Goal: Task Accomplishment & Management: Contribute content

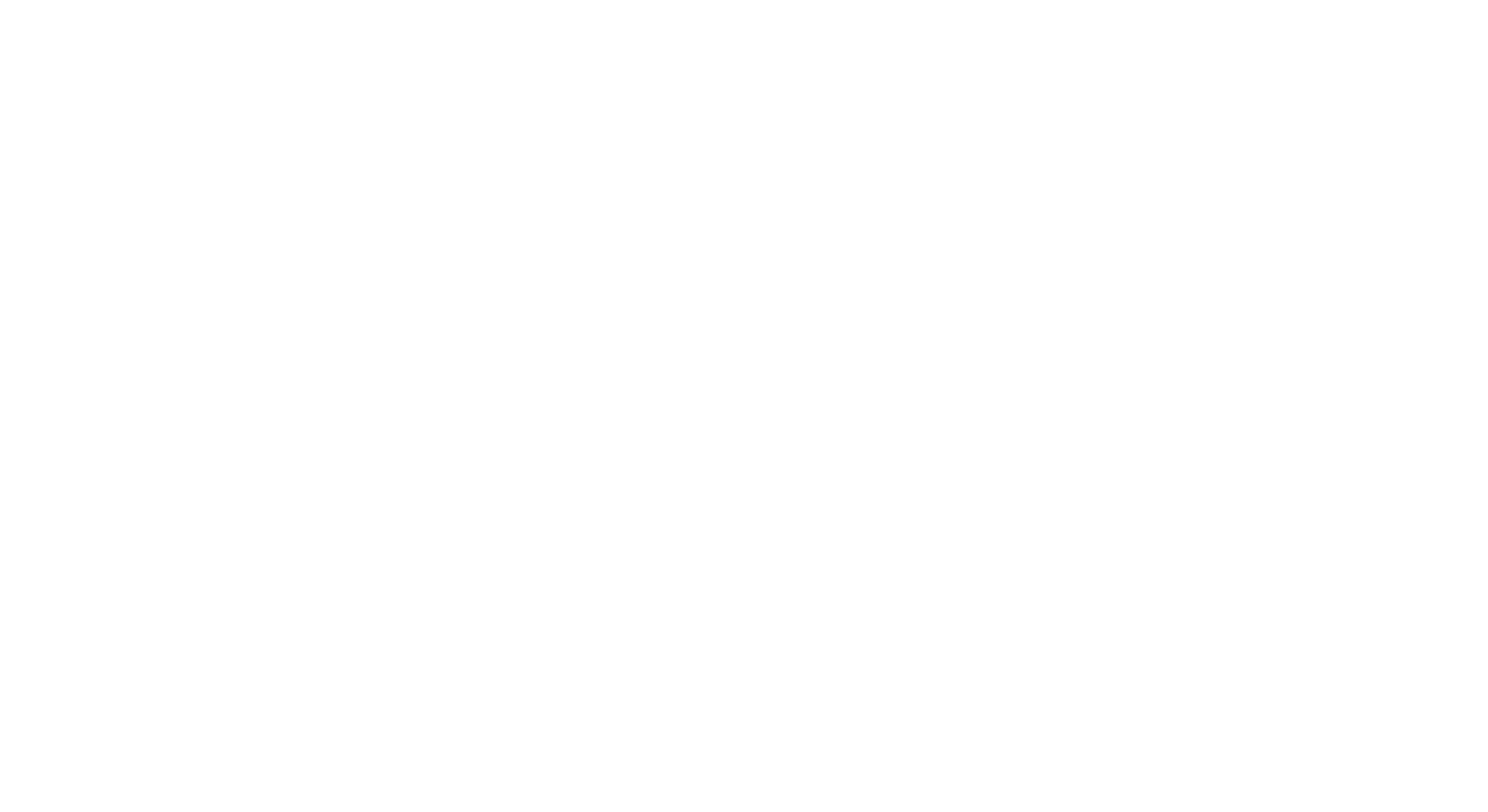
drag, startPoint x: 257, startPoint y: 256, endPoint x: 249, endPoint y: 233, distance: 24.4
click at [257, 256] on div at bounding box center [744, 406] width 1488 height 812
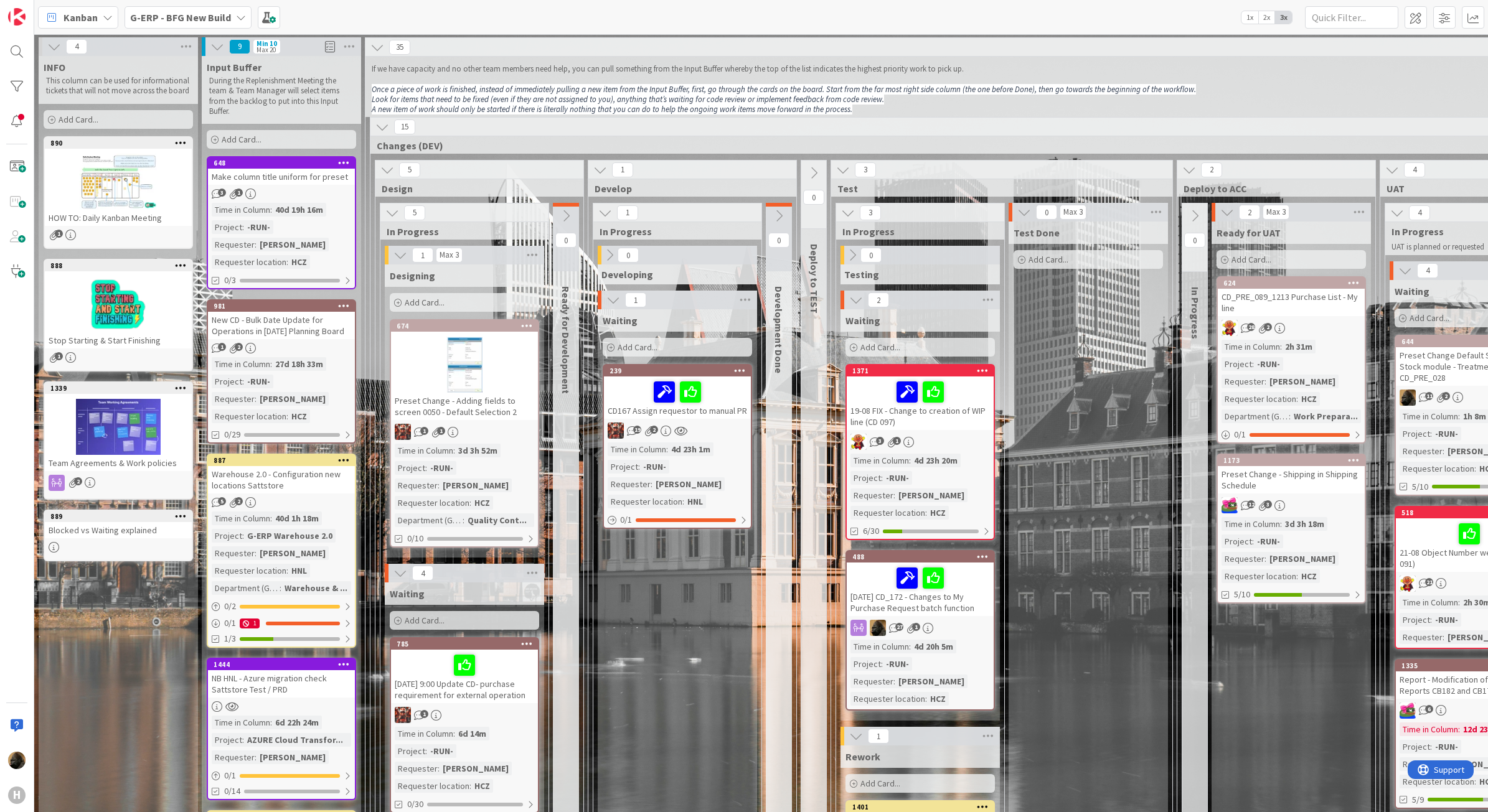
scroll to position [0, 589]
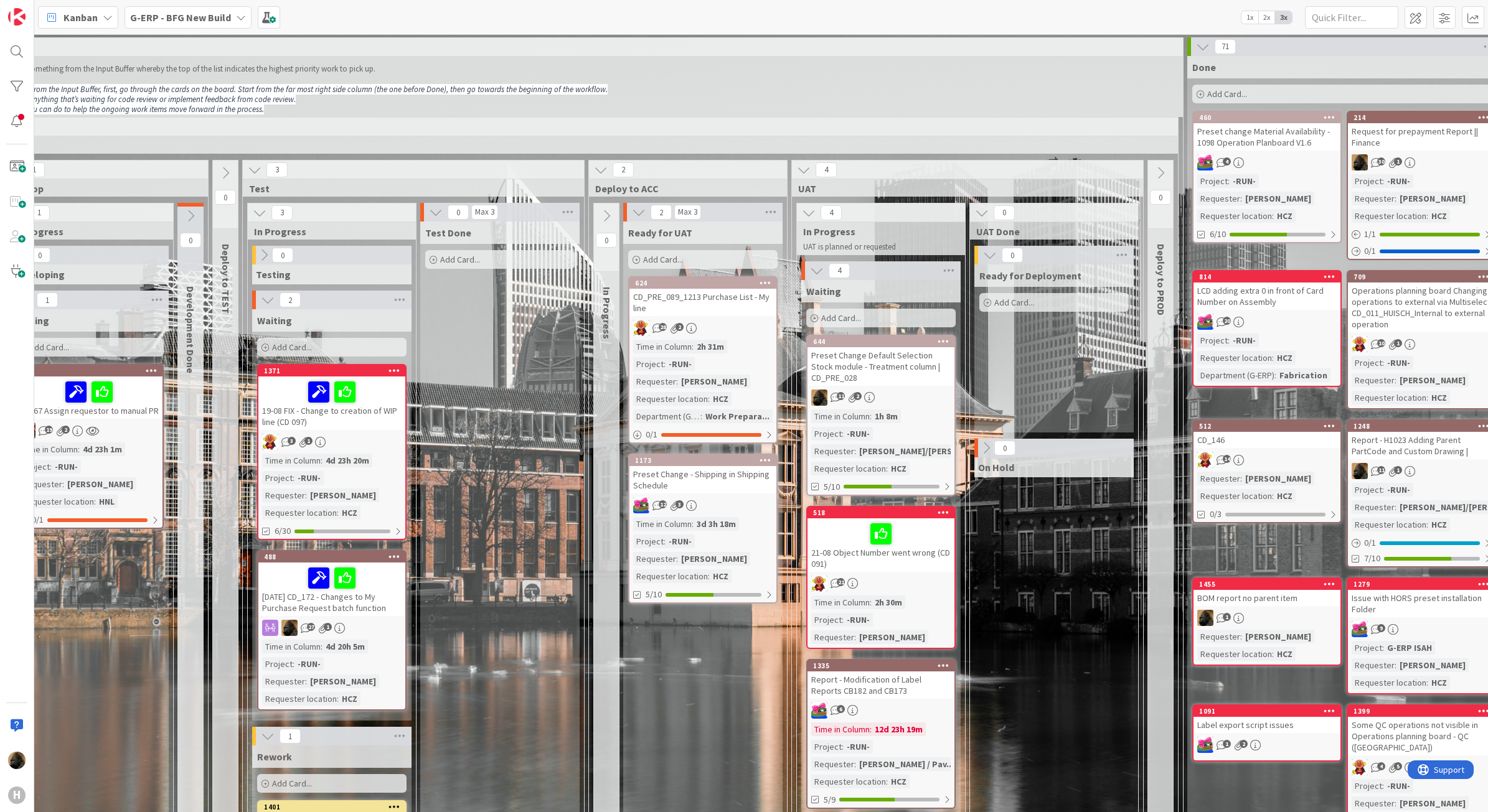
click at [175, 14] on b "G-ERP - BFG New Build" at bounding box center [181, 18] width 101 height 12
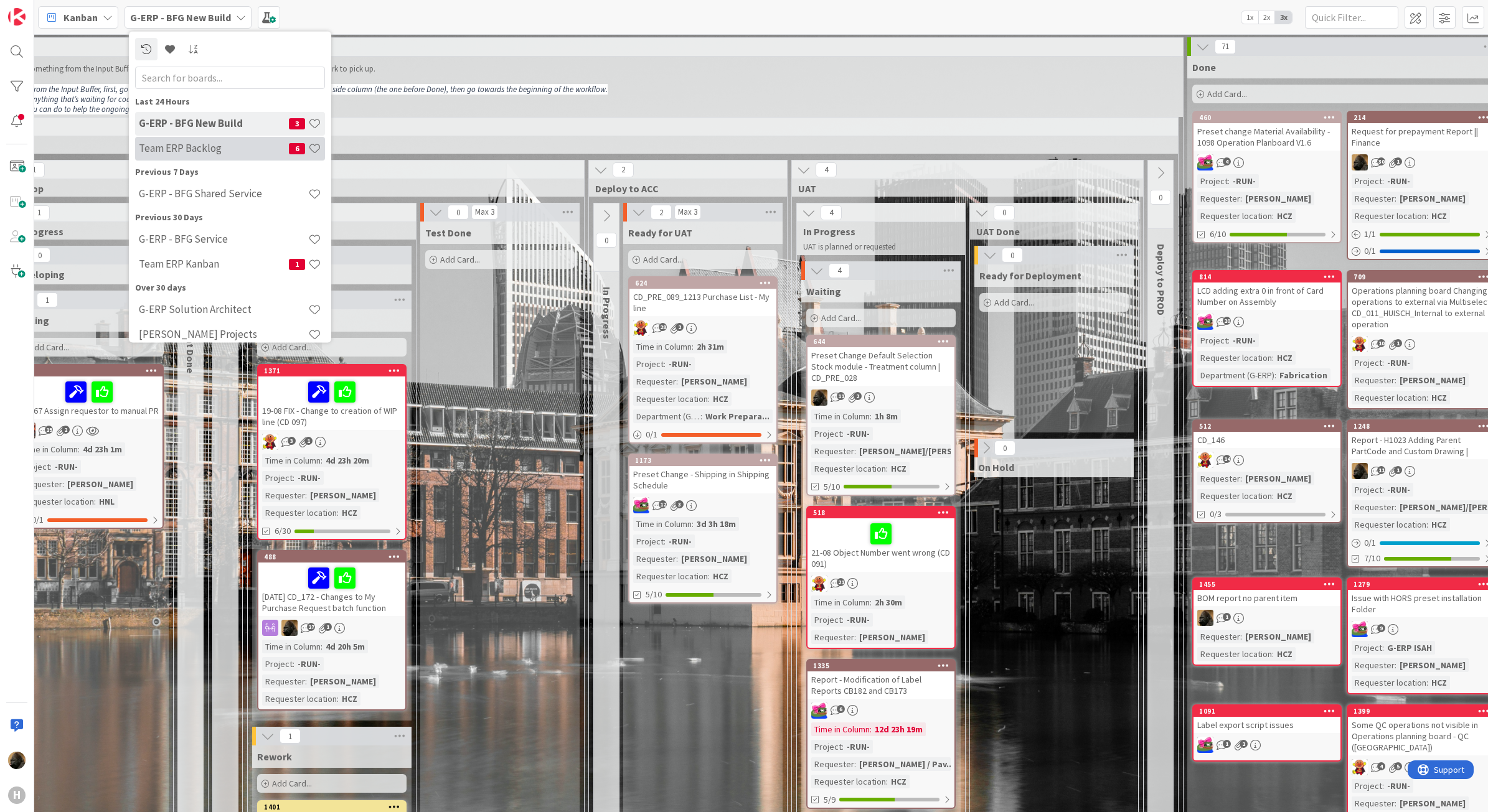
click at [204, 140] on div "Team ERP Backlog 6" at bounding box center [230, 148] width 190 height 24
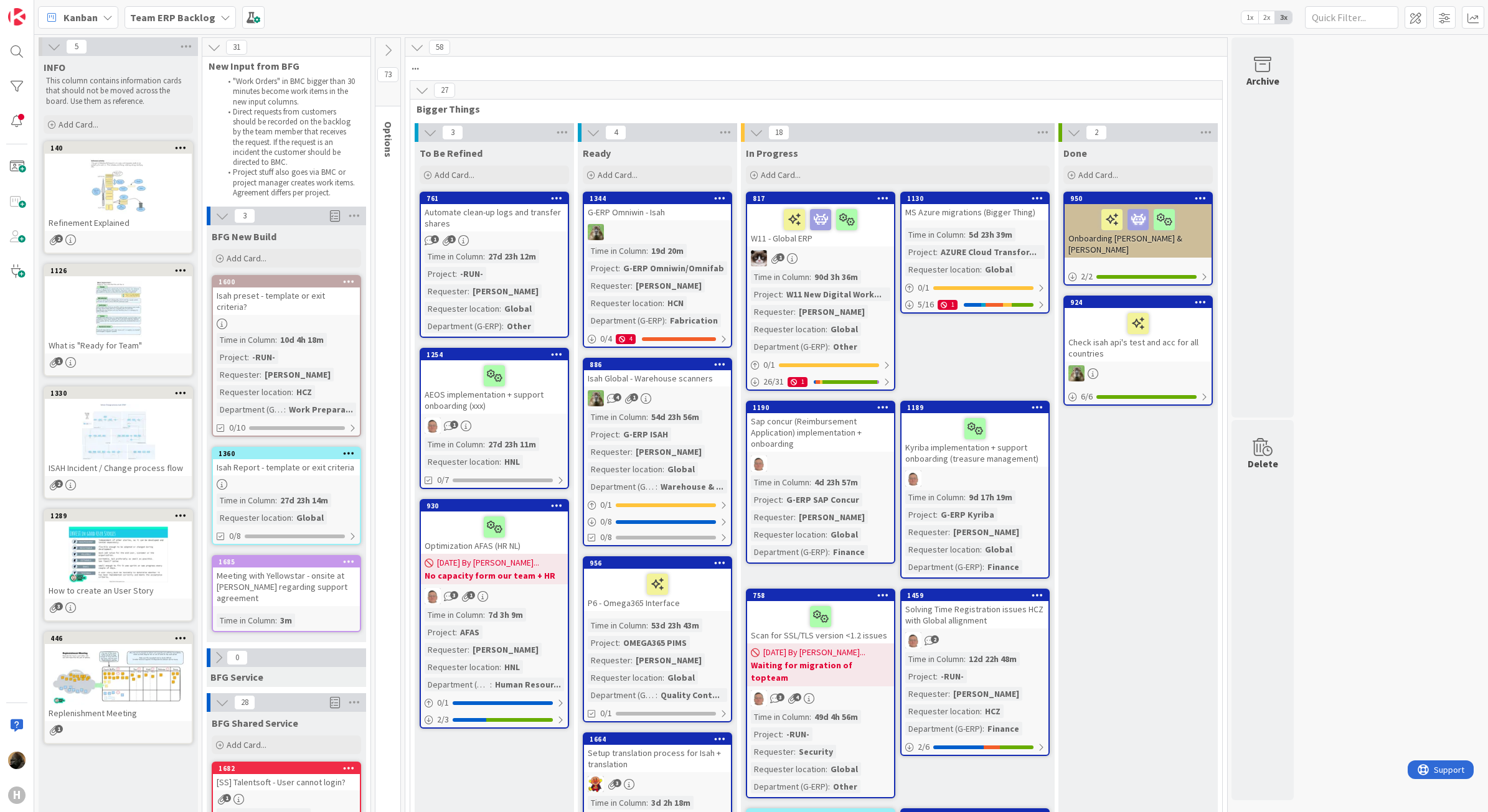
click at [227, 216] on icon at bounding box center [222, 216] width 13 height 13
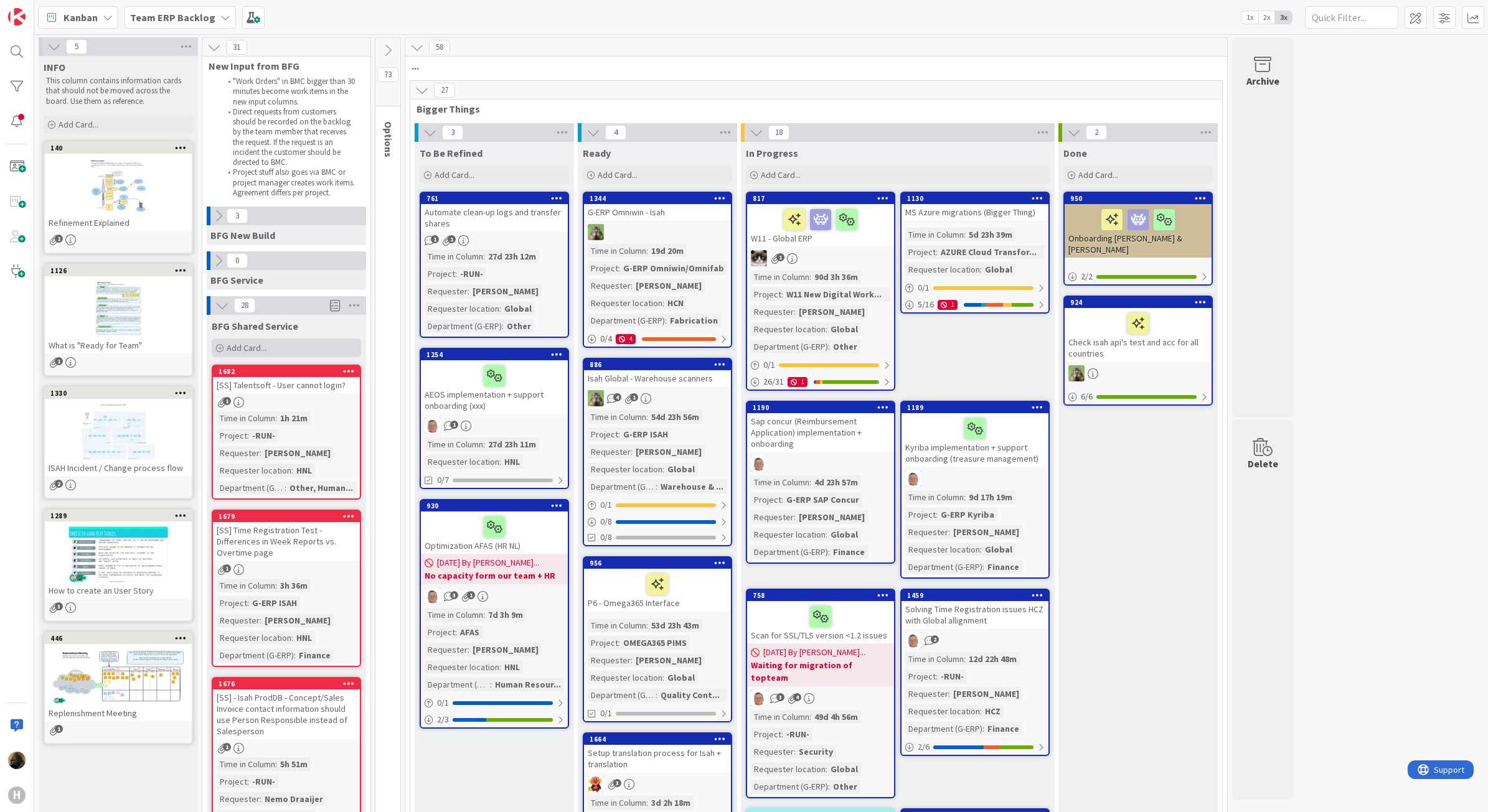
click at [316, 354] on div "Add Card..." at bounding box center [287, 348] width 150 height 19
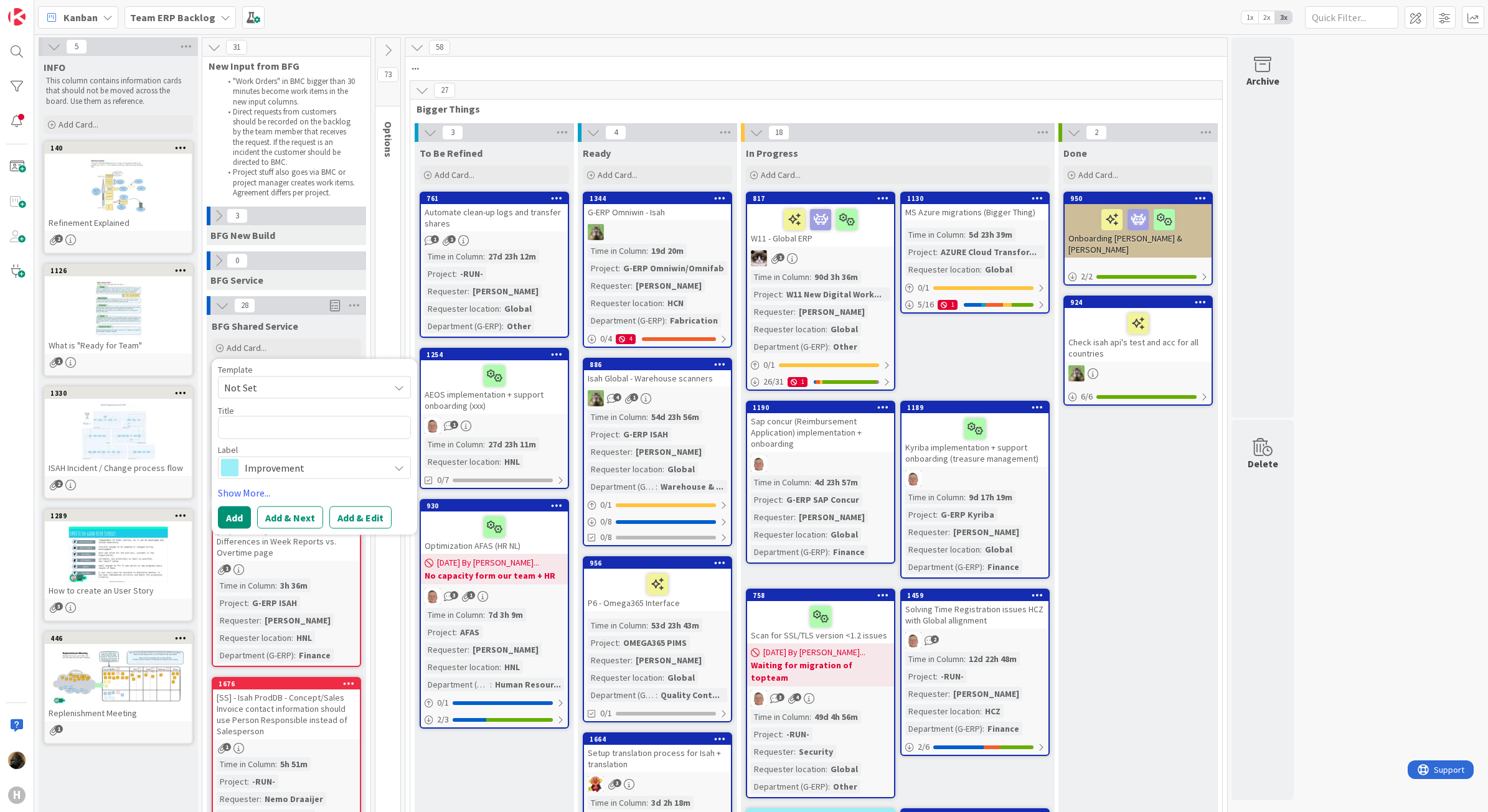
click at [297, 468] on span "Improvement" at bounding box center [314, 468] width 138 height 18
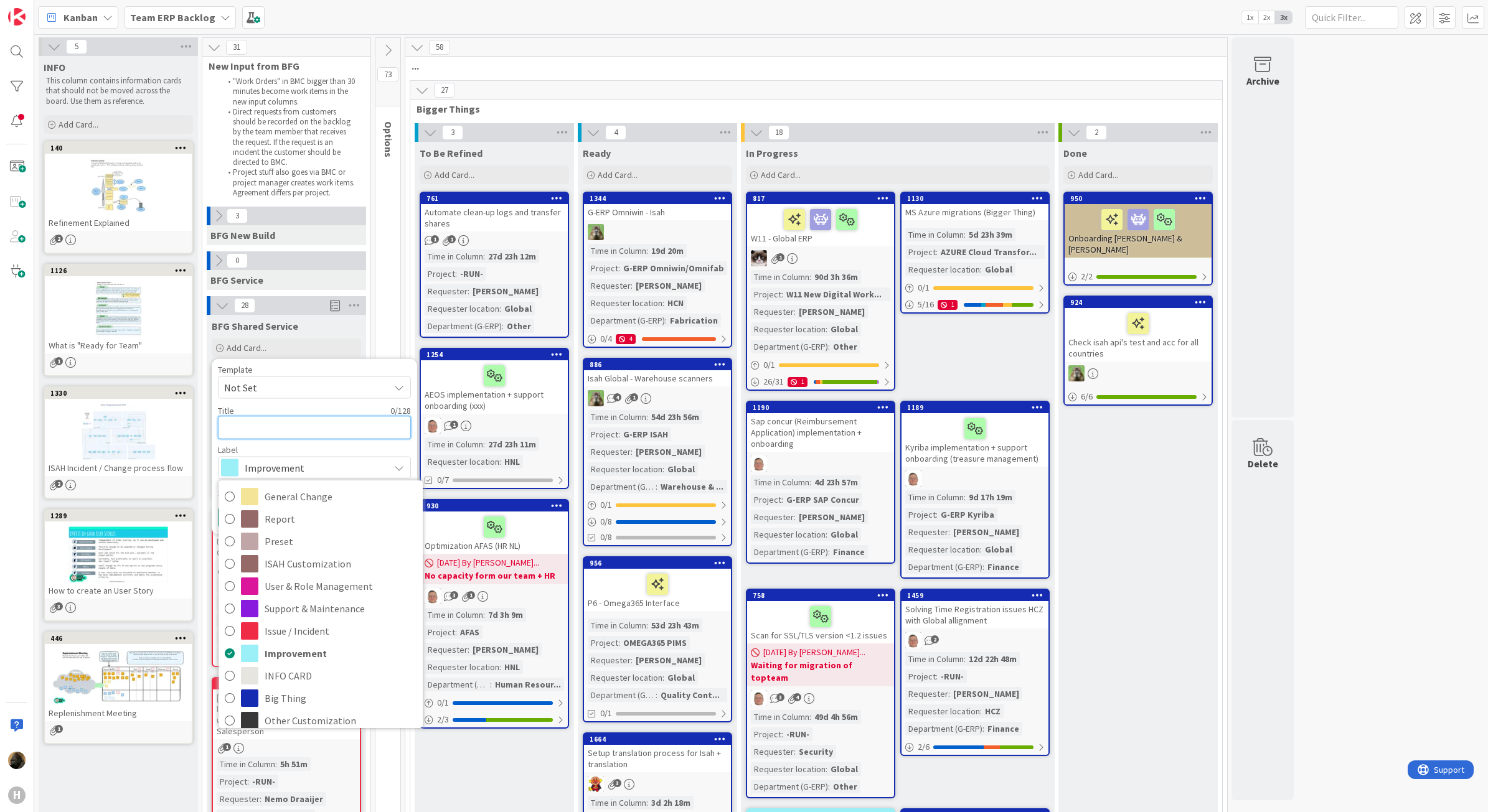
click at [303, 428] on textarea at bounding box center [314, 428] width 193 height 23
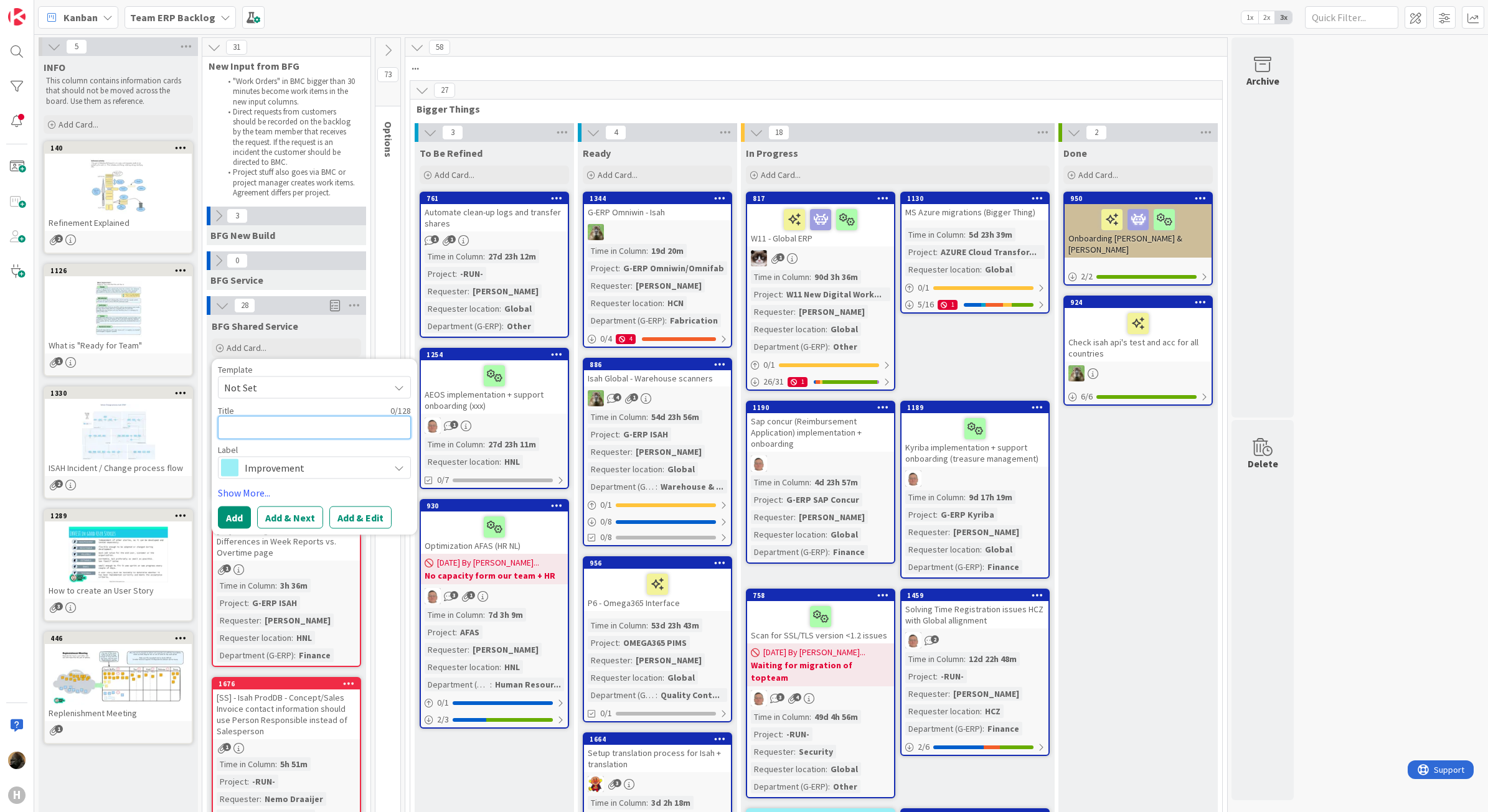
type textarea "x"
type textarea "A"
type textarea "x"
type textarea "Ad"
type textarea "x"
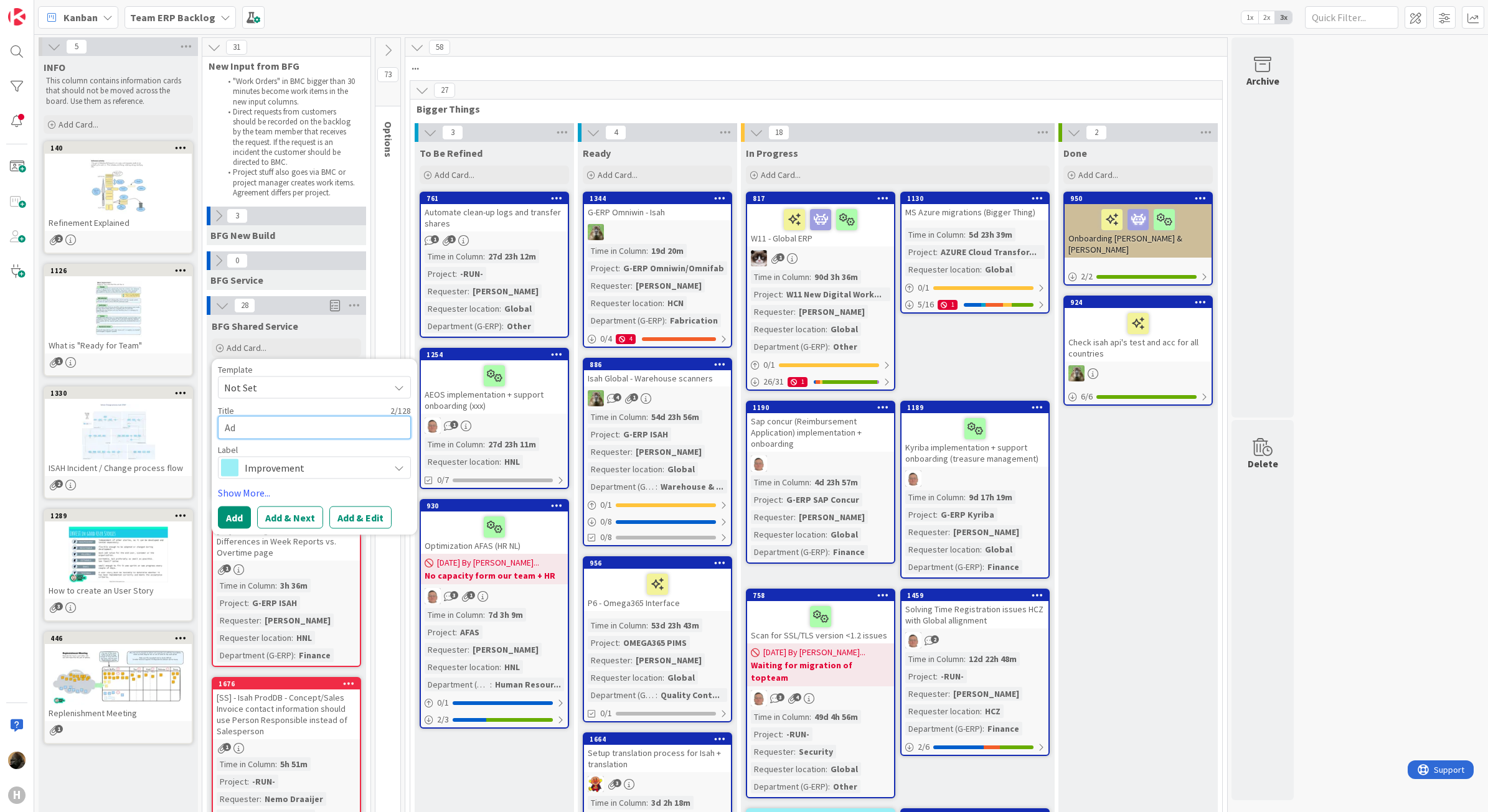
type textarea "Add"
type textarea "x"
type textarea "Add"
type textarea "x"
type textarea "Add a"
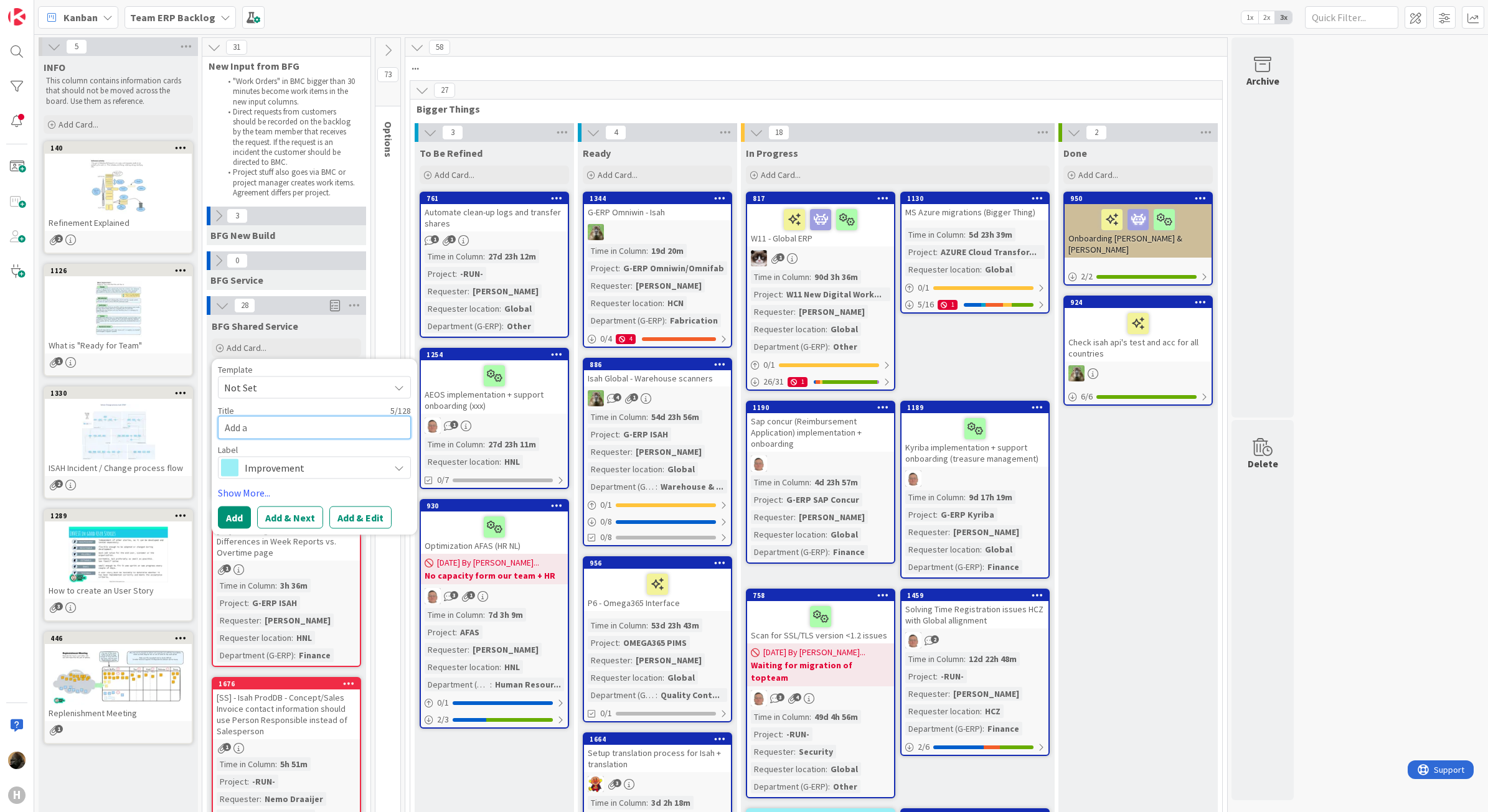
type textarea "x"
type textarea "Add ab"
type textarea "x"
type textarea "Add abs"
type textarea "x"
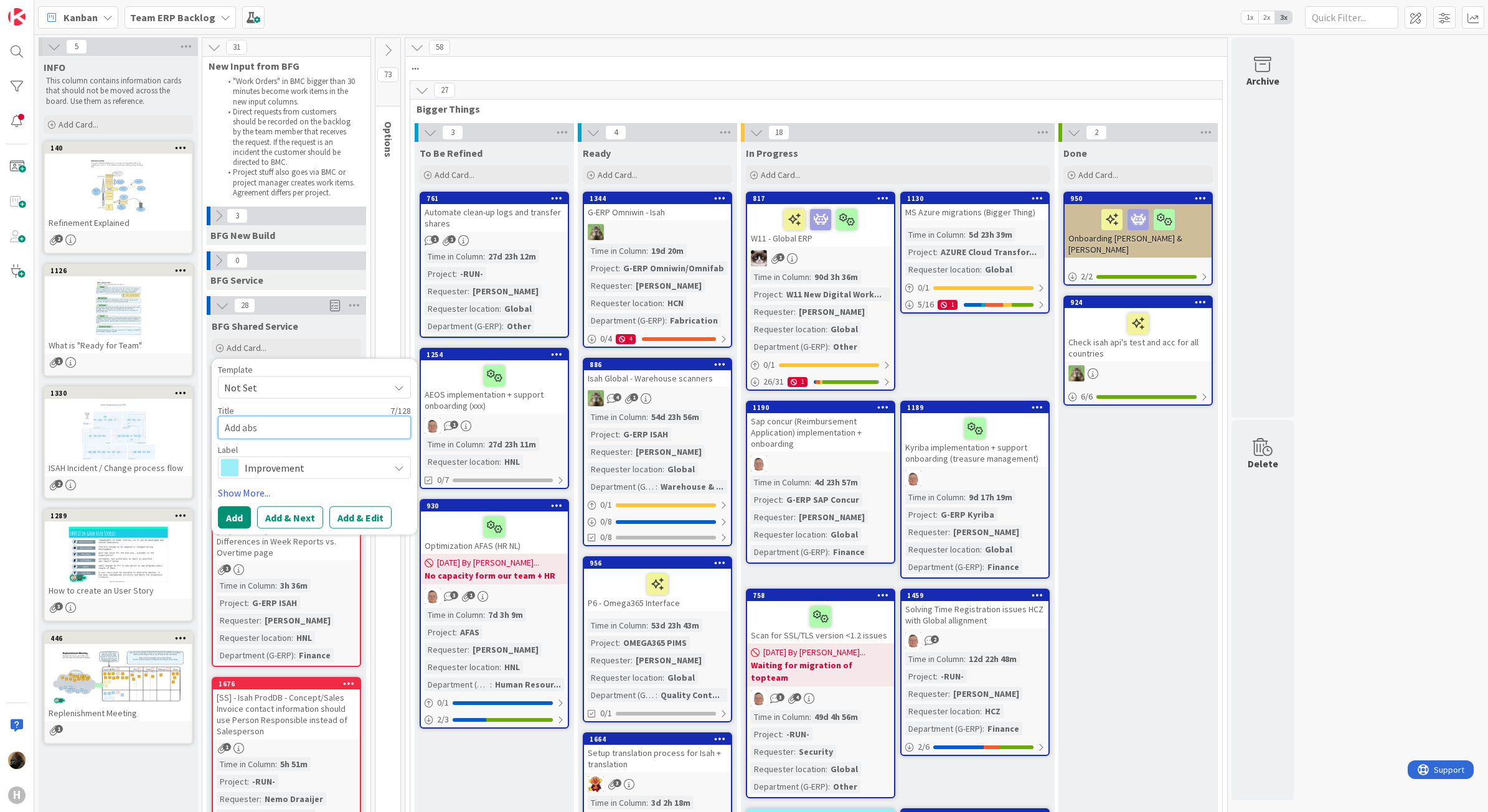
type textarea "Add absc"
type textarea "x"
type textarea "Add absce"
type textarea "x"
type textarea "Add abscen"
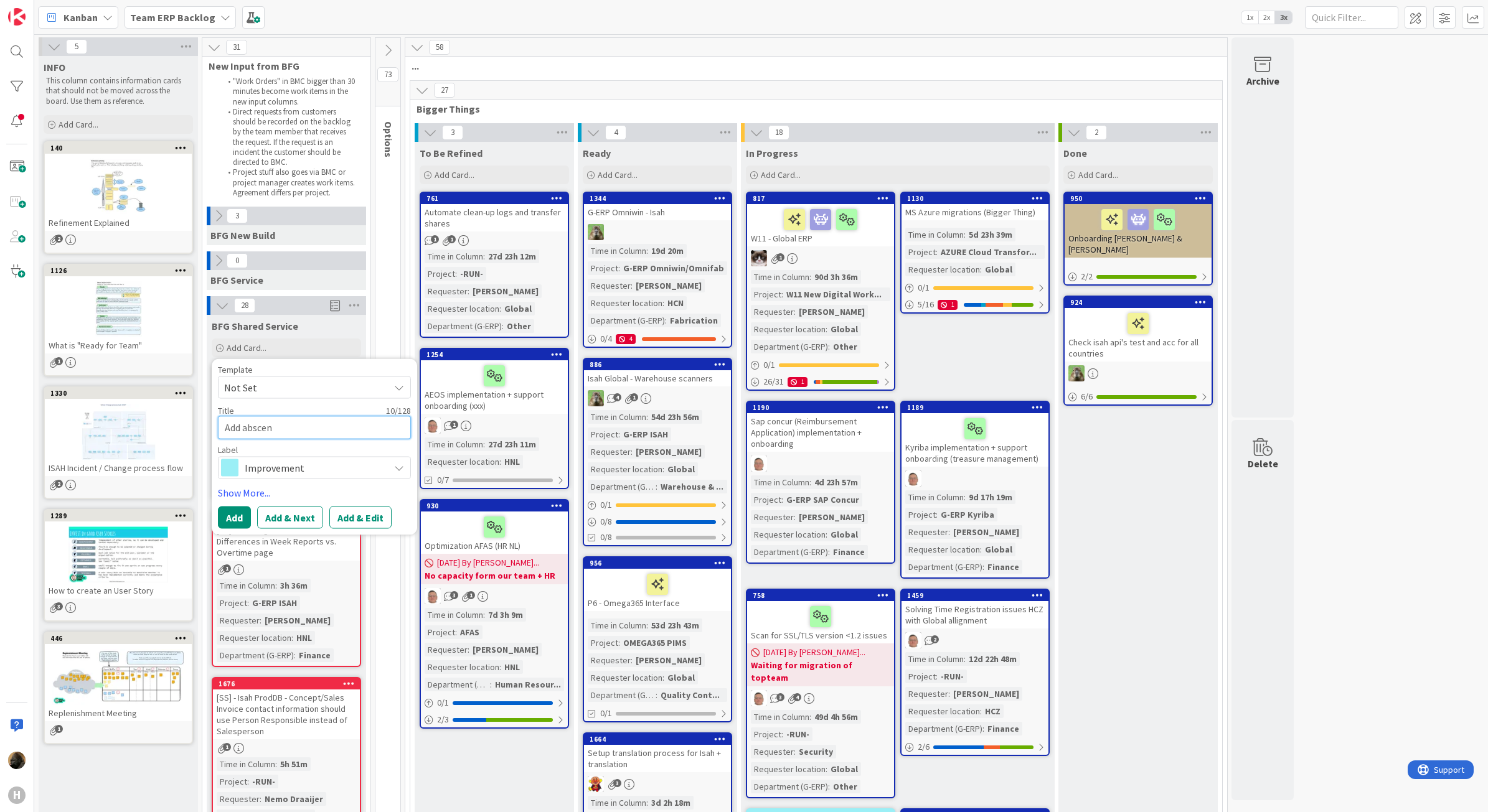
type textarea "x"
type textarea "Add abscens"
type textarea "x"
type textarea "Add abscense"
type textarea "x"
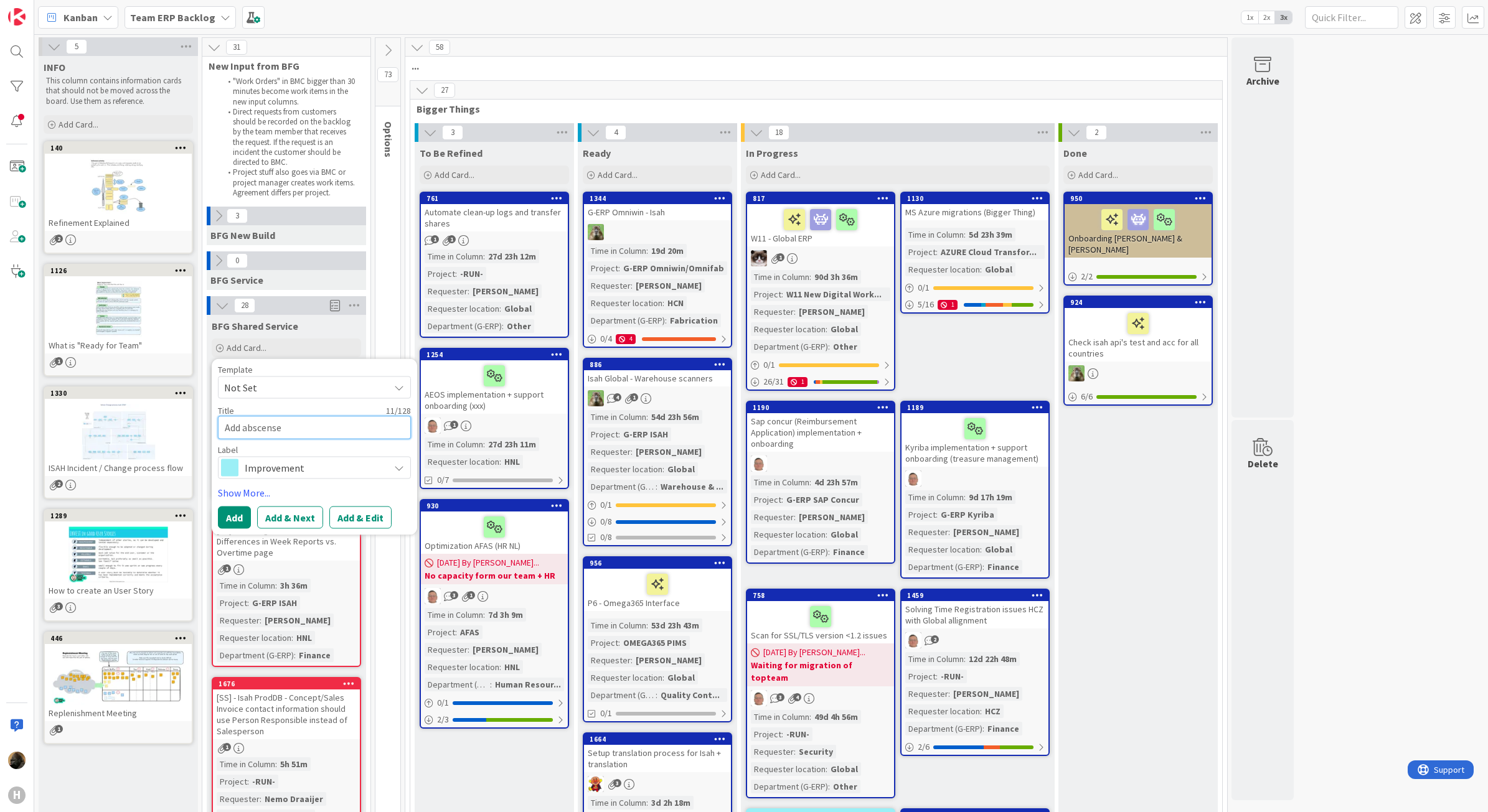
type textarea "Add abscense"
type textarea "x"
type textarea "Add abscense h"
type textarea "x"
type textarea "Add abscense ho"
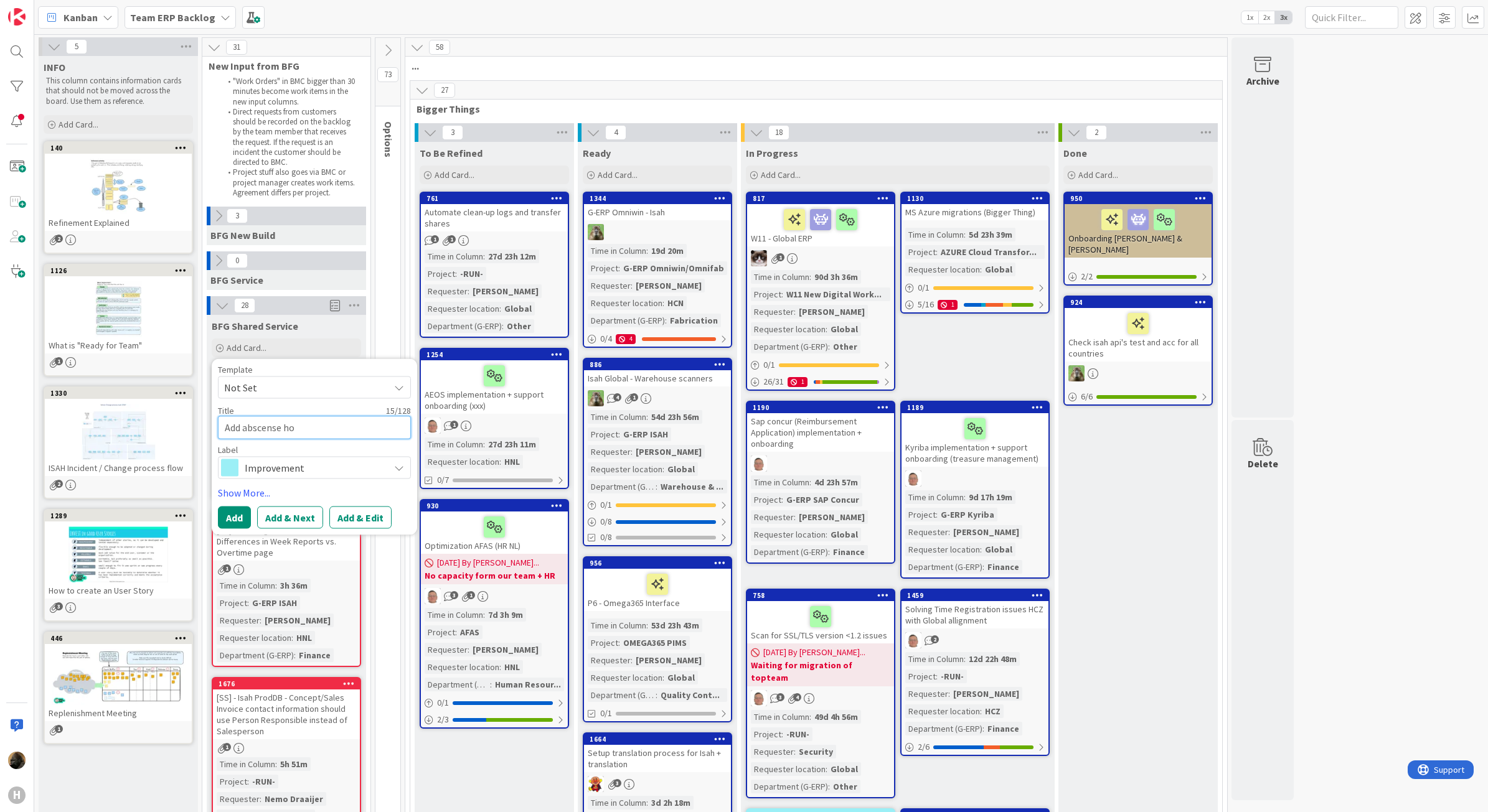
type textarea "x"
type textarea "Add abscense hour"
type textarea "x"
type textarea "Add abscense hours"
type textarea "x"
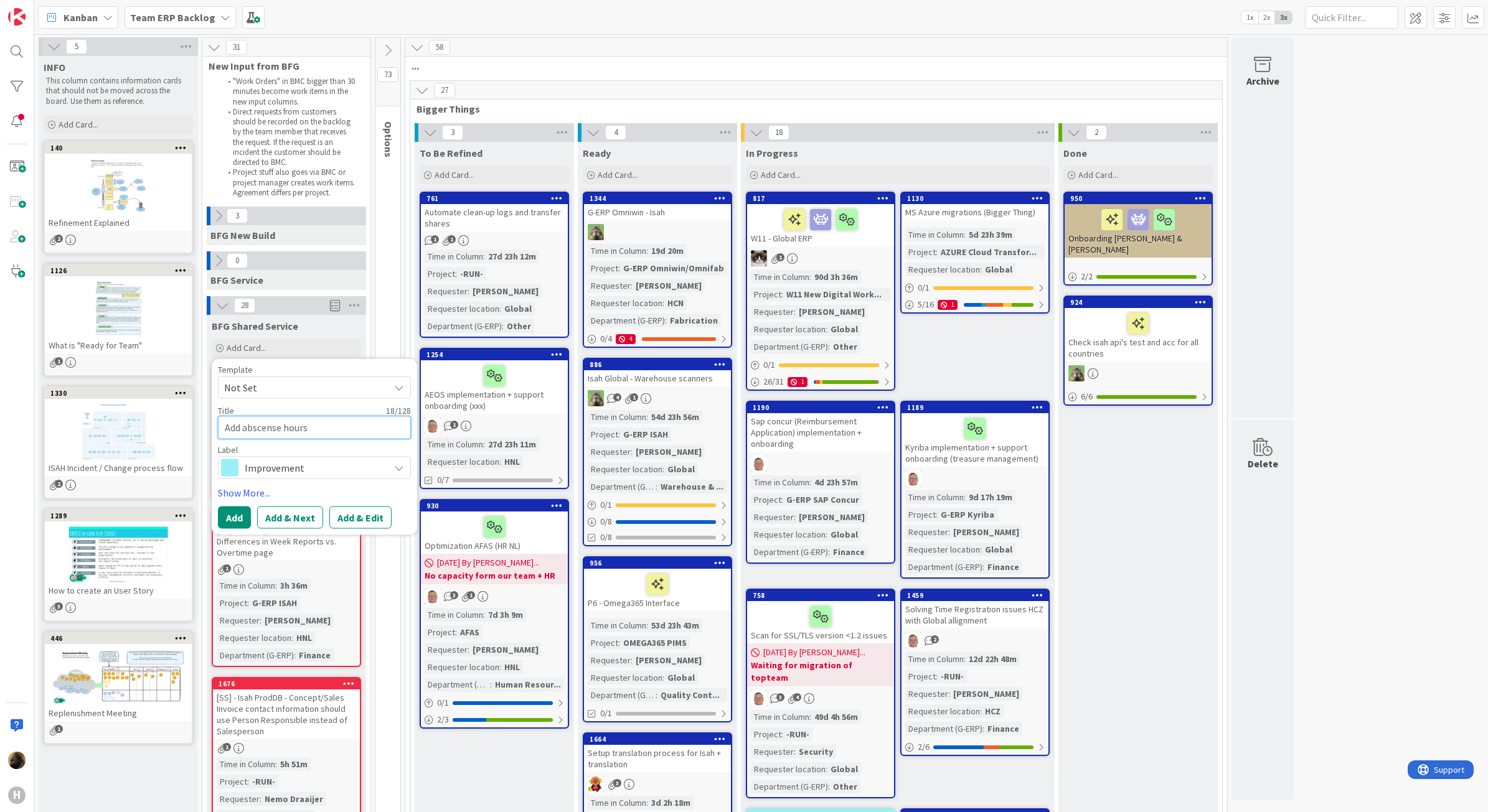
type textarea "Add abscense hours"
type textarea "x"
type textarea "Add abscense hours t"
type textarea "x"
type textarea "Add abscense hours to"
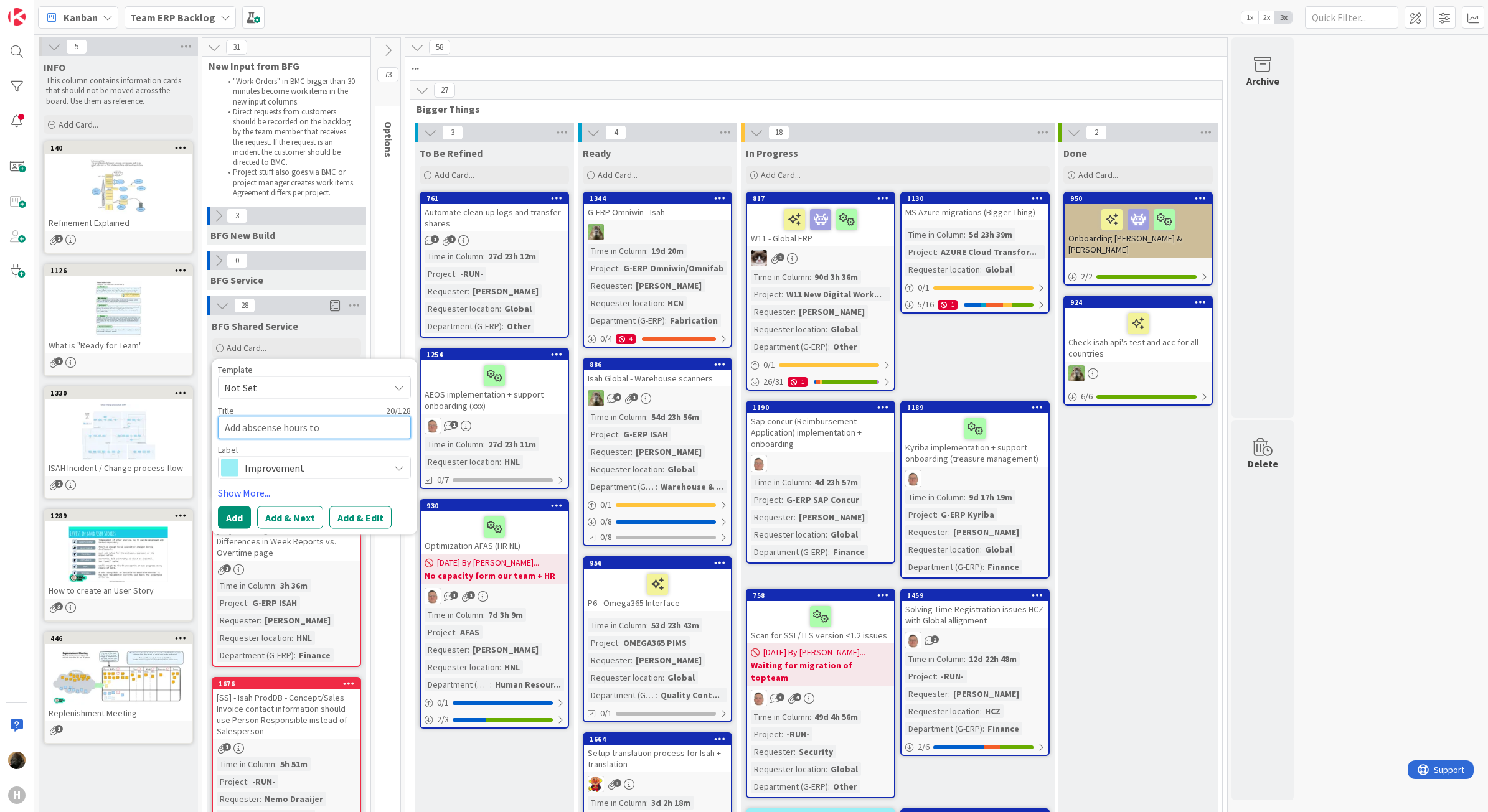
type textarea "x"
type textarea "Add abscense hours to"
type textarea "x"
type textarea "Add abscense hours to I"
type textarea "x"
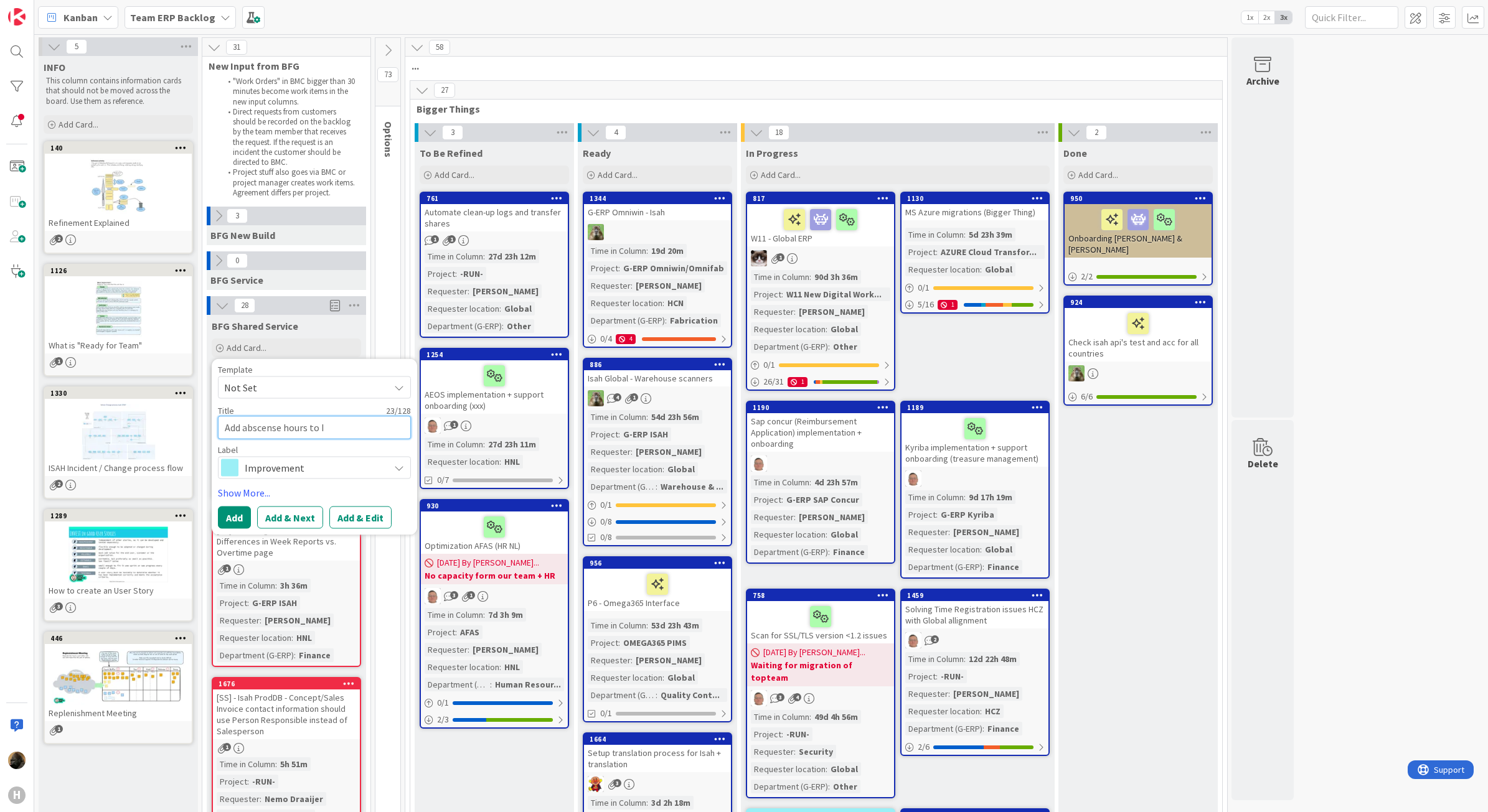
type textarea "Add abscense hours to ID"
type textarea "x"
type textarea "Add abscense hours to ID-"
type textarea "x"
type textarea "Add abscense hours to ID-w"
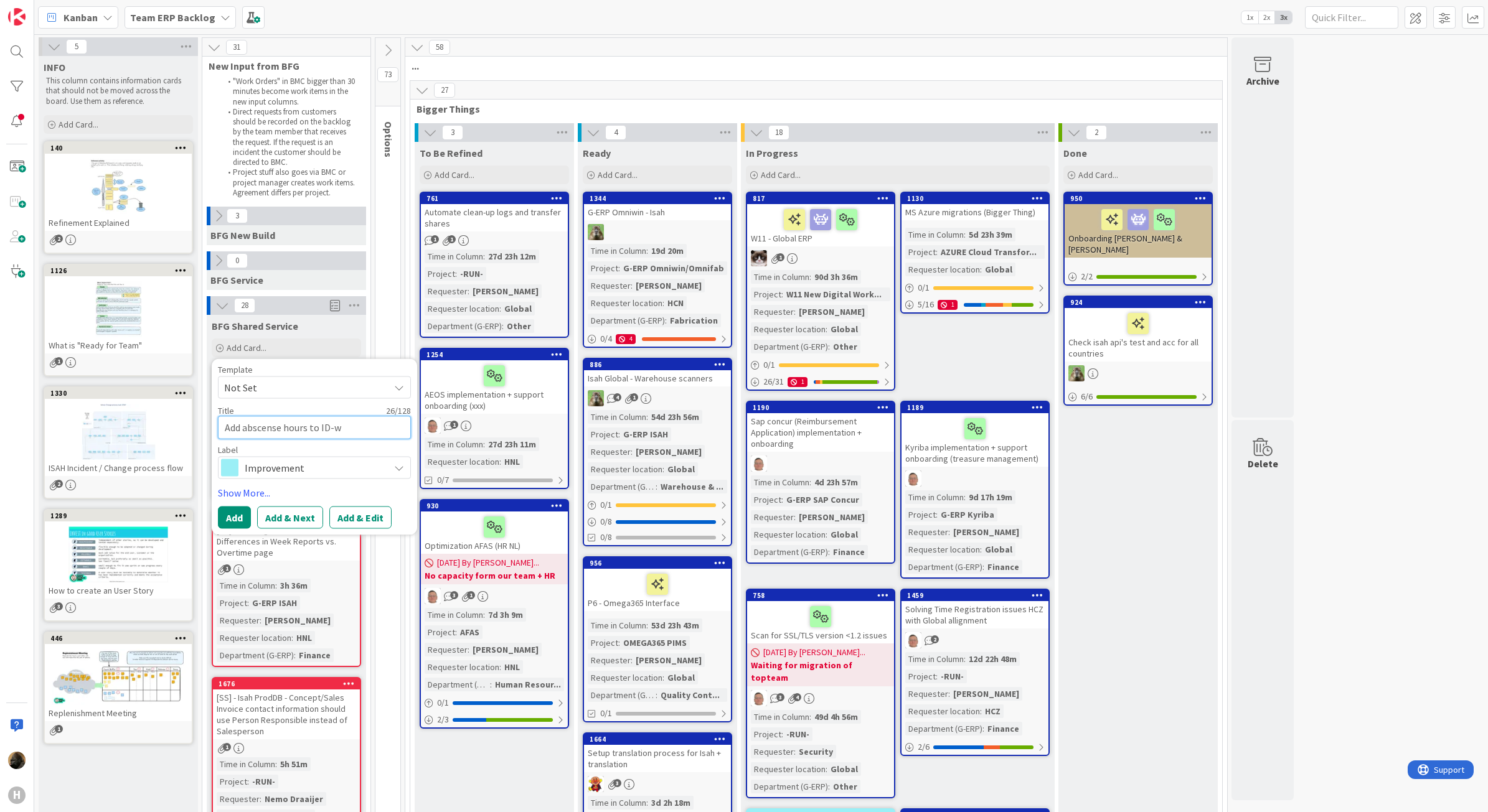
type textarea "x"
type textarea "Add abscense hours to ID-wa"
type textarea "x"
type textarea "Add abscense hours to ID-war"
type textarea "x"
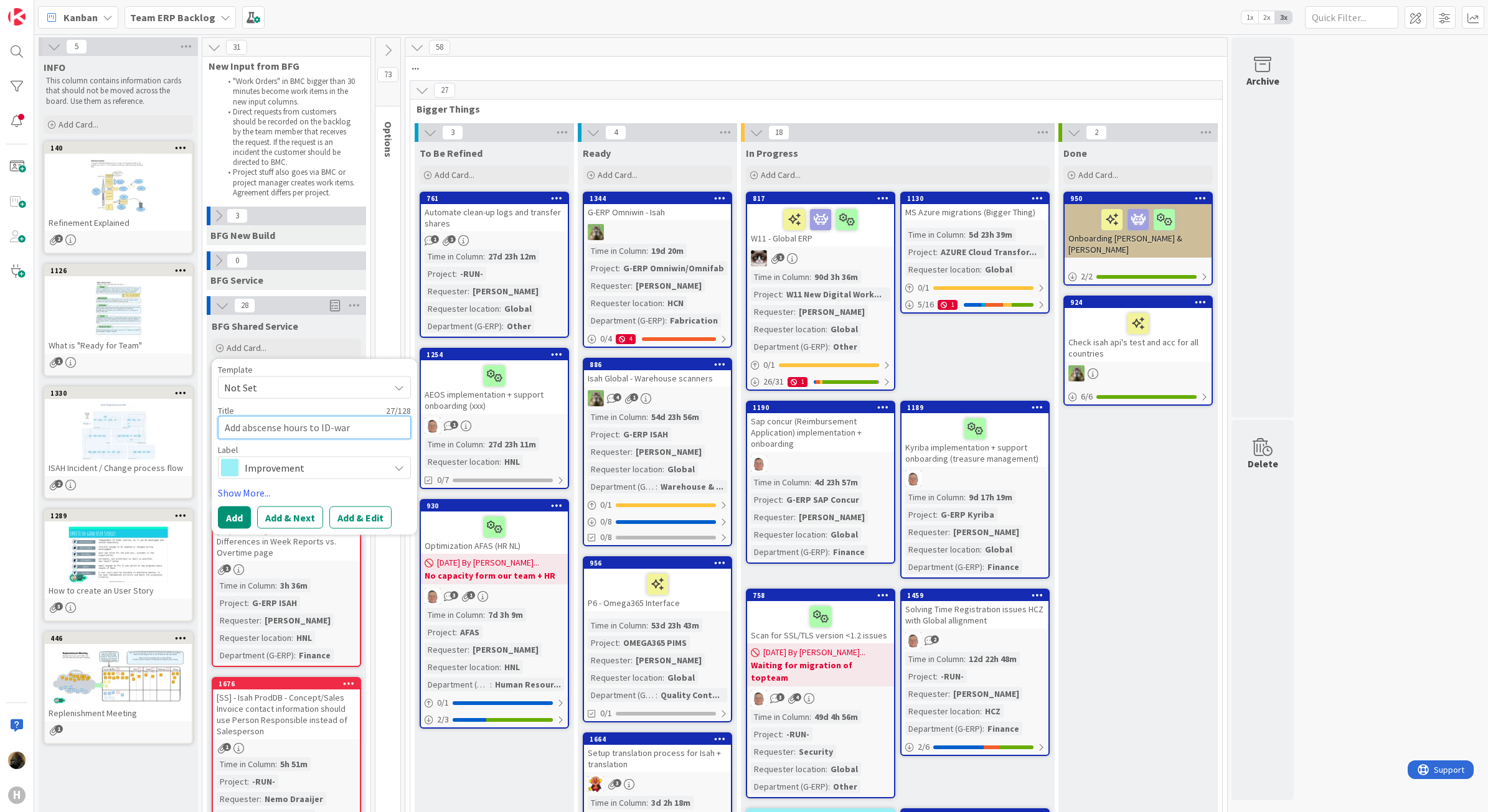
type textarea "Add abscense hours to ID-ware"
type textarea "x"
type textarea "Add abscense hours to ID-ware"
type textarea "x"
type textarea "Add abscense hours to ID-ware i"
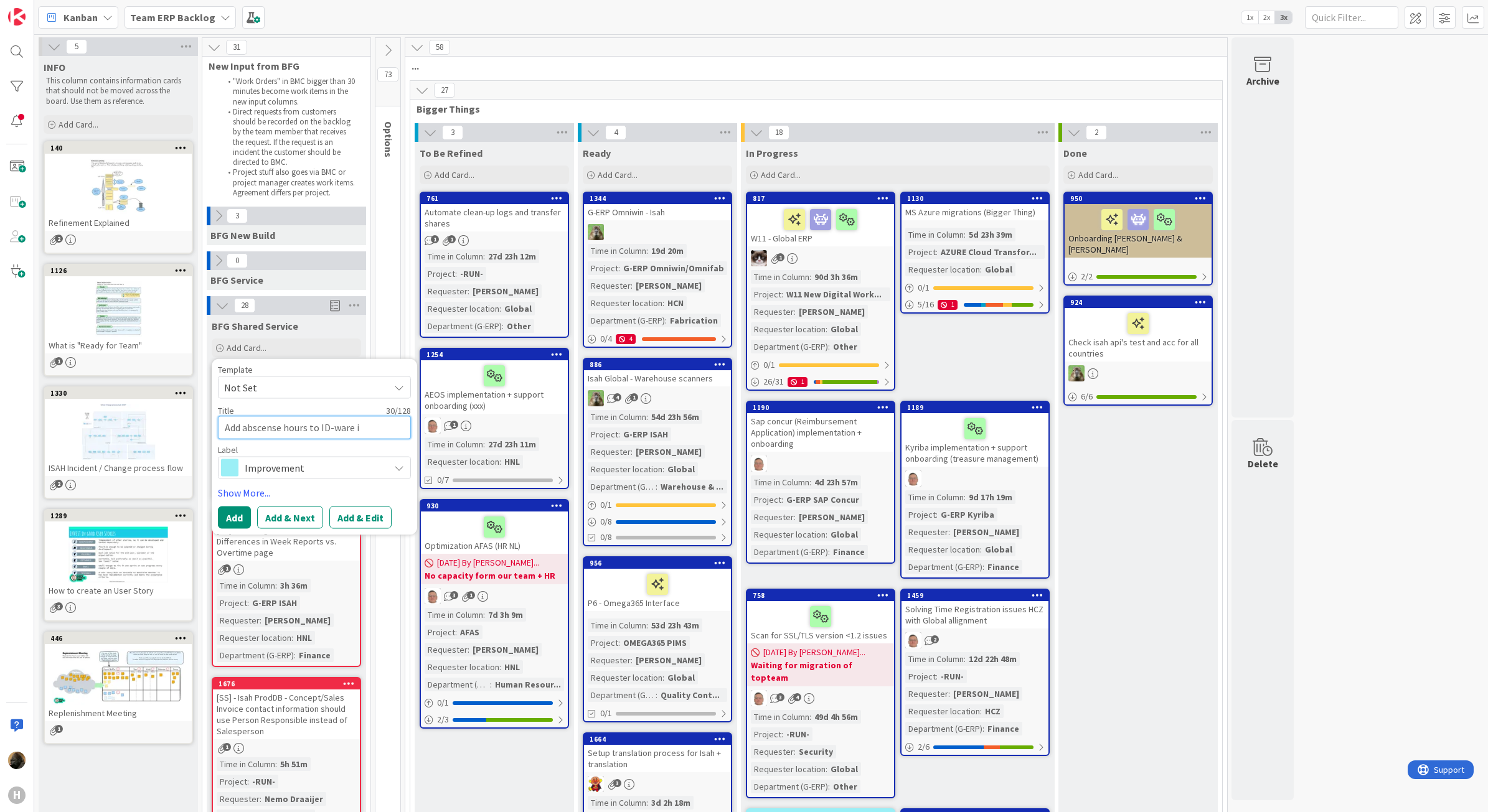
type textarea "x"
type textarea "Add abscense hours to ID-ware in"
type textarea "x"
type textarea "Add abscense hours to ID-ware int"
type textarea "x"
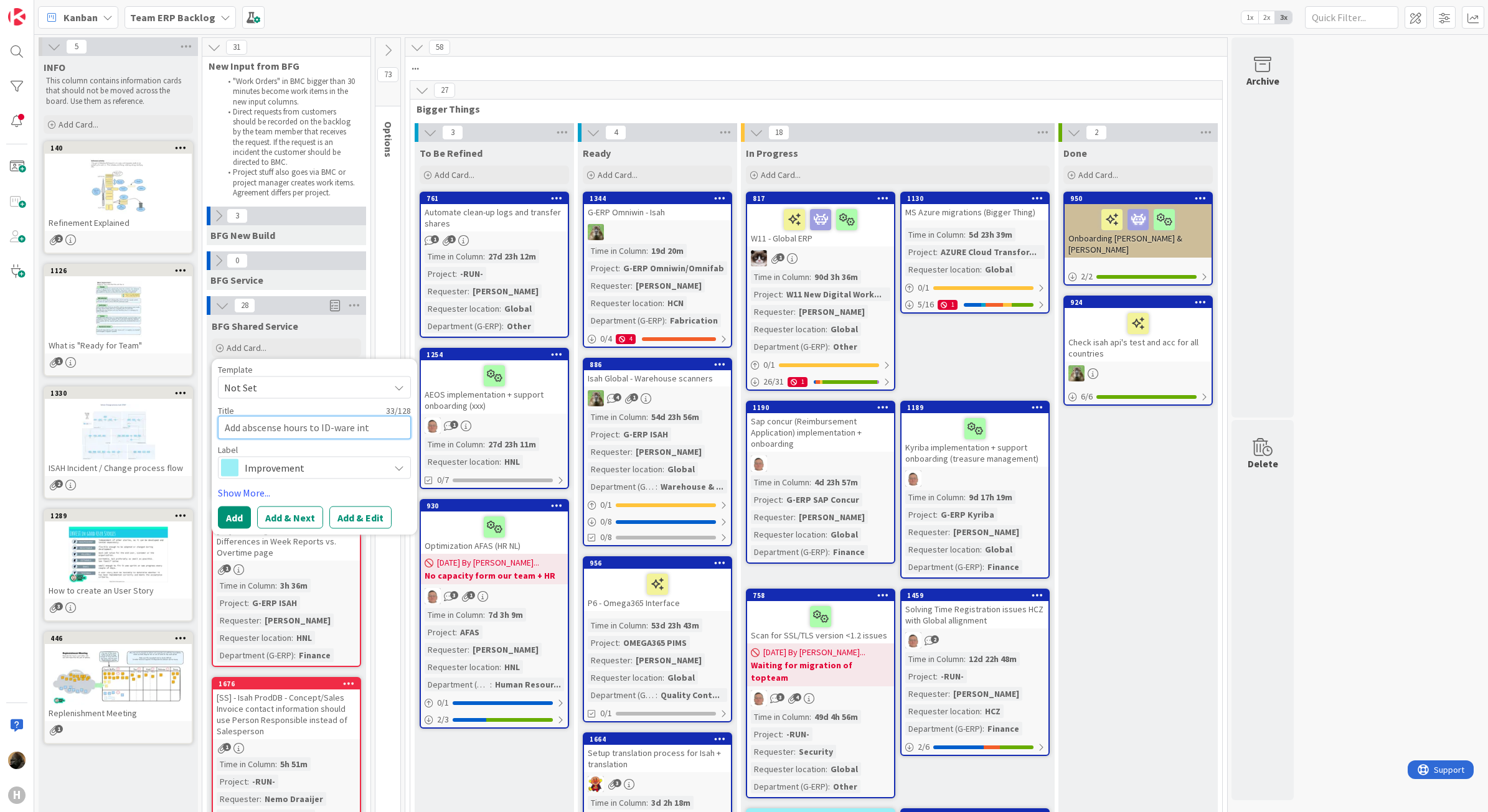
type textarea "Add abscense hours to ID-ware inte"
type textarea "x"
type textarea "Add abscense hours to ID-ware inter"
type textarea "x"
type textarea "Add abscense hours to ID-ware interf"
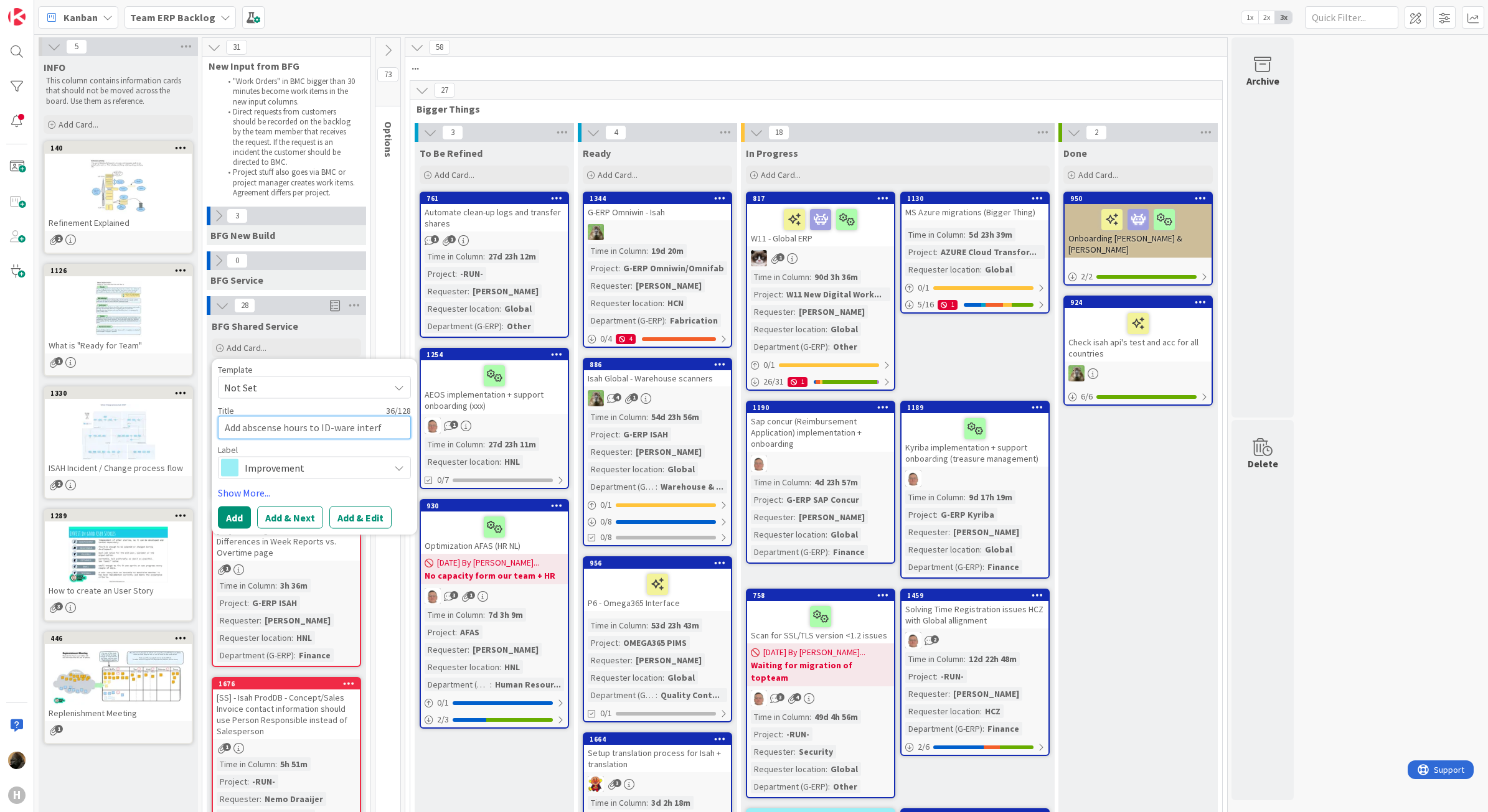
type textarea "x"
type textarea "Add abscense hours to ID-ware interfa"
type textarea "x"
type textarea "Add abscense hours to ID-ware interface"
type textarea "x"
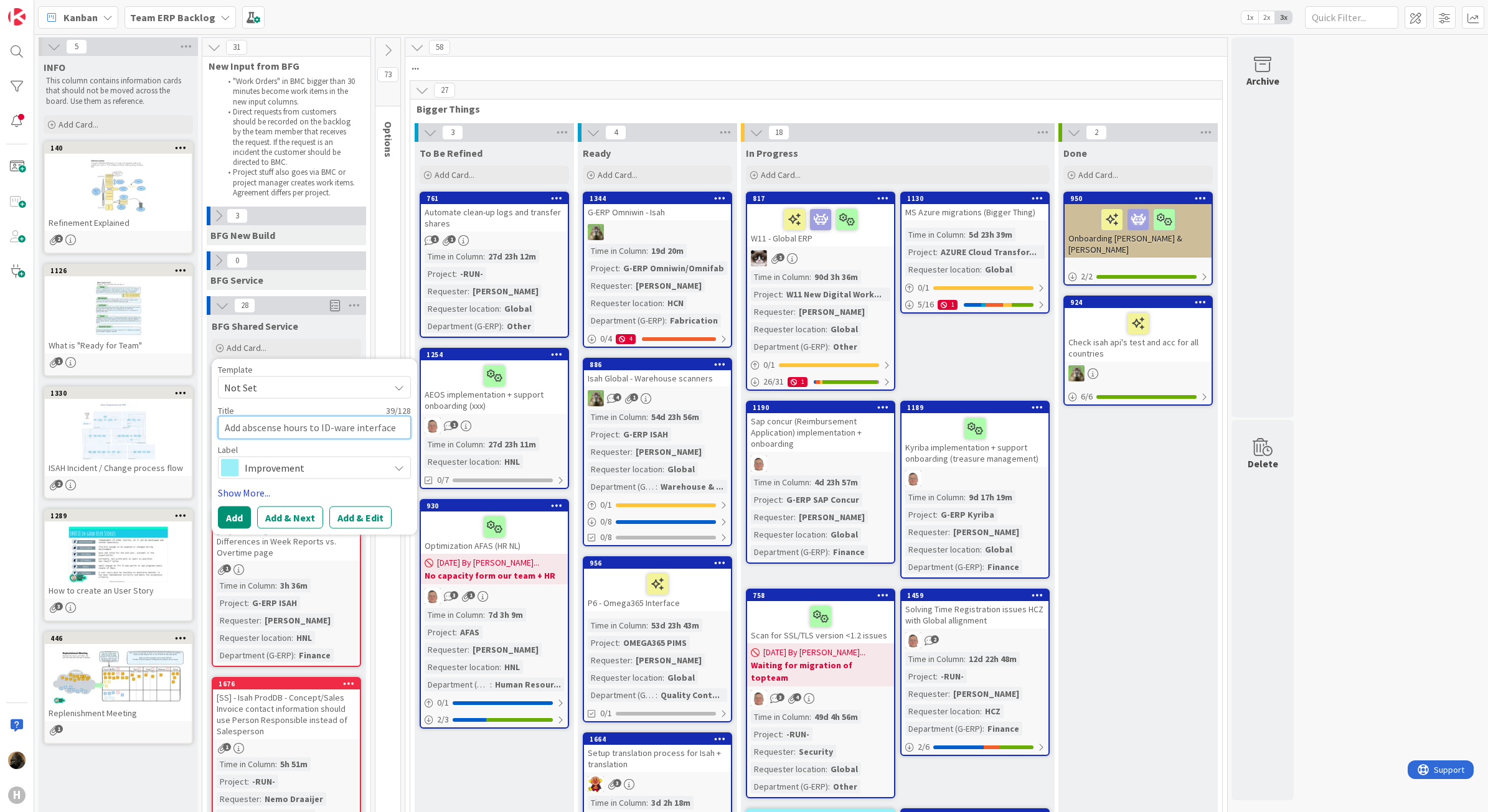
type textarea "Add abscense hours to ID-ware interface"
click at [254, 495] on link "Show More..." at bounding box center [314, 493] width 193 height 15
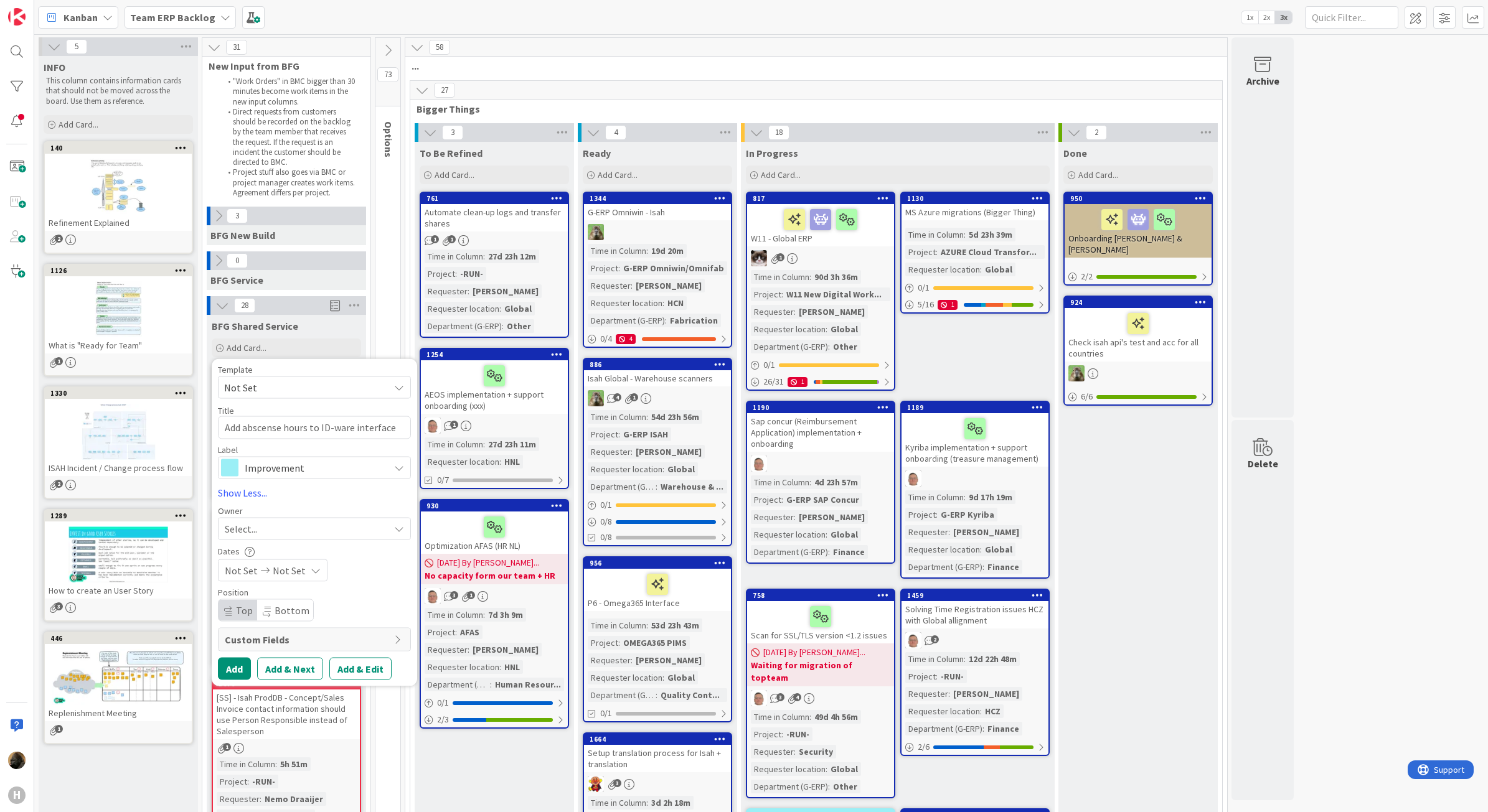
click at [316, 535] on div "Select..." at bounding box center [307, 528] width 165 height 15
type textarea "x"
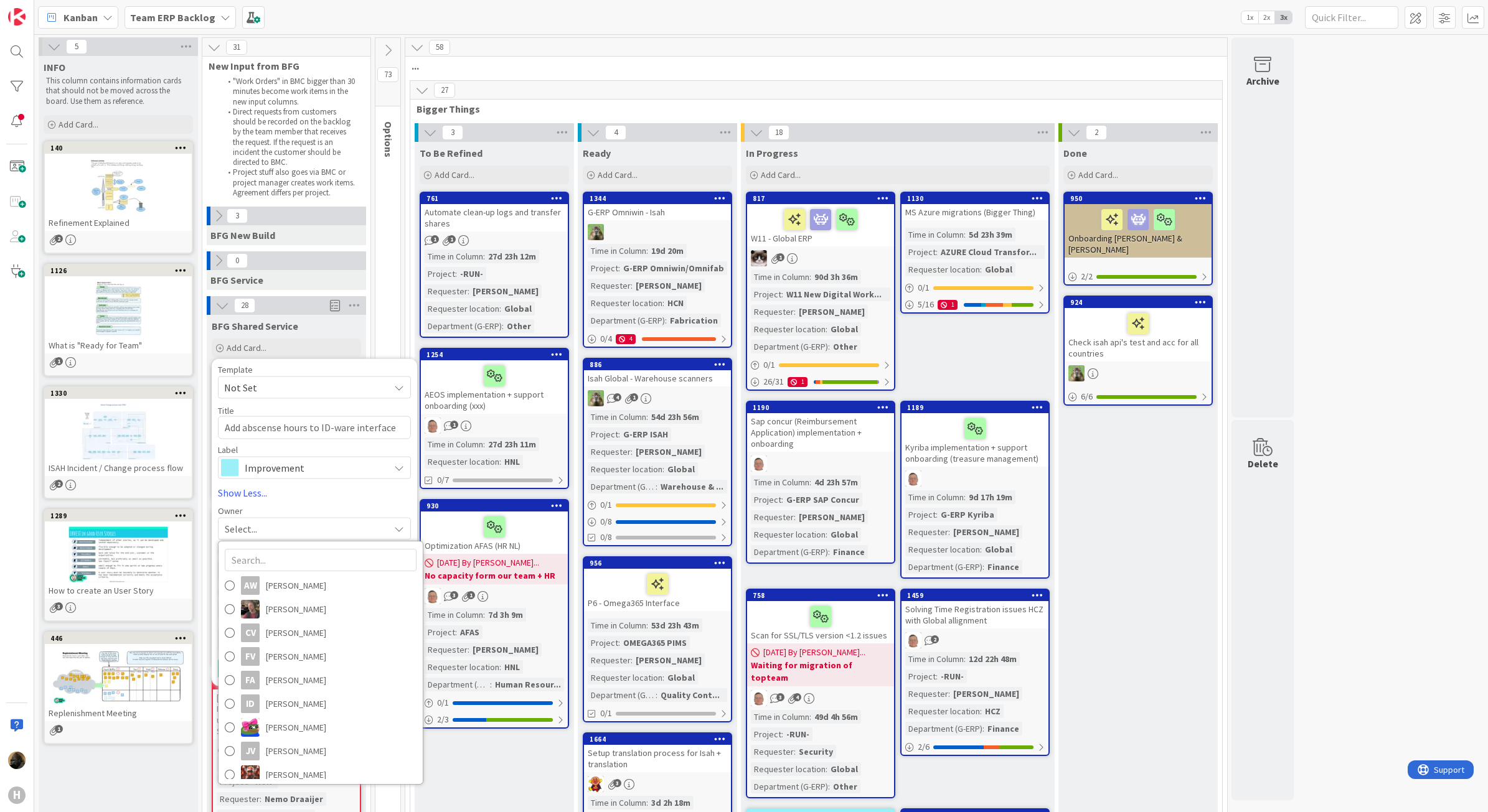
click at [313, 507] on div "Owner" at bounding box center [314, 510] width 193 height 9
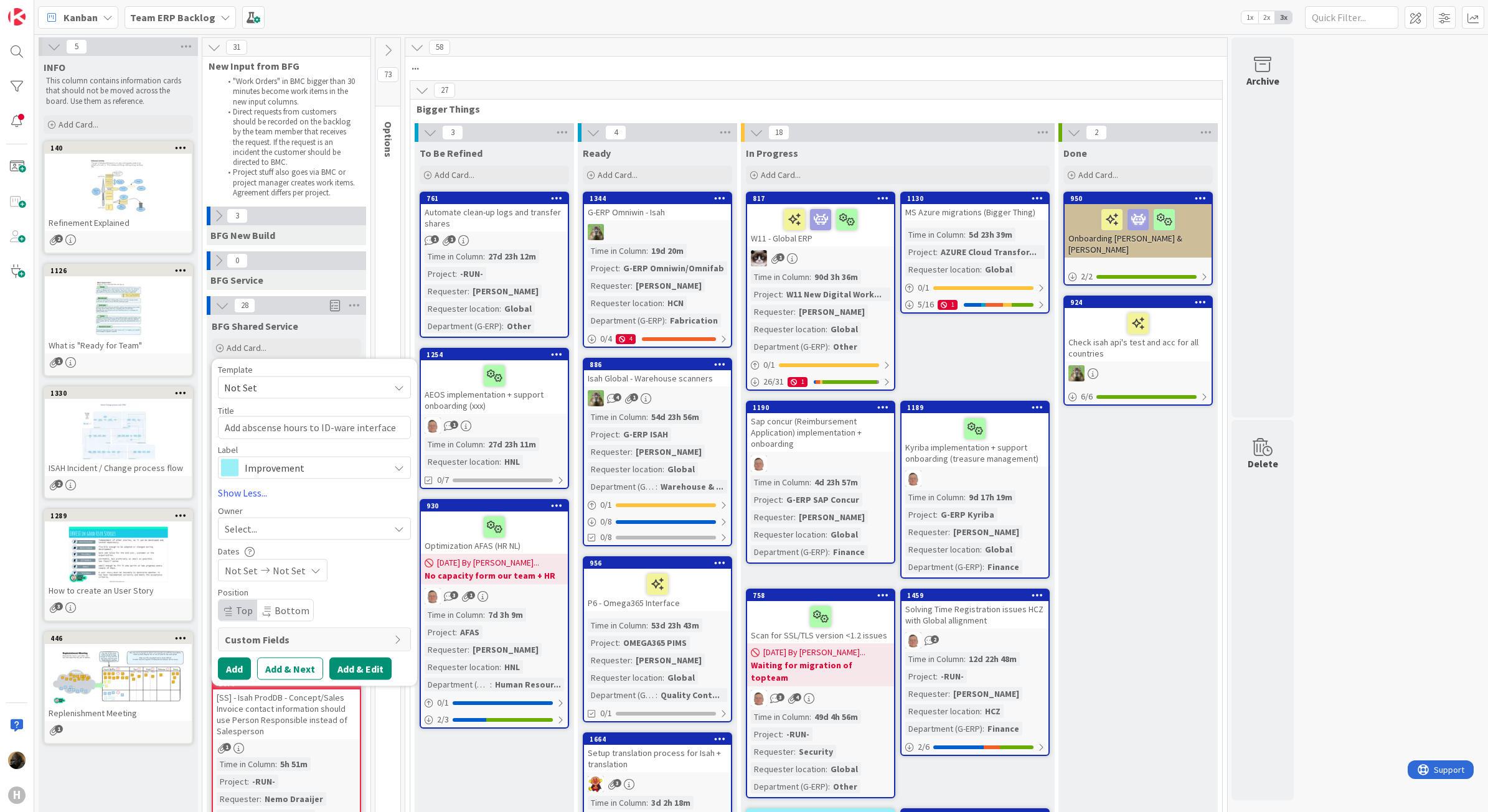
click at [367, 670] on button "Add & Edit" at bounding box center [361, 668] width 62 height 22
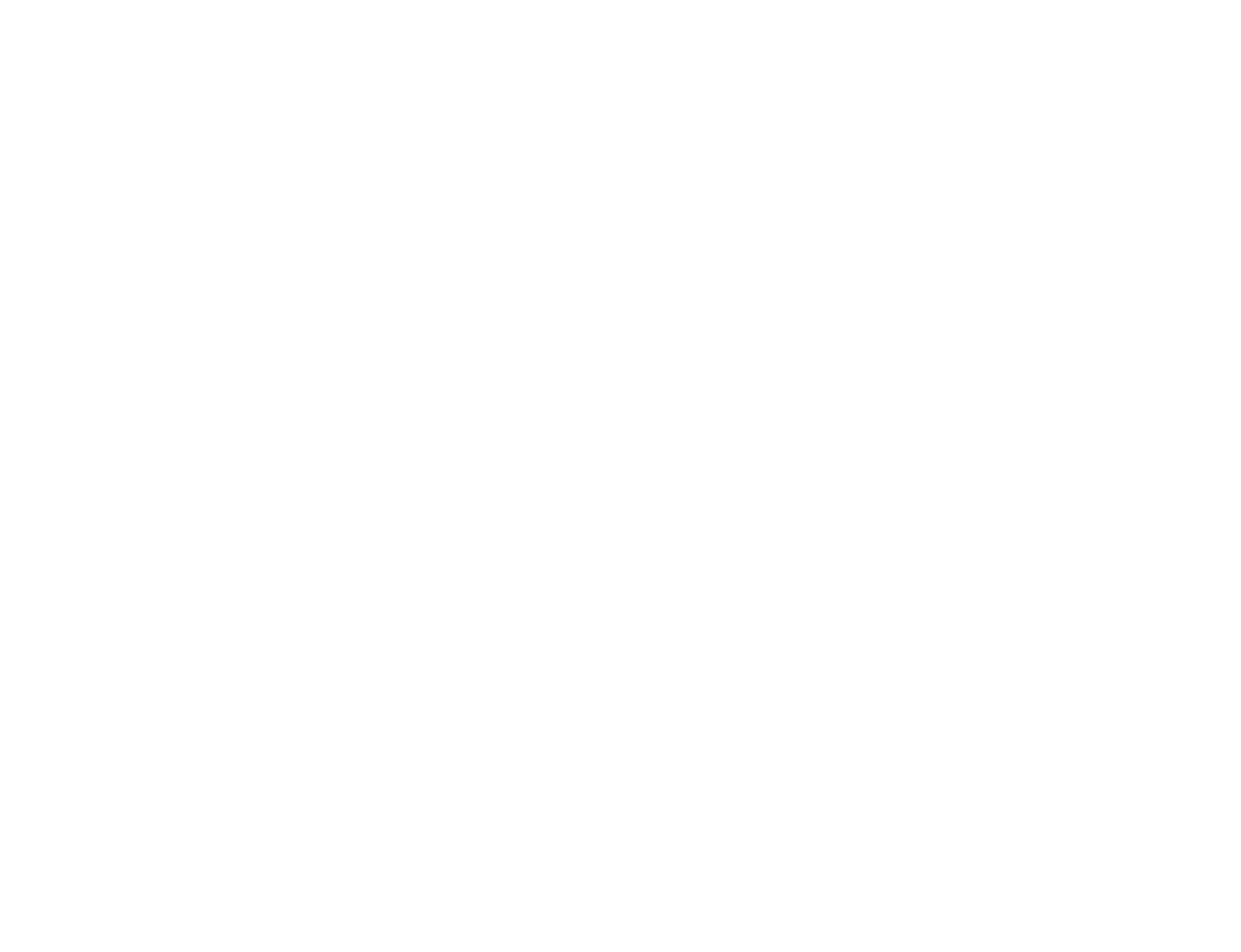
click at [765, 220] on div at bounding box center [620, 476] width 1241 height 952
click at [476, 213] on div at bounding box center [620, 476] width 1241 height 952
drag, startPoint x: 756, startPoint y: 164, endPoint x: 759, endPoint y: 81, distance: 83.1
click at [759, 73] on div at bounding box center [620, 476] width 1241 height 952
drag, startPoint x: 969, startPoint y: 379, endPoint x: 1036, endPoint y: 523, distance: 158.8
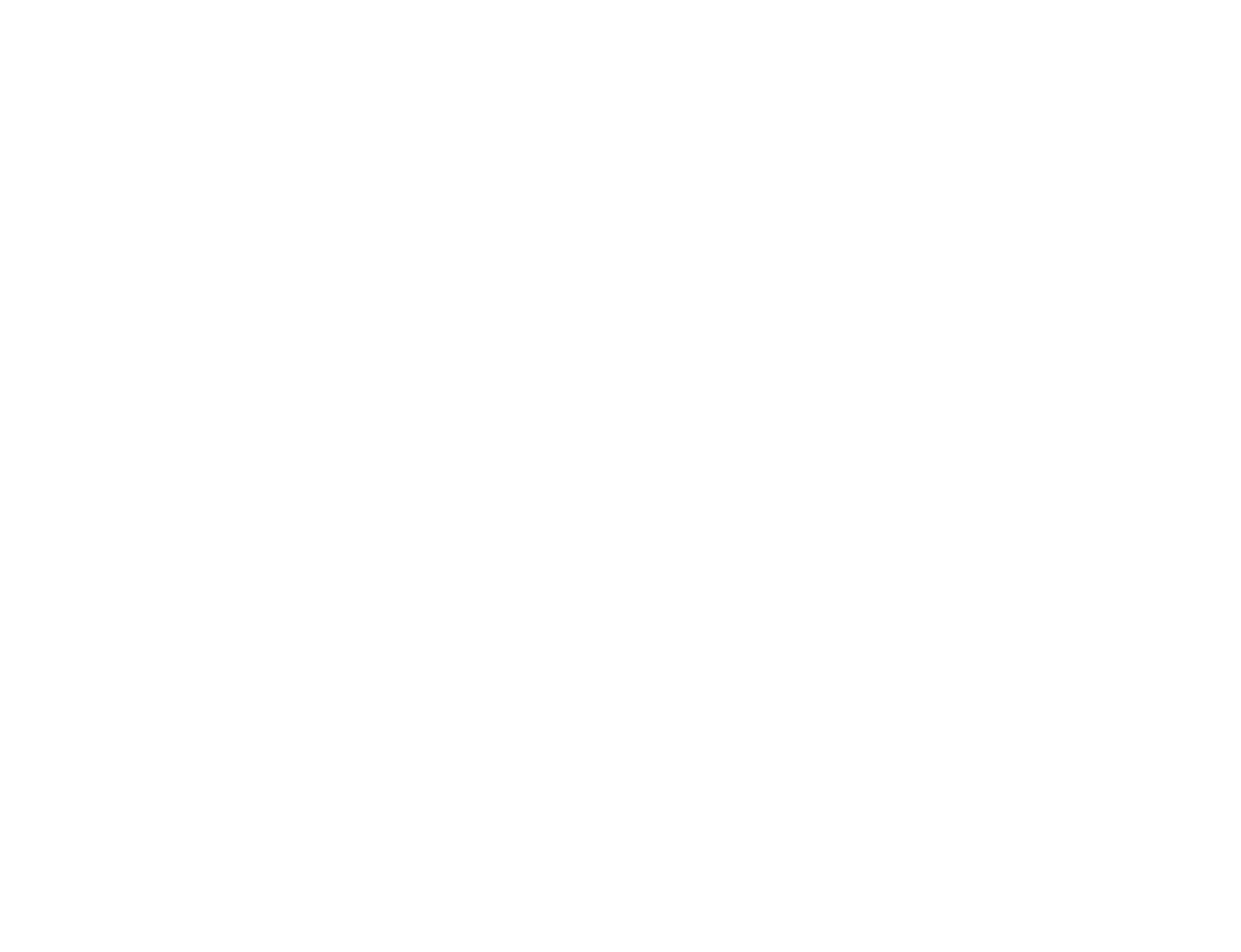
click at [1024, 495] on div at bounding box center [620, 476] width 1241 height 952
drag, startPoint x: 1022, startPoint y: 527, endPoint x: 502, endPoint y: 158, distance: 637.6
click at [740, 297] on div at bounding box center [620, 476] width 1241 height 952
drag, startPoint x: 473, startPoint y: 184, endPoint x: 976, endPoint y: 336, distance: 525.5
click at [749, 276] on div at bounding box center [620, 476] width 1241 height 952
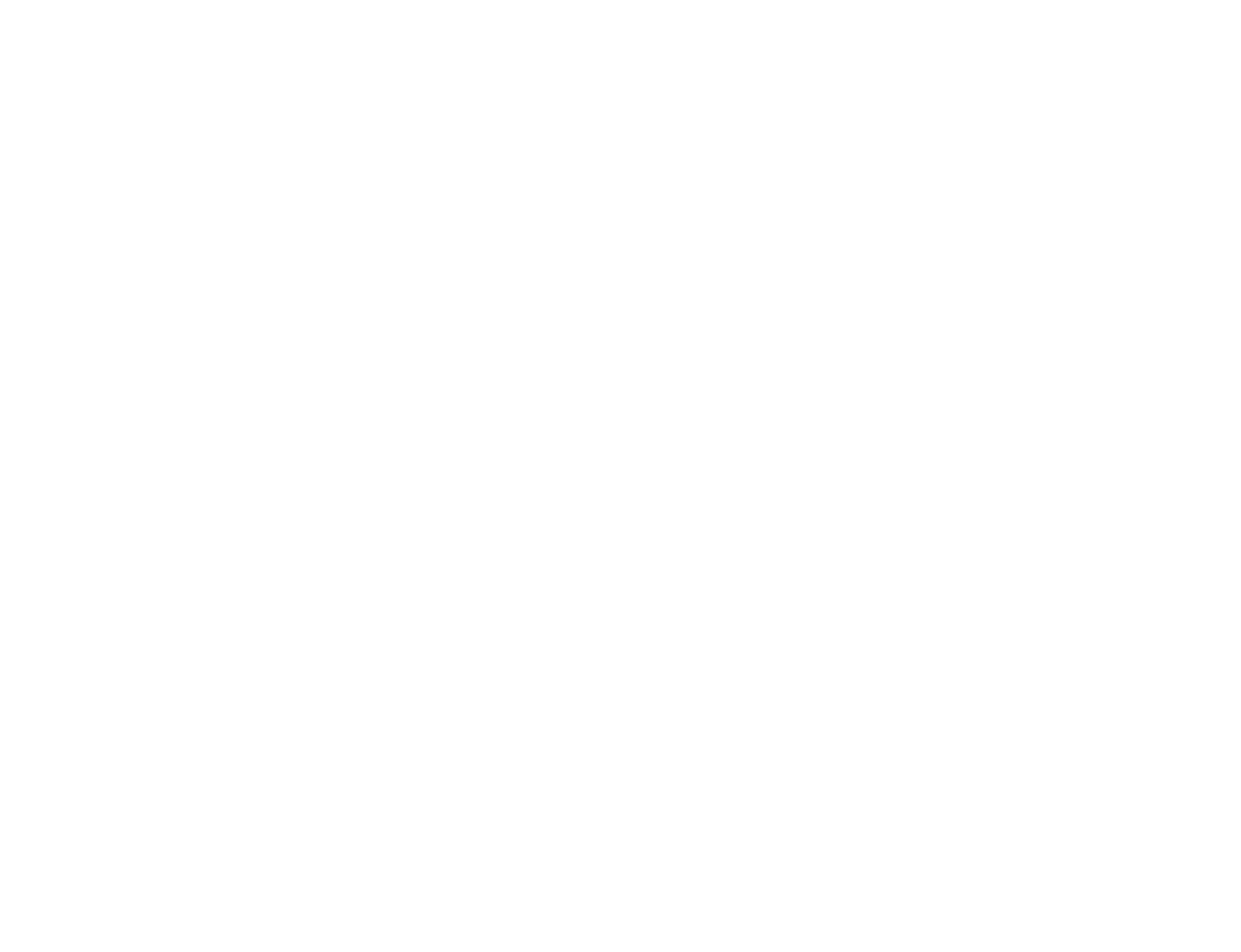
drag, startPoint x: 478, startPoint y: 243, endPoint x: 457, endPoint y: 242, distance: 21.0
click at [457, 242] on div at bounding box center [620, 476] width 1241 height 952
drag, startPoint x: 457, startPoint y: 242, endPoint x: 653, endPoint y: 296, distance: 203.3
click at [611, 283] on div at bounding box center [620, 476] width 1241 height 952
click at [642, 292] on div at bounding box center [620, 476] width 1241 height 952
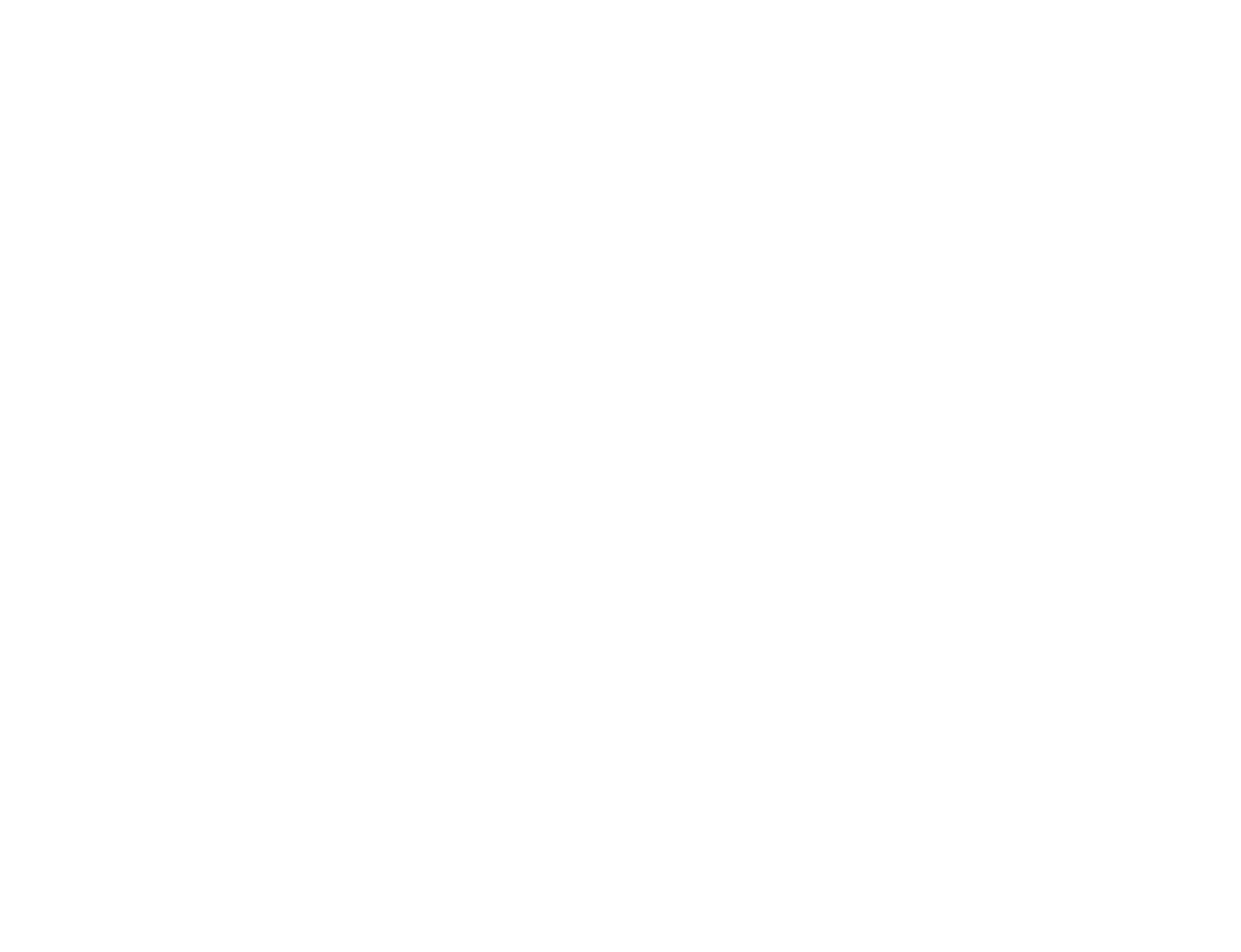
click at [642, 292] on div at bounding box center [620, 476] width 1241 height 952
drag, startPoint x: 993, startPoint y: 427, endPoint x: 1147, endPoint y: 526, distance: 183.1
click at [1147, 526] on div at bounding box center [620, 476] width 1241 height 952
click at [1095, 717] on div at bounding box center [620, 476] width 1241 height 952
drag, startPoint x: 1045, startPoint y: 823, endPoint x: 929, endPoint y: 837, distance: 116.8
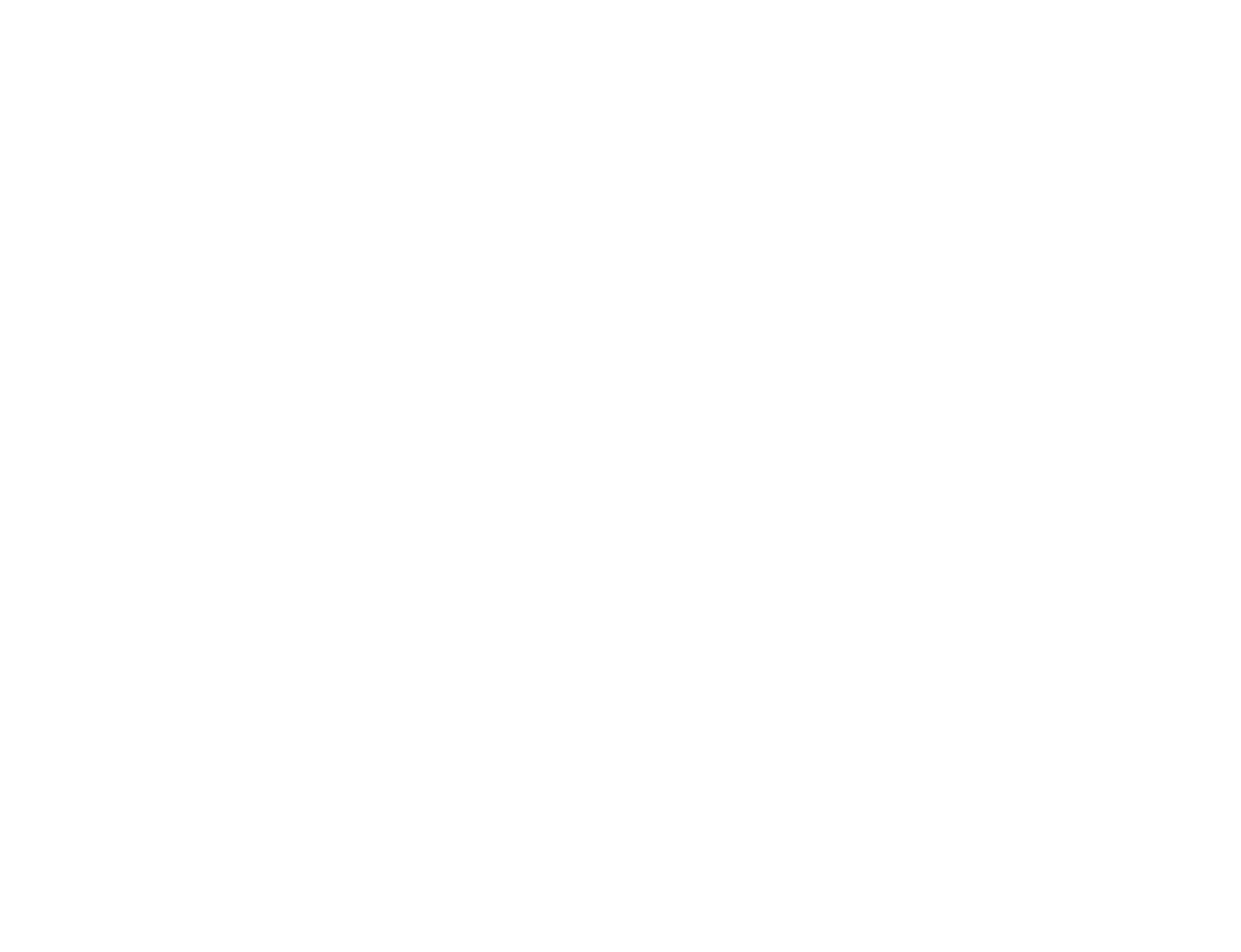
click at [960, 840] on div at bounding box center [620, 476] width 1241 height 952
drag, startPoint x: 818, startPoint y: 786, endPoint x: 731, endPoint y: 602, distance: 203.5
click at [811, 777] on div at bounding box center [620, 476] width 1241 height 952
drag, startPoint x: 731, startPoint y: 602, endPoint x: 788, endPoint y: 446, distance: 166.1
click at [743, 563] on div at bounding box center [620, 476] width 1241 height 952
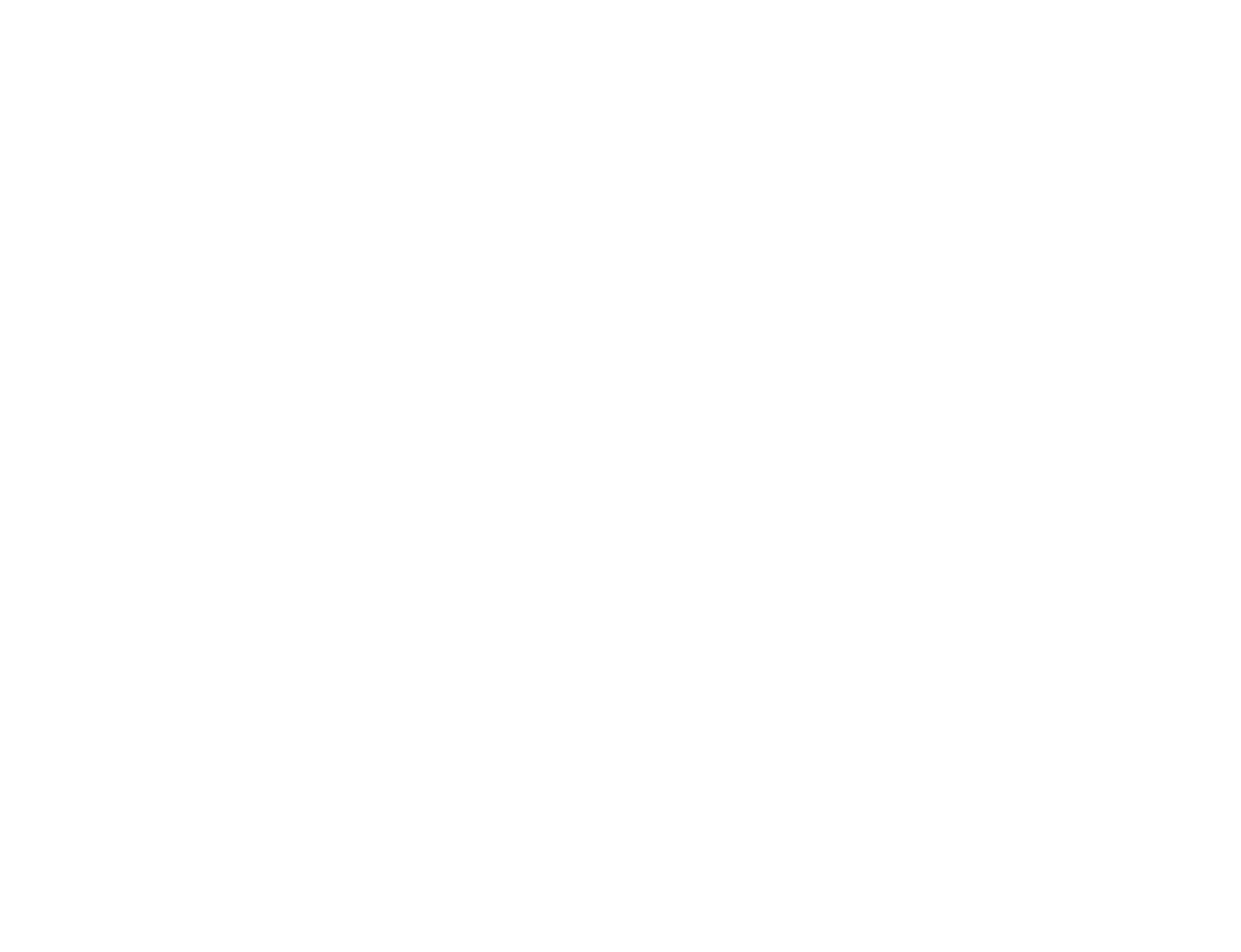
drag, startPoint x: 779, startPoint y: 416, endPoint x: 660, endPoint y: 388, distance: 122.2
click at [748, 406] on div at bounding box center [620, 476] width 1241 height 952
drag, startPoint x: 654, startPoint y: 389, endPoint x: 604, endPoint y: 427, distance: 62.8
click at [645, 397] on div at bounding box center [620, 476] width 1241 height 952
click at [560, 454] on div at bounding box center [620, 476] width 1241 height 952
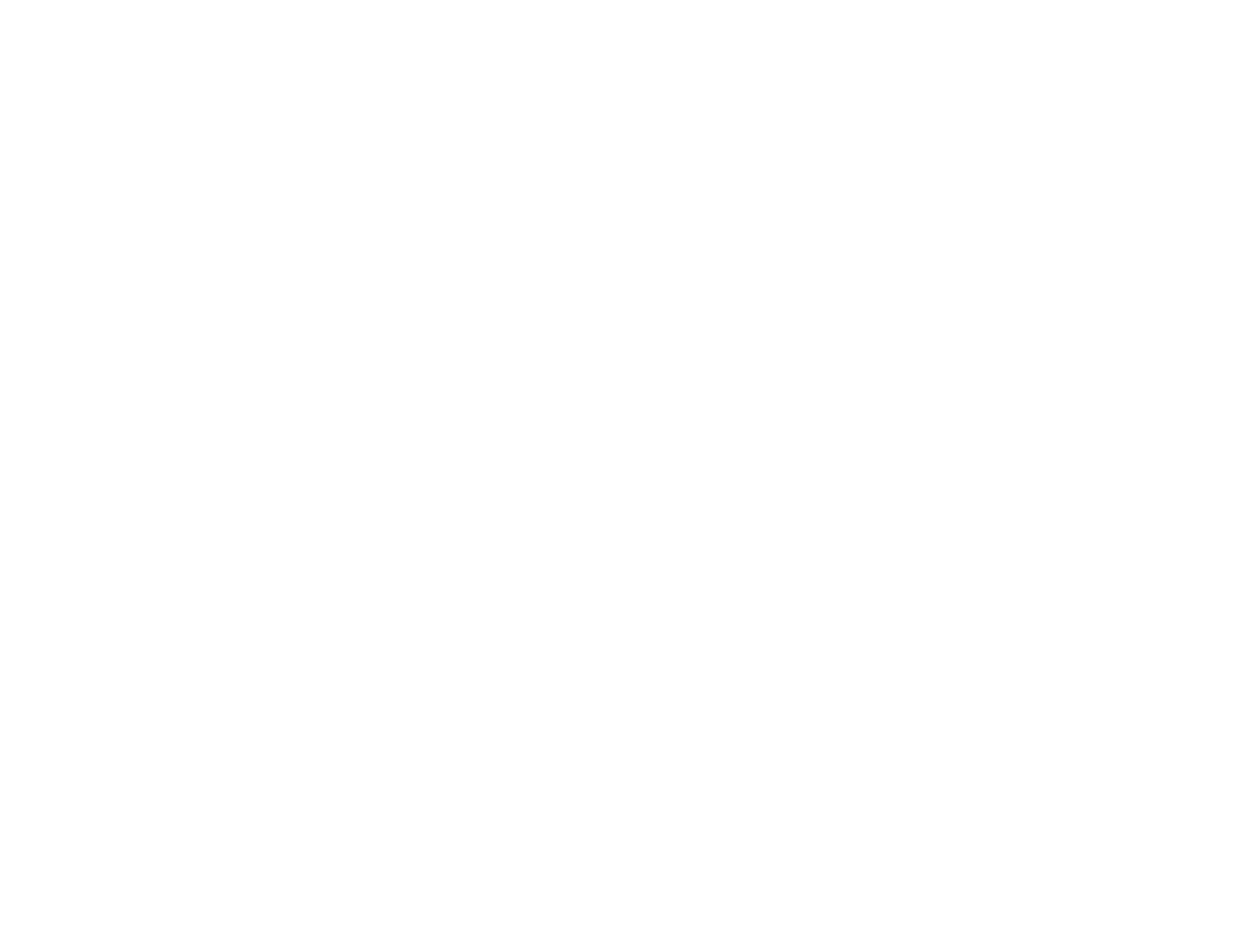
click at [514, 440] on div at bounding box center [620, 476] width 1241 height 952
click at [492, 415] on div at bounding box center [620, 476] width 1241 height 952
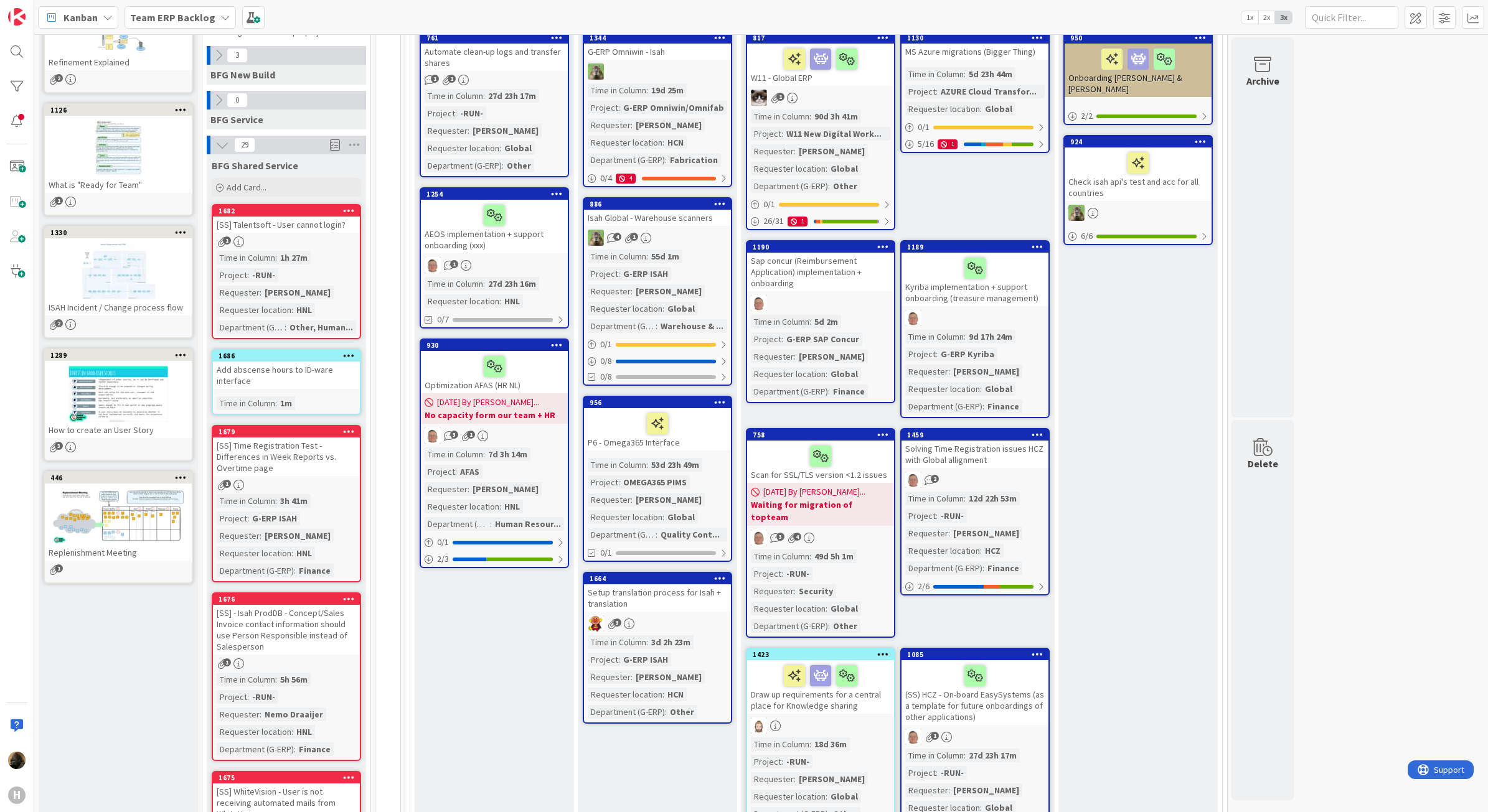
scroll to position [156, 0]
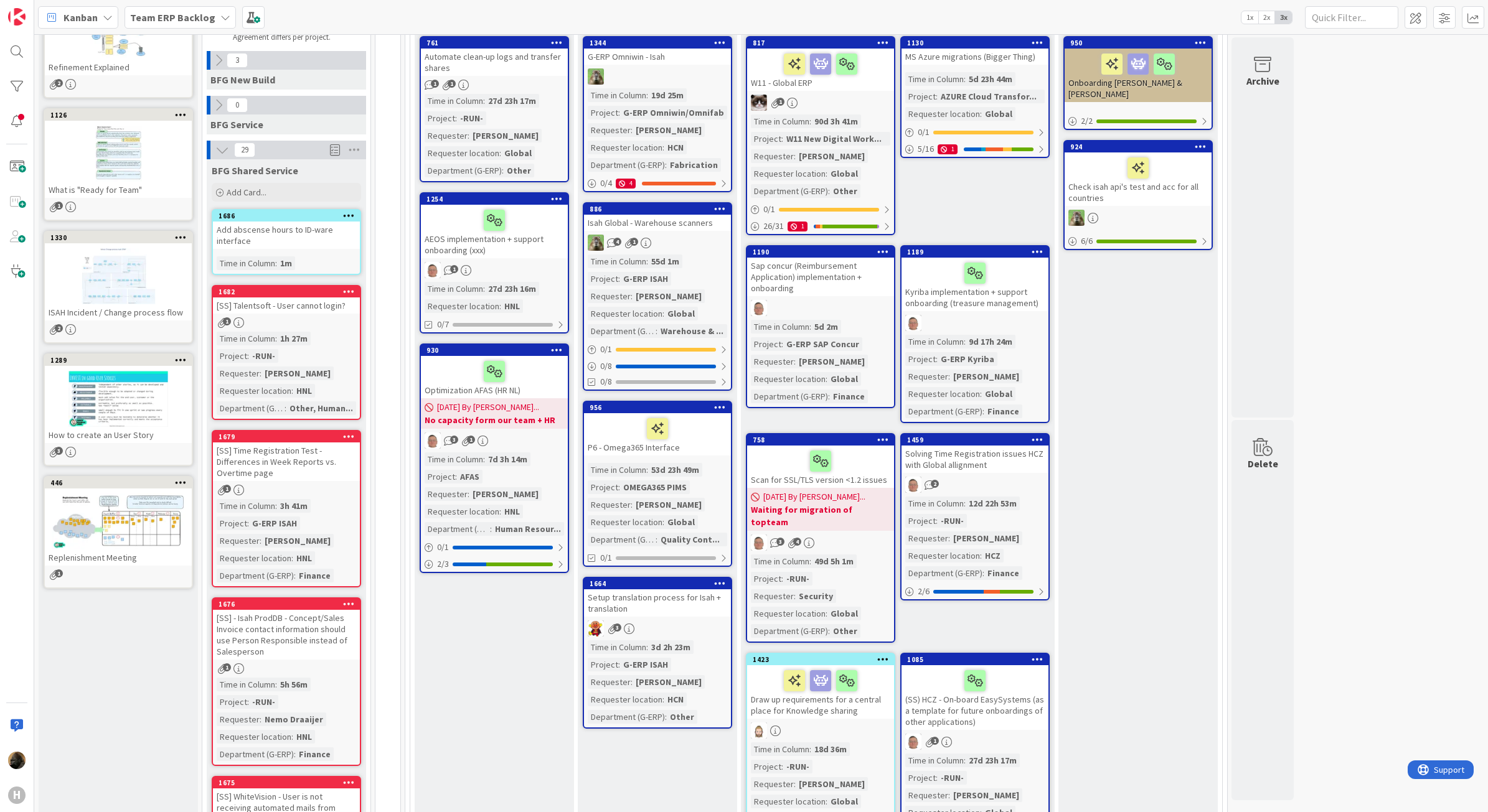
click at [299, 231] on div "Add abscense hours to ID-ware interface" at bounding box center [287, 235] width 147 height 28
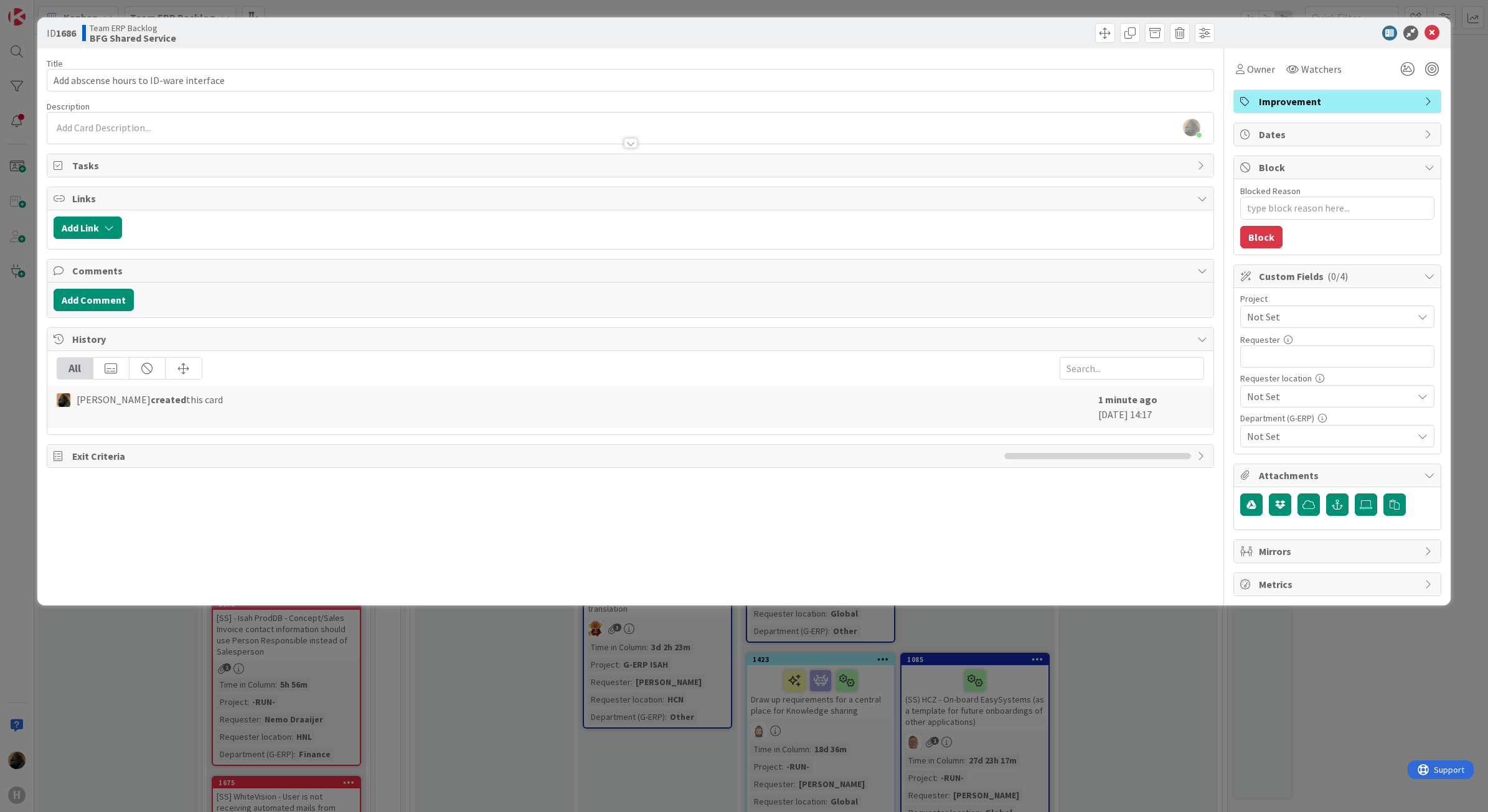
click at [235, 122] on div "Noah Dezaire just joined" at bounding box center [630, 128] width 1167 height 31
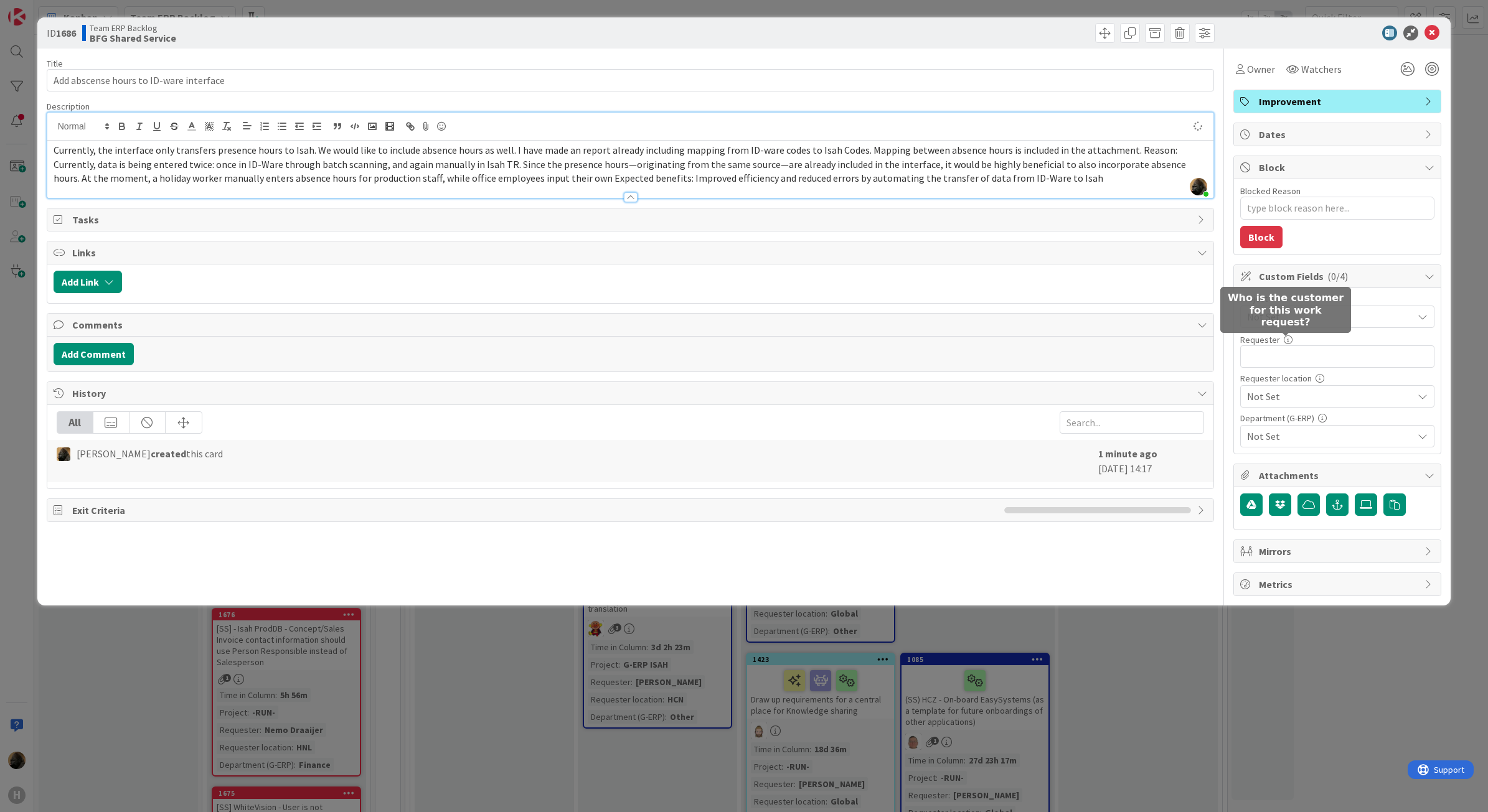
click at [1059, 308] on div "Not Set" at bounding box center [1338, 316] width 194 height 22
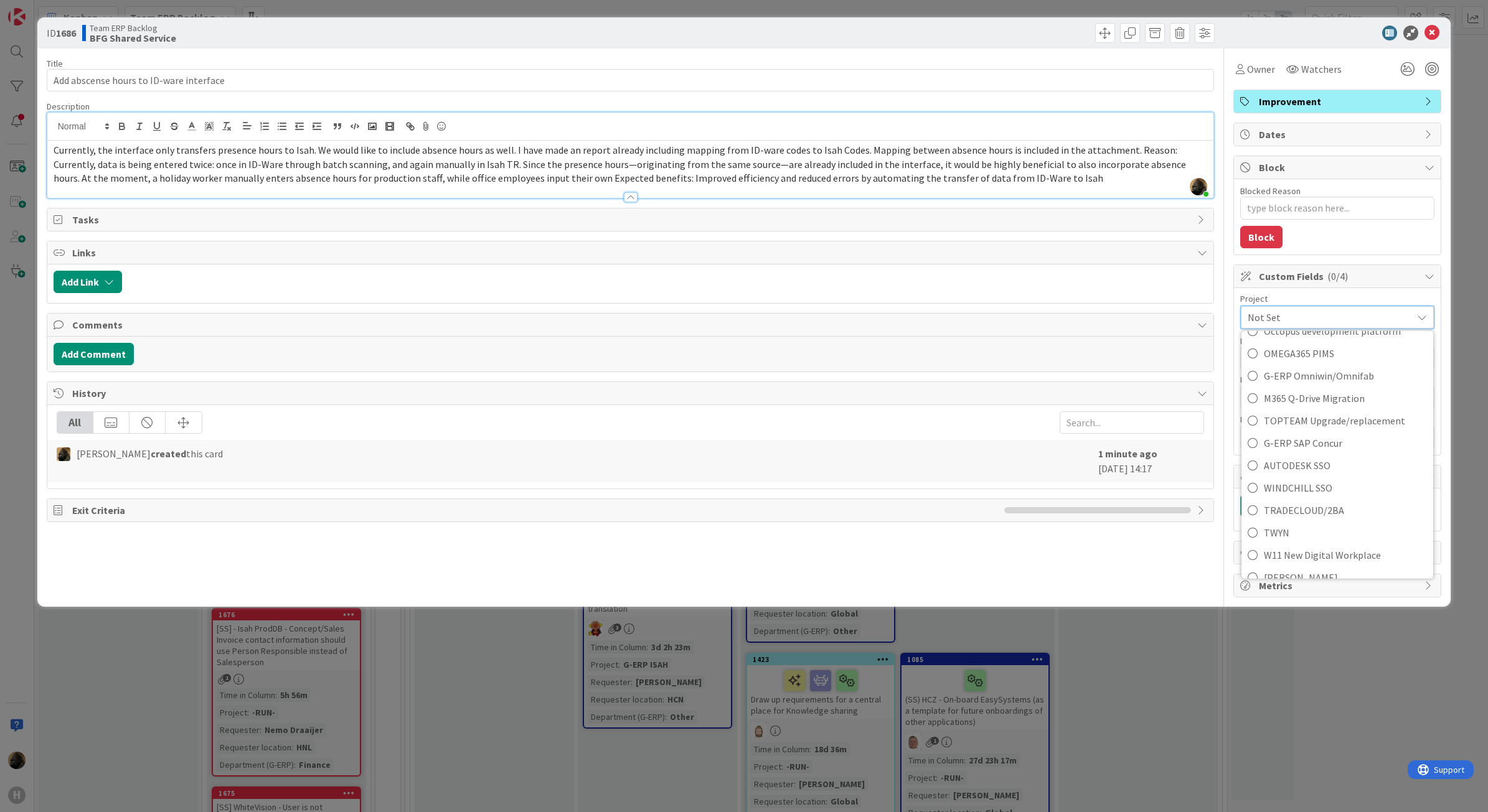
scroll to position [792, 0]
click at [1059, 277] on span "Custom Fields ( 0/4 )" at bounding box center [1339, 276] width 159 height 15
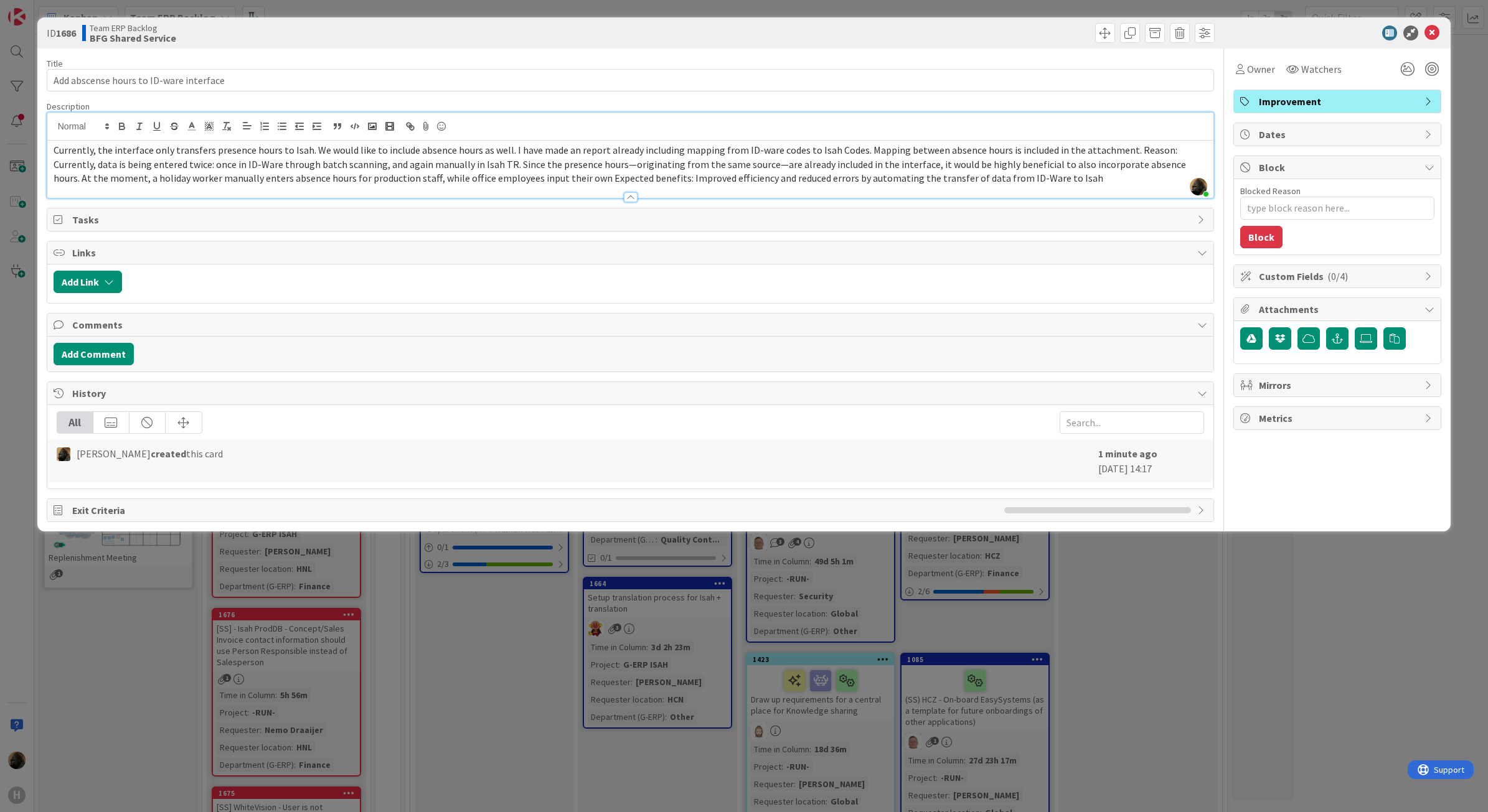
click at [1059, 272] on span "Custom Fields ( 0/4 )" at bounding box center [1339, 276] width 159 height 15
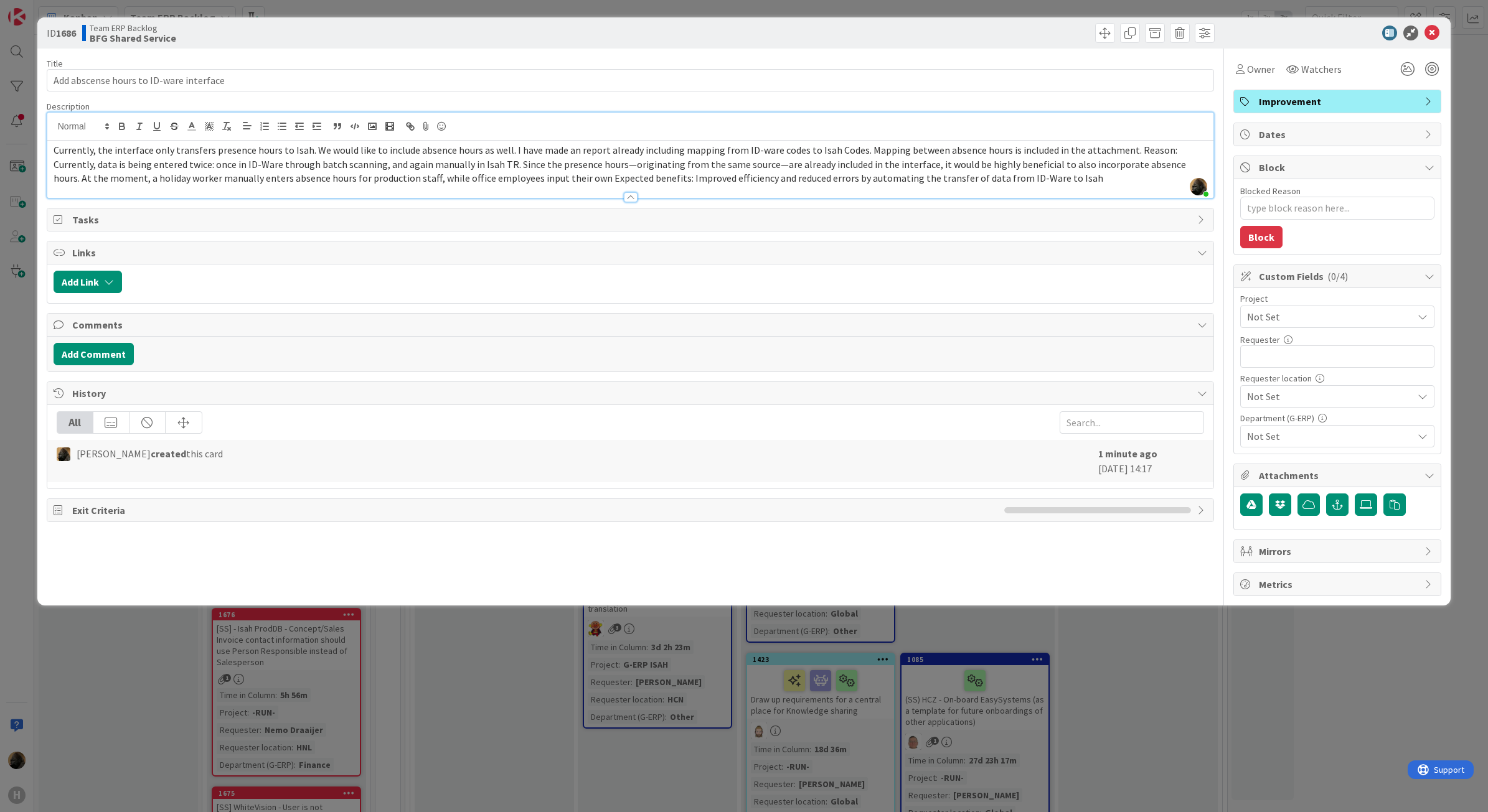
click at [1059, 325] on span "Not Set" at bounding box center [1327, 317] width 159 height 18
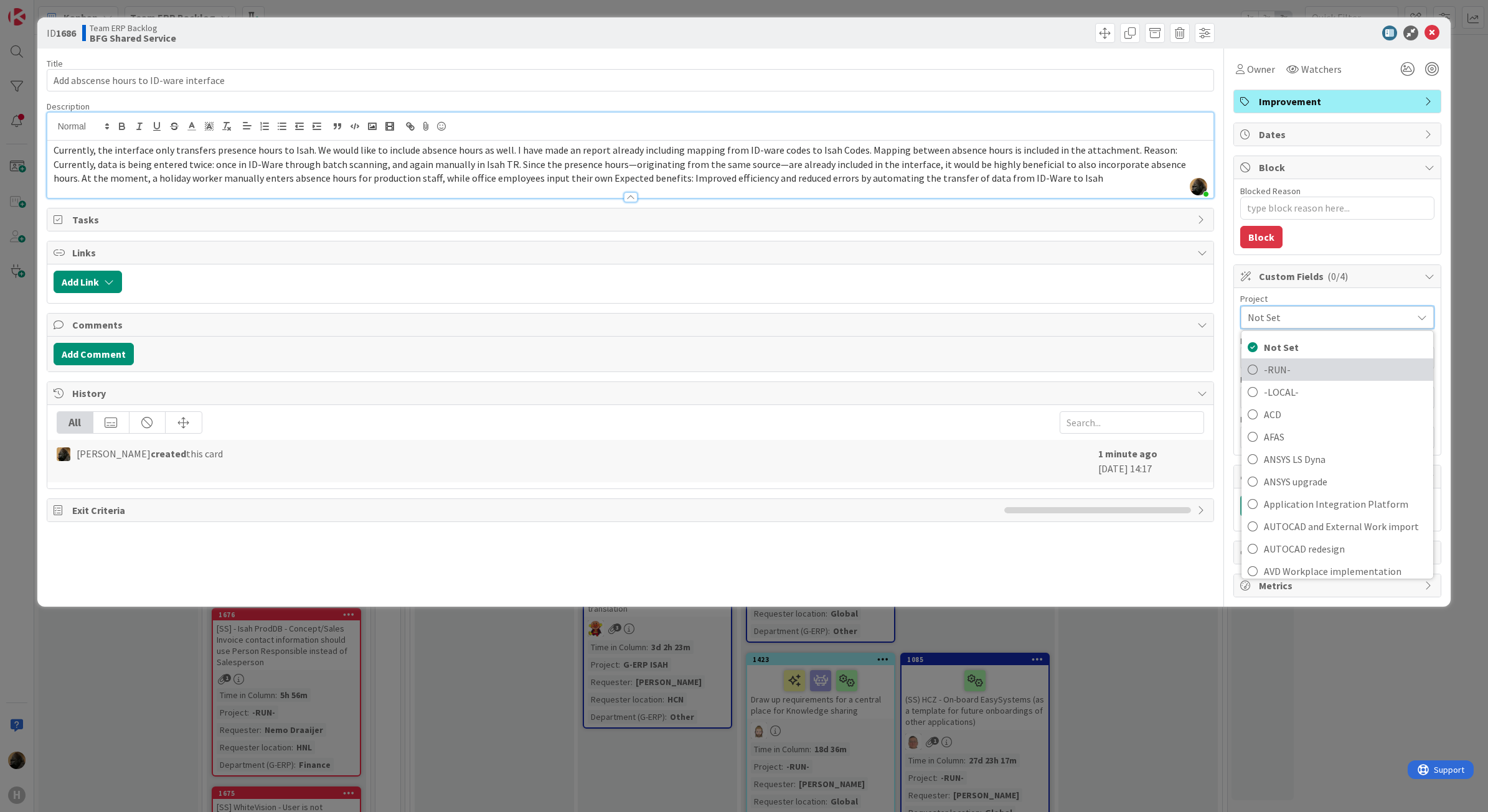
click at [1059, 375] on span "-RUN-" at bounding box center [1346, 369] width 163 height 19
type textarea "x"
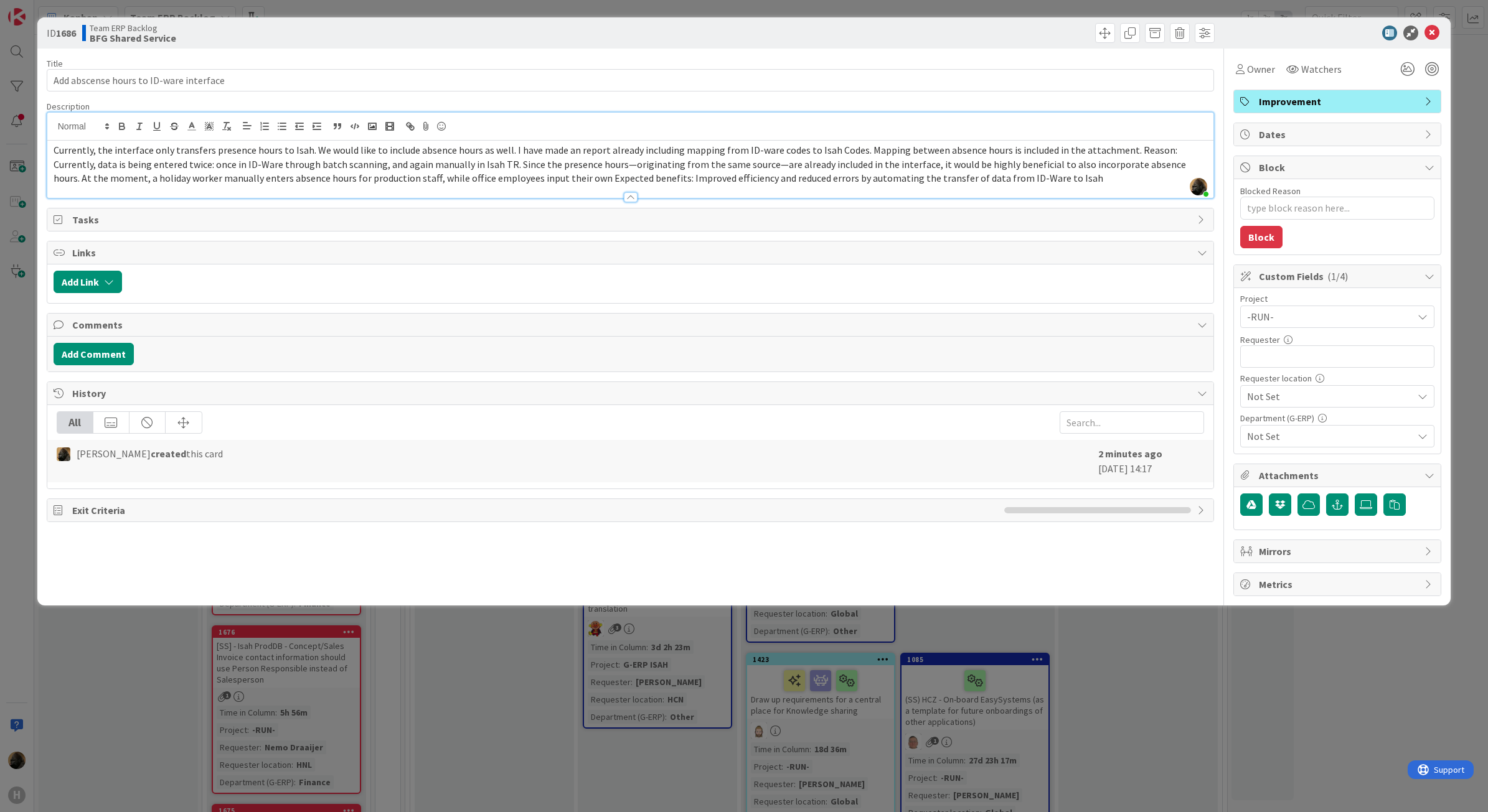
click at [1059, 344] on div "Requester 0 / 32" at bounding box center [1338, 340] width 194 height 11
click at [1059, 352] on input "text" at bounding box center [1338, 356] width 194 height 22
type input "J"
type textarea "x"
type input "[PERSON_NAME]"
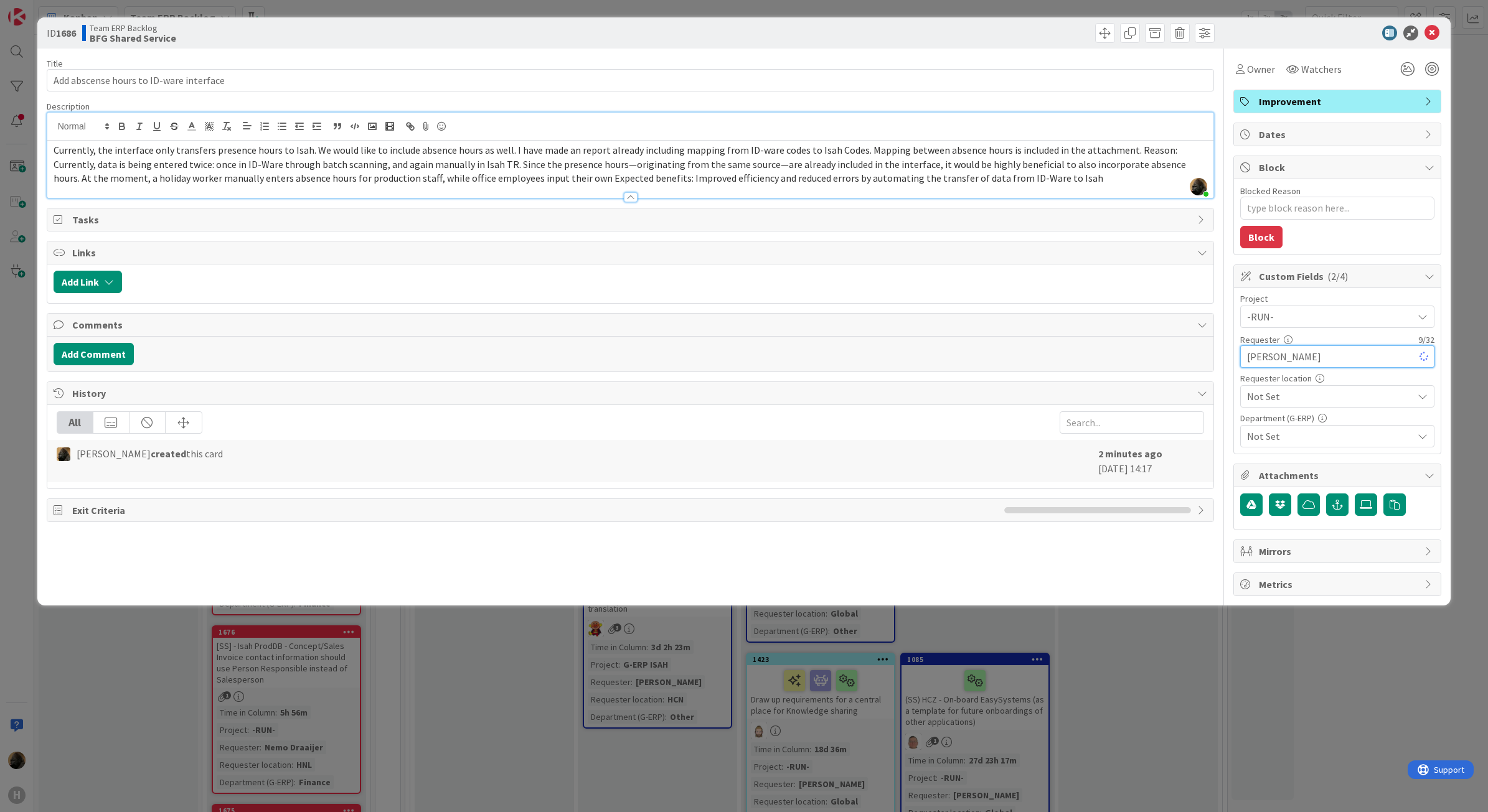
type textarea "x"
type input "[PERSON_NAME]"
type textarea "x"
type input "[PERSON_NAME]"
type textarea "x"
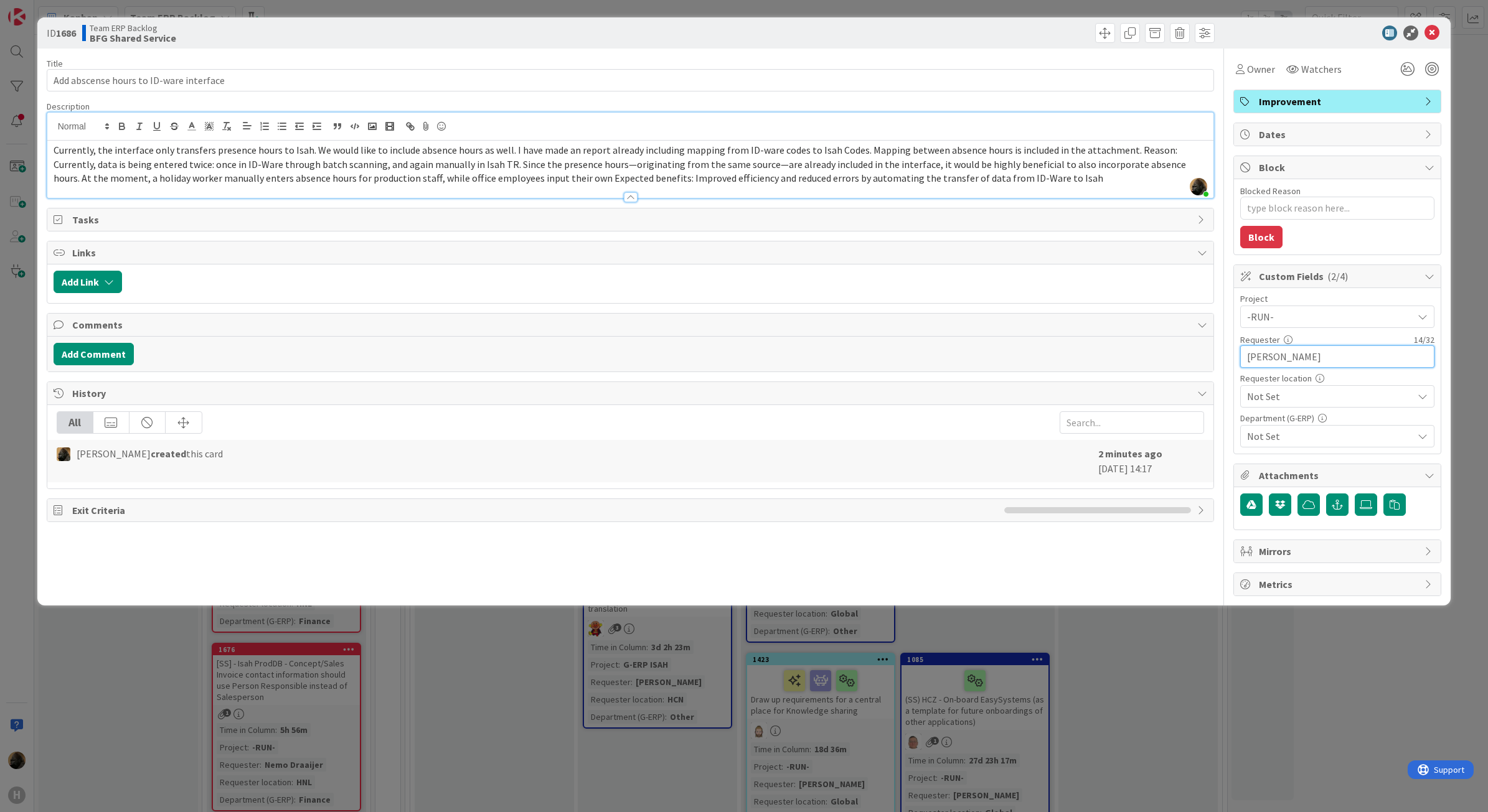
type input "[PERSON_NAME]"
click at [218, 144] on p "Currently, the interface only transfers presence hours to Isah. We would like t…" at bounding box center [630, 164] width 1154 height 42
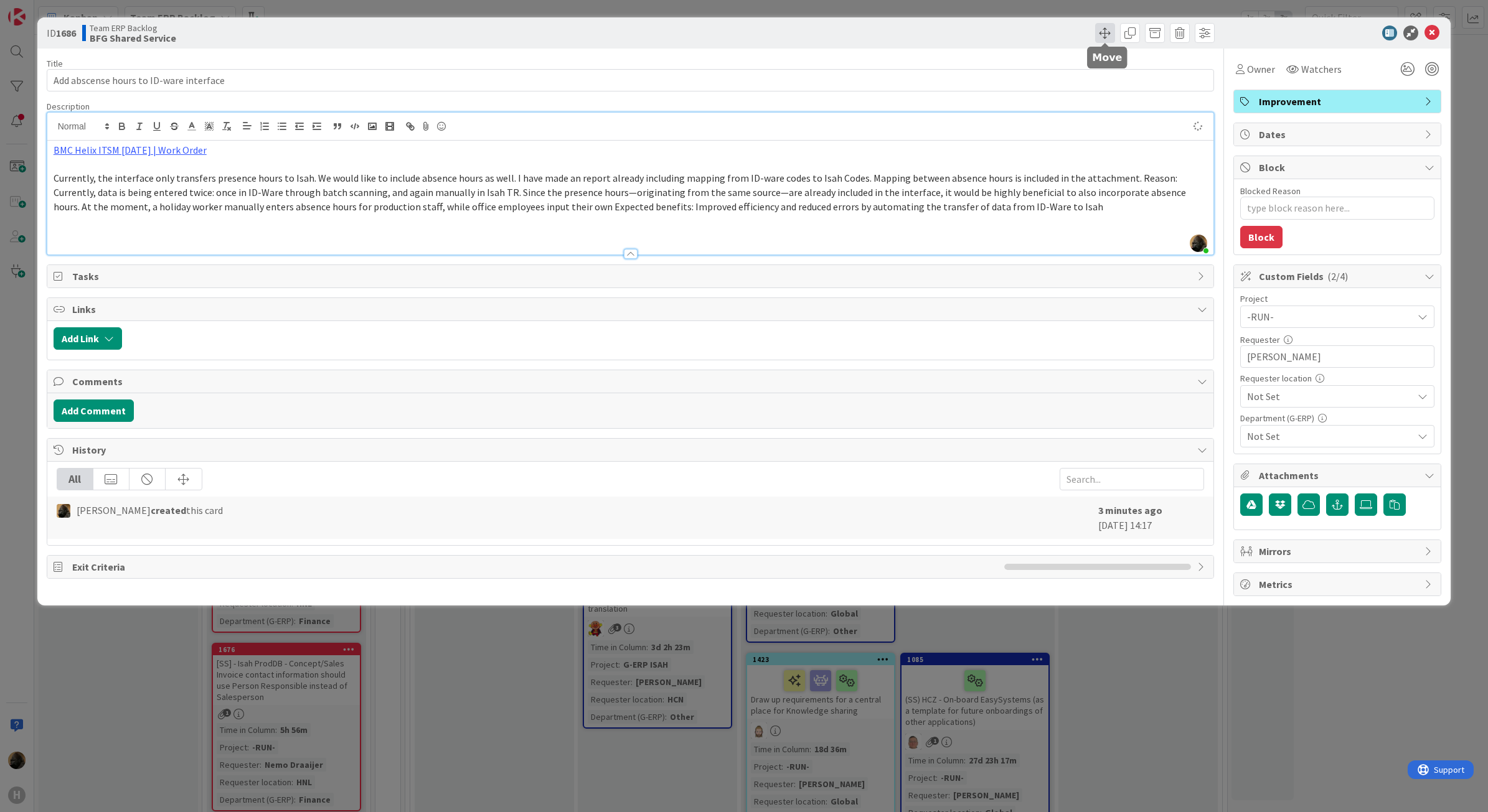
click at [1059, 32] on span at bounding box center [1106, 33] width 20 height 20
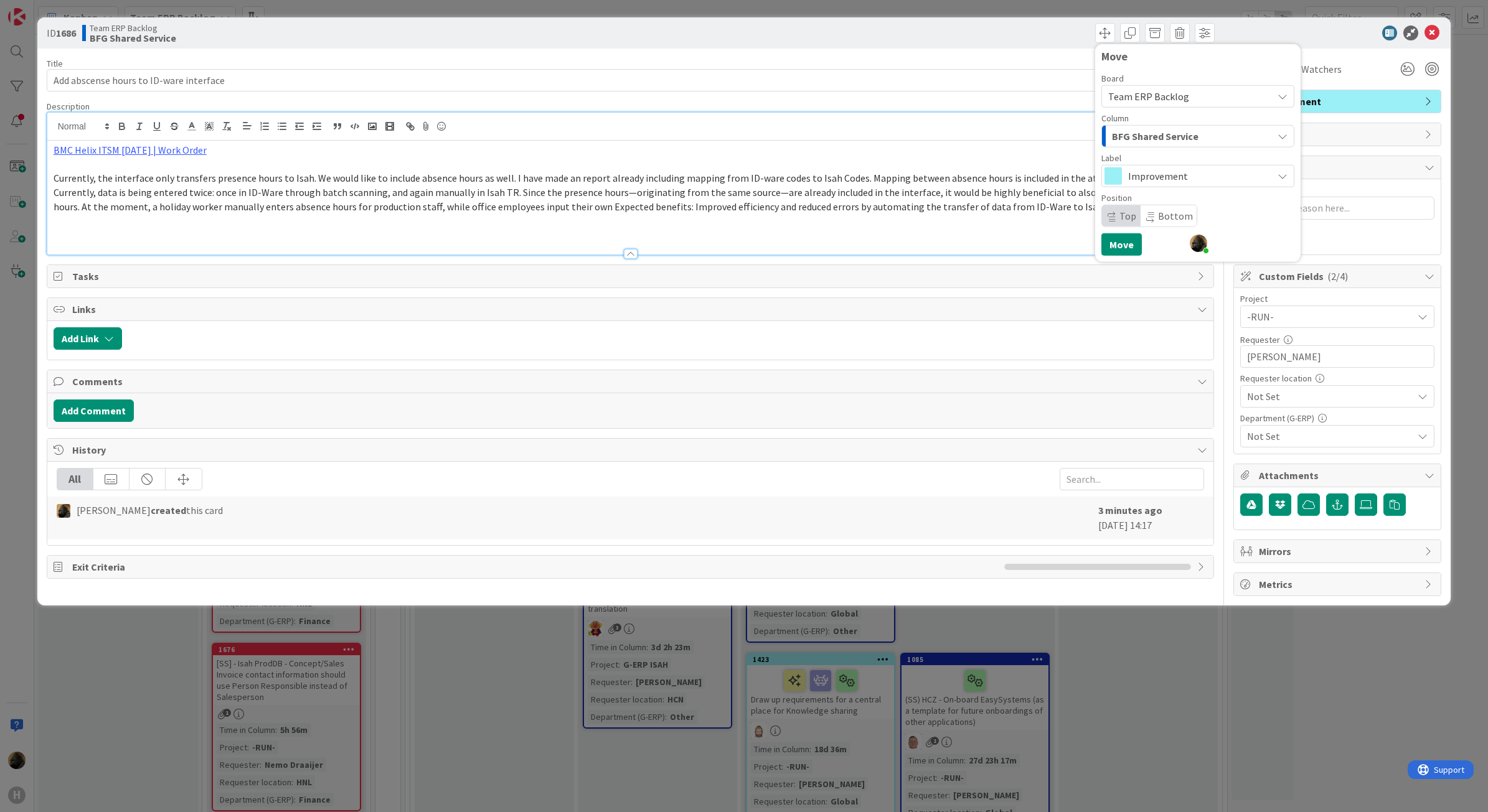
click at [1059, 40] on div "ID 1686 Team ERP Backlog BFG Shared Service Move Board Team ERP Backlog Column …" at bounding box center [744, 33] width 1415 height 31
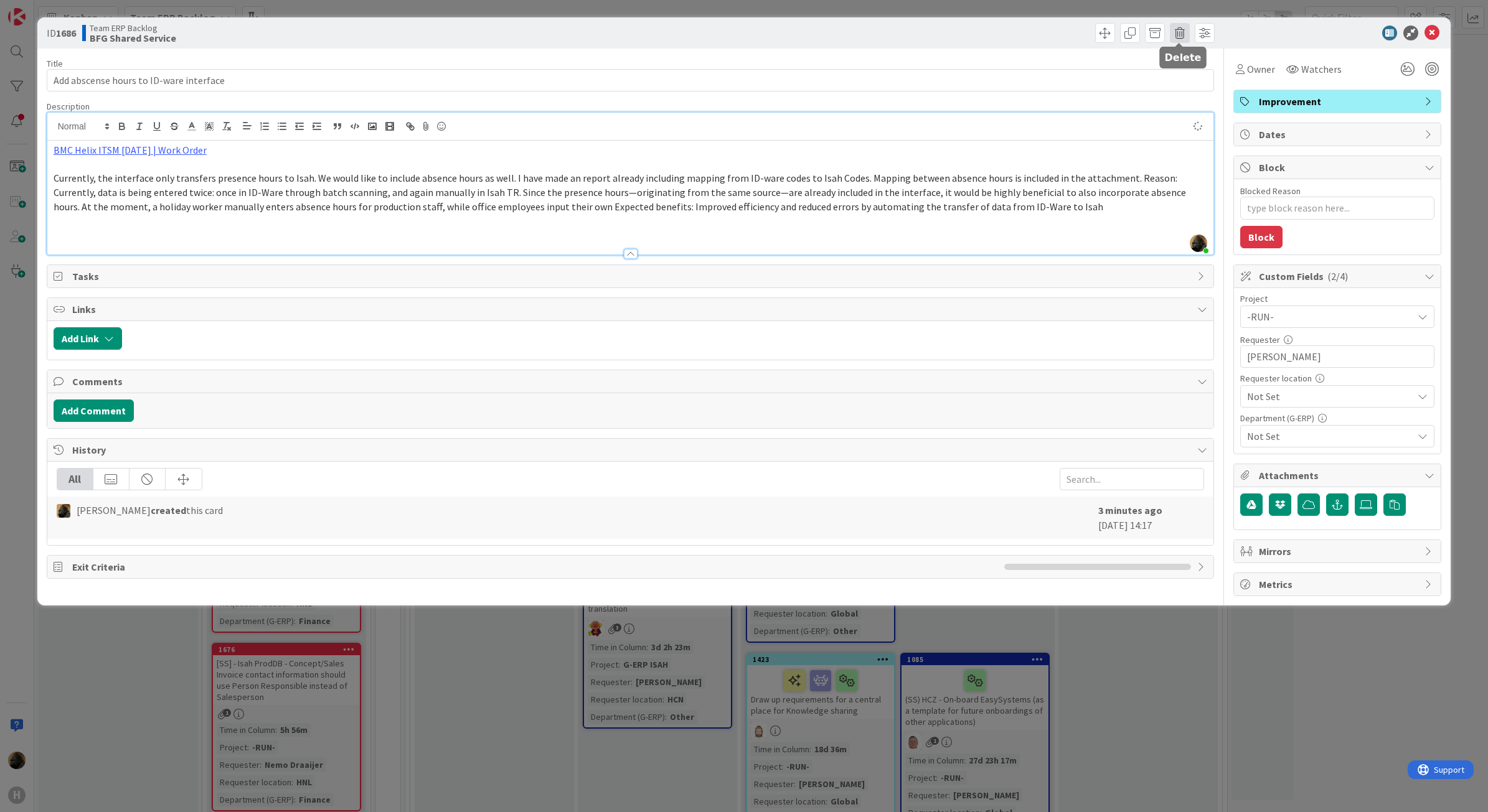
click at [1059, 37] on span at bounding box center [1180, 33] width 20 height 20
click at [1059, 92] on button "Delete" at bounding box center [1199, 91] width 47 height 22
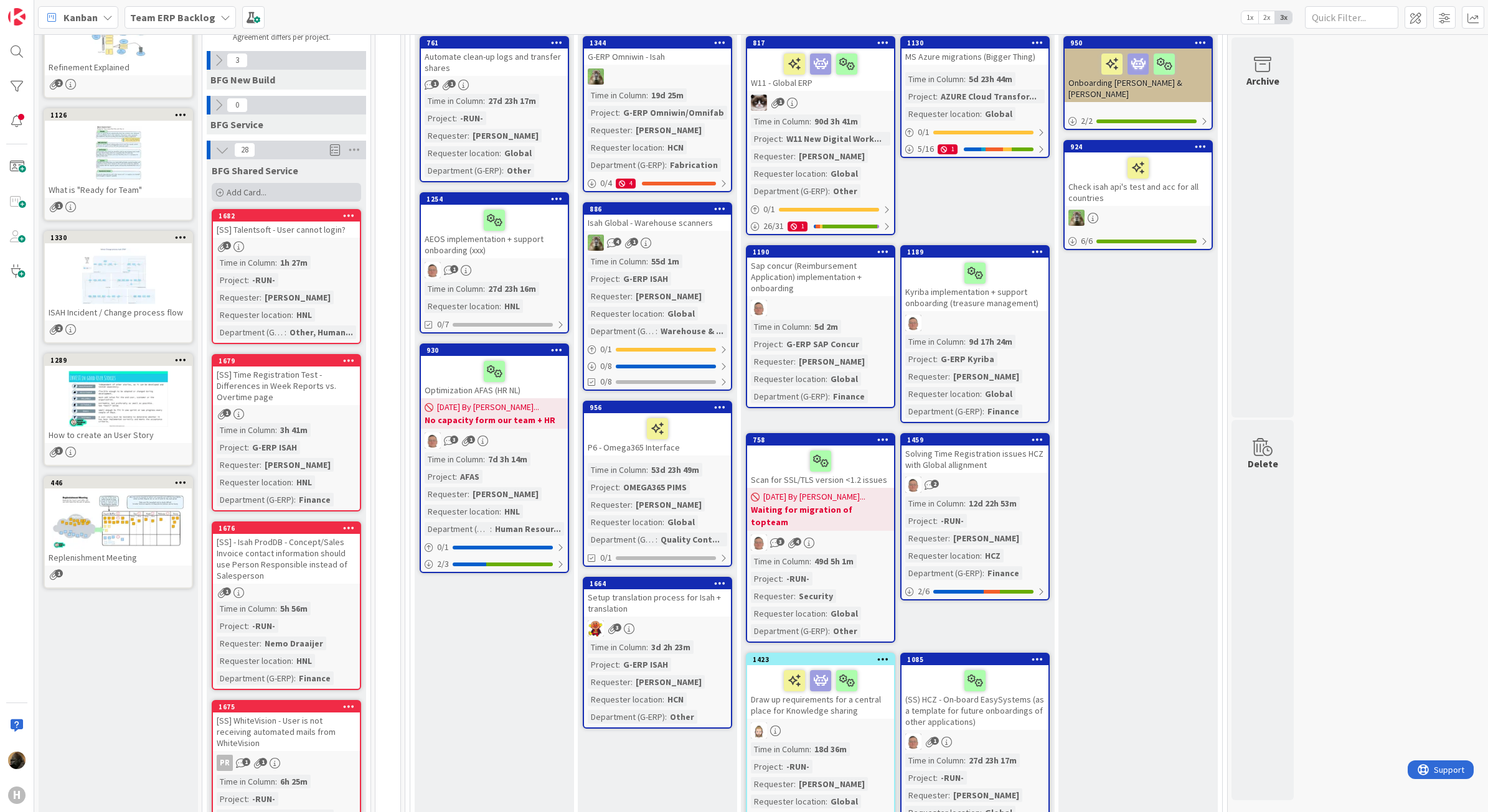
click at [290, 197] on div "Add Card..." at bounding box center [287, 193] width 150 height 19
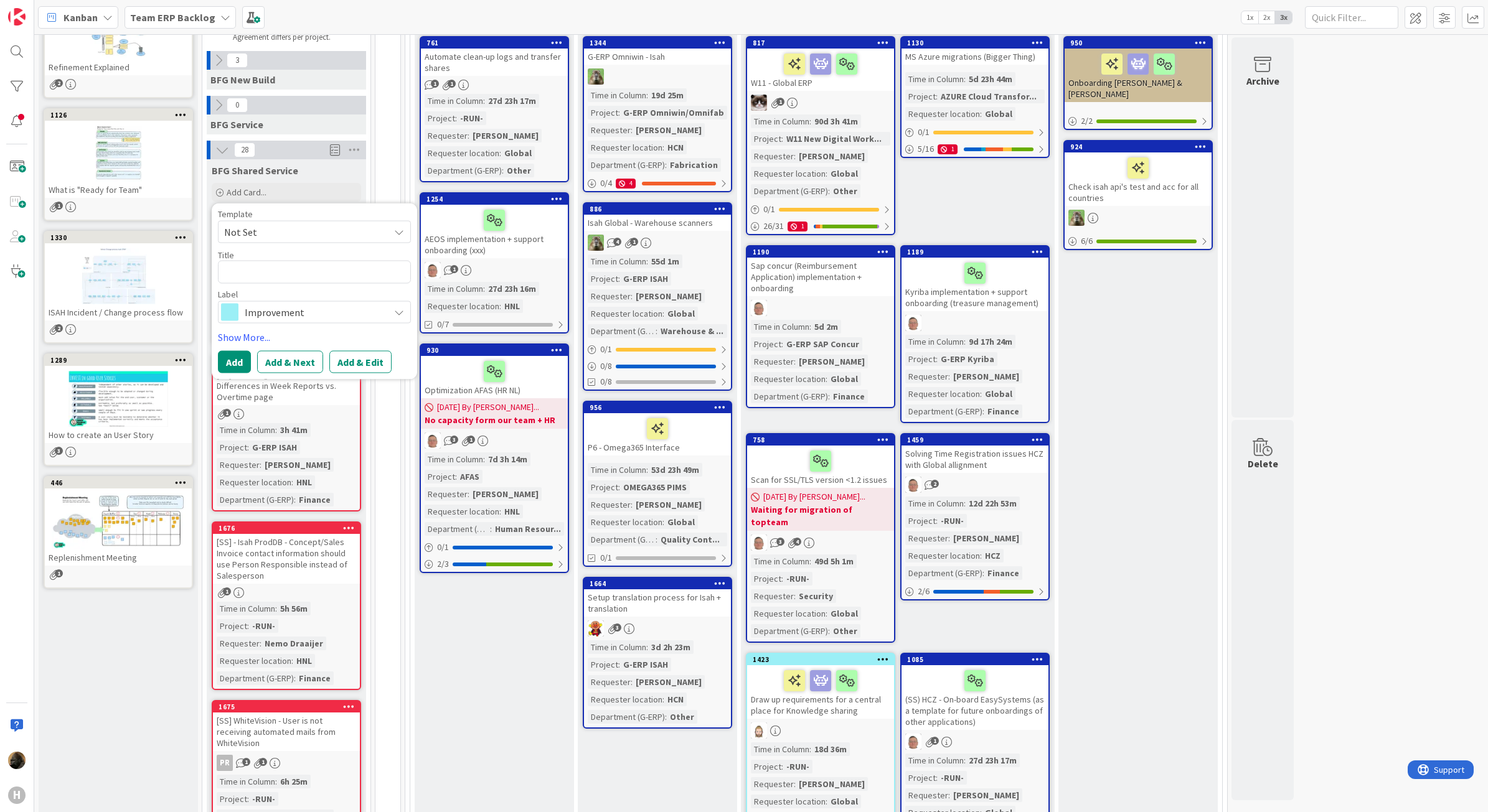
click at [285, 233] on span "Not Set" at bounding box center [302, 232] width 156 height 16
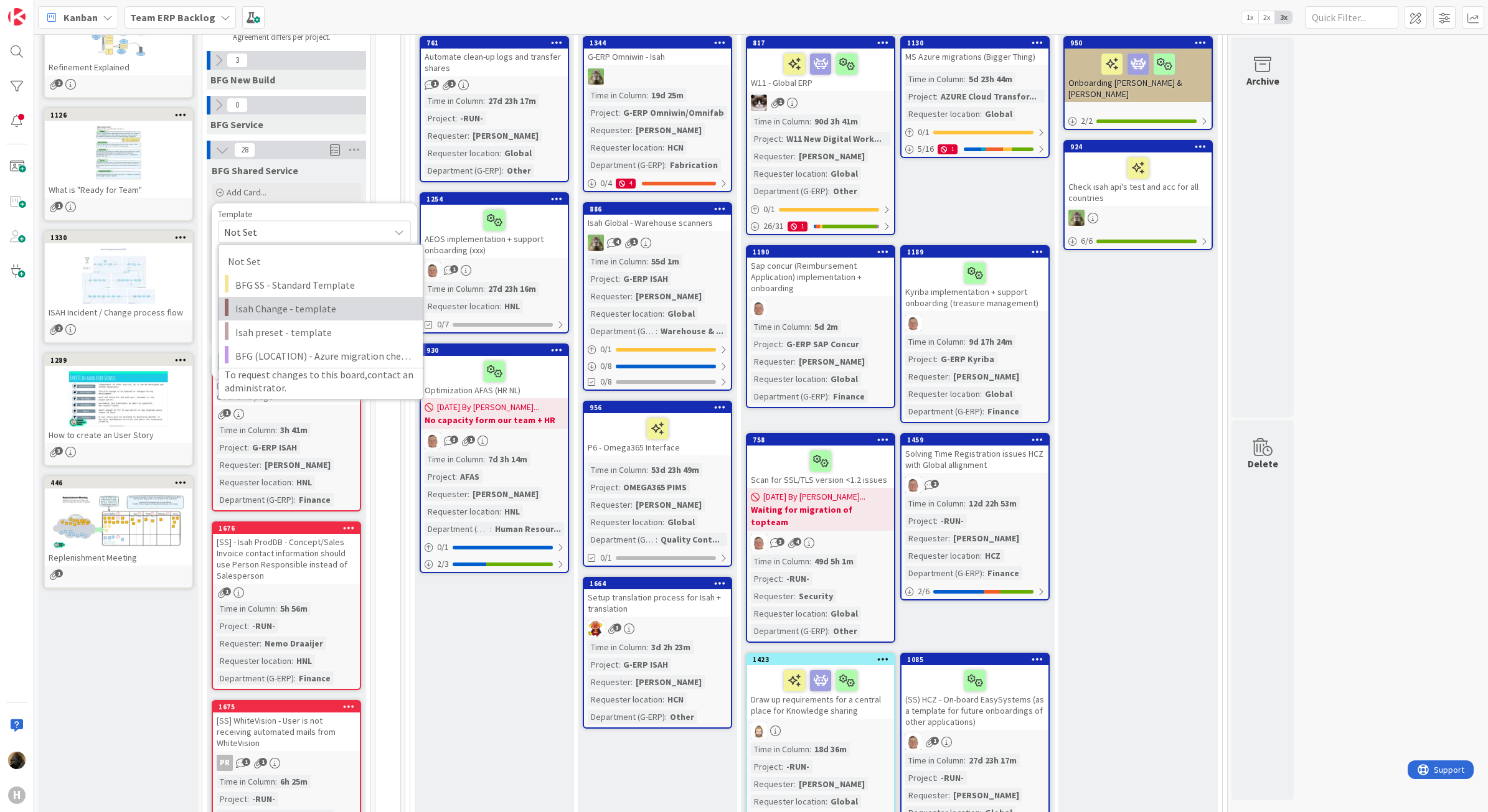
click at [355, 312] on span "Isah Change - template" at bounding box center [324, 309] width 178 height 16
type textarea "x"
type textarea "Isah Change - template"
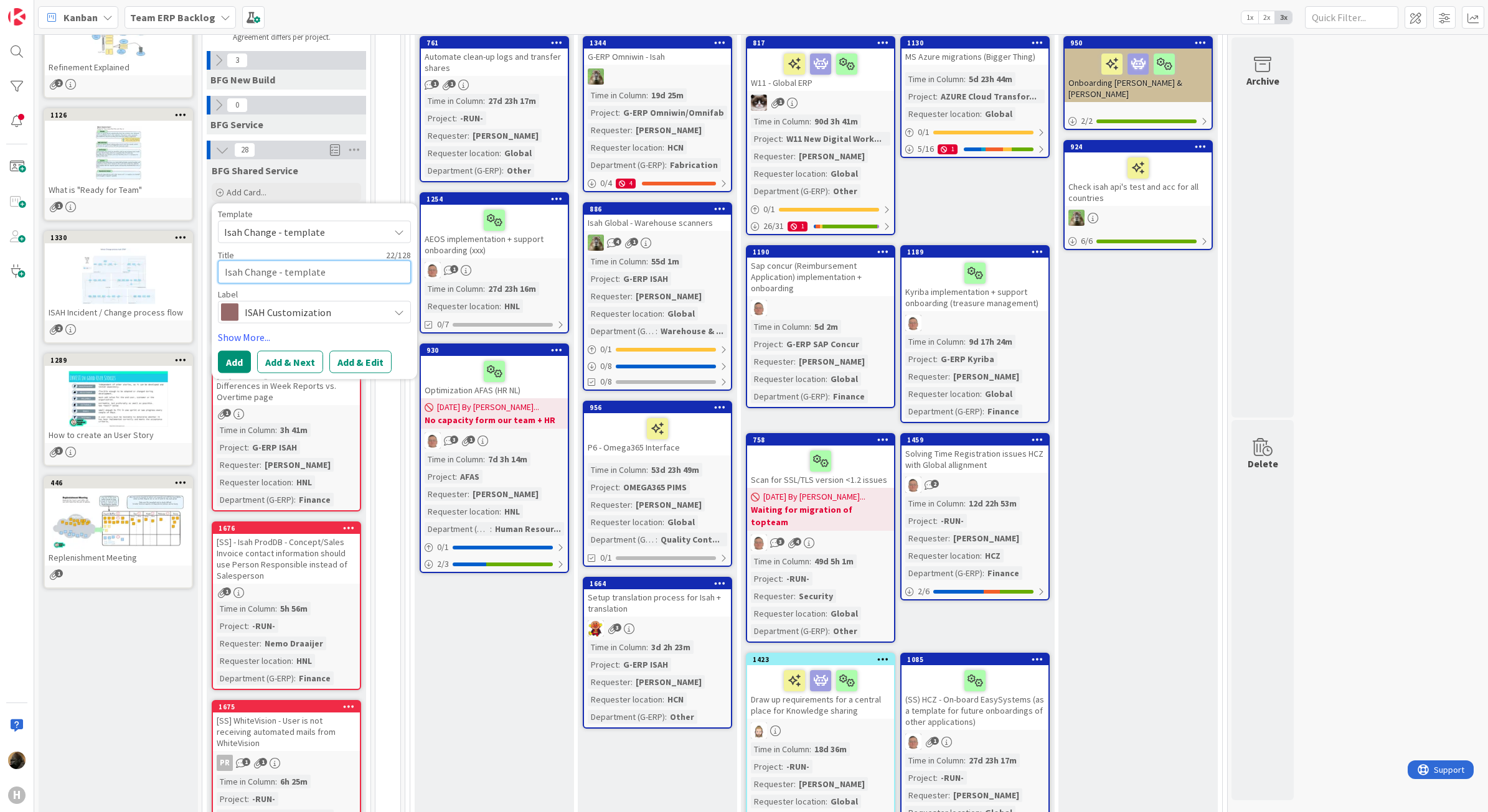
drag, startPoint x: 353, startPoint y: 263, endPoint x: 238, endPoint y: 260, distance: 115.0
click at [238, 261] on textarea "Isah Change - template" at bounding box center [314, 272] width 193 height 23
type textarea "x"
type textarea "A"
type textarea "x"
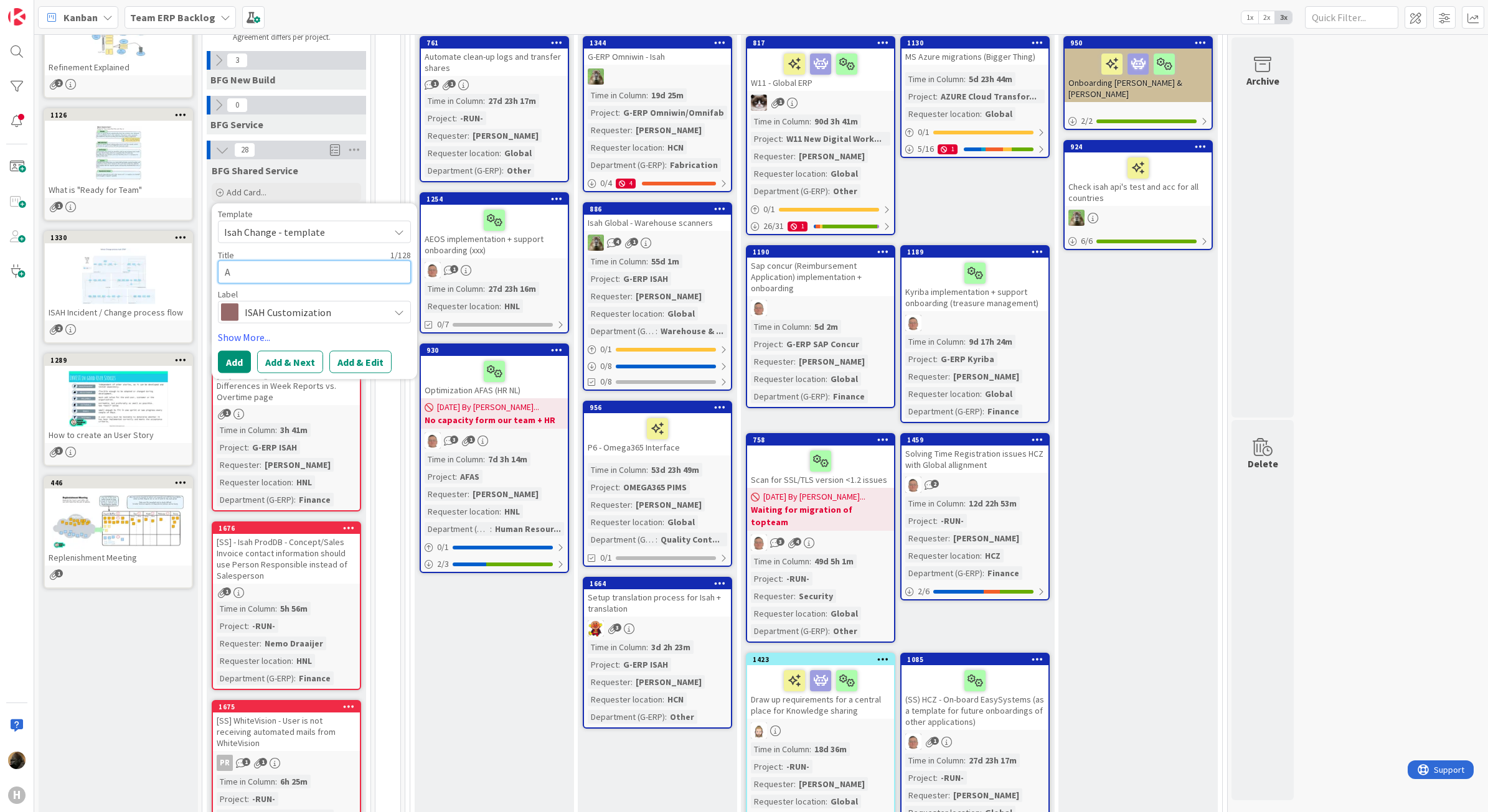
type textarea "Ad"
type textarea "x"
type textarea "Add"
type textarea "x"
type textarea "Add"
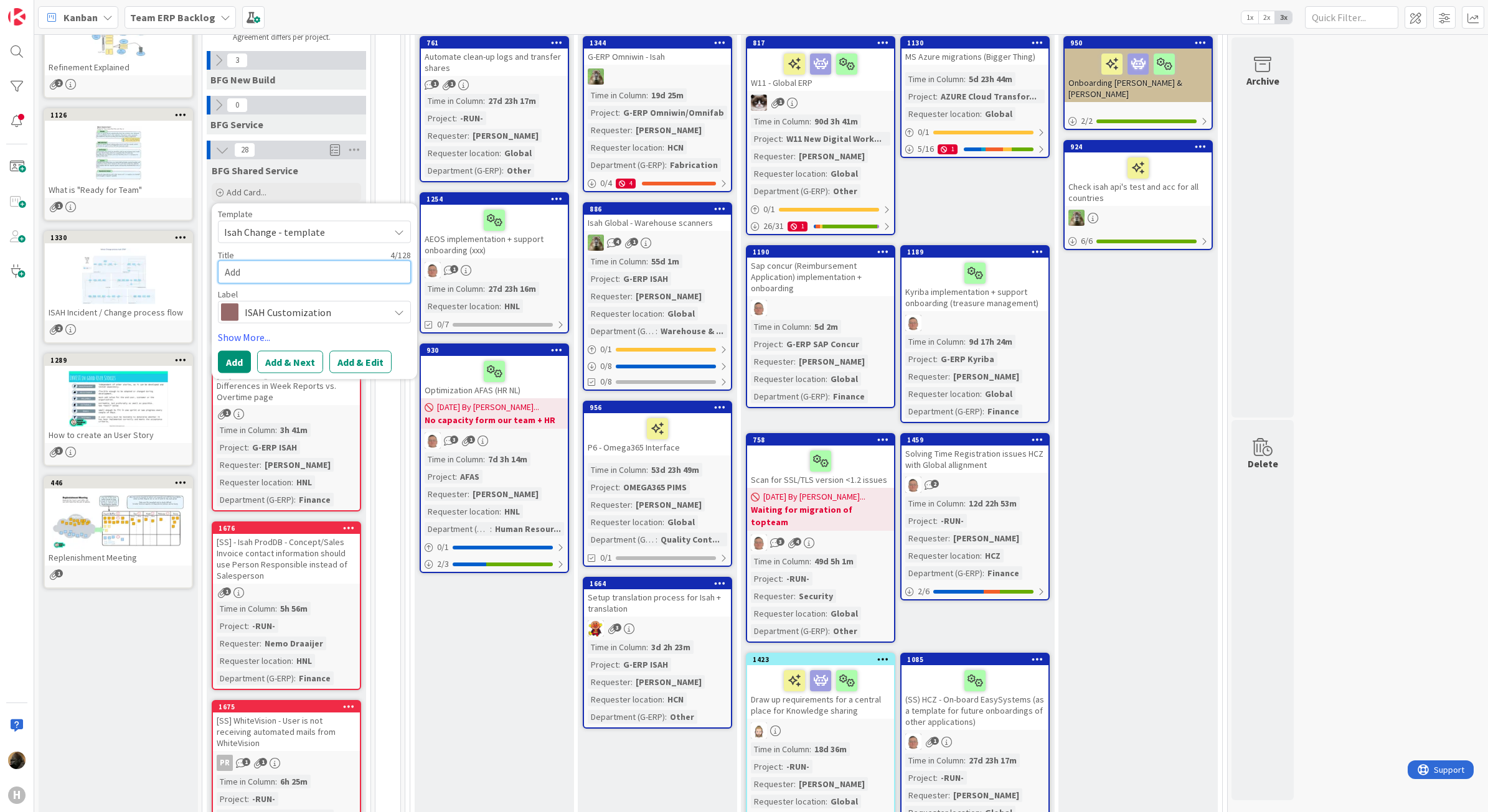
type textarea "x"
type textarea "Add a"
type textarea "x"
type textarea "Add ab"
type textarea "x"
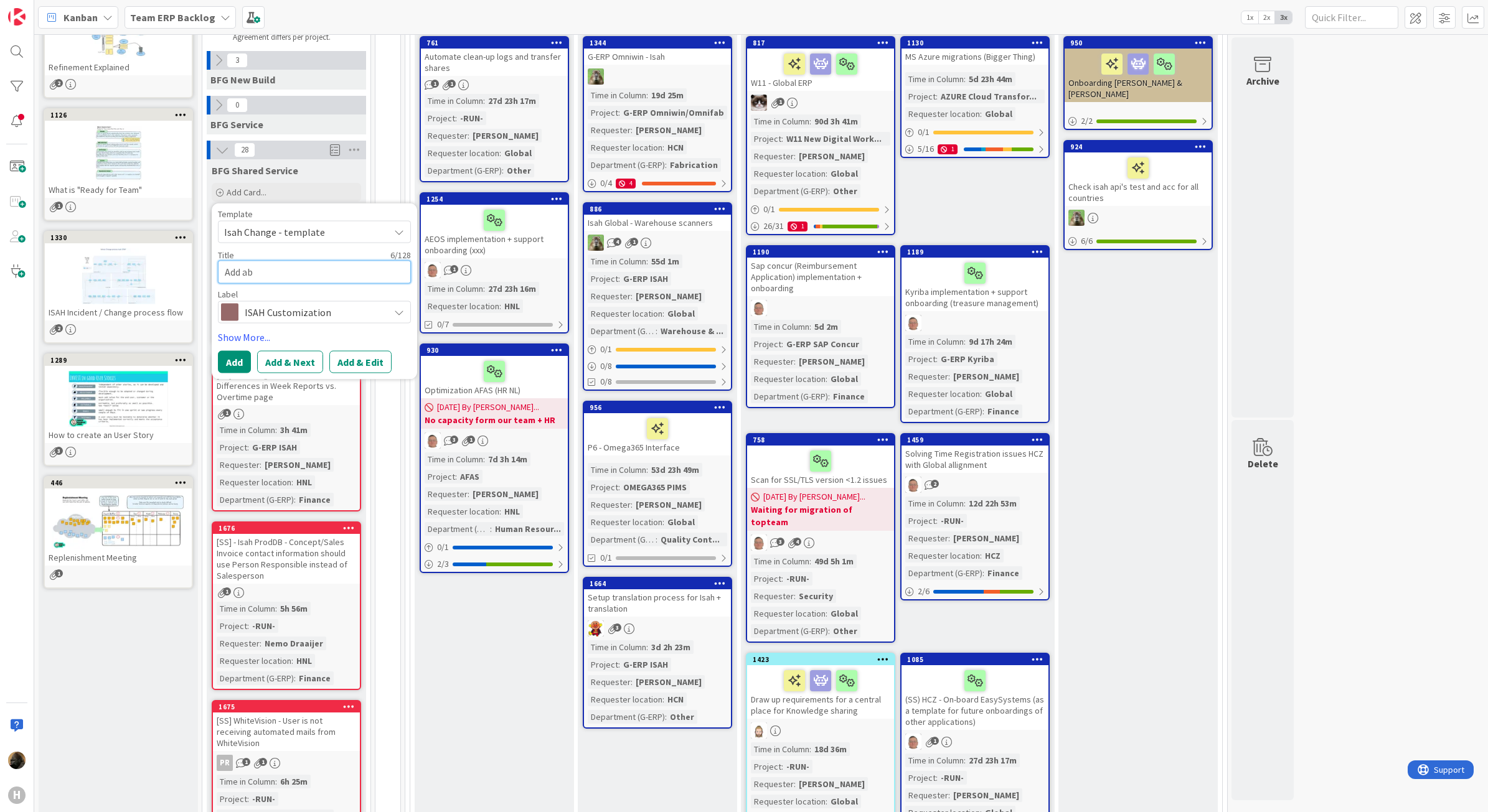
type textarea "Add abs"
type textarea "x"
type textarea "Add absc"
type textarea "x"
type textarea "Add absce"
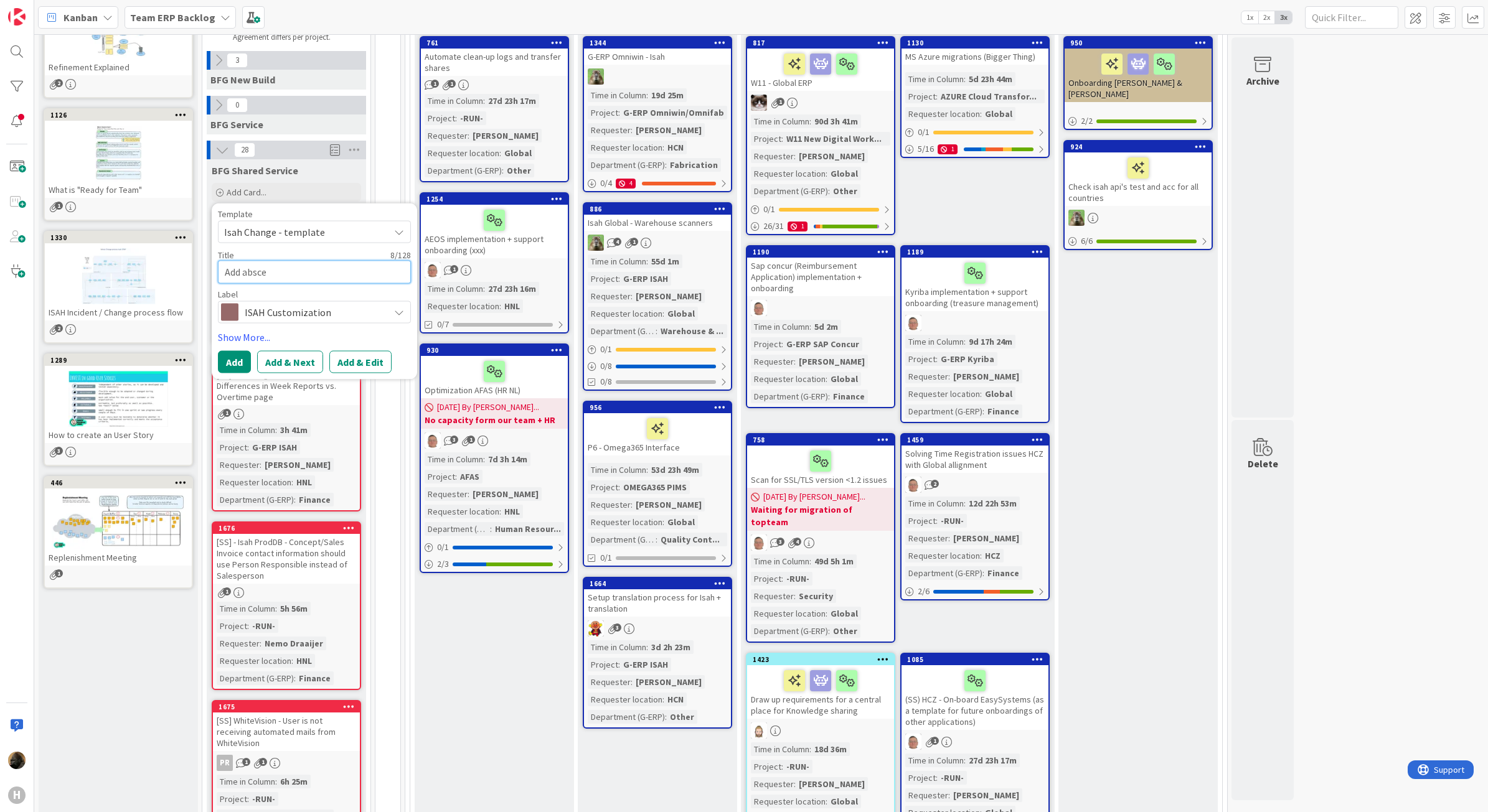
type textarea "x"
type textarea "Add abscen"
type textarea "x"
type textarea "Add abscenc"
type textarea "x"
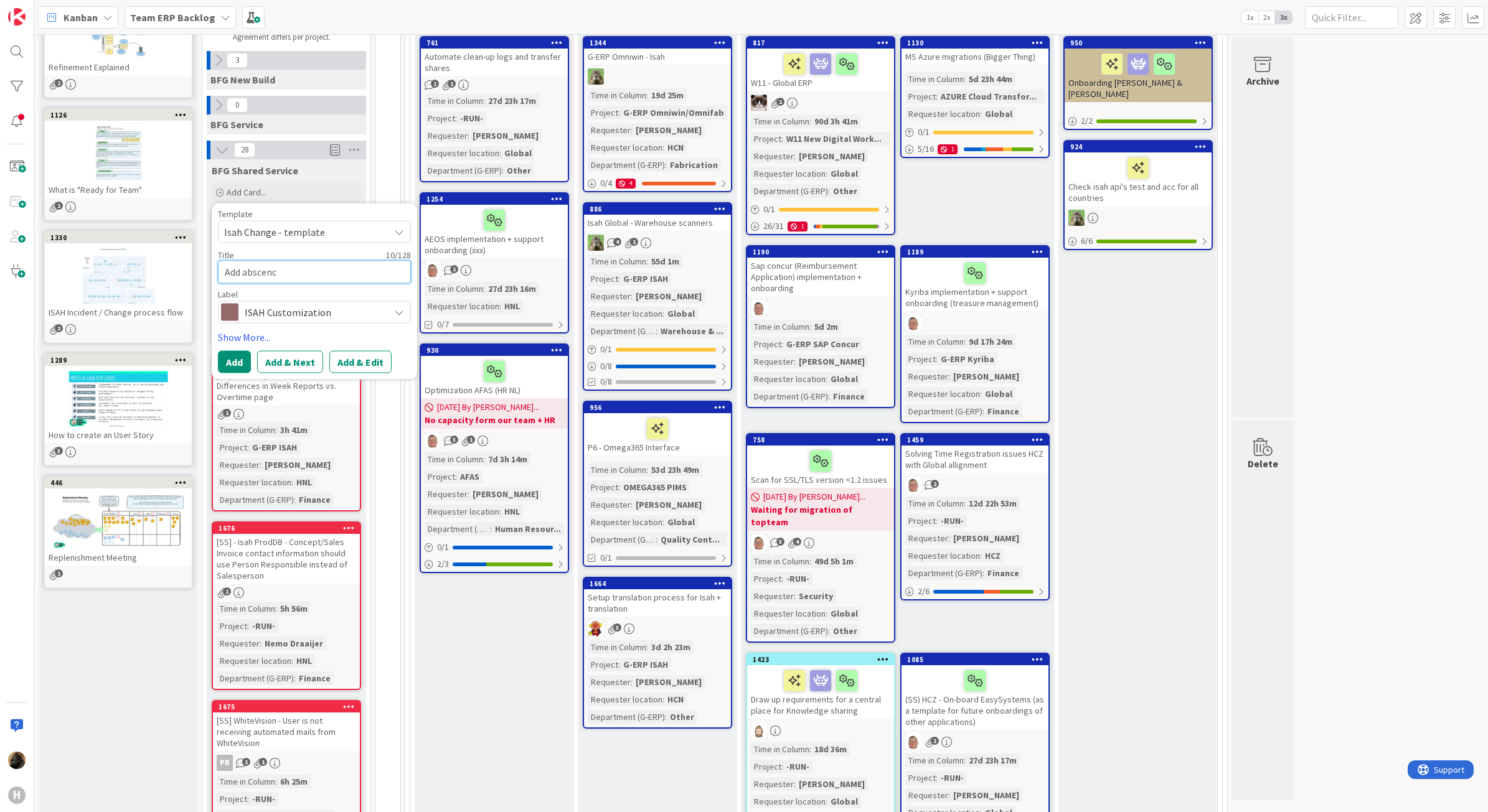
type textarea "Add abscence"
type textarea "x"
type textarea "Add abscence"
type textarea "x"
type textarea "Add abscence"
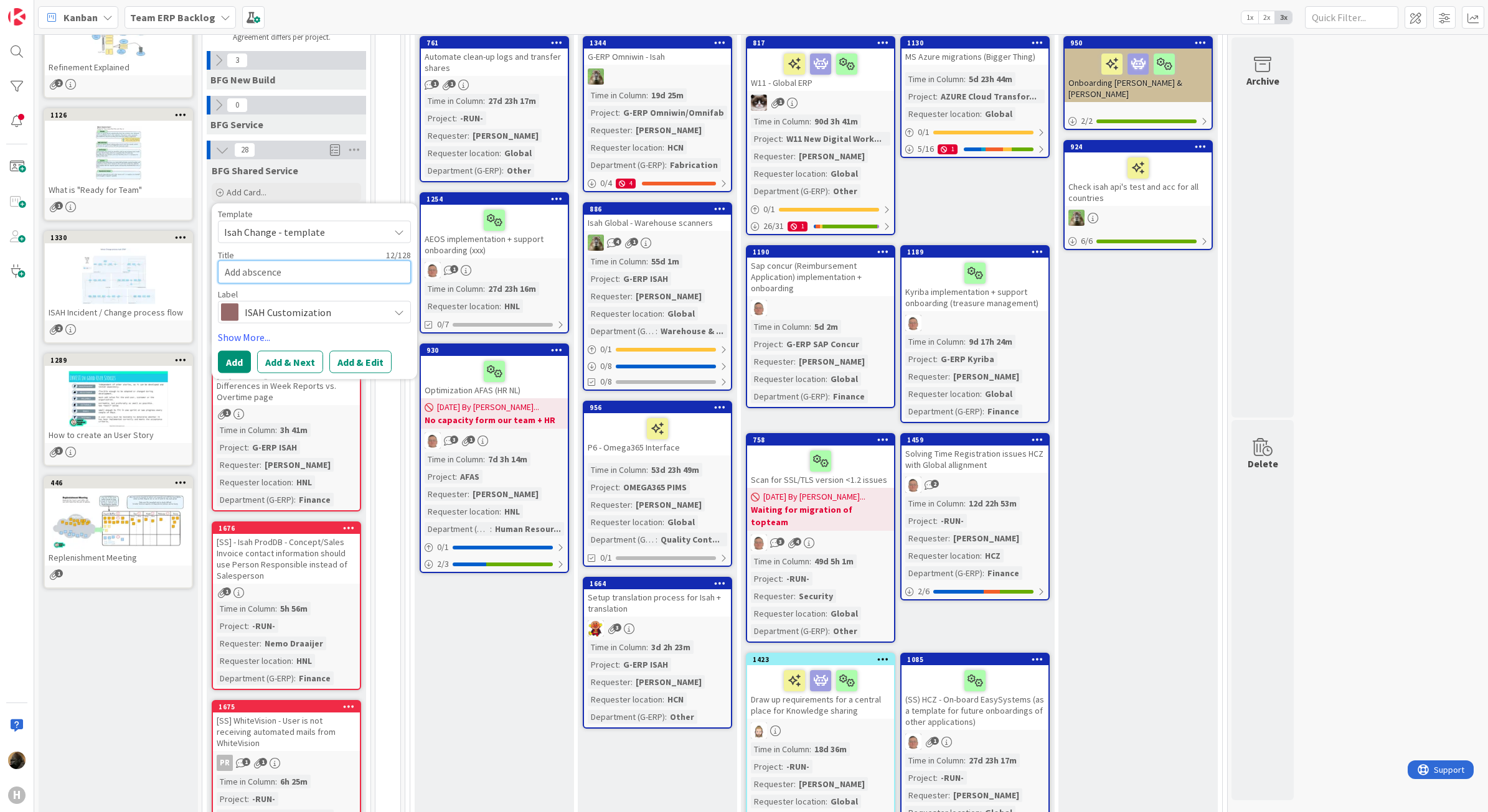
type textarea "x"
type textarea "Add abscenc"
type textarea "x"
type textarea "Add abscen"
type textarea "x"
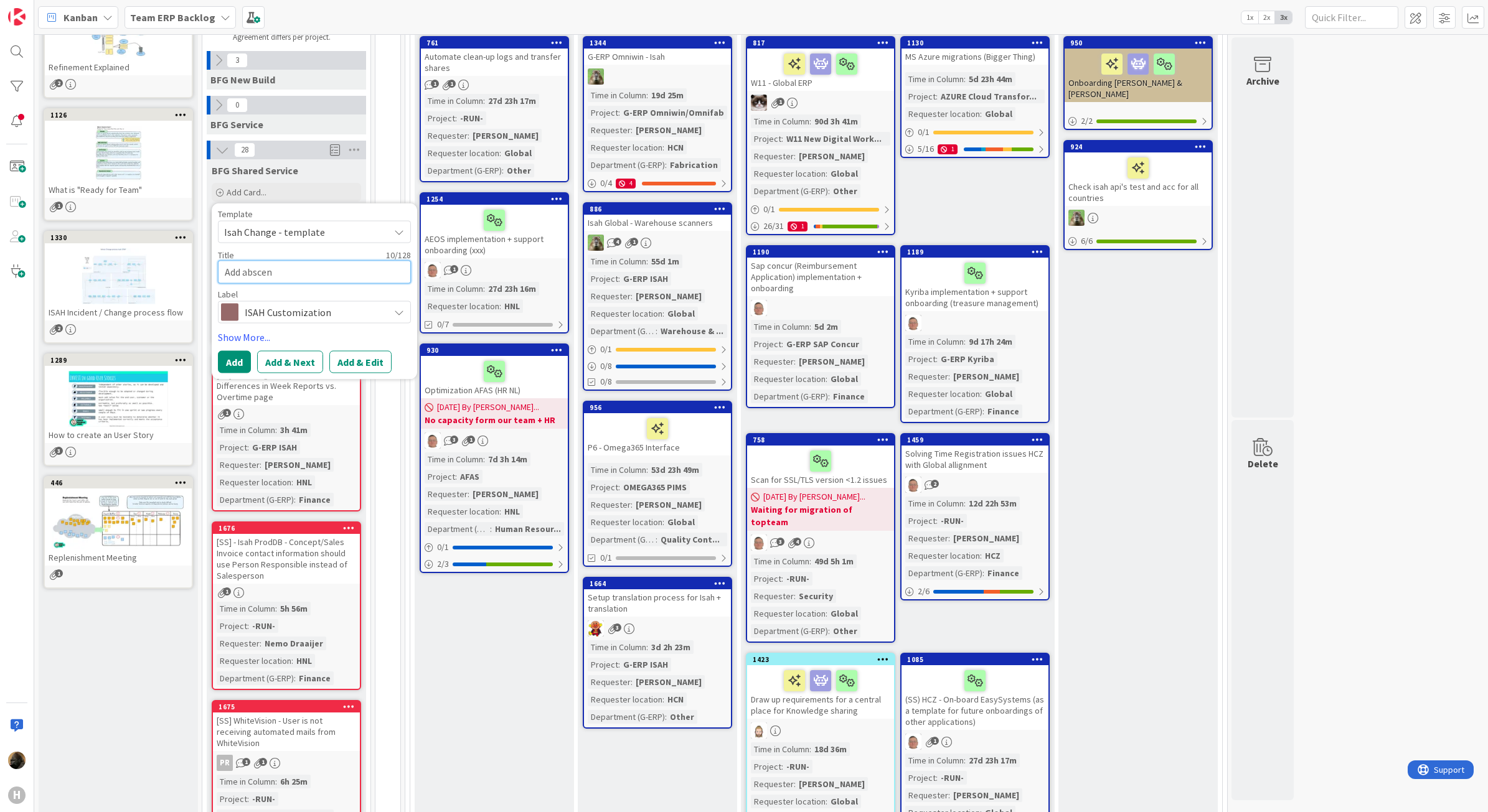
type textarea "Add abscens"
type textarea "x"
type textarea "Add abscense"
type textarea "x"
type textarea "Add abscense"
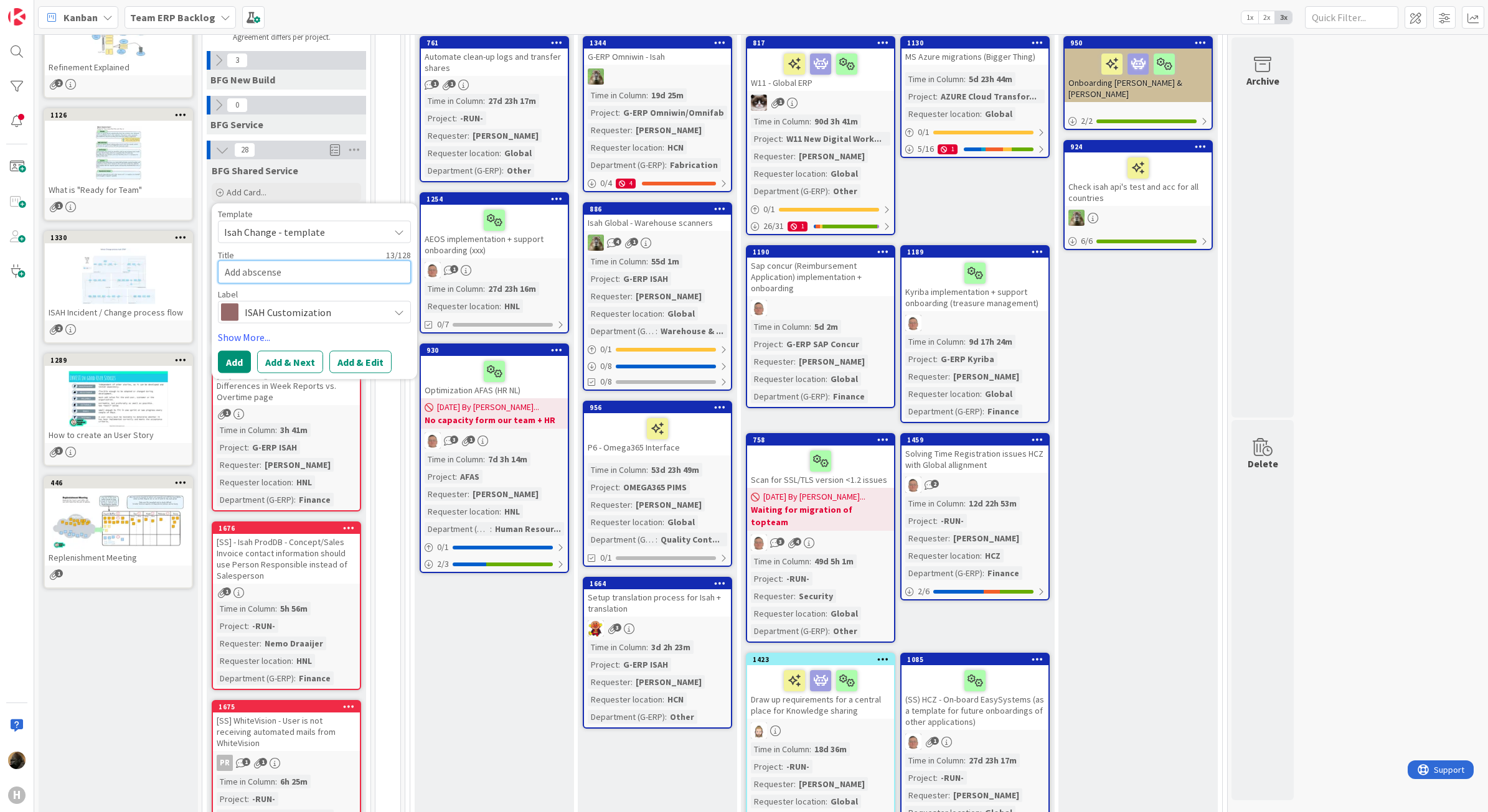
type textarea "x"
type textarea "Add abscense h"
type textarea "x"
type textarea "Add abscense ho"
type textarea "x"
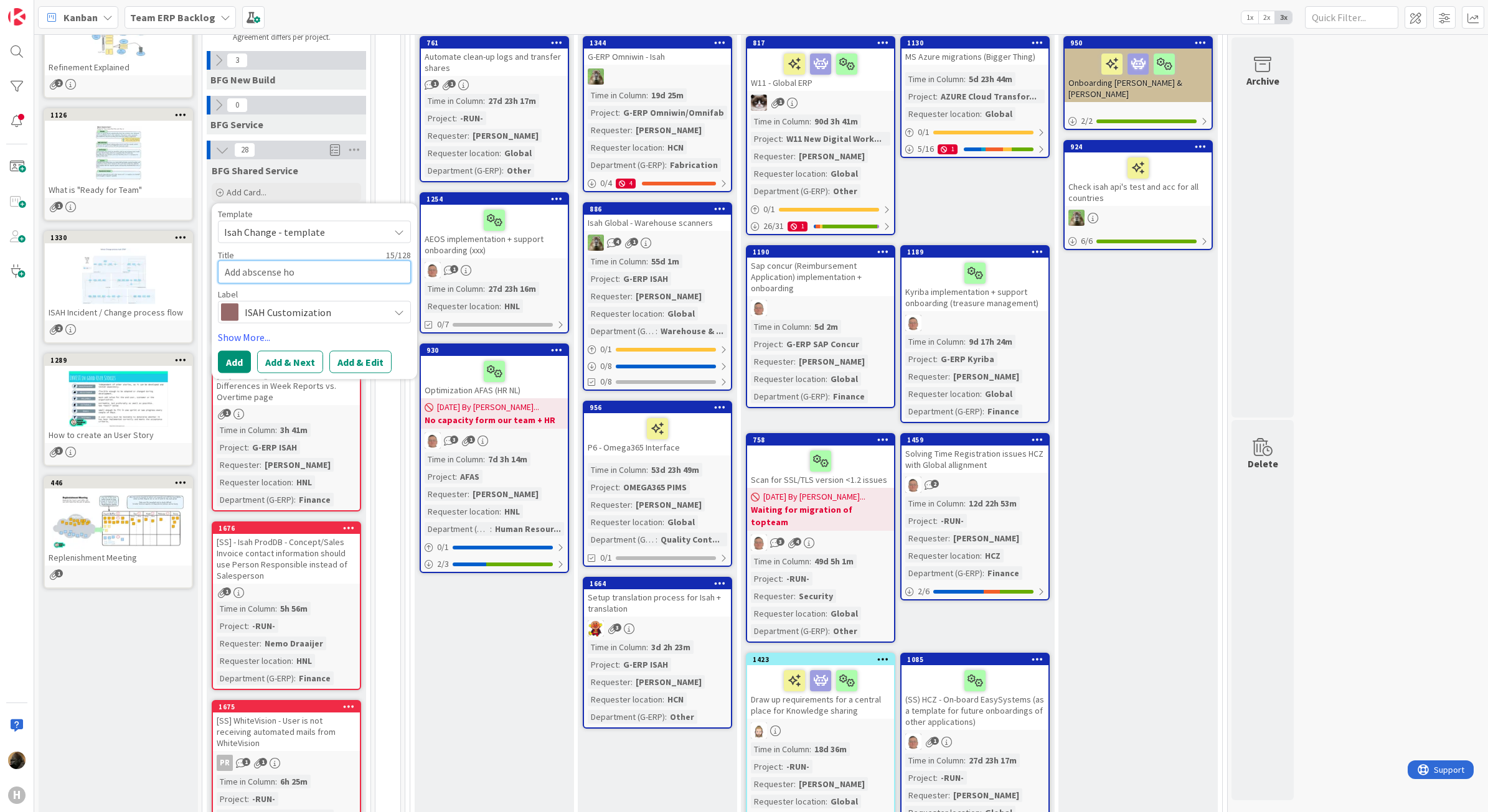
type textarea "Add abscense hou"
type textarea "x"
type textarea "Add abscense hour"
type textarea "x"
type textarea "Add abscense hours"
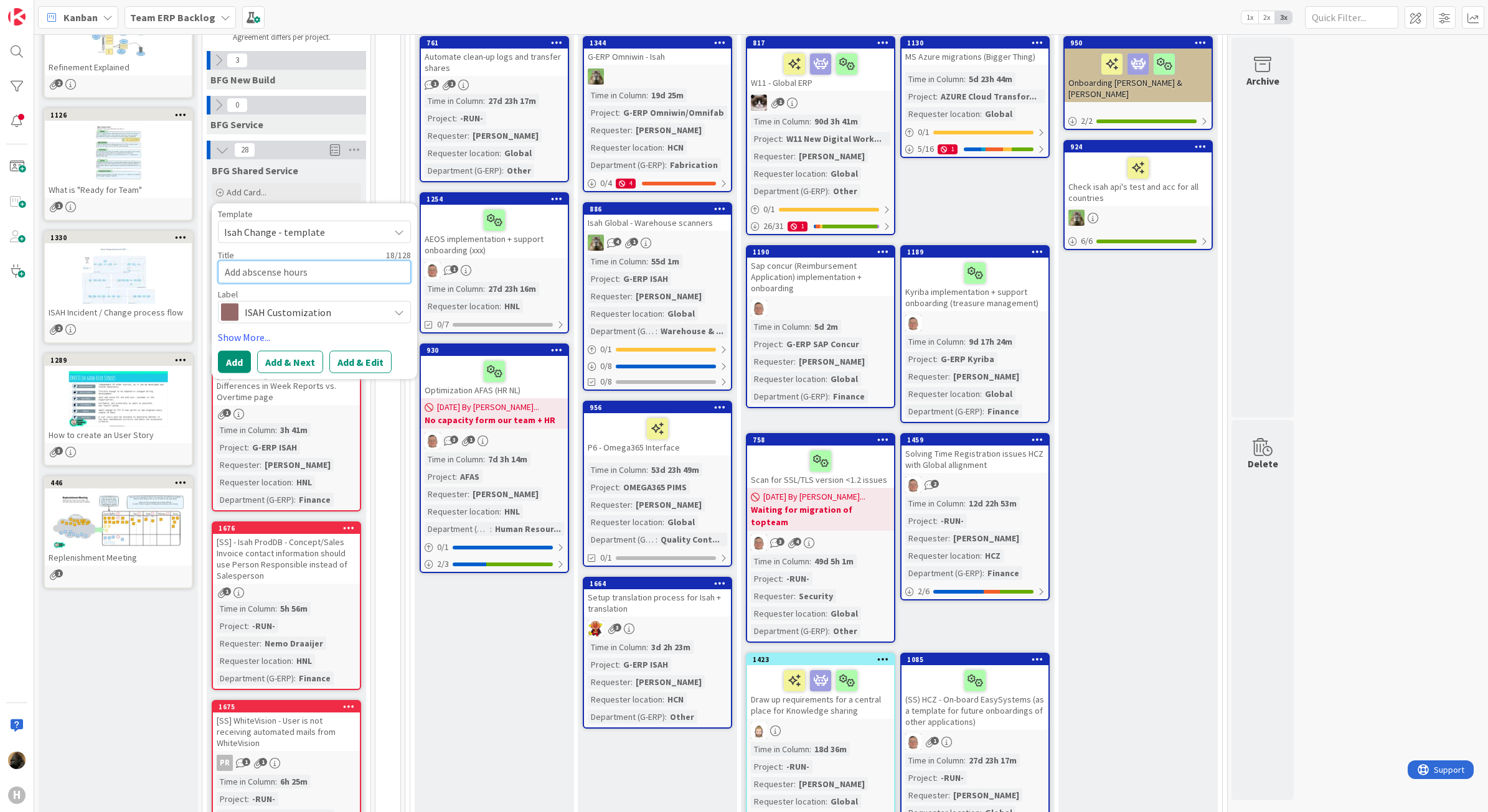
type textarea "x"
type textarea "Add abscense hours f"
type textarea "x"
type textarea "Add abscense hours fo"
type textarea "x"
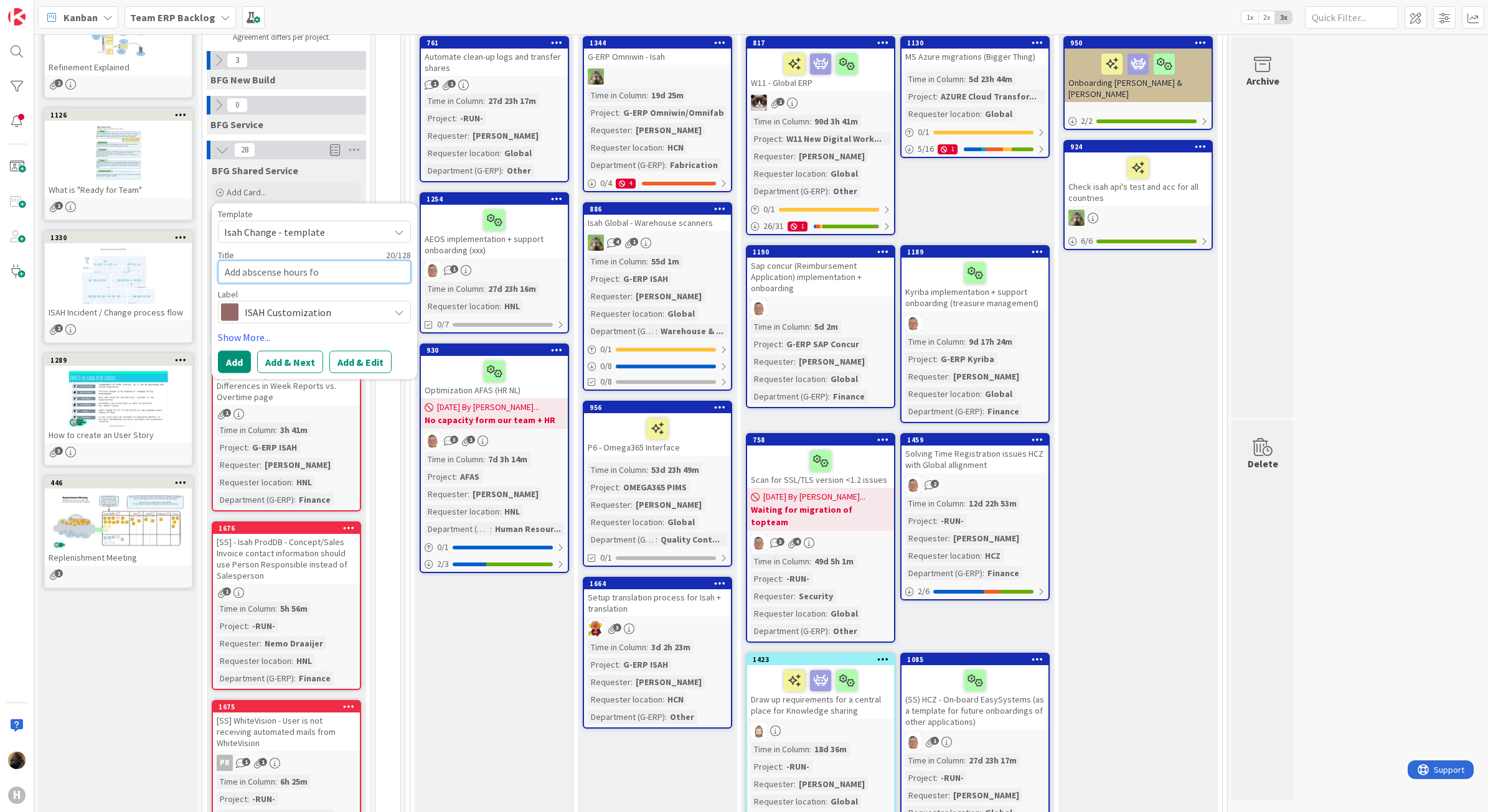
type textarea "Add abscense hours for"
type textarea "x"
type textarea "Add abscense hours for"
type textarea "x"
type textarea "Add abscense hours for"
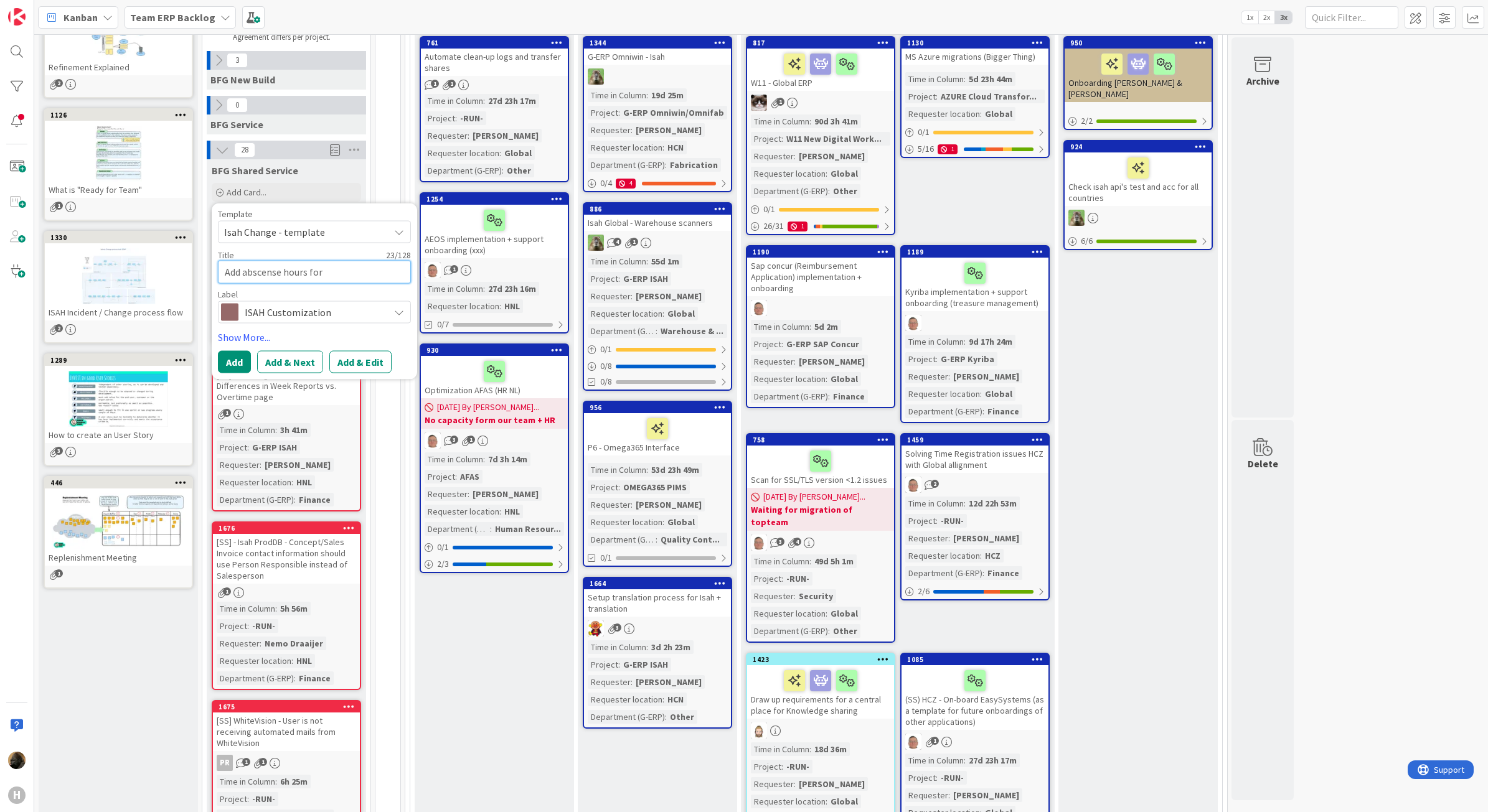
type textarea "x"
type textarea "Add abscense hours fo"
type textarea "x"
type textarea "Add abscense hours f"
type textarea "x"
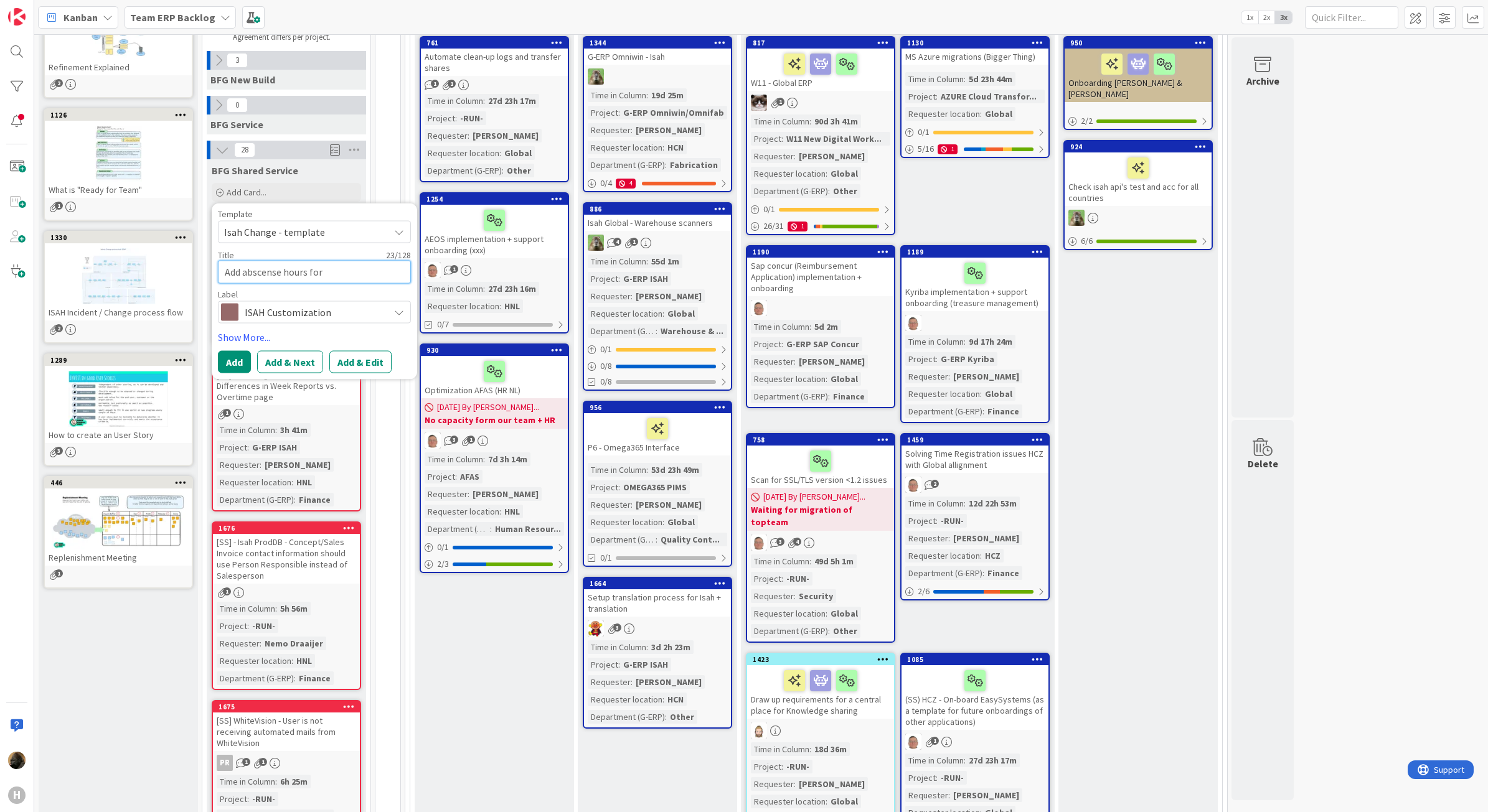
type textarea "Add abscense hours ft"
type textarea "x"
type textarea "Add abscense hours f"
type textarea "x"
type textarea "Add abscense hours"
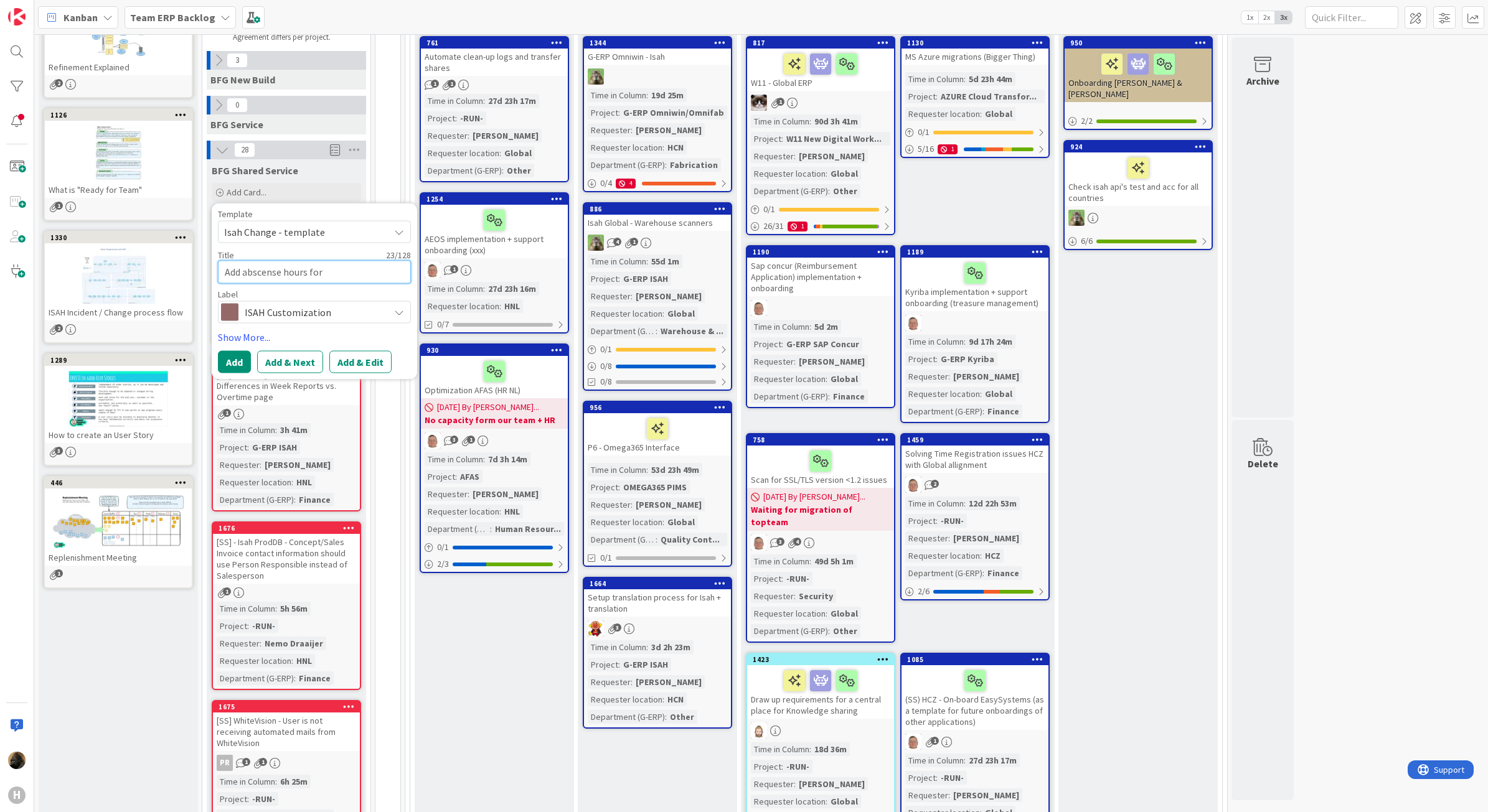
type textarea "x"
type textarea "Add abscense hours t"
type textarea "x"
type textarea "Add abscense hours to"
type textarea "x"
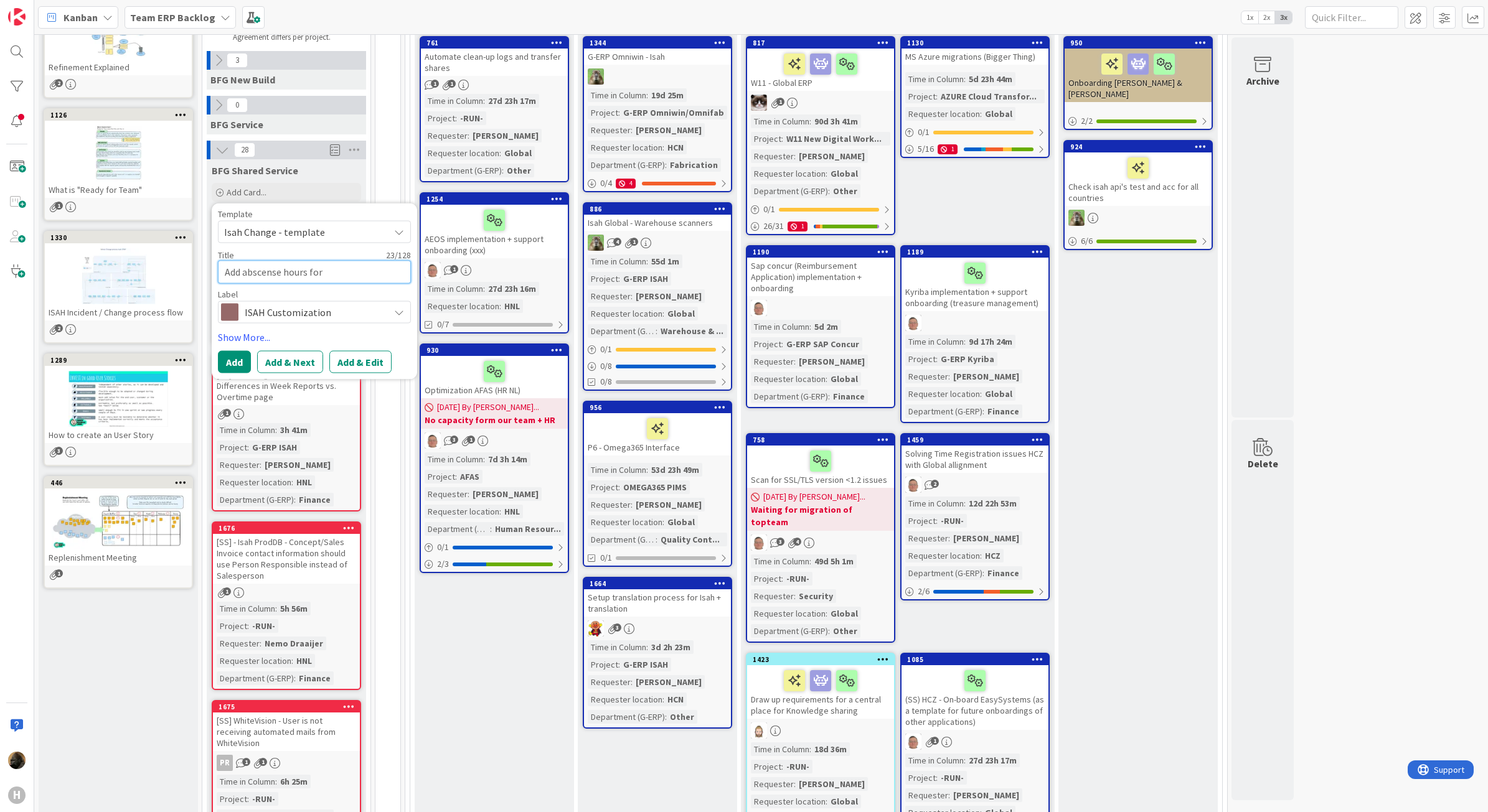
type textarea "Add abscense hours to I"
type textarea "x"
type textarea "Add abscense hours to ID"
type textarea "x"
type textarea "Add abscense hours to ID-"
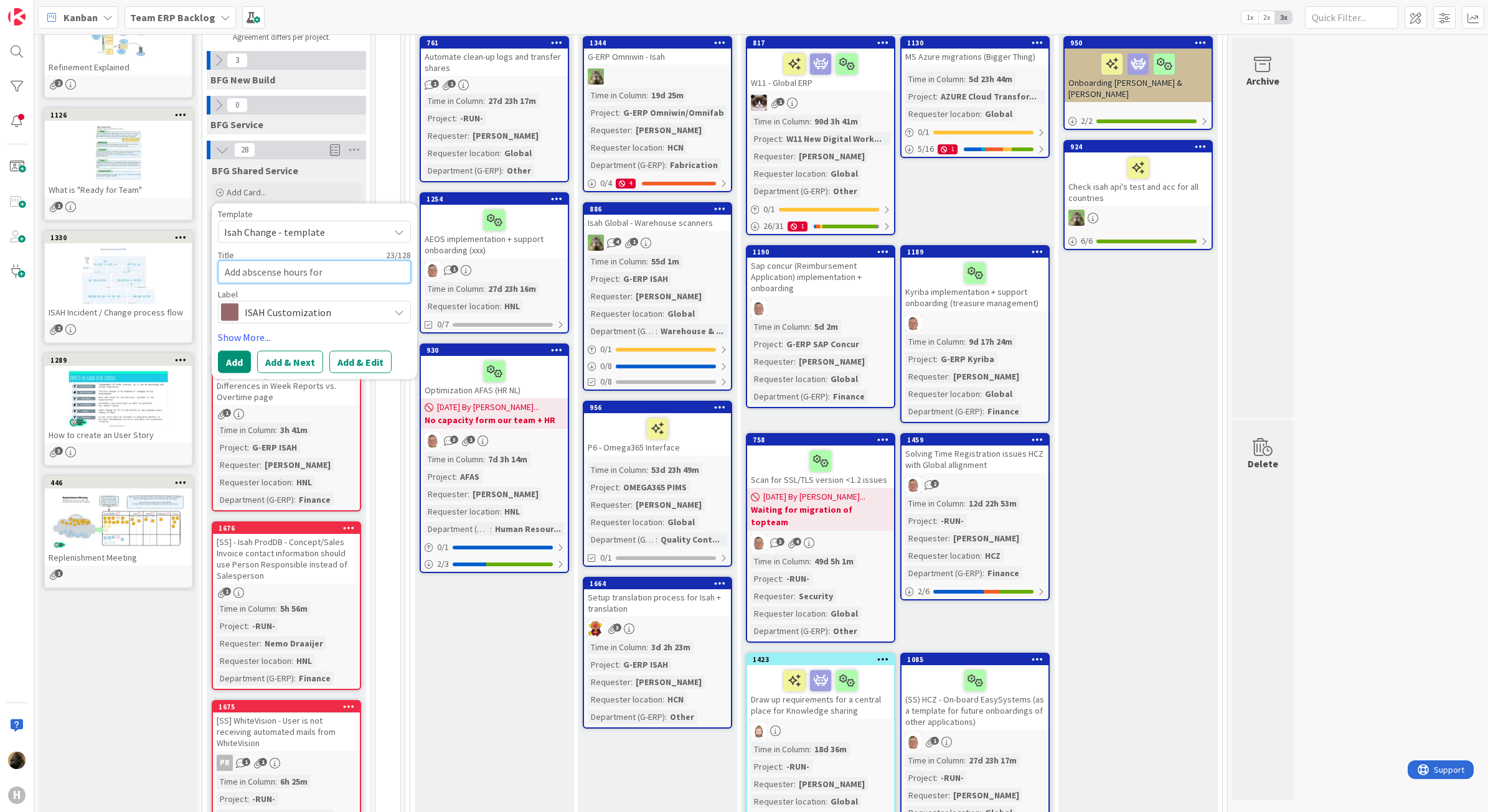
type textarea "x"
type textarea "Add abscense hours to ID-w"
type textarea "x"
type textarea "Add abscense hours to ID-wa"
type textarea "x"
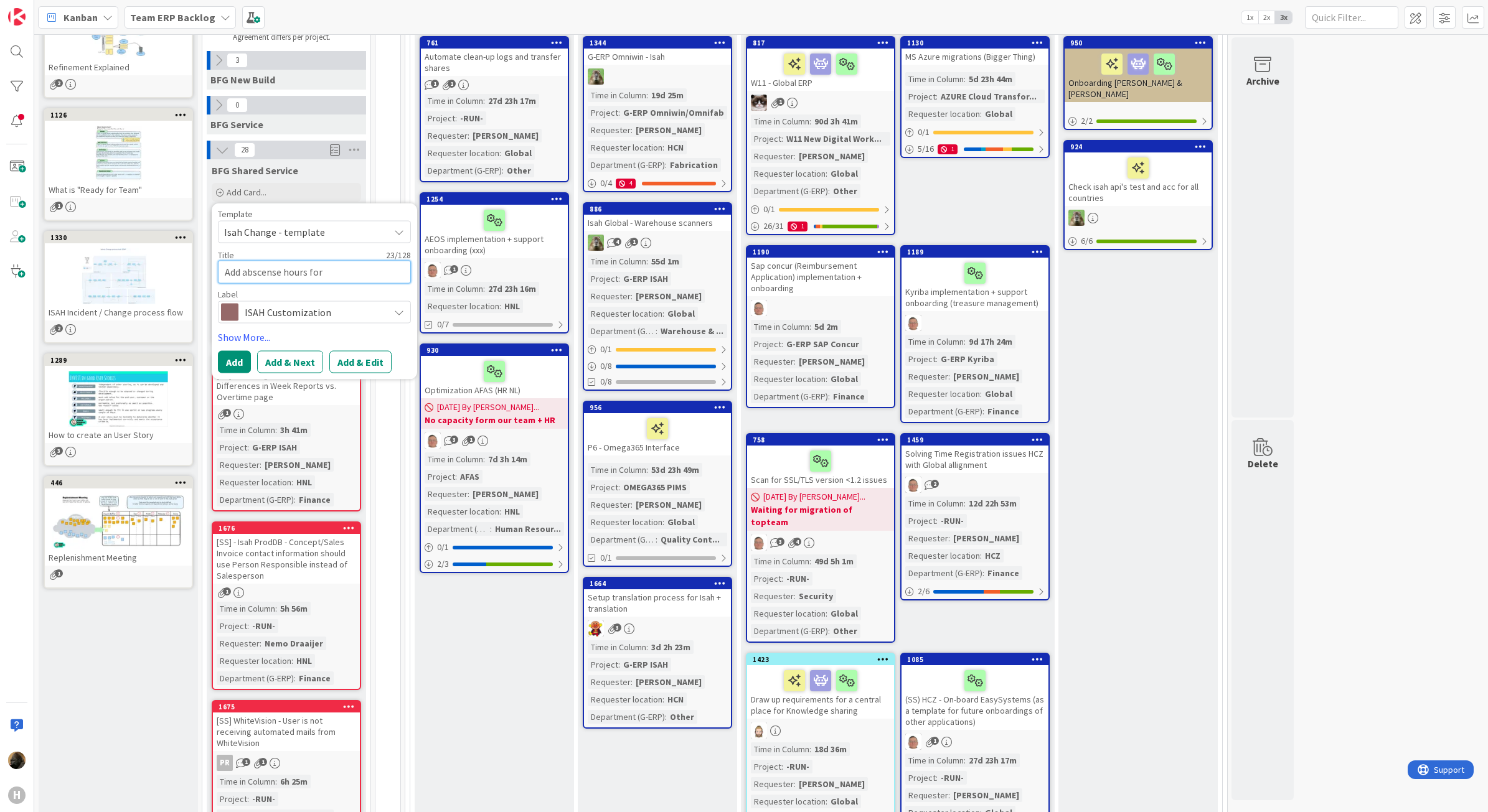
type textarea "Add abscense hours to ID-war"
type textarea "x"
type textarea "Add abscense hours to ID-ware"
type textarea "x"
type textarea "Add abscense hours to ID-ware"
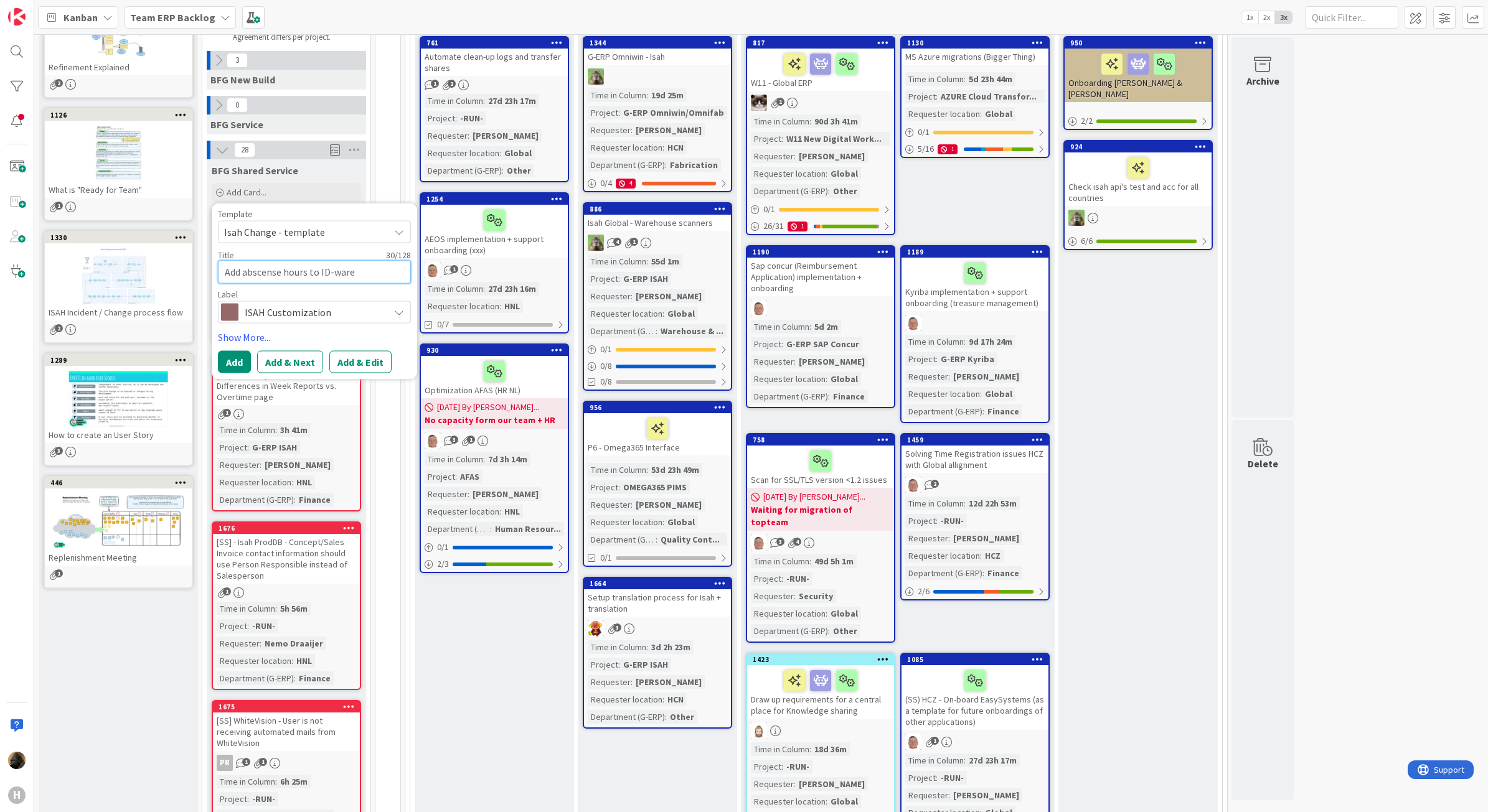
type textarea "x"
type textarea "Add abscense hours to ID-ware i"
type textarea "x"
type textarea "Add abscense hours to ID-ware in"
type textarea "x"
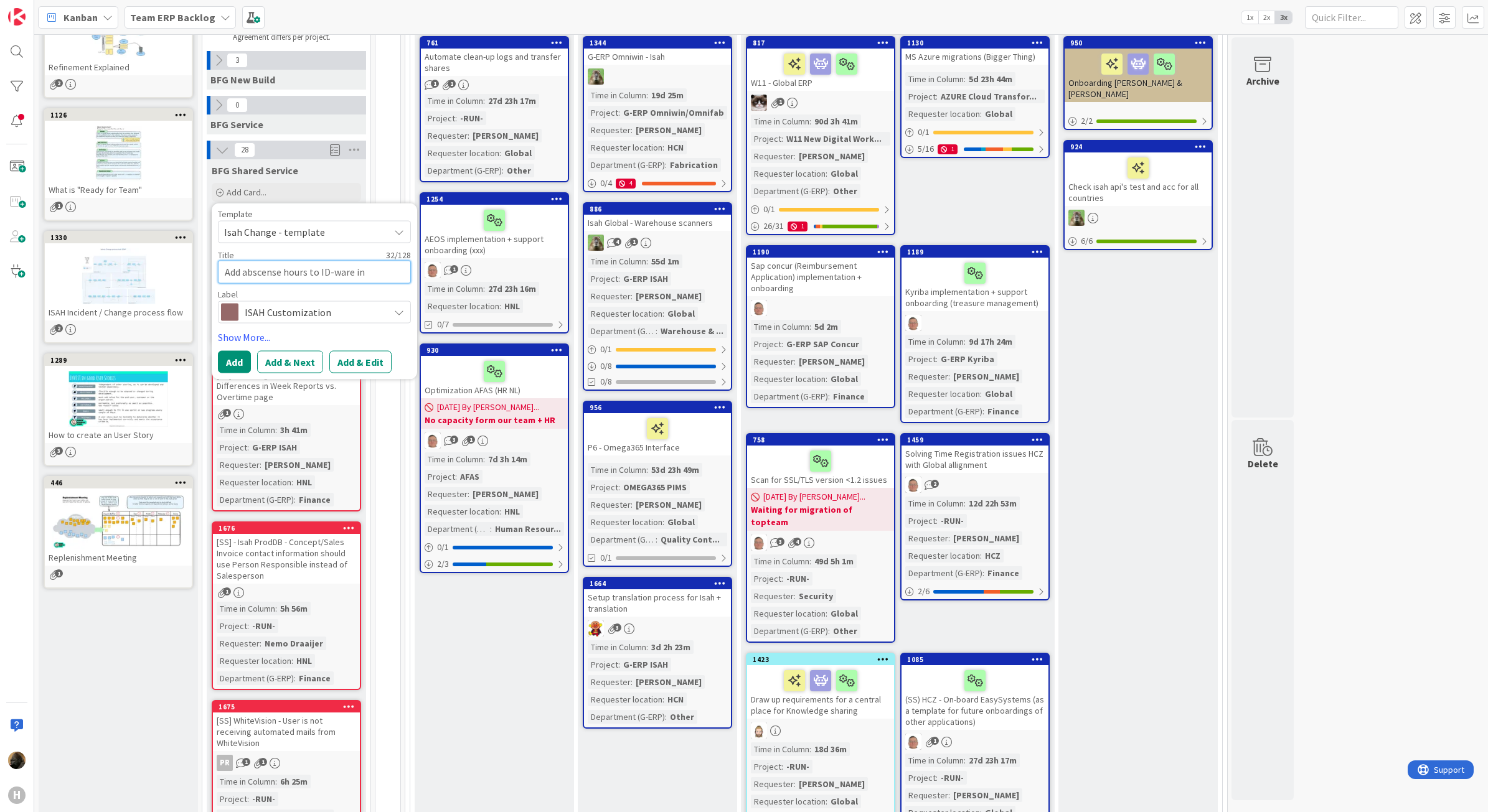
type textarea "Add abscense hours to ID-ware int"
type textarea "x"
type textarea "Add abscense hours to ID-ware inte"
type textarea "x"
type textarea "Add abscense hours to ID-ware inter"
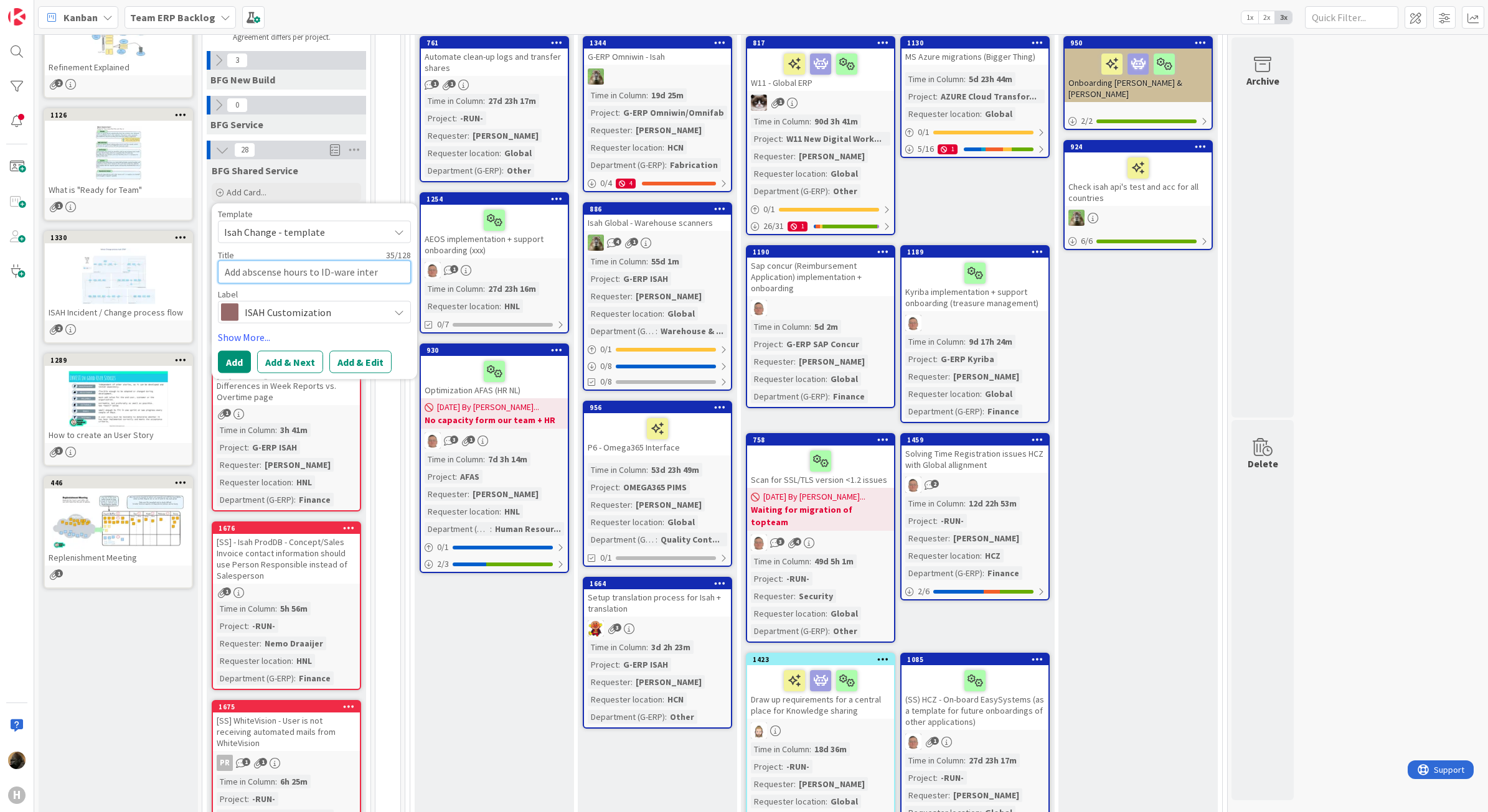
type textarea "x"
type textarea "Add abscense hours to ID-ware interf"
type textarea "x"
type textarea "Add abscense hours to ID-ware interfa"
type textarea "x"
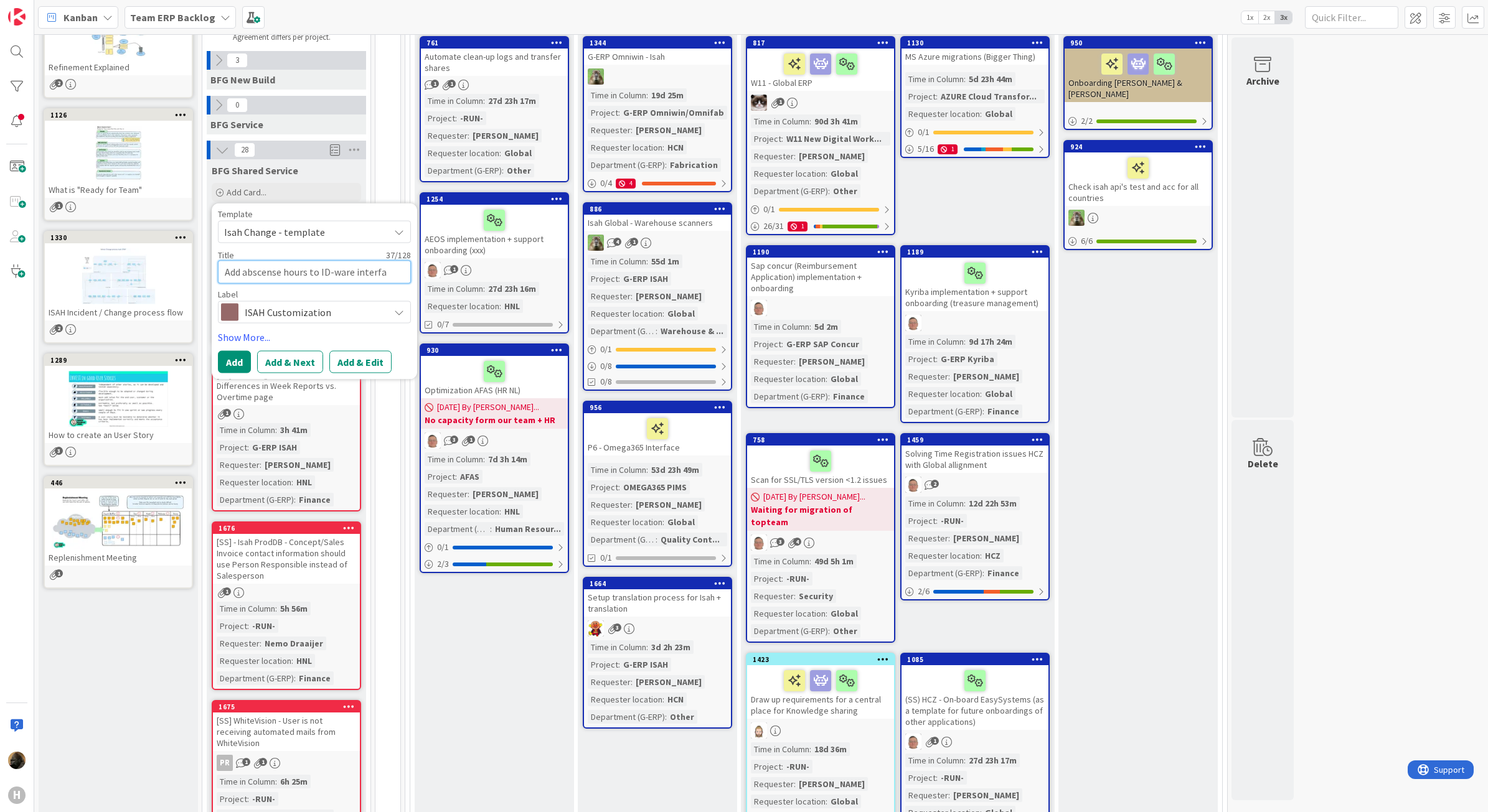
type textarea "Add abscense hours to ID-ware interfac"
type textarea "x"
type textarea "Add abscense hours to ID-ware interface"
click at [273, 269] on textarea "Add abscense hours to ID-ware interface" at bounding box center [314, 272] width 193 height 23
type textarea "x"
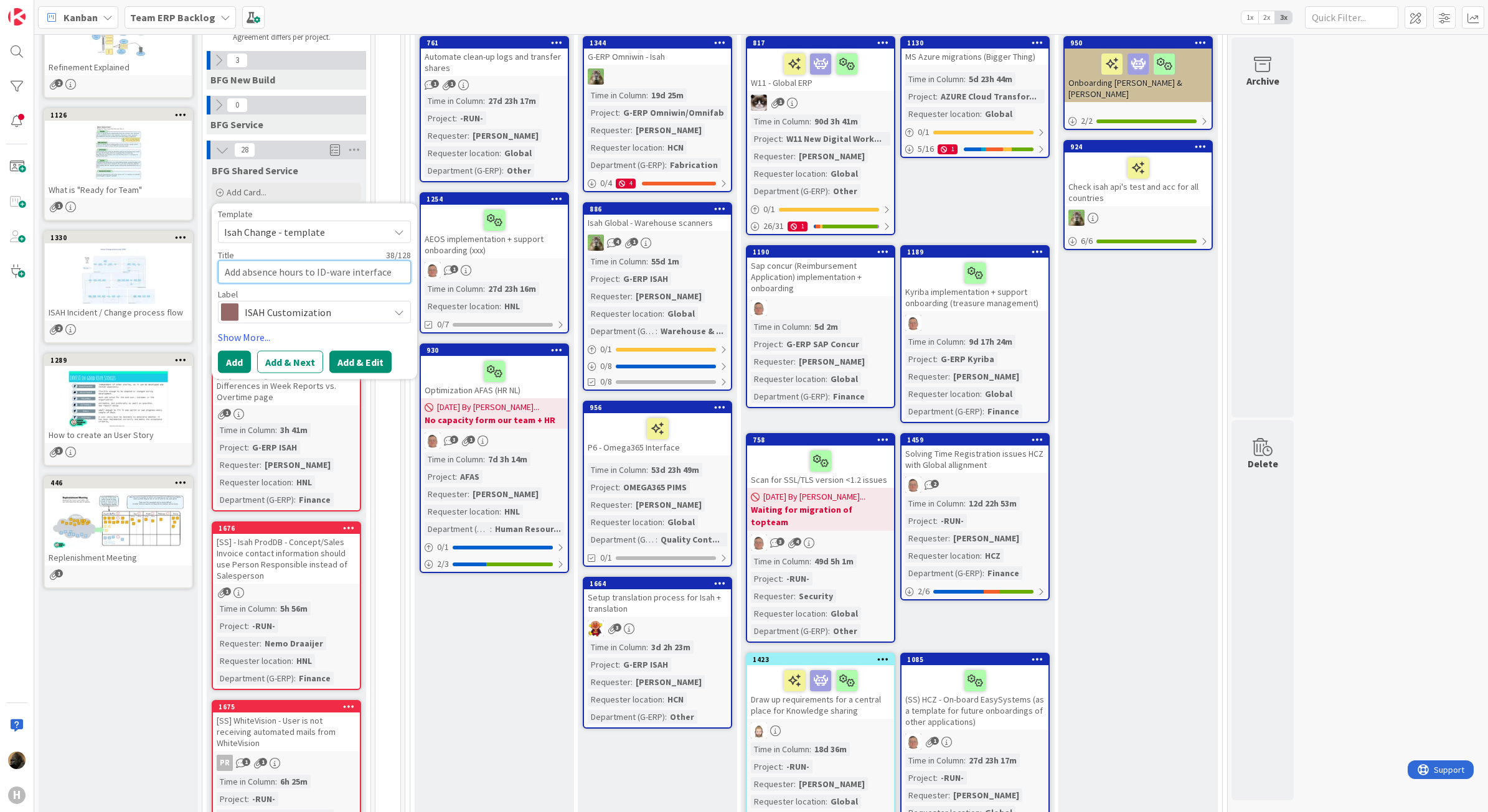
type textarea "Add absence hours to ID-ware interface"
click at [366, 361] on button "Add & Edit" at bounding box center [361, 361] width 62 height 22
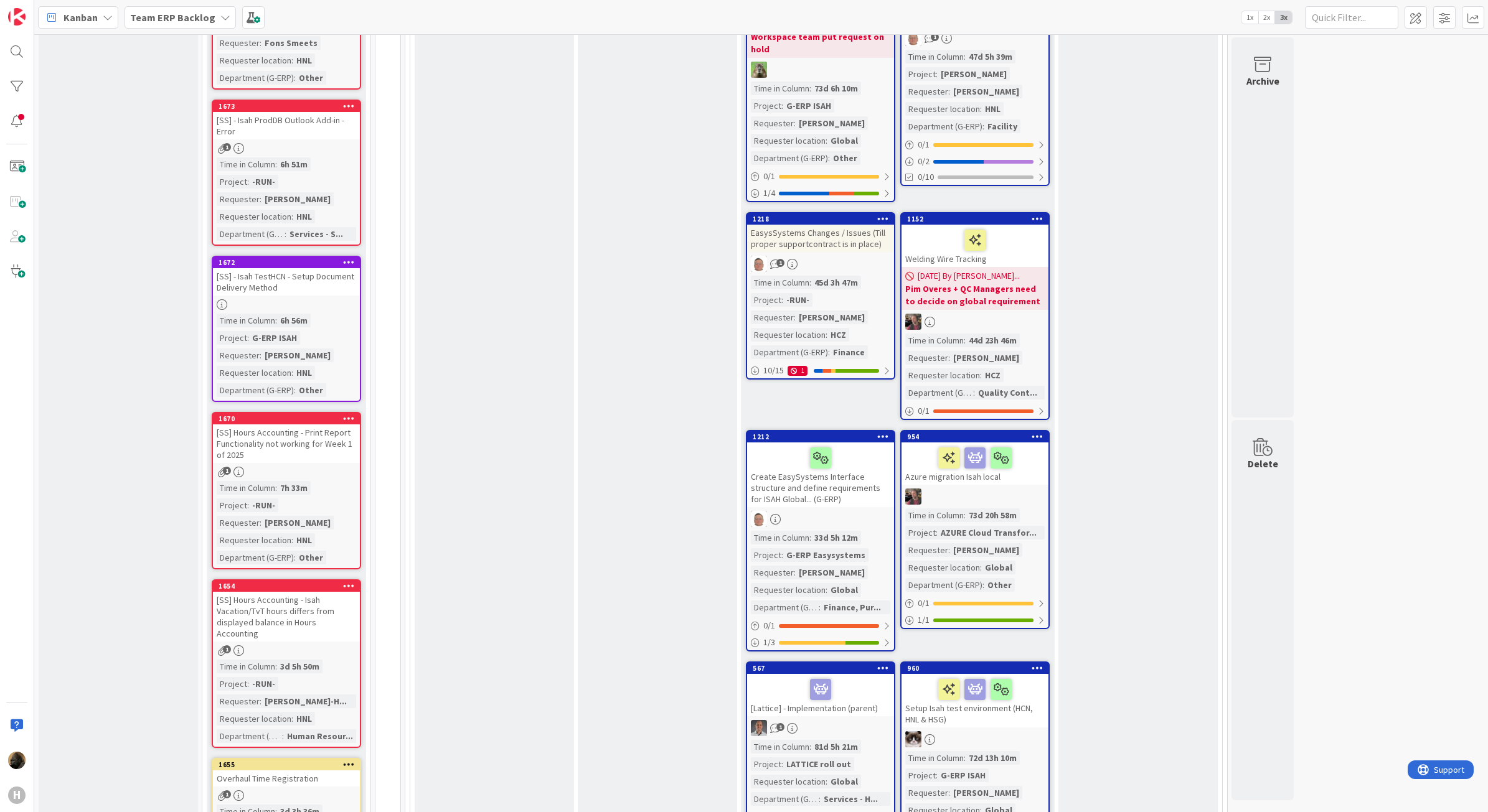
scroll to position [1323, 0]
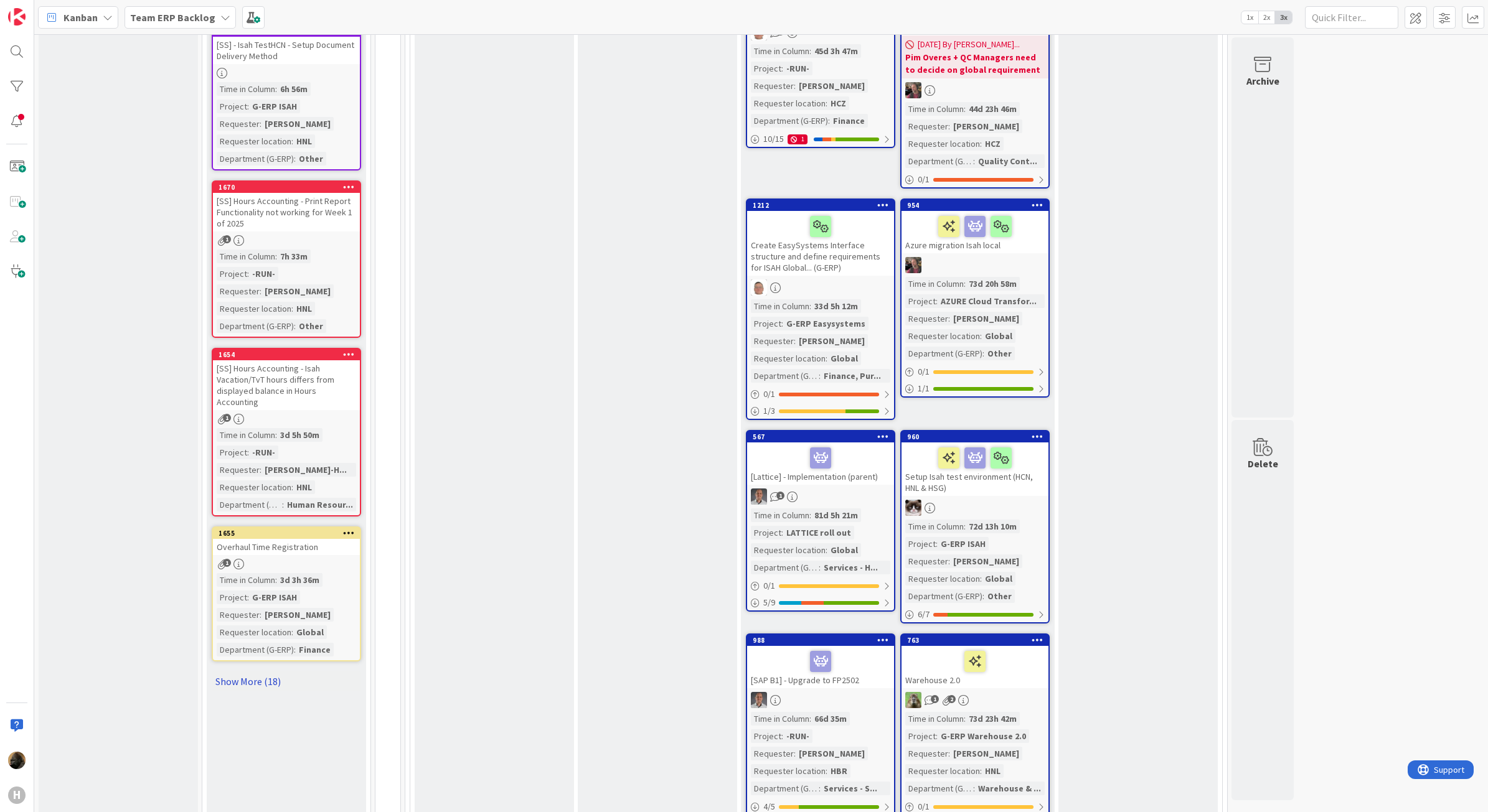
click at [248, 672] on link "Show More (18)" at bounding box center [287, 682] width 150 height 20
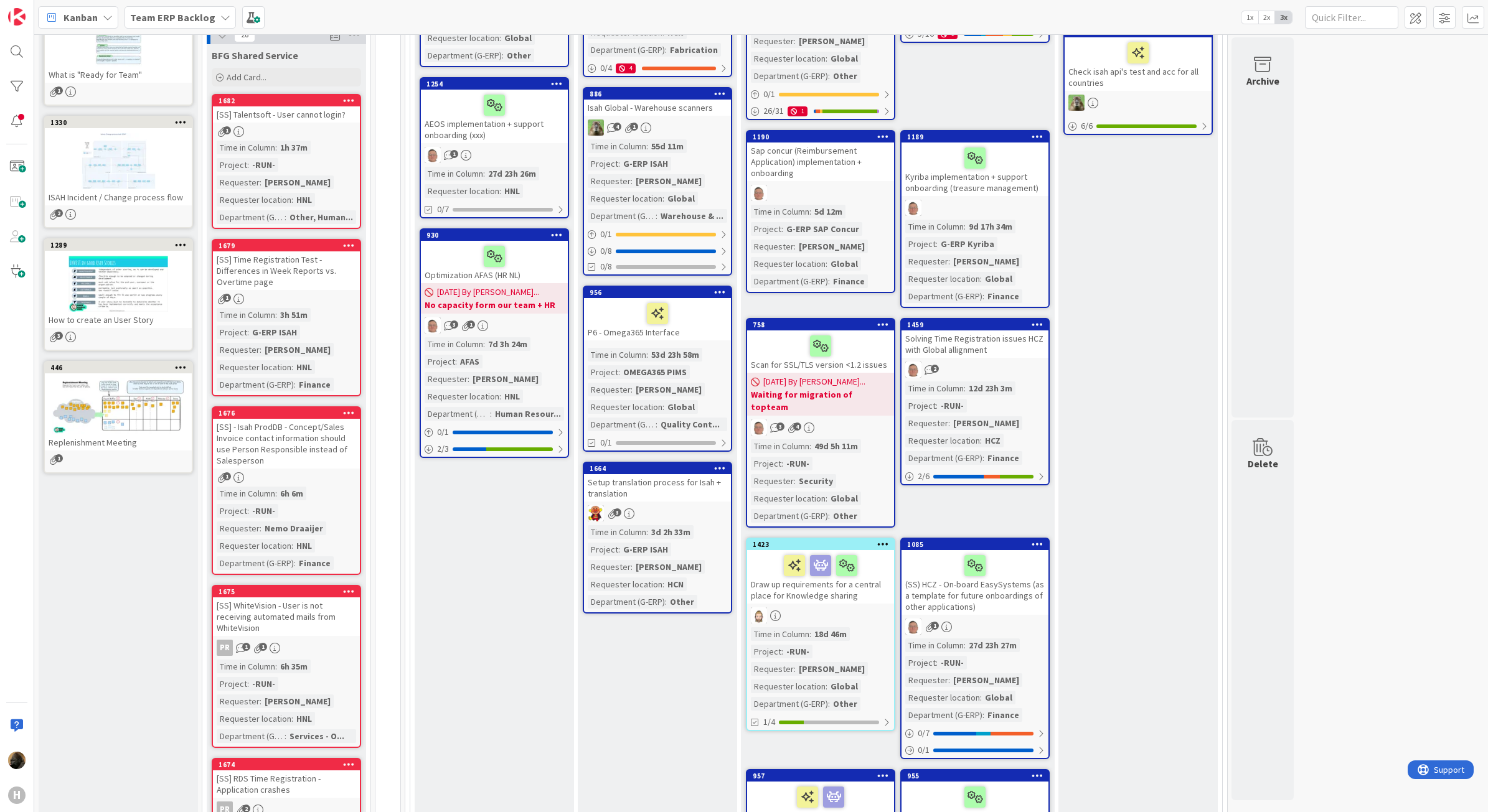
scroll to position [233, 0]
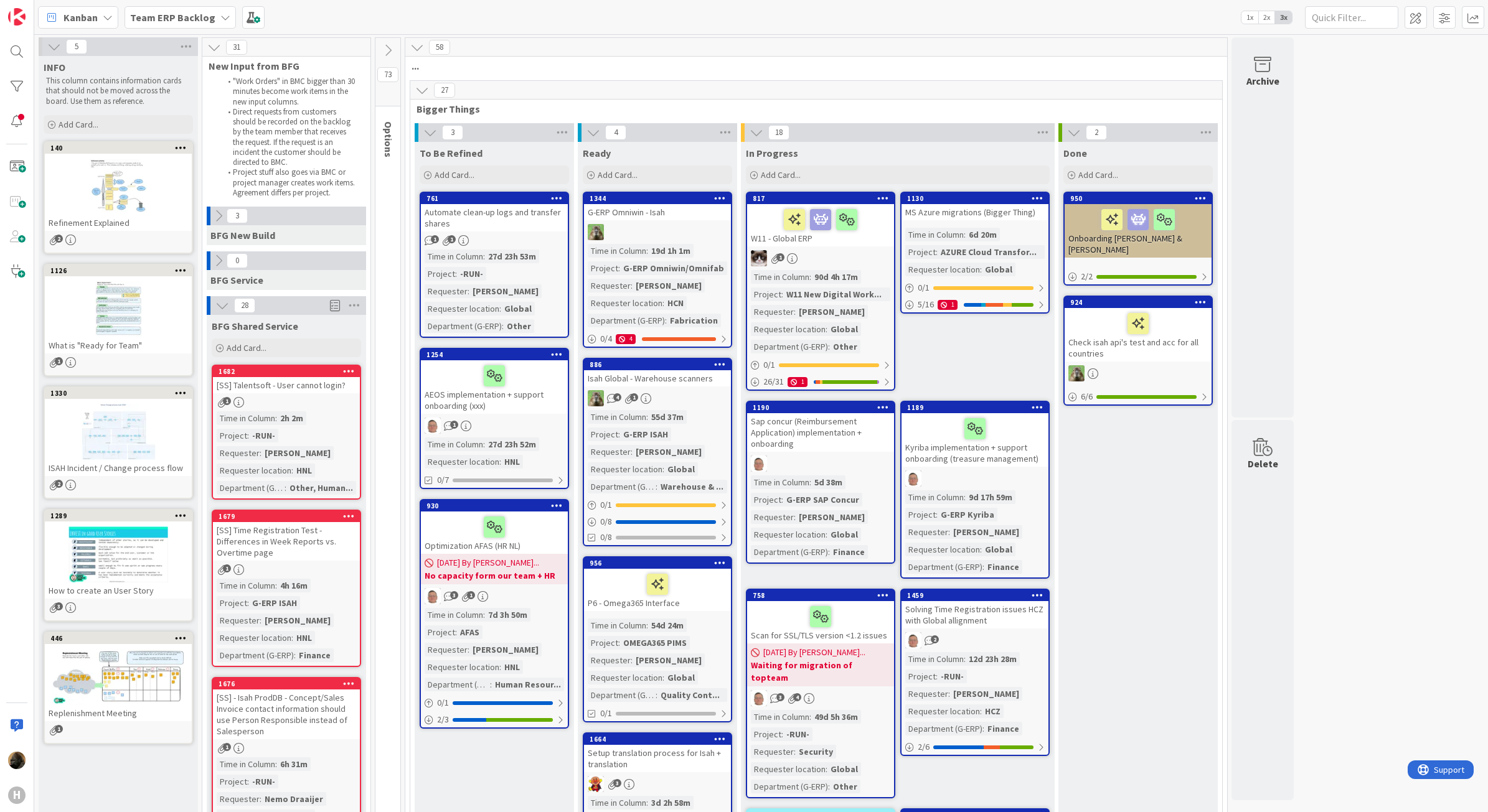
click at [222, 216] on icon at bounding box center [218, 216] width 13 height 13
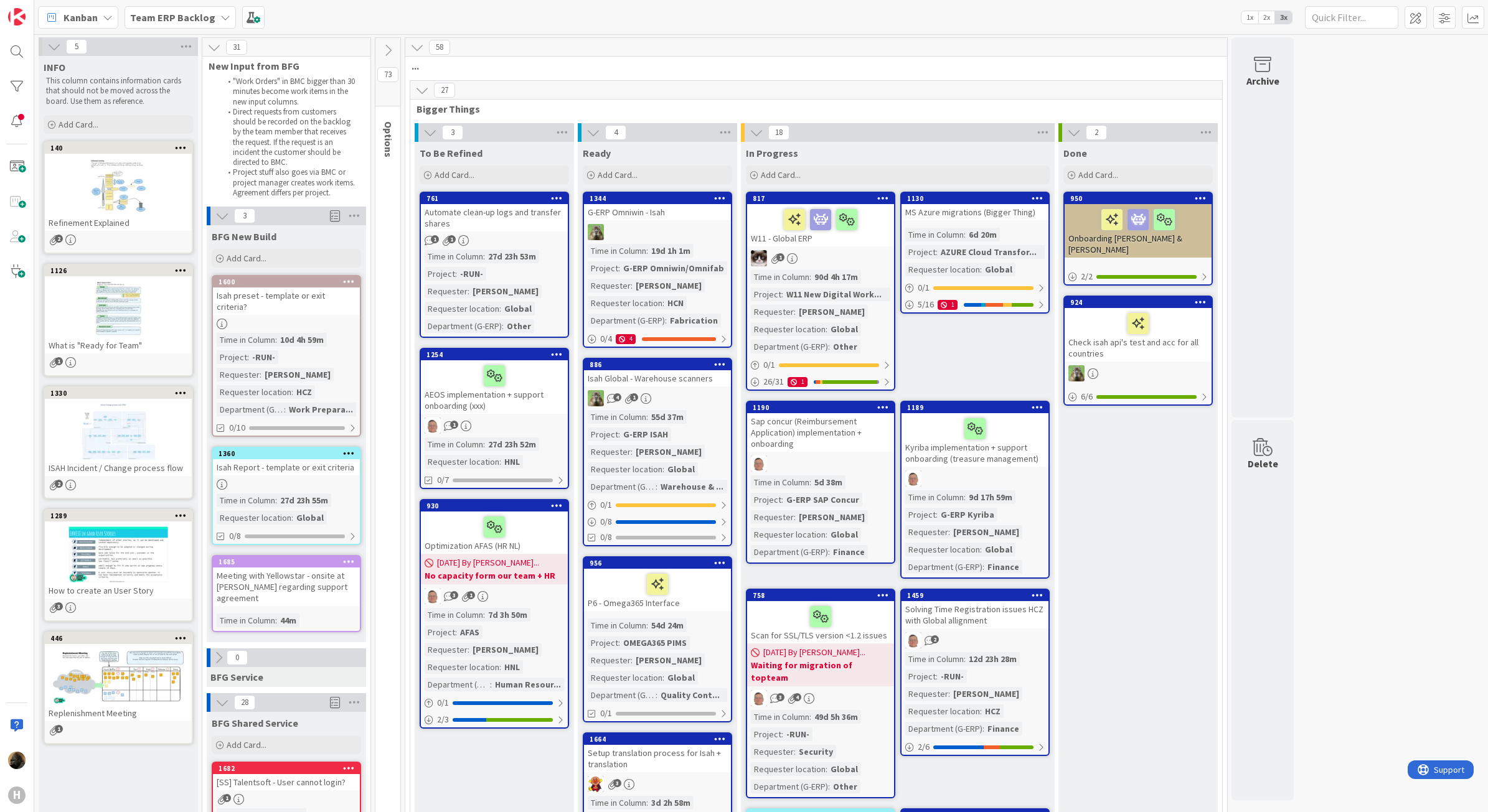
click at [274, 296] on div "Isah preset - template or exit criteria?" at bounding box center [287, 301] width 147 height 28
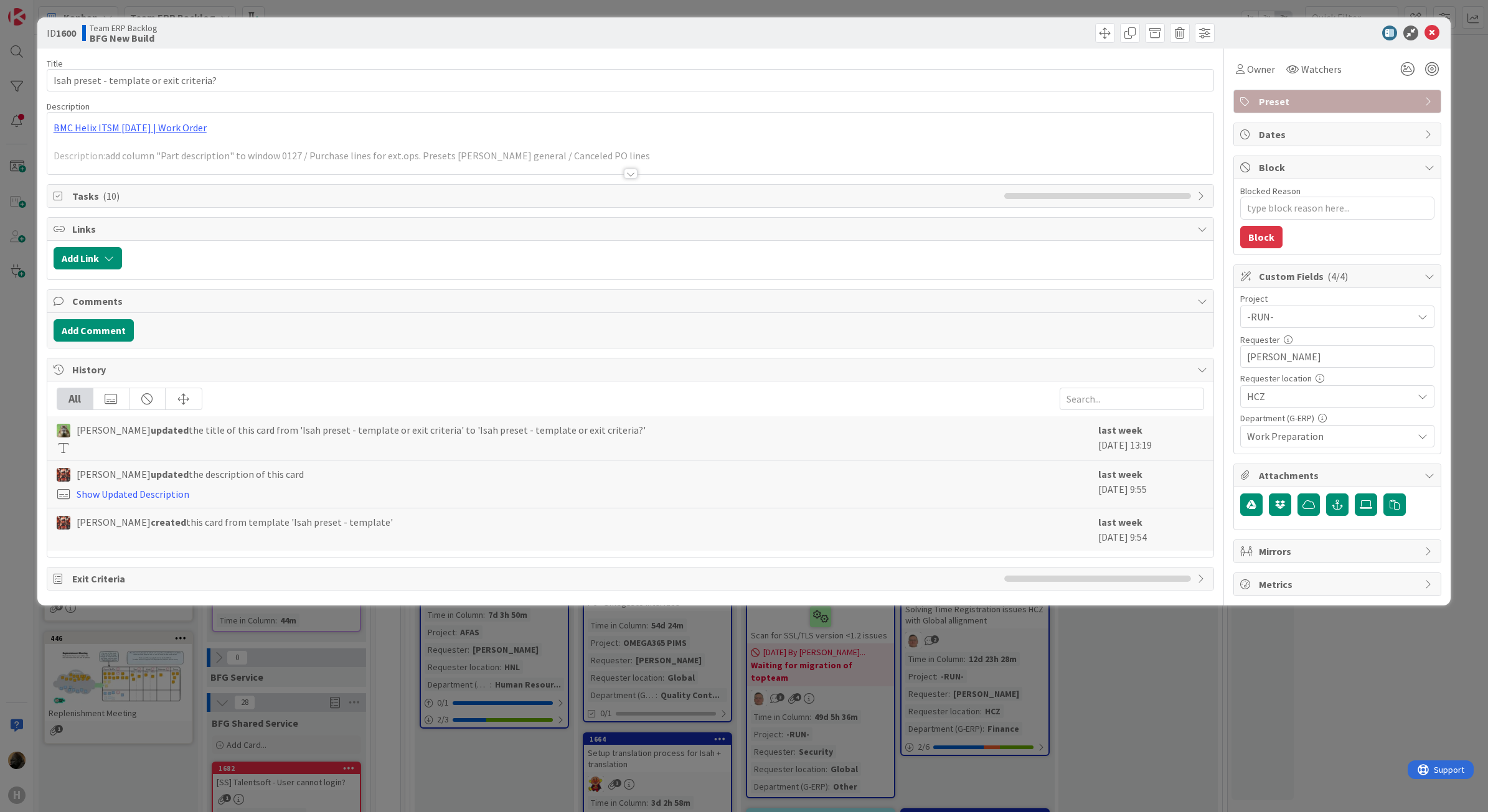
click at [636, 173] on div at bounding box center [630, 173] width 13 height 10
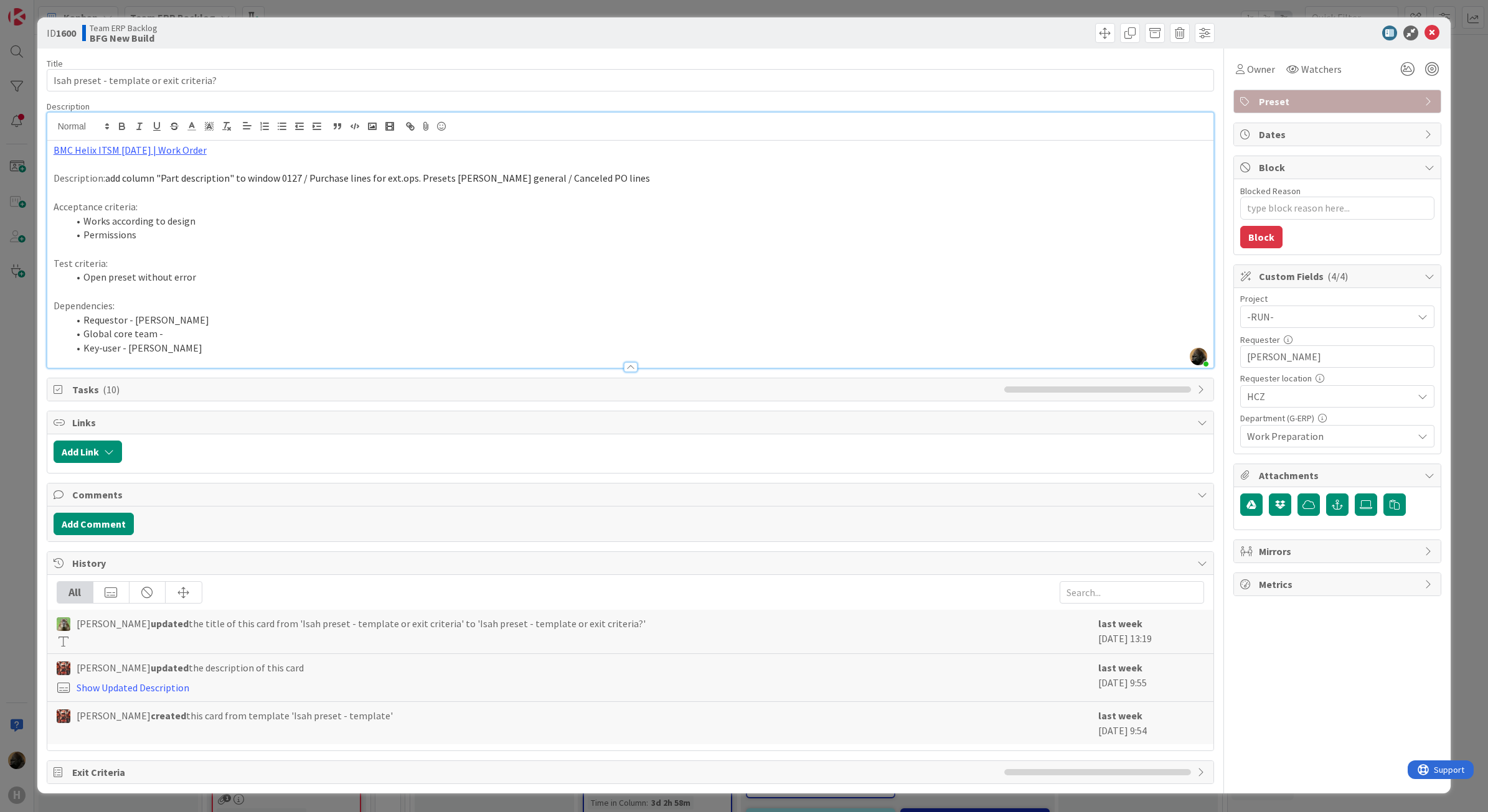
click at [24, 358] on div "ID 1600 Team ERP Backlog BFG New Build Title 40 / 128 Isah preset - template or…" at bounding box center [744, 406] width 1488 height 812
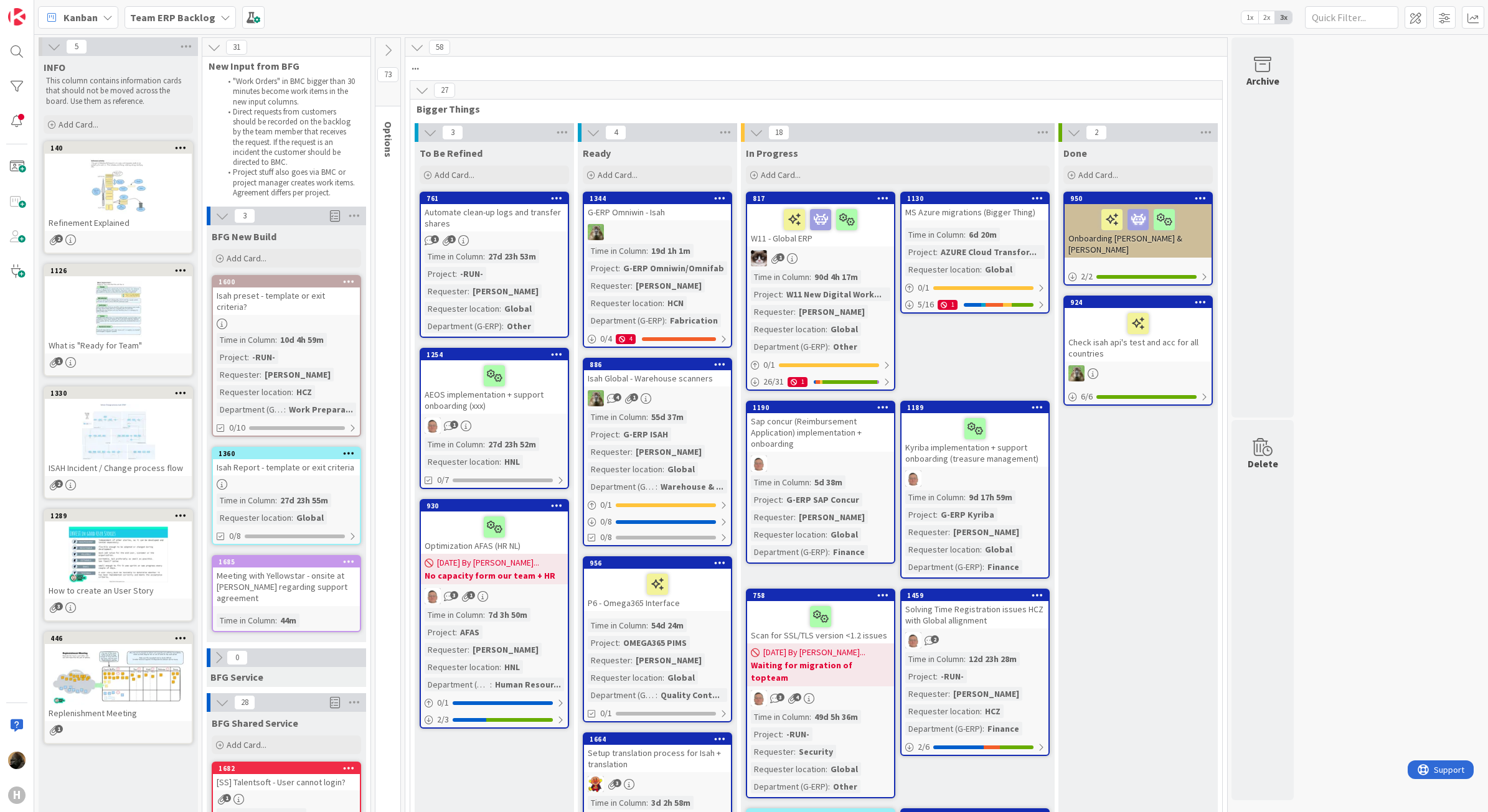
click at [346, 460] on div "Isah Report - template or exit criteria" at bounding box center [287, 468] width 147 height 16
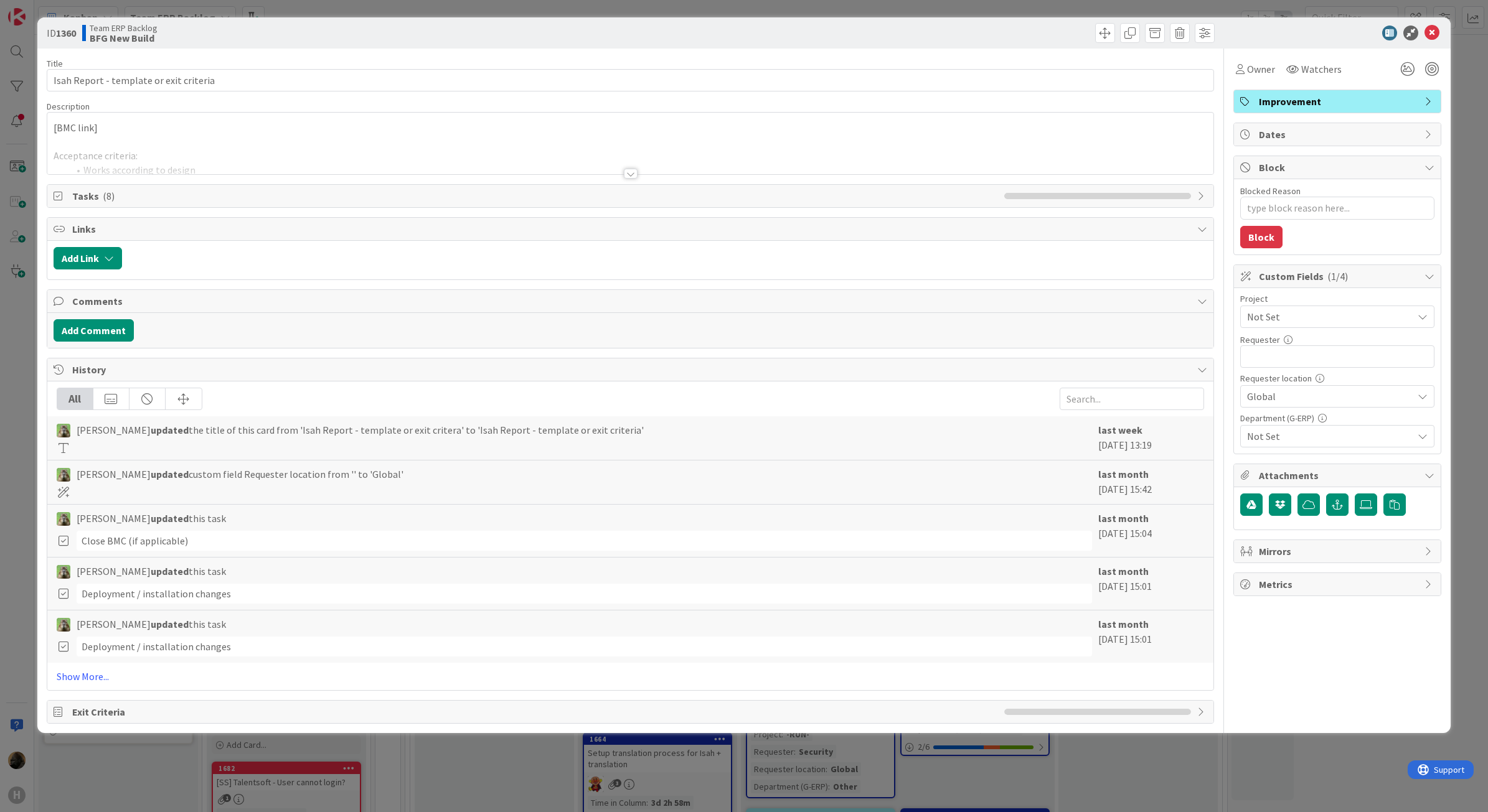
click at [635, 173] on div at bounding box center [630, 173] width 13 height 10
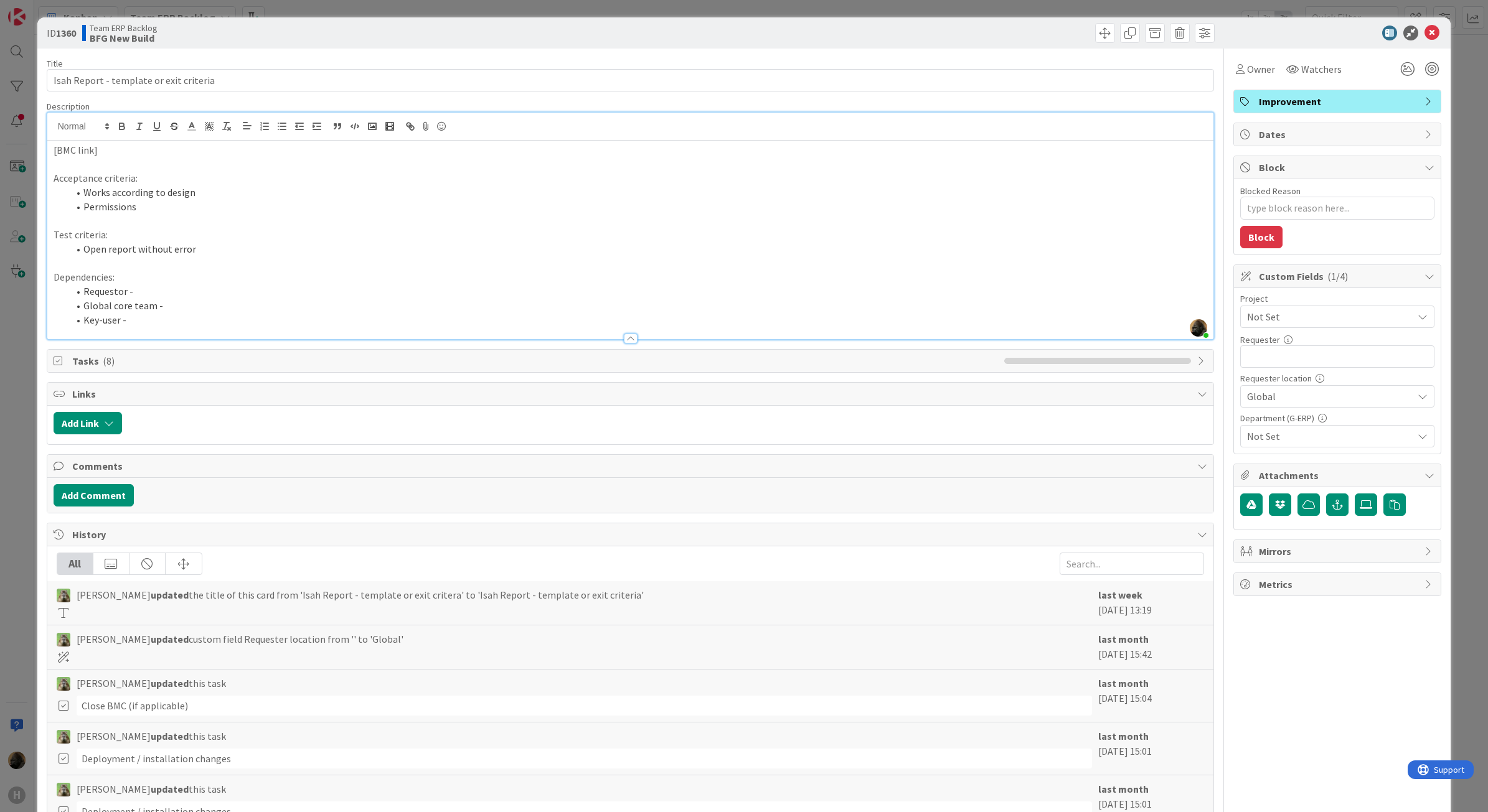
click at [7, 440] on div "ID 1360 Team ERP Backlog BFG New Build Title 39 / 128 Isah Report - template or…" at bounding box center [744, 406] width 1488 height 812
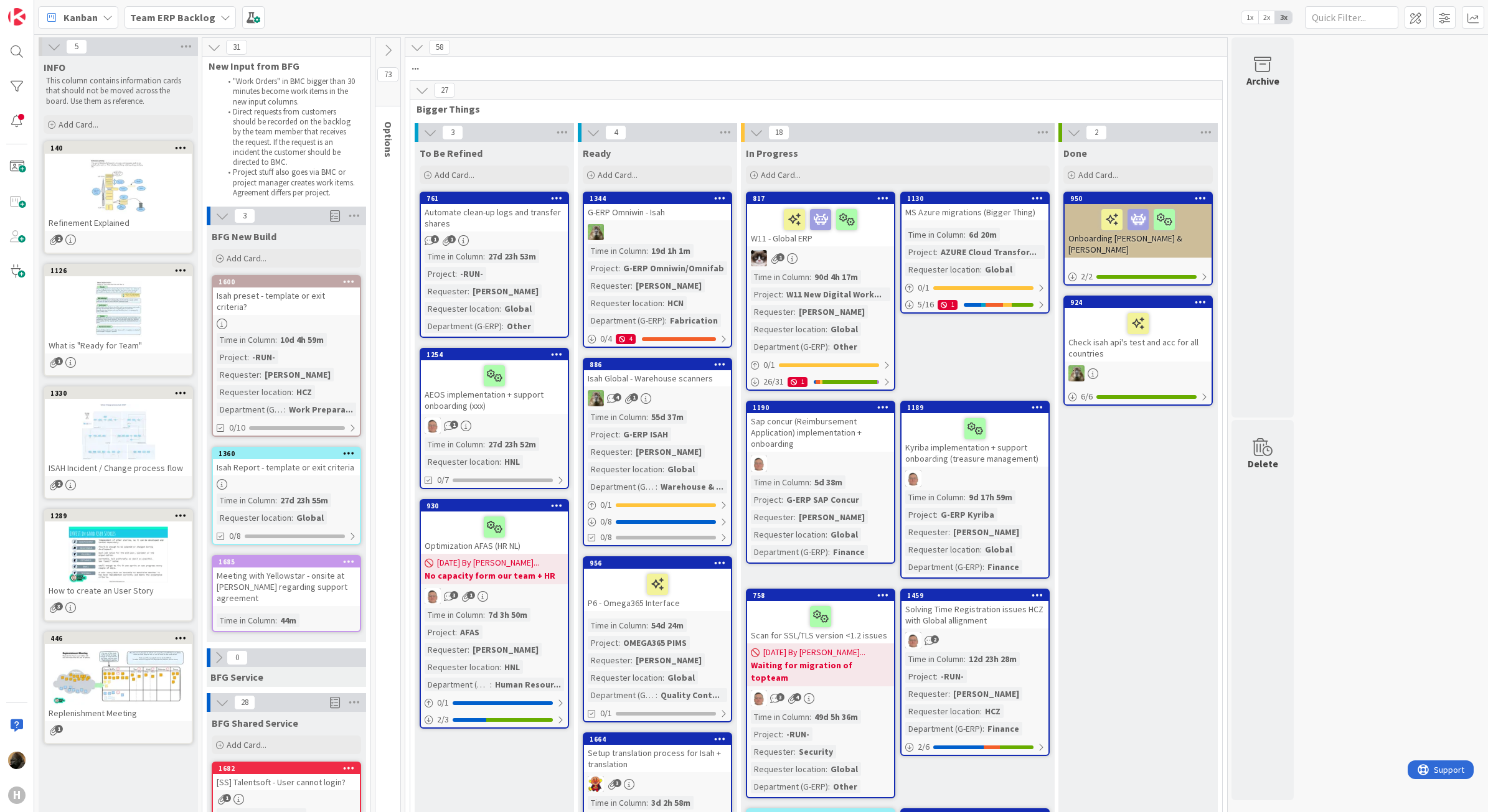
click at [249, 574] on div "Meeting with Yellowstar - onsite at [PERSON_NAME] regarding support agreement" at bounding box center [287, 586] width 147 height 38
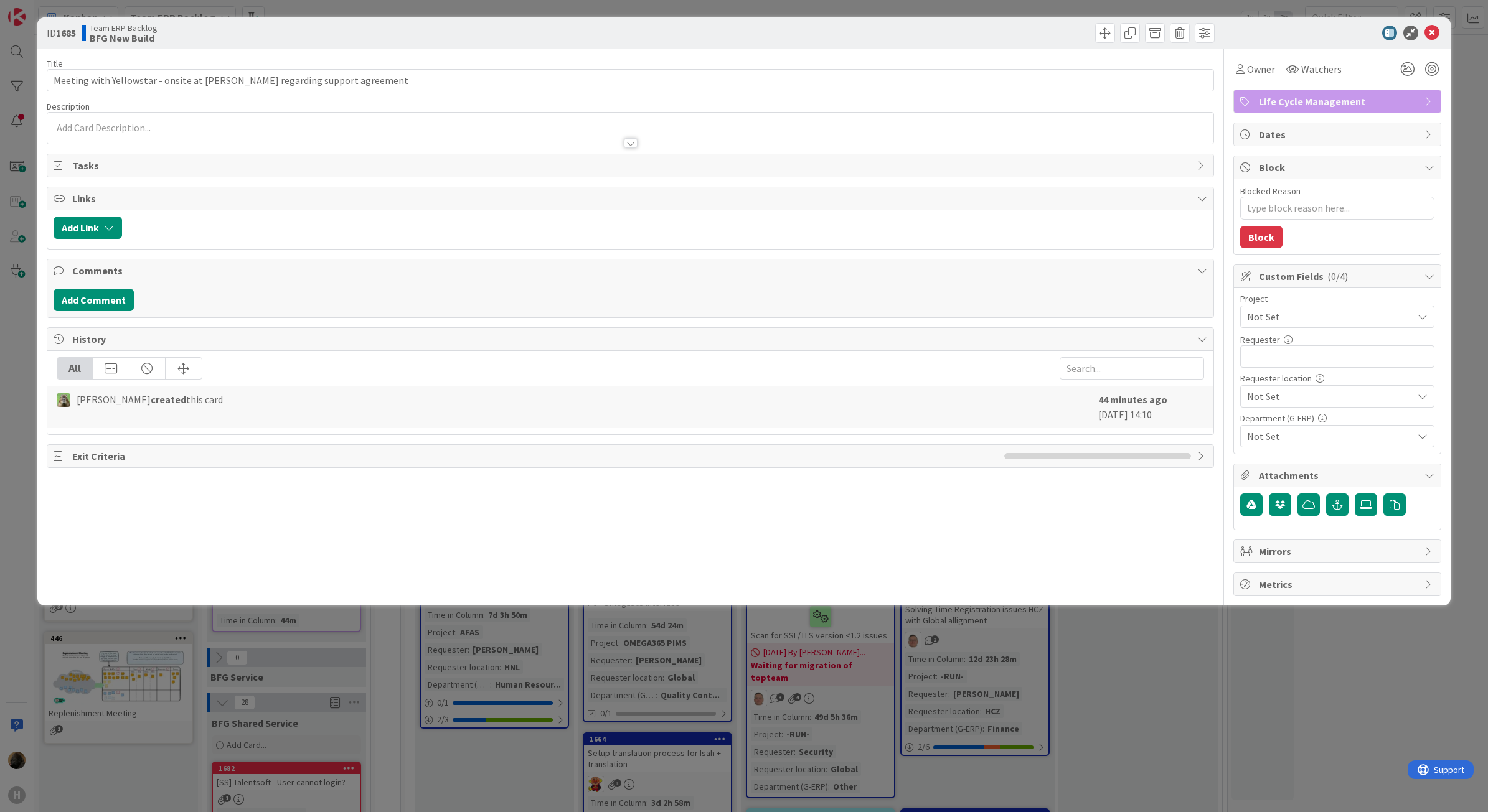
click at [188, 699] on div "ID 1685 Team ERP Backlog BFG New Build Title 71 / 128 Meeting with Yellowstar -…" at bounding box center [744, 406] width 1488 height 812
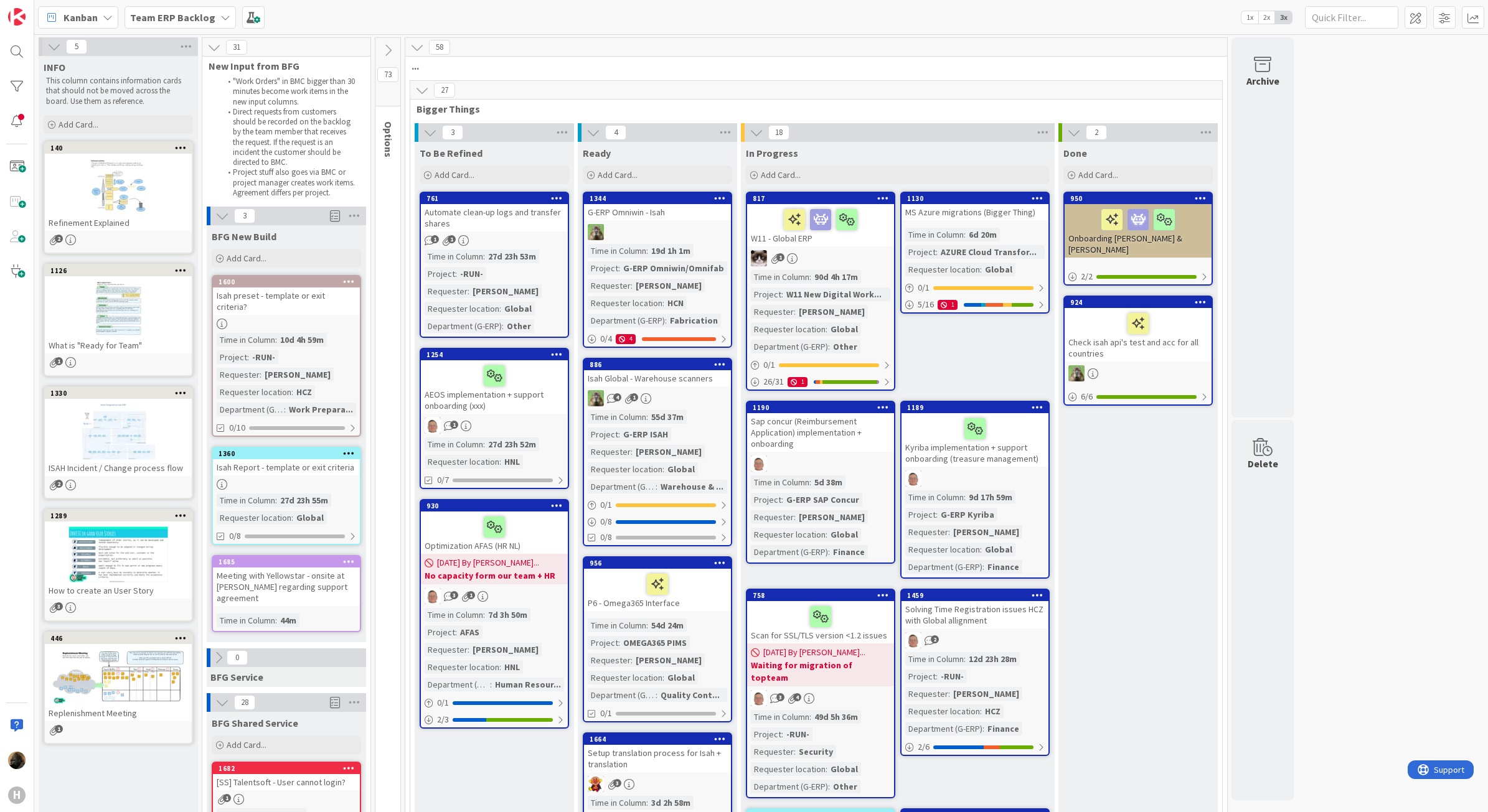
click at [160, 13] on b "Team ERP Backlog" at bounding box center [173, 18] width 86 height 12
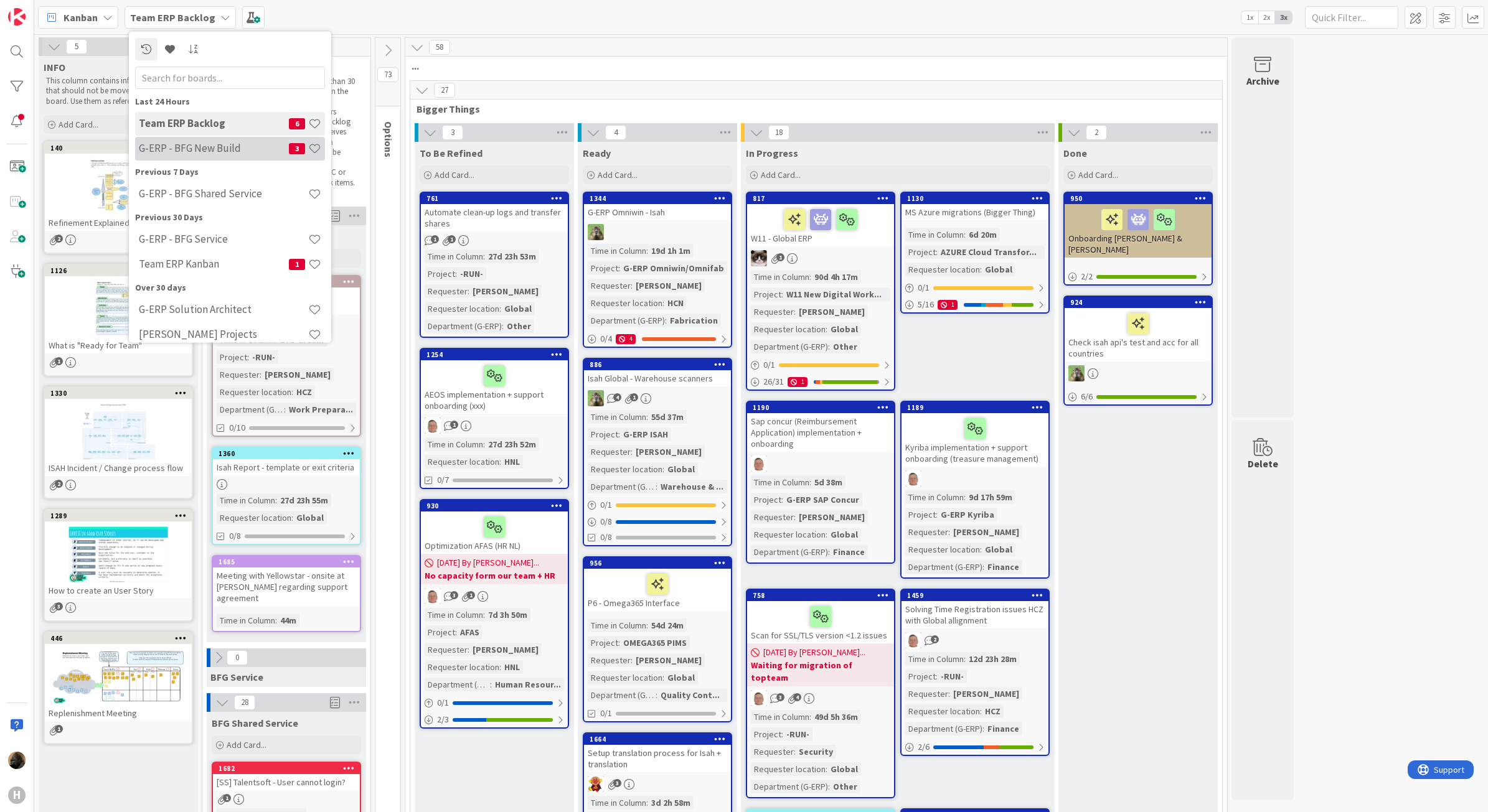
click at [168, 141] on div "G-ERP - BFG New Build 3" at bounding box center [230, 148] width 190 height 24
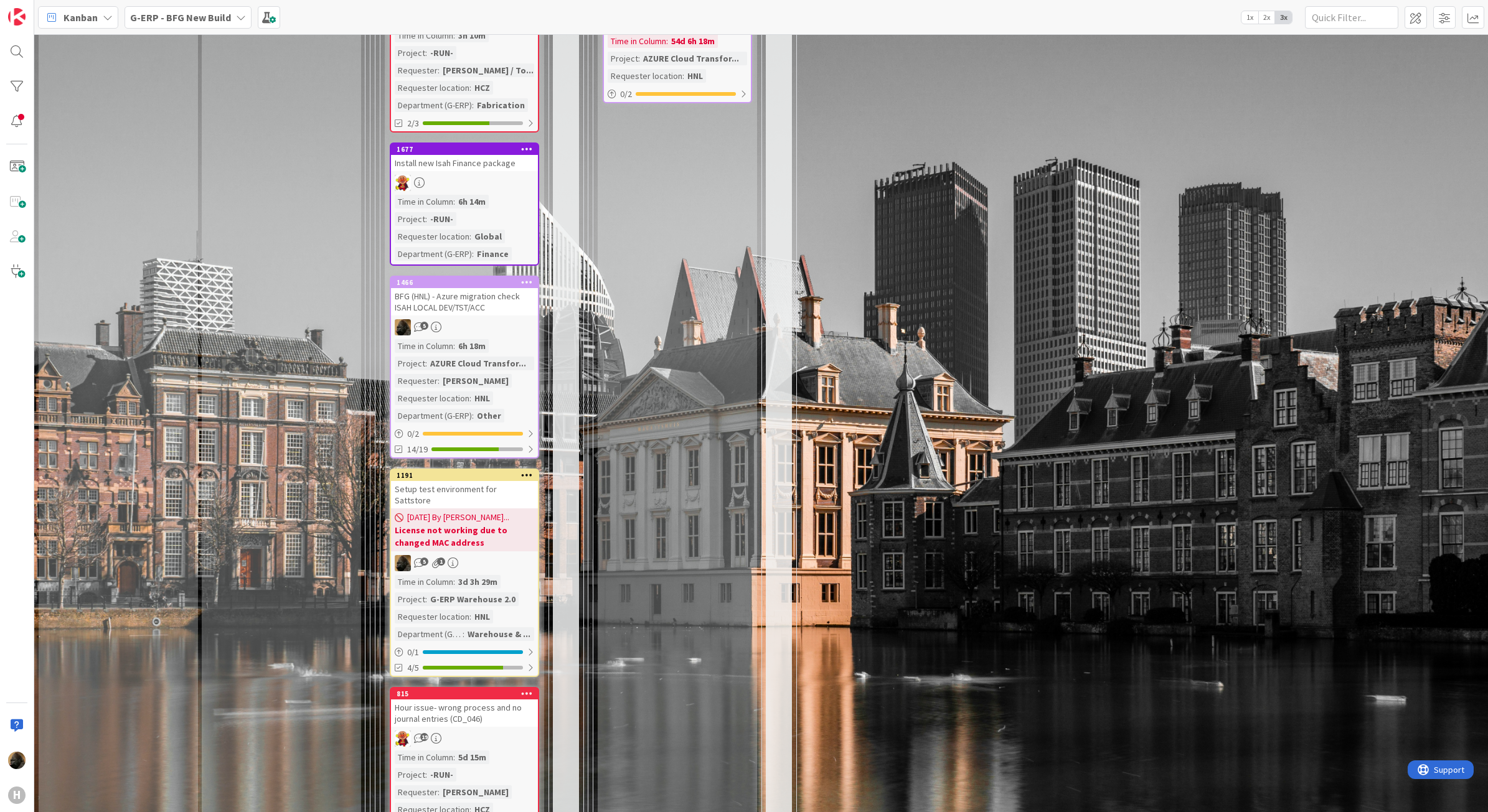
scroll to position [2334, 0]
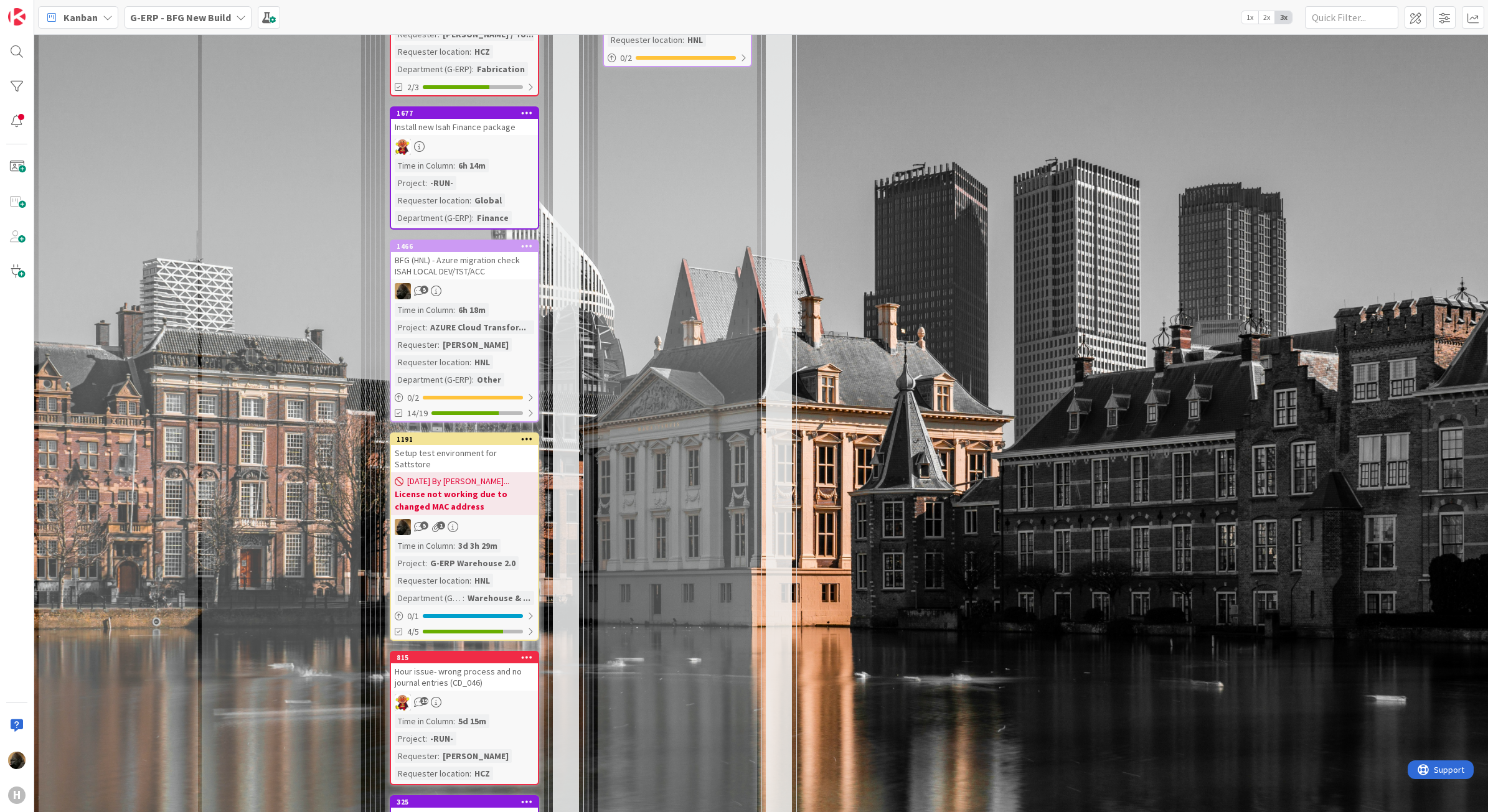
click at [485, 475] on span "[DATE] By [PERSON_NAME]..." at bounding box center [458, 481] width 102 height 13
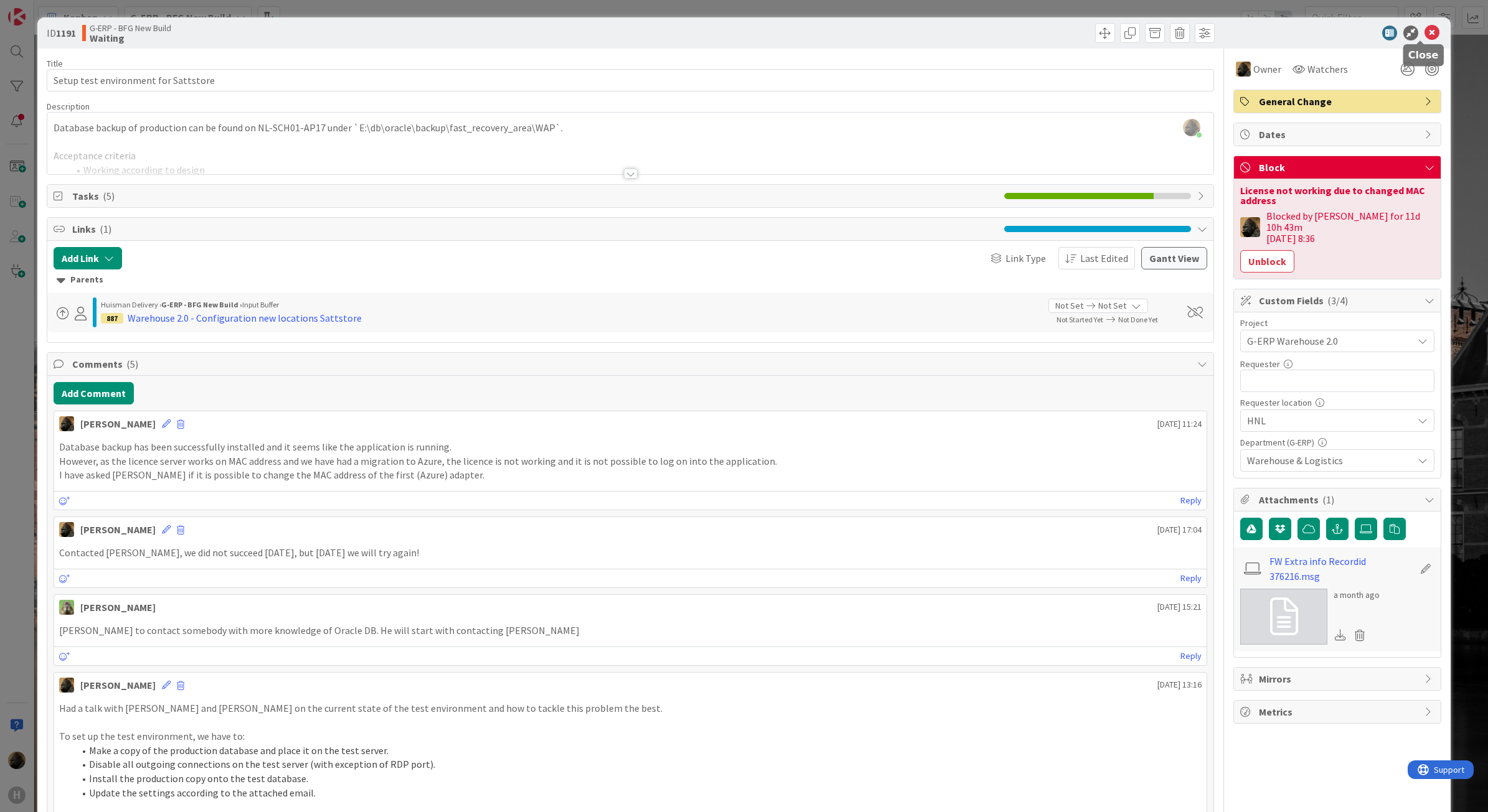
click at [1426, 36] on icon at bounding box center [1432, 33] width 15 height 15
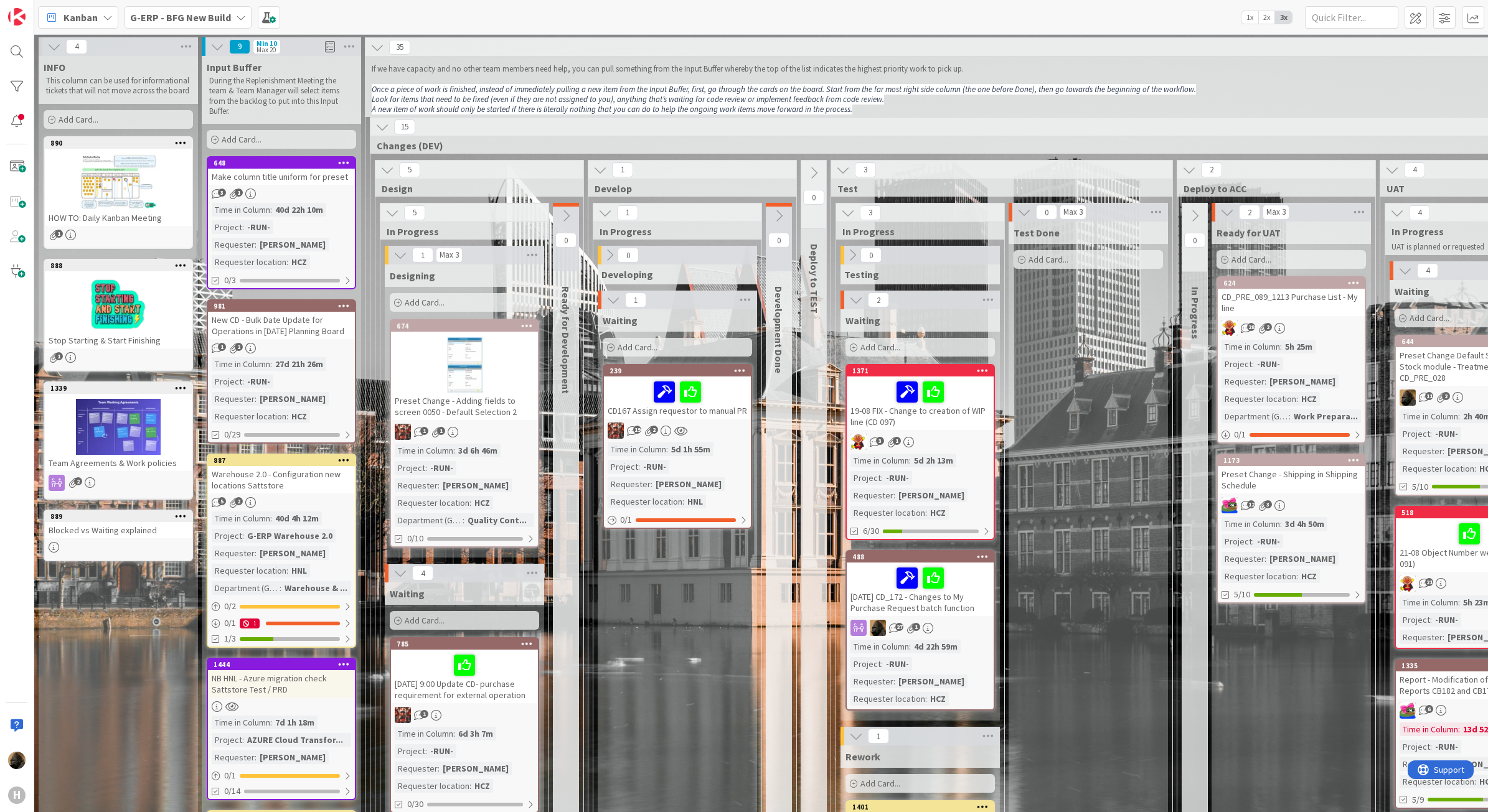
click at [278, 468] on div "Warehouse 2.0 - Configuration new locations Sattstore" at bounding box center [281, 480] width 147 height 28
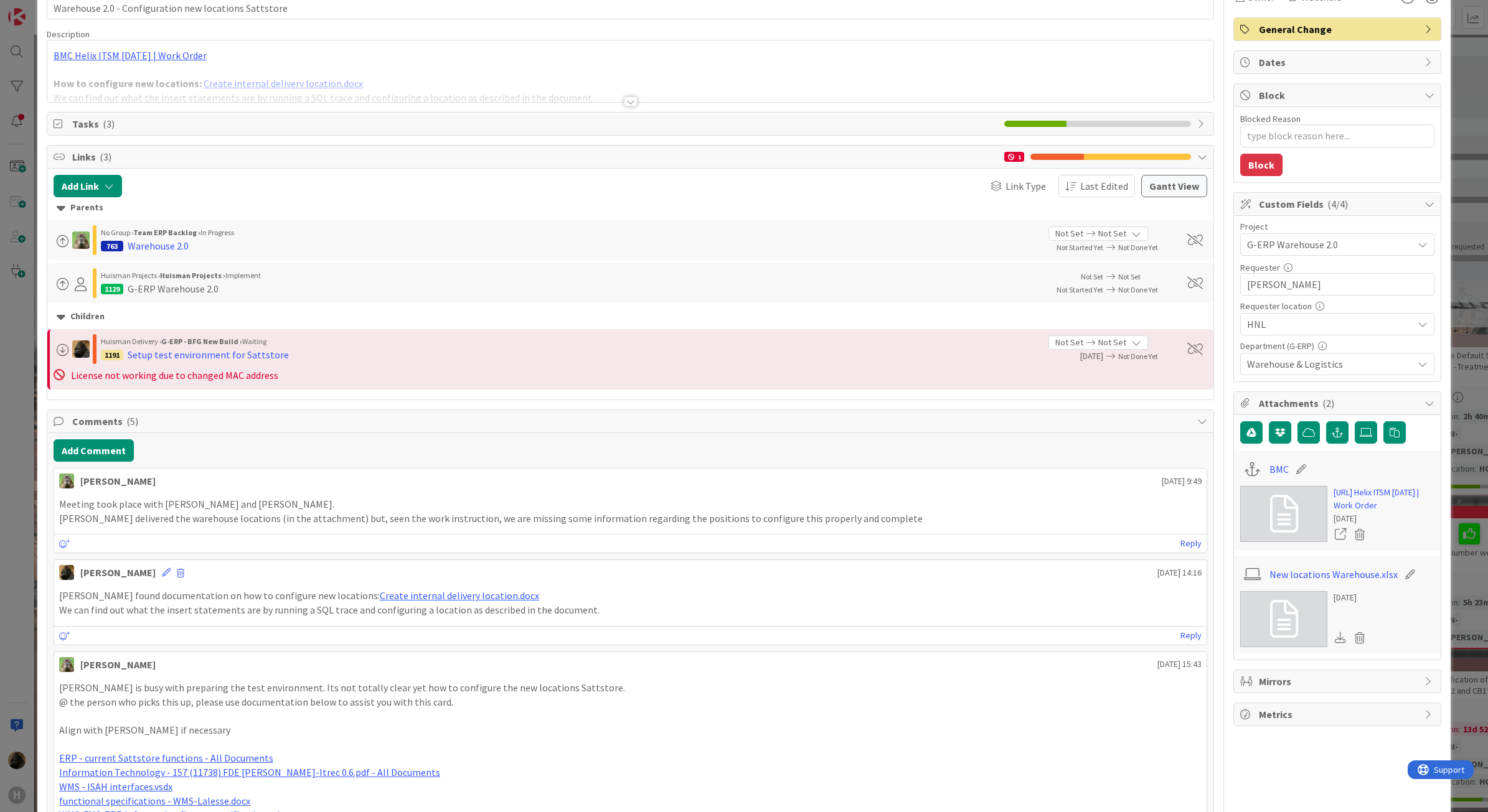
scroll to position [156, 0]
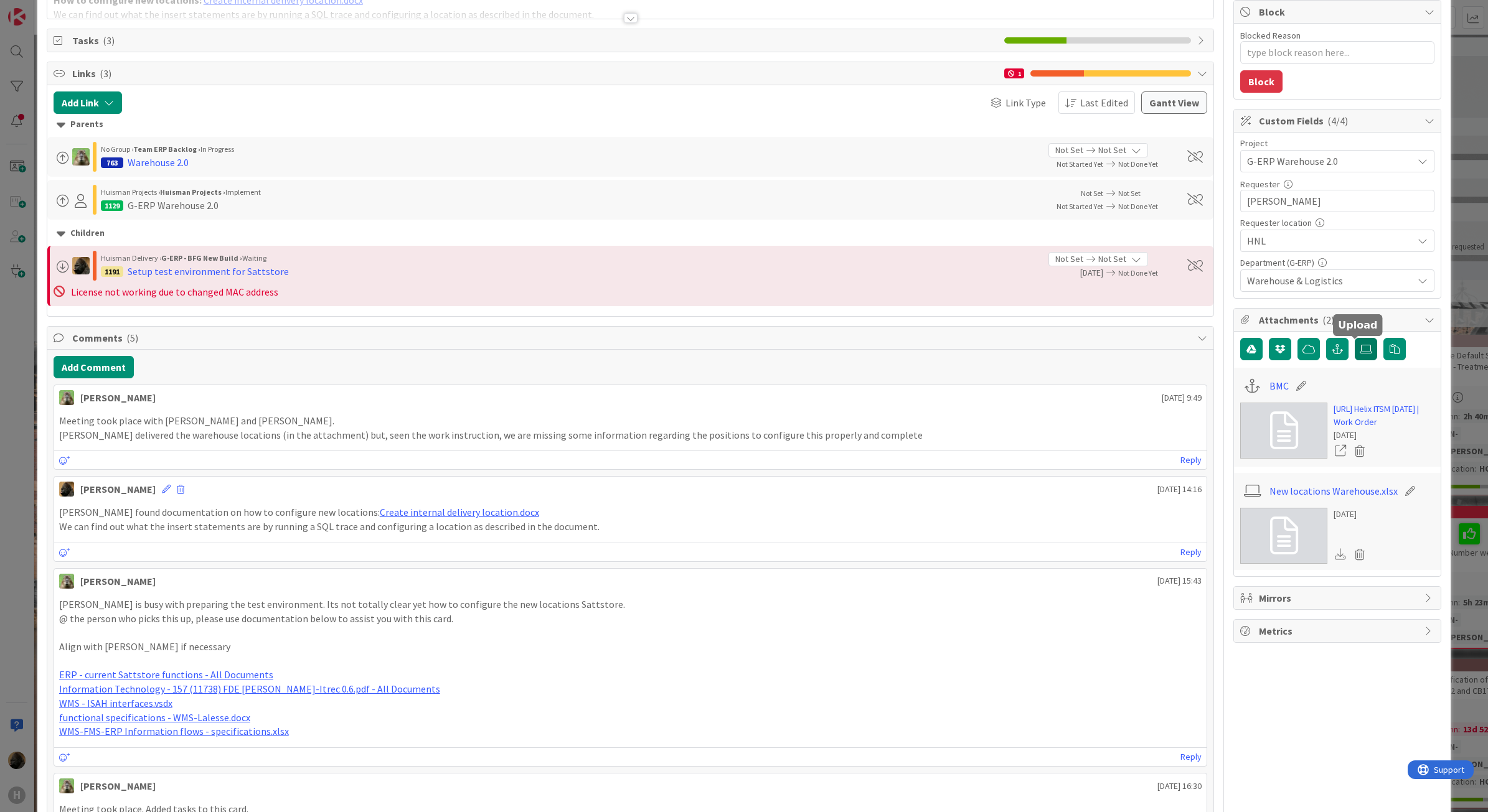
click at [1362, 350] on label at bounding box center [1366, 349] width 22 height 22
click at [1355, 338] on input "file" at bounding box center [1355, 338] width 0 height 0
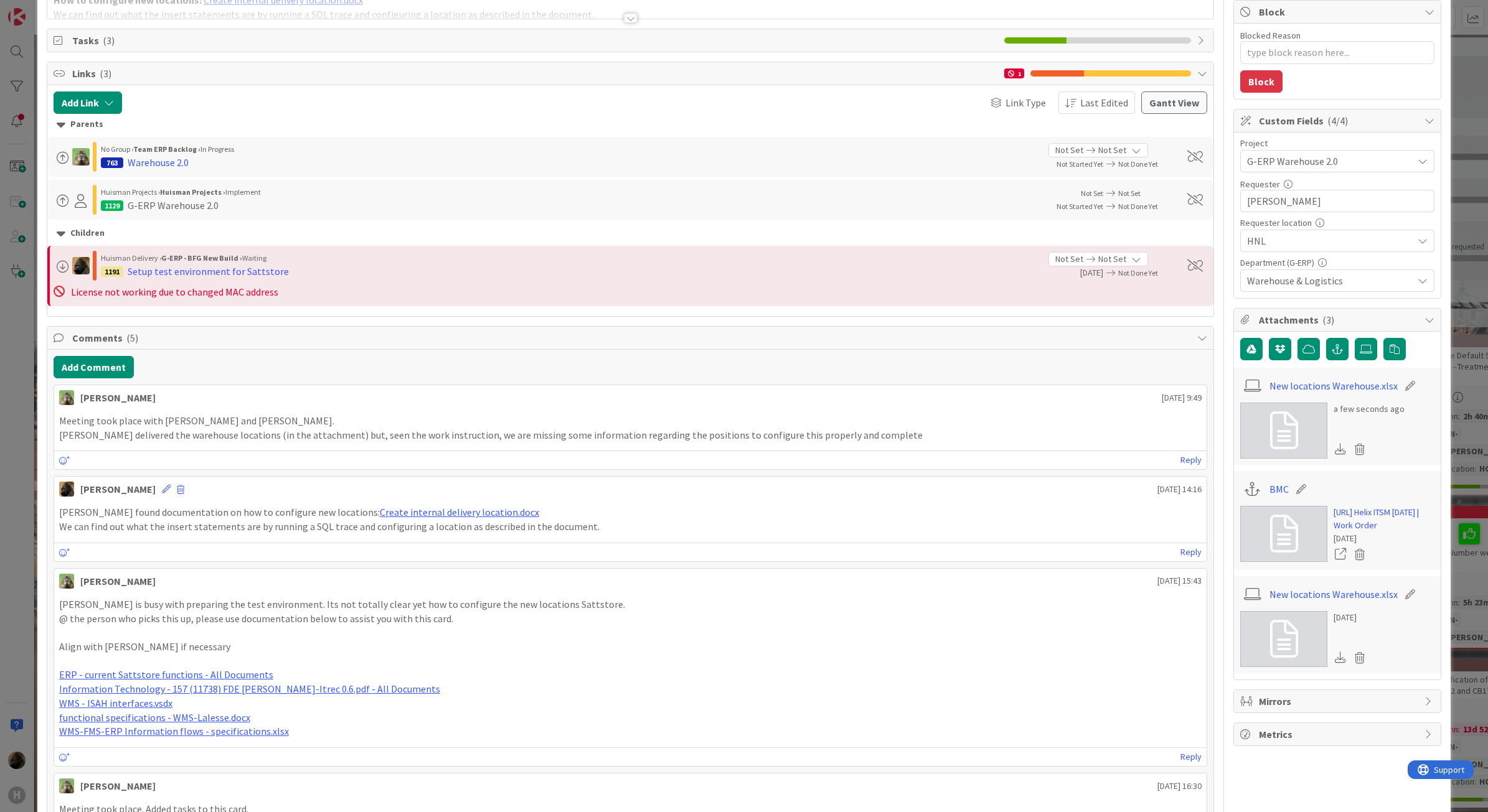
click at [906, 477] on div "[PERSON_NAME] [DATE] 9:49 Meeting took place with [PERSON_NAME] and [PERSON_NAM…" at bounding box center [630, 660] width 1154 height 551
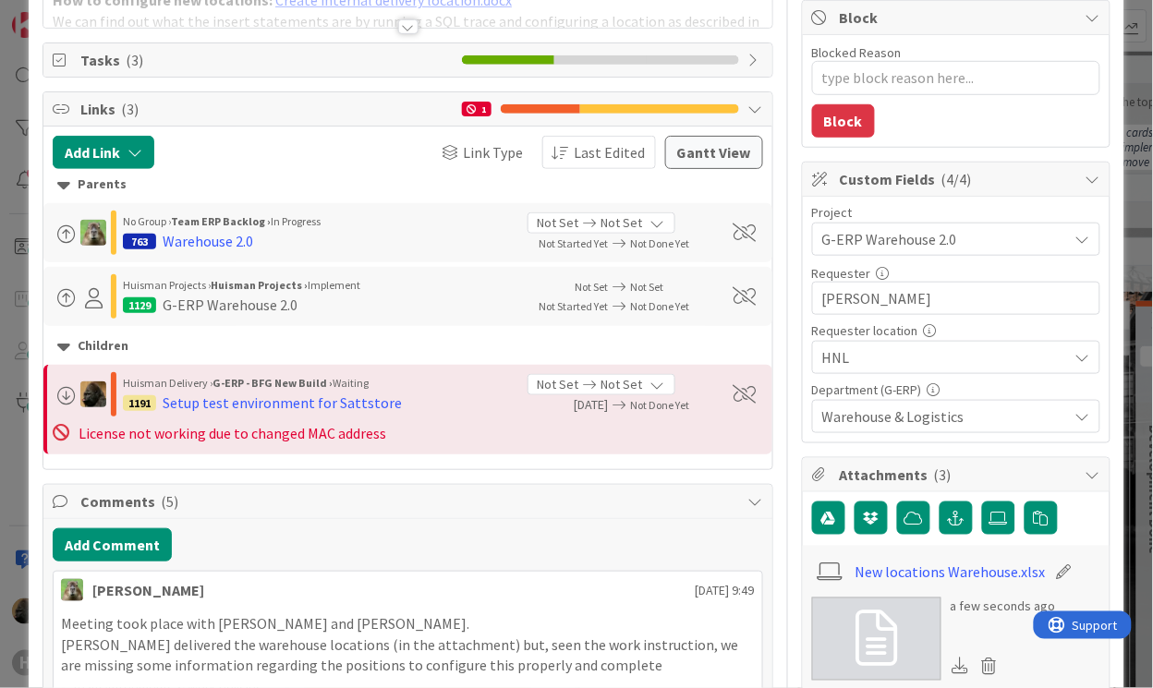
type textarea "x"
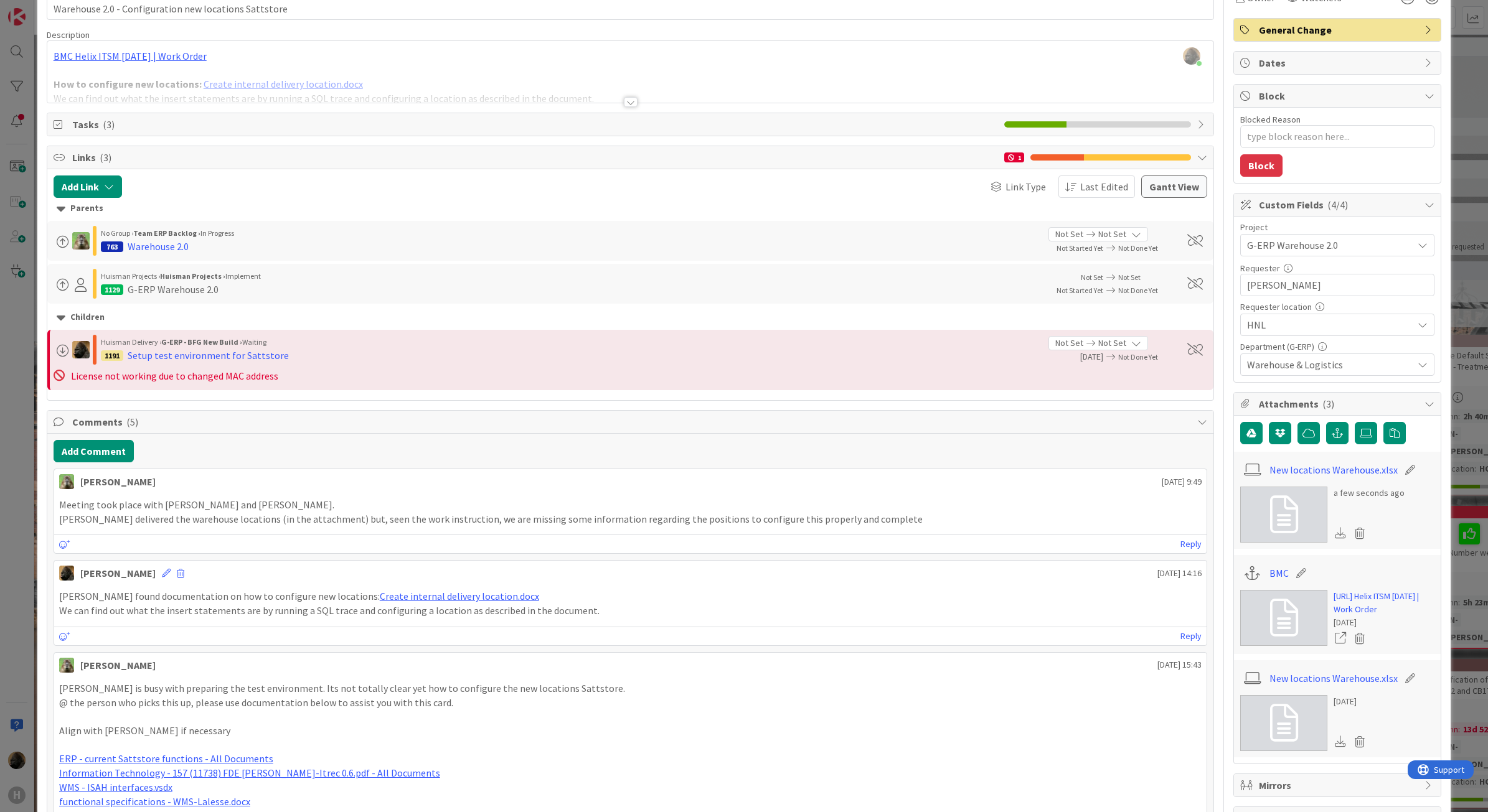
scroll to position [0, 0]
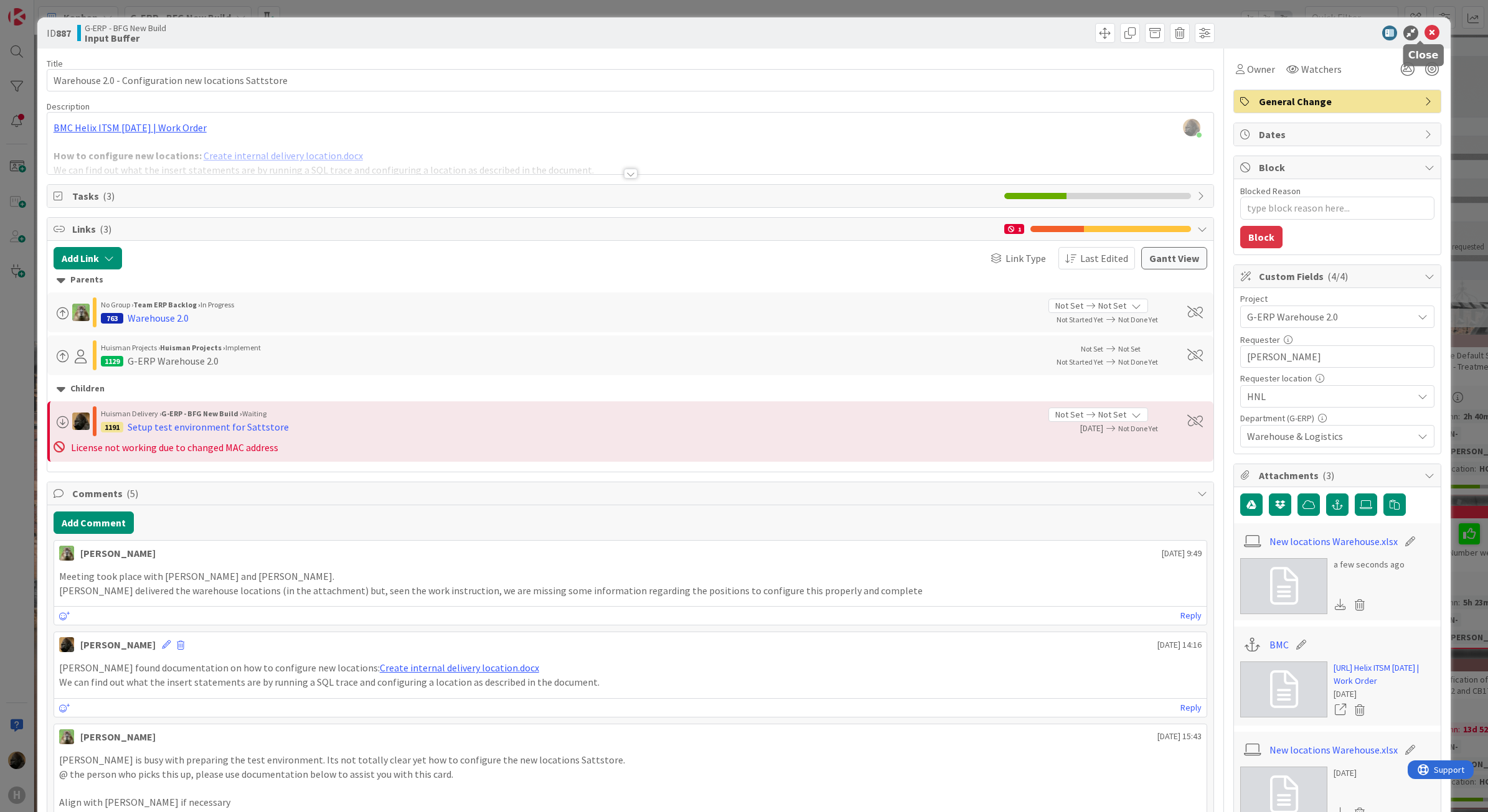
click at [1425, 36] on icon at bounding box center [1432, 33] width 15 height 15
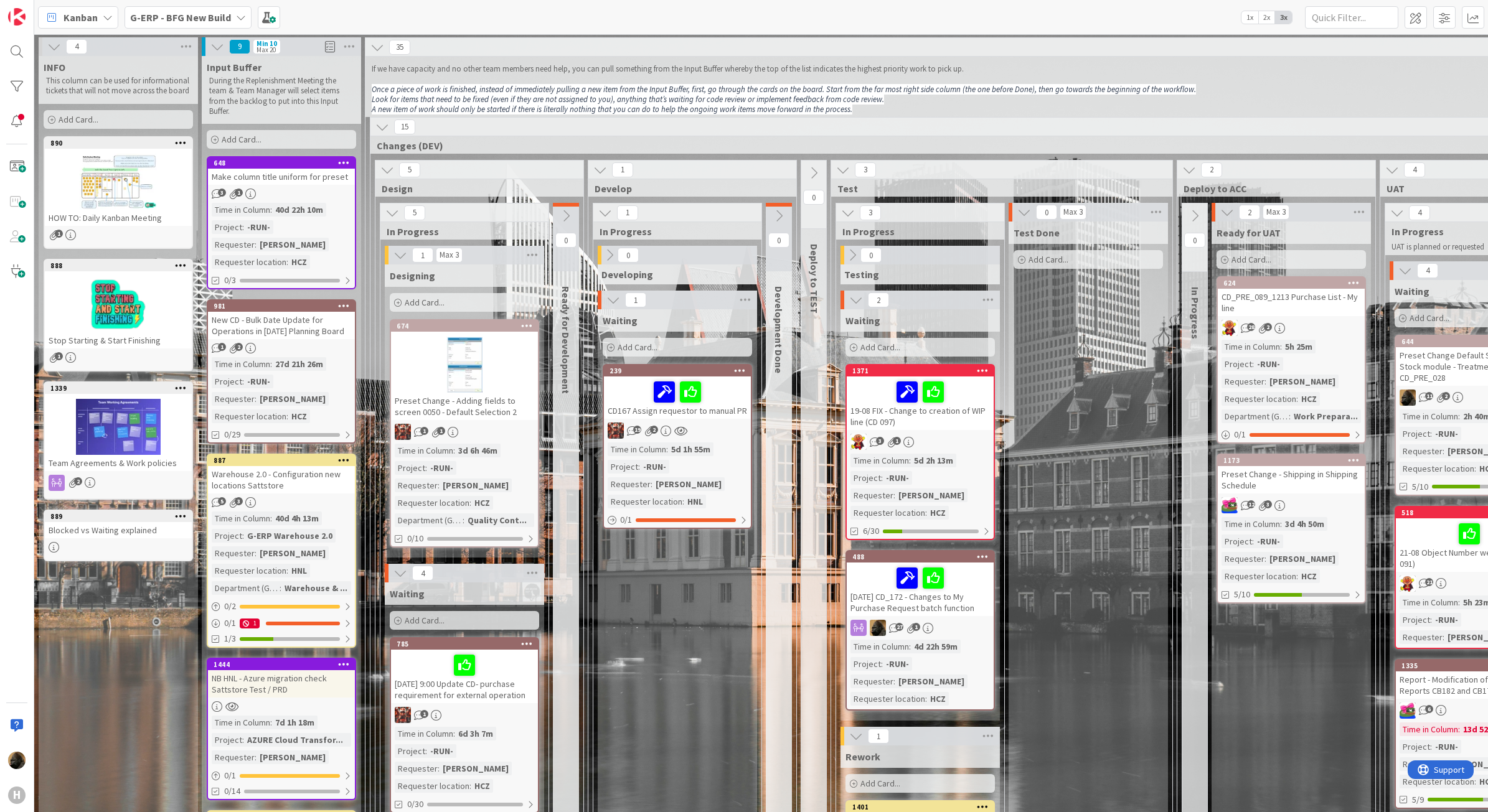
click at [179, 19] on b "G-ERP - BFG New Build" at bounding box center [181, 18] width 101 height 12
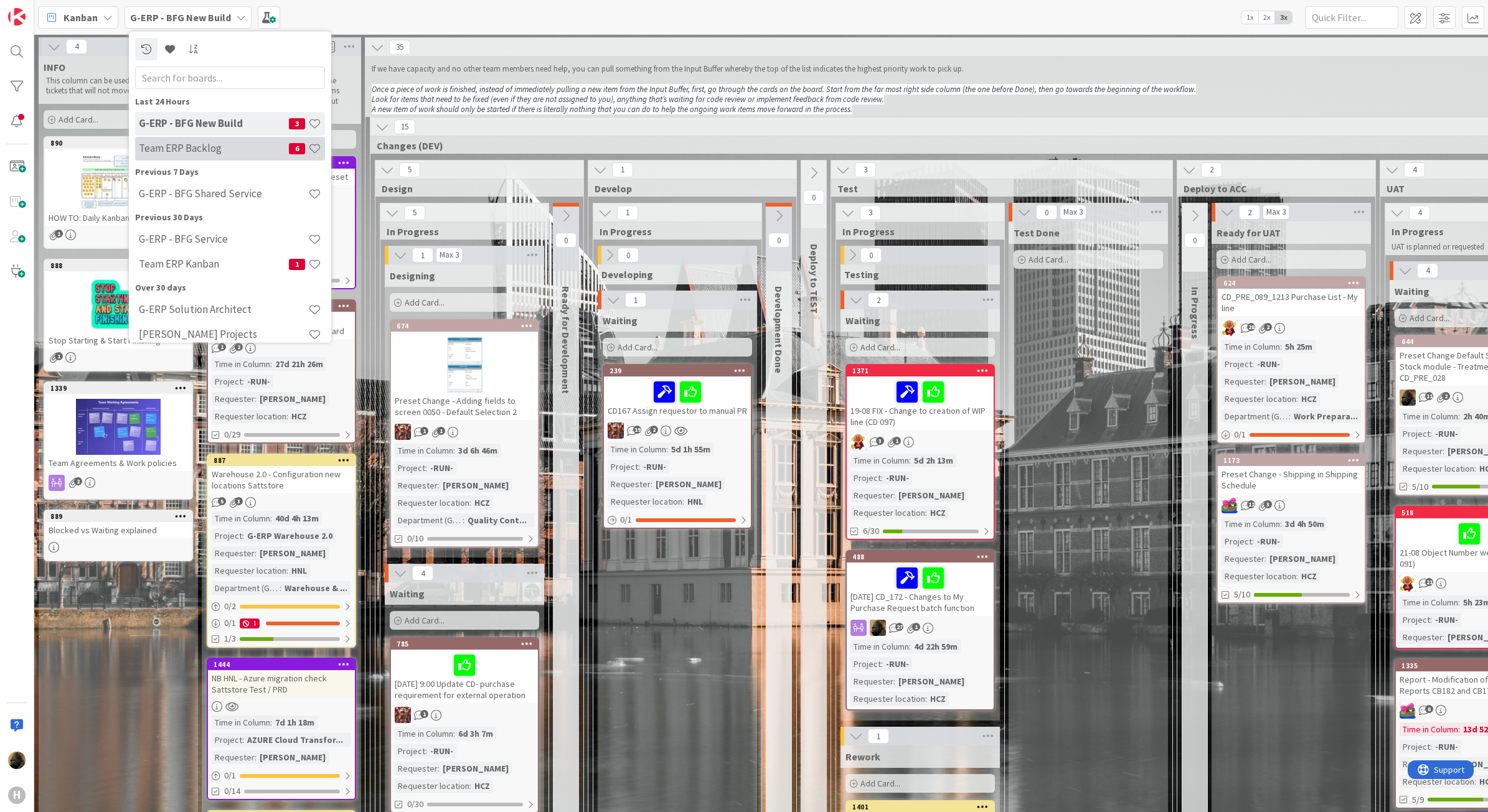
click at [190, 150] on h4 "Team ERP Backlog" at bounding box center [214, 148] width 150 height 12
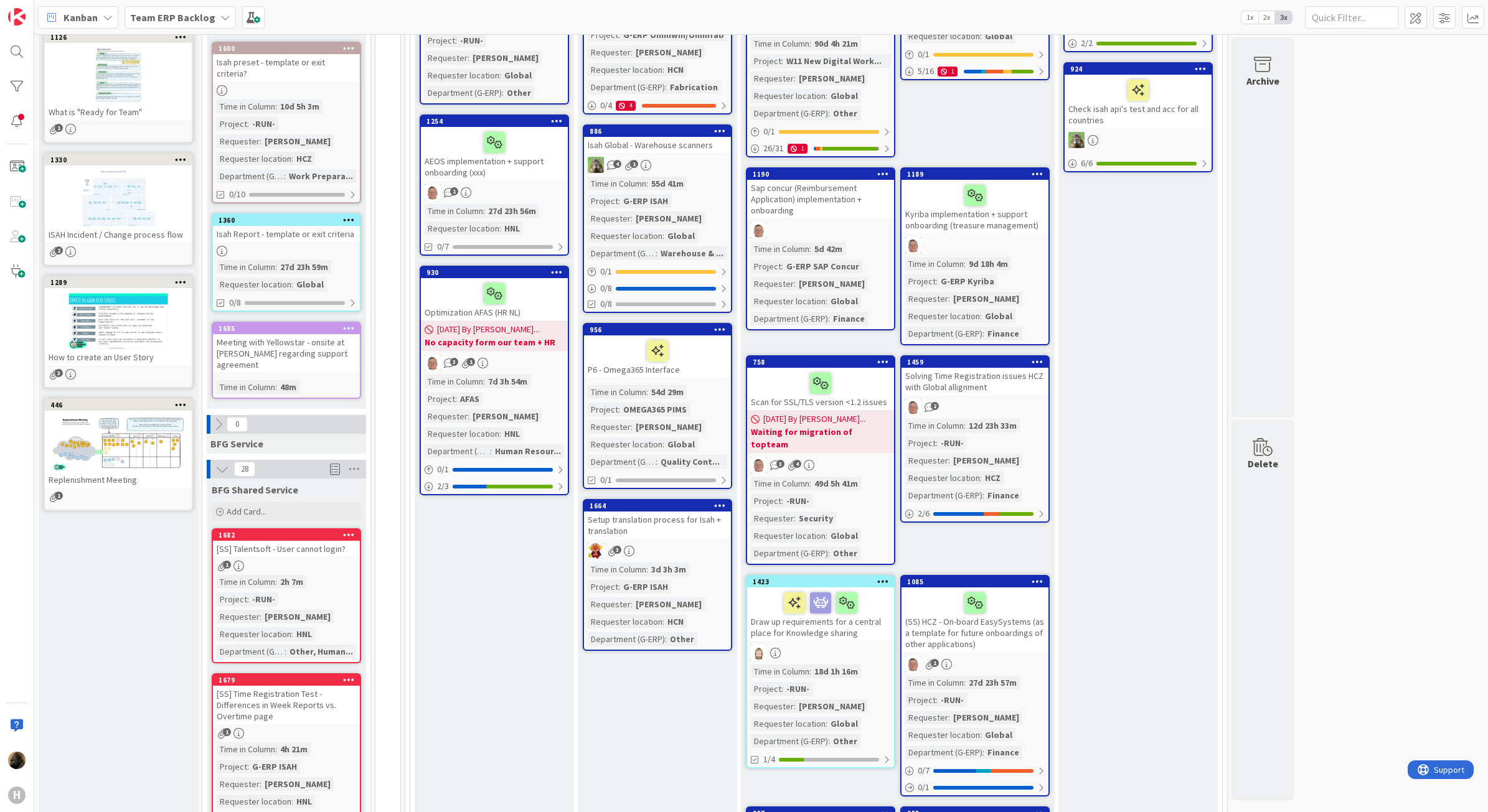
scroll to position [700, 0]
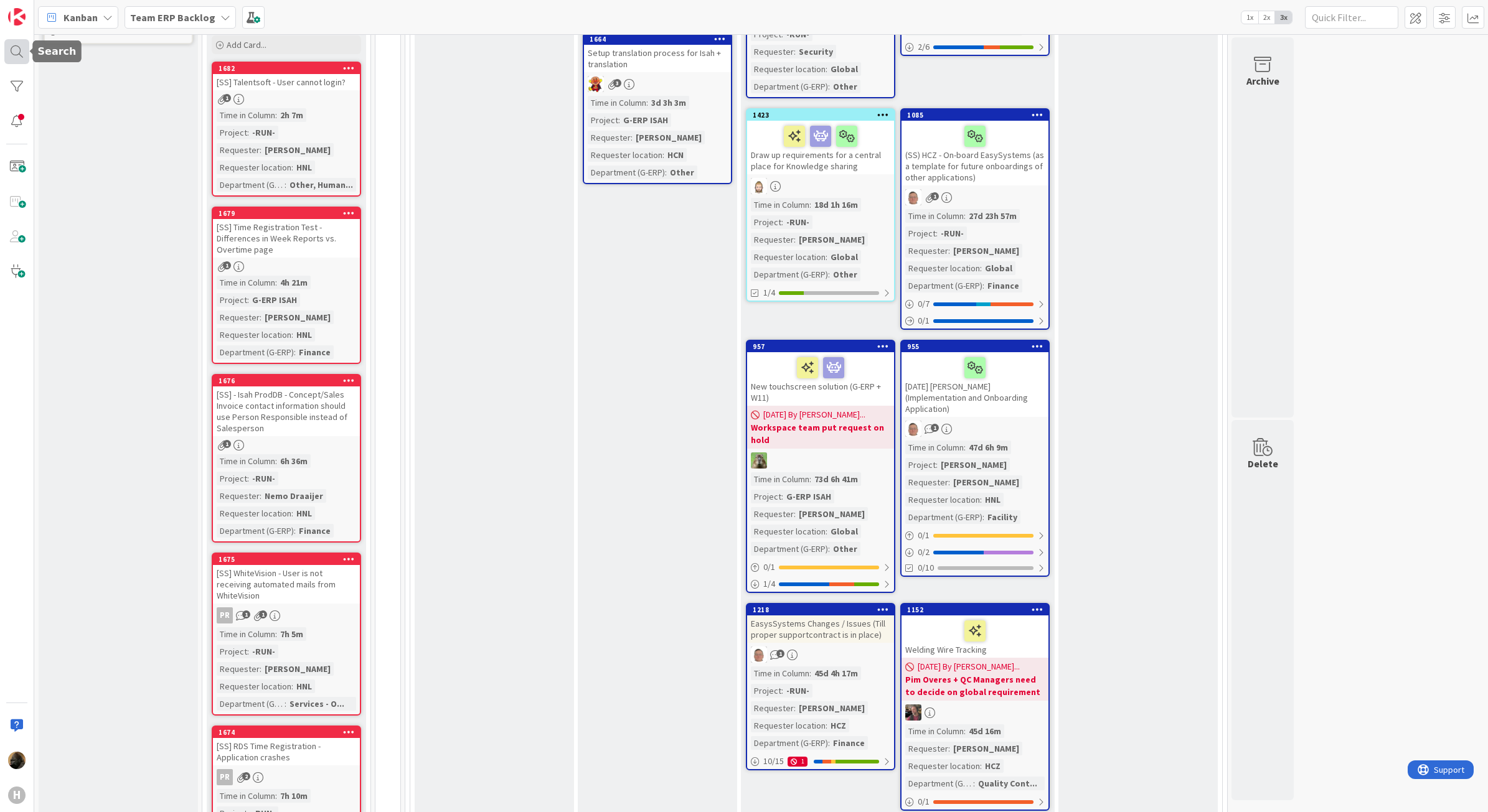
click at [22, 56] on div at bounding box center [16, 51] width 25 height 25
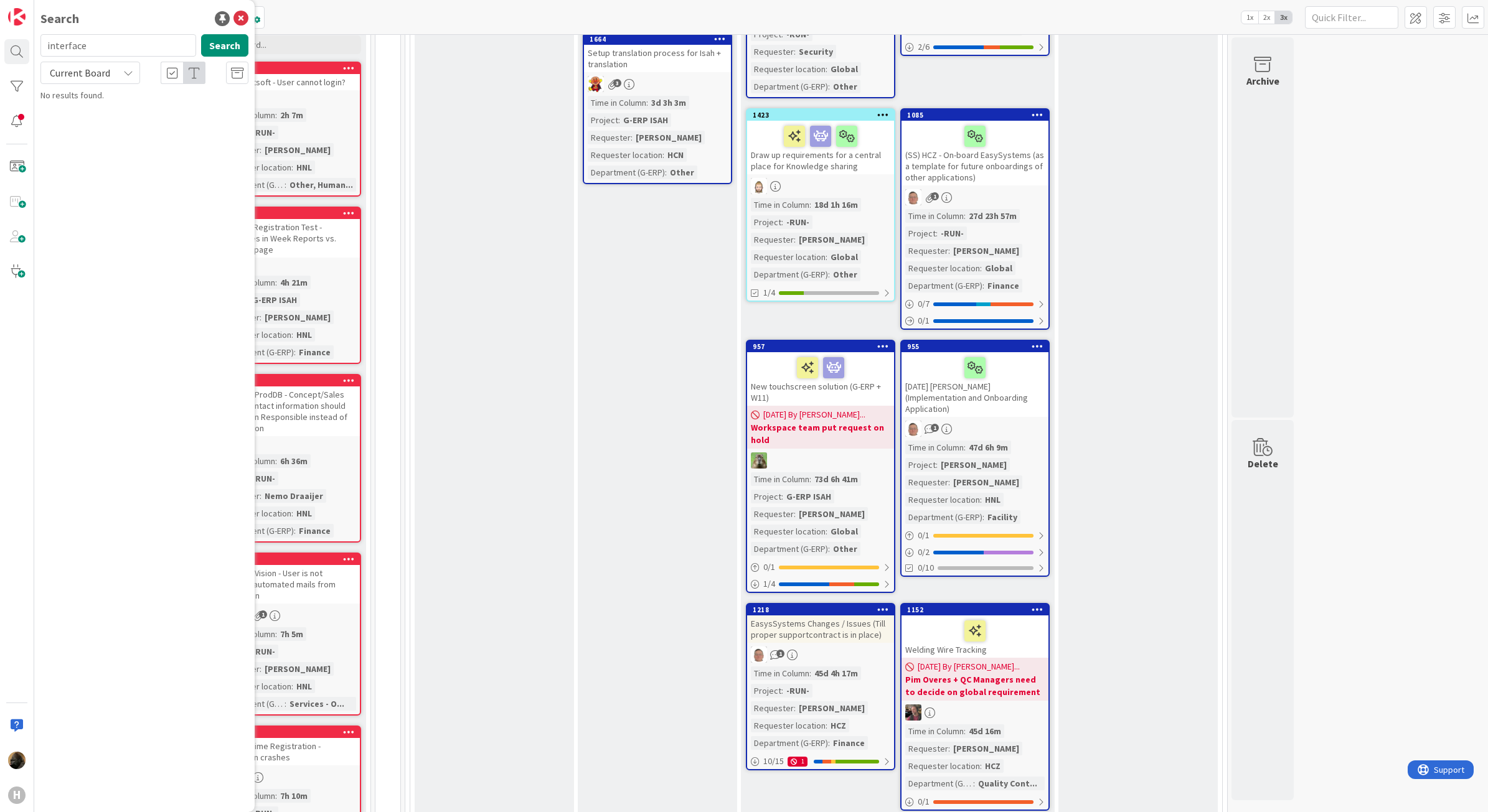
type input "interface"
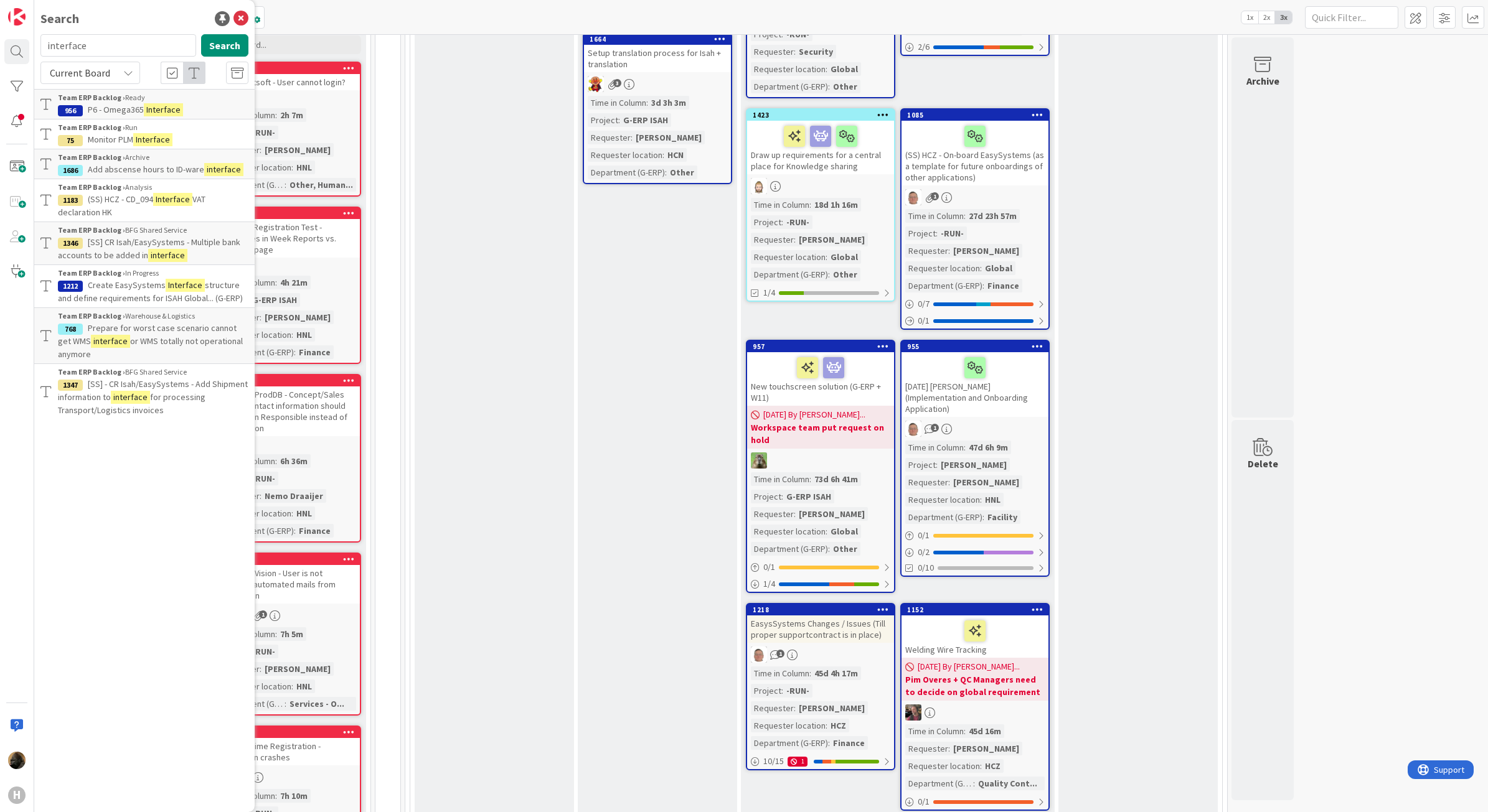
click at [491, 464] on div "To Be Refined Add Card... 761 Automate clean-up logs and transfer shares 1 1 Ti…" at bounding box center [494, 462] width 159 height 2039
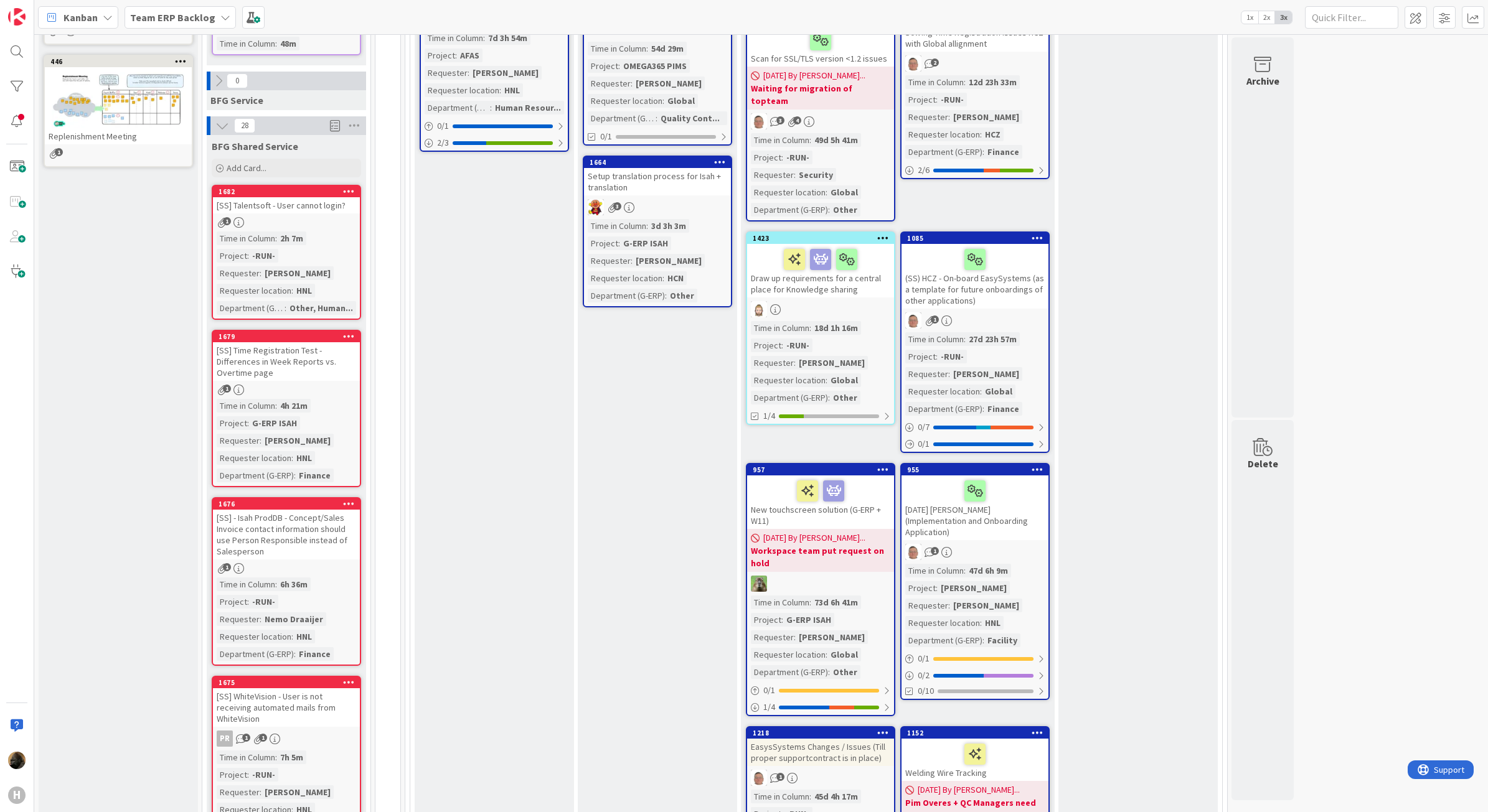
scroll to position [389, 0]
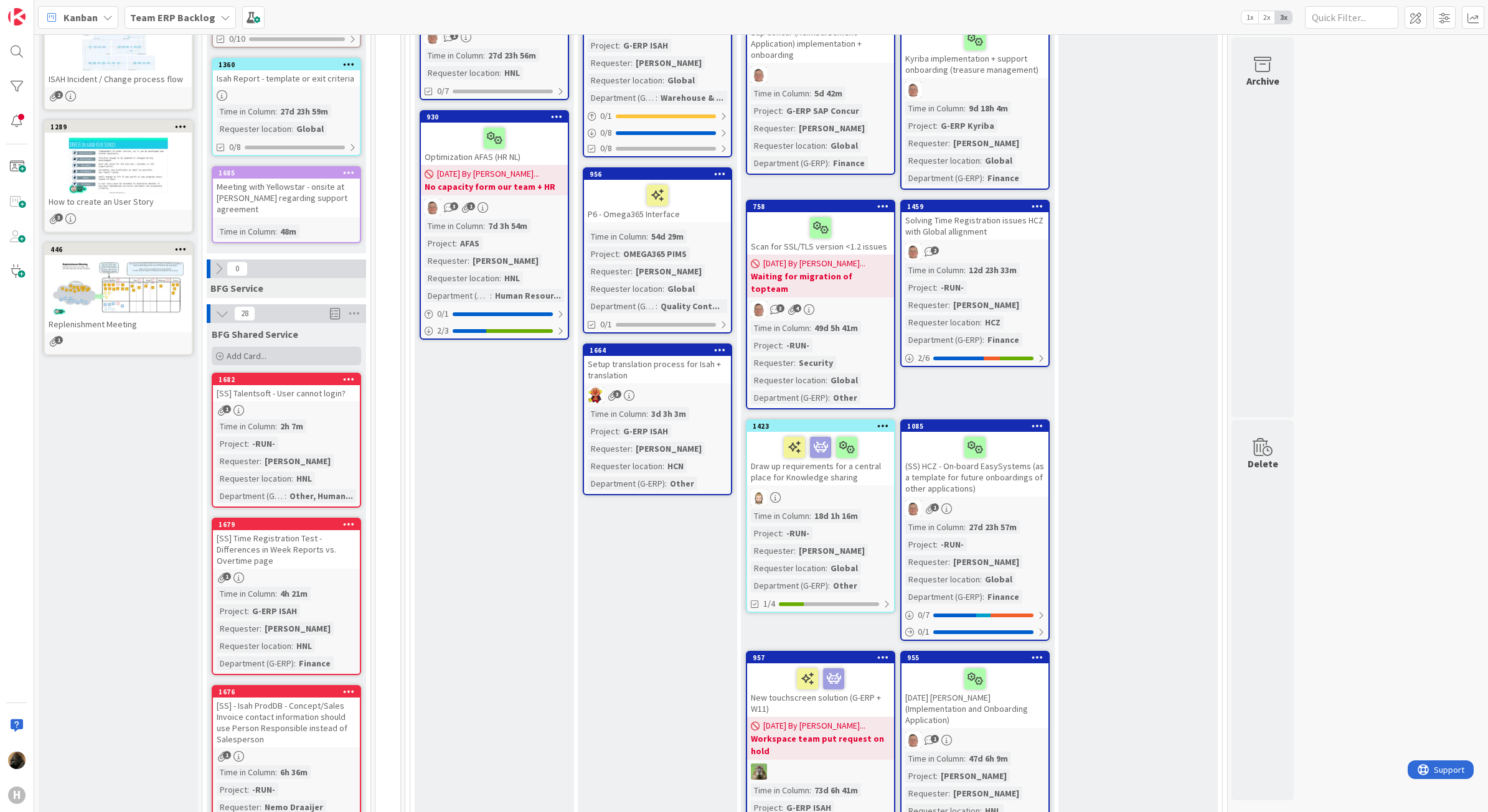
click at [303, 346] on div "Add Card..." at bounding box center [287, 356] width 150 height 19
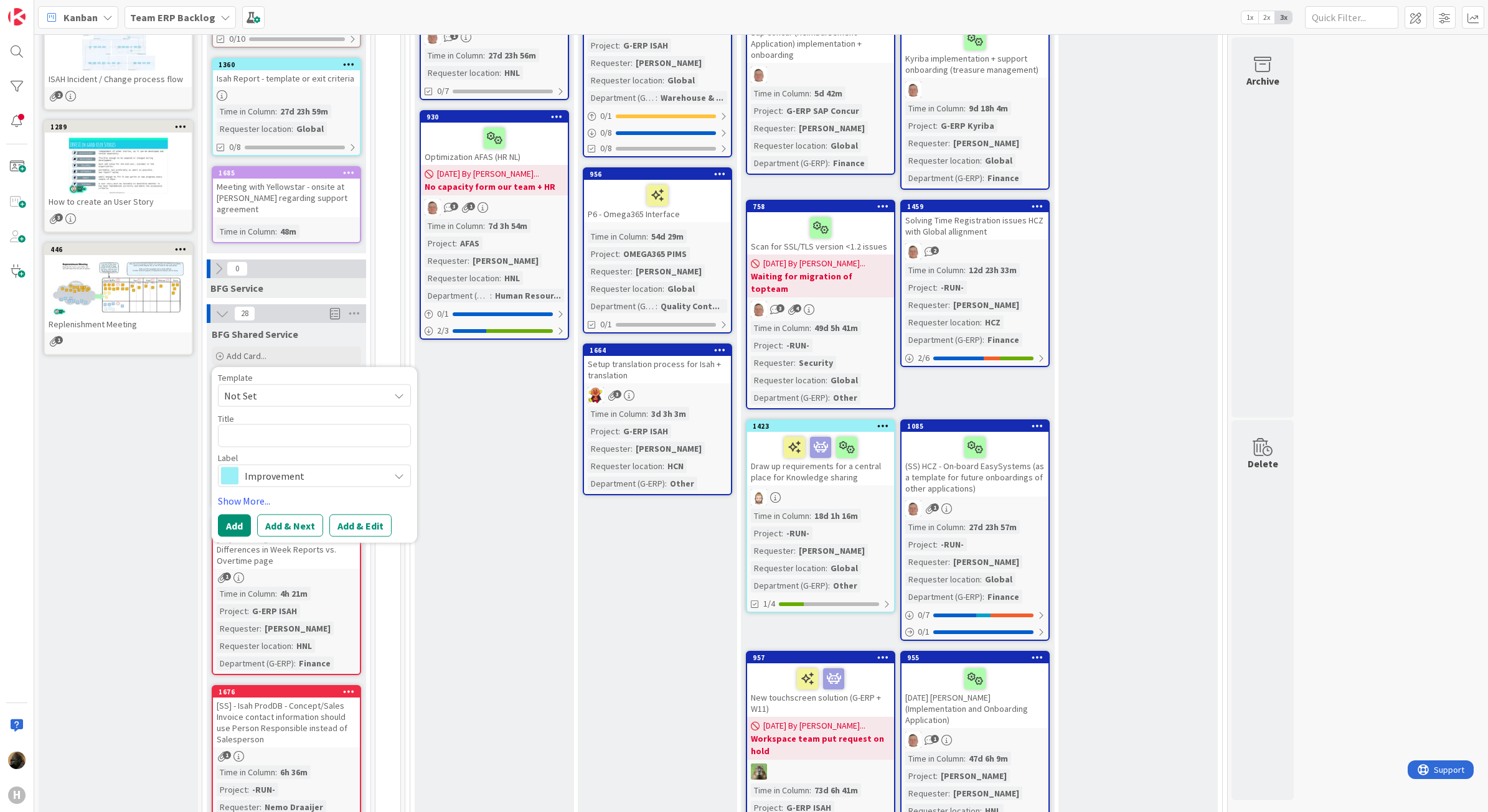
click at [291, 387] on span "Not Set" at bounding box center [302, 396] width 156 height 16
click at [309, 464] on span "Isah Change - template" at bounding box center [324, 472] width 178 height 16
type textarea "x"
type textarea "Isah Change - template"
drag, startPoint x: 353, startPoint y: 425, endPoint x: 70, endPoint y: 396, distance: 284.5
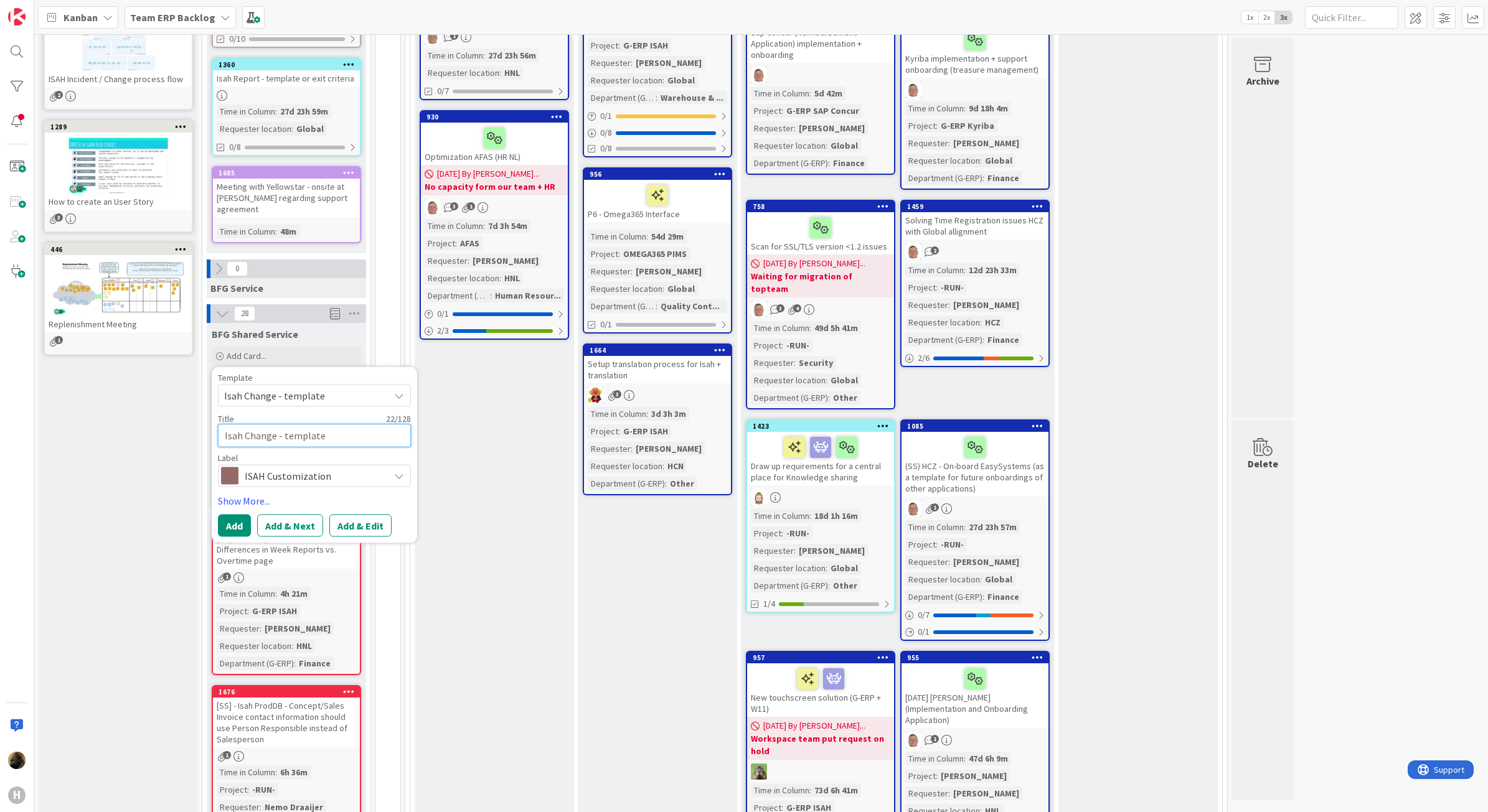
type textarea "x"
type textarea "A"
type textarea "x"
type textarea "Ad"
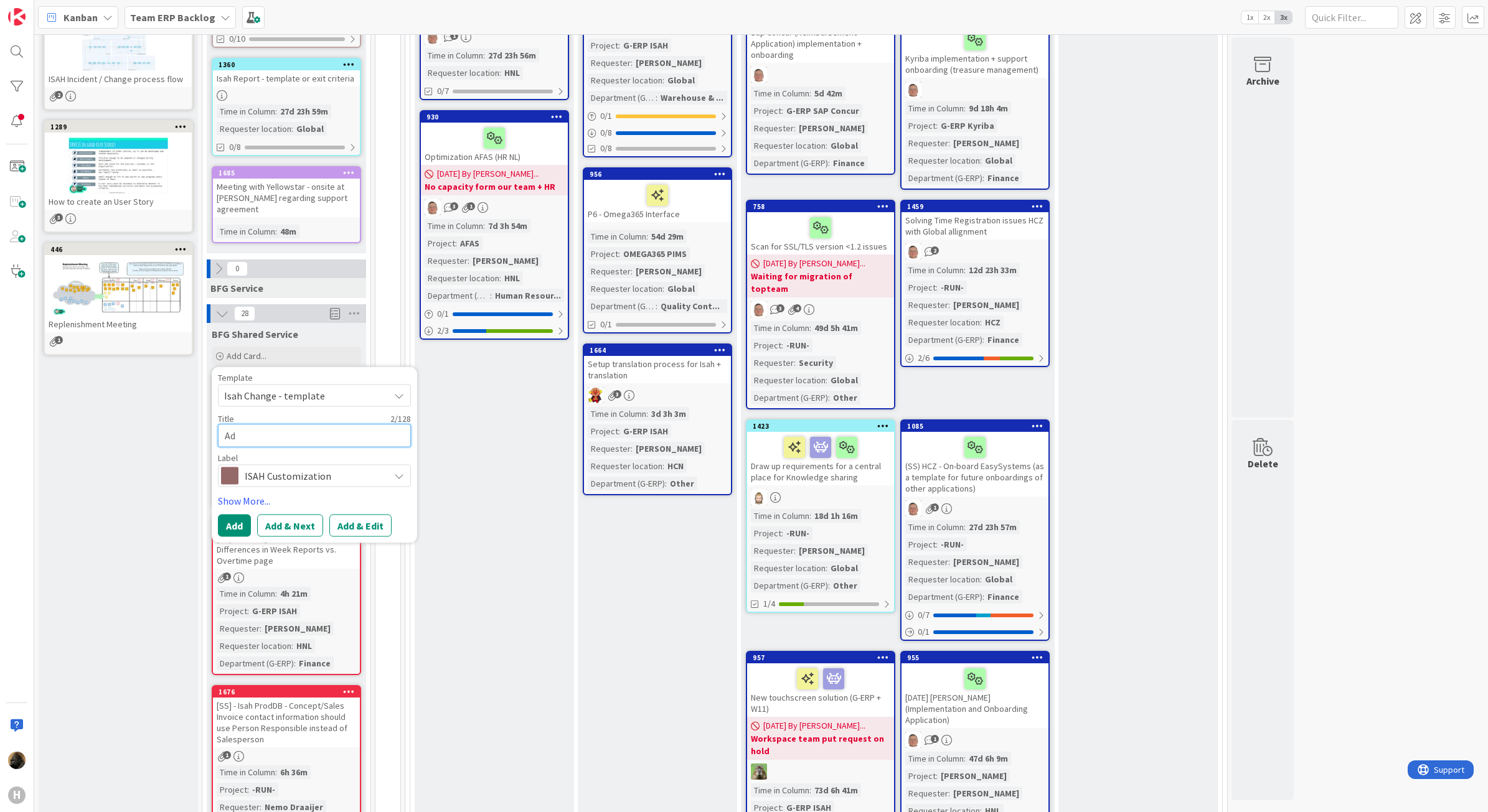
type textarea "x"
type textarea "Add"
type textarea "x"
type textarea "Add"
type textarea "x"
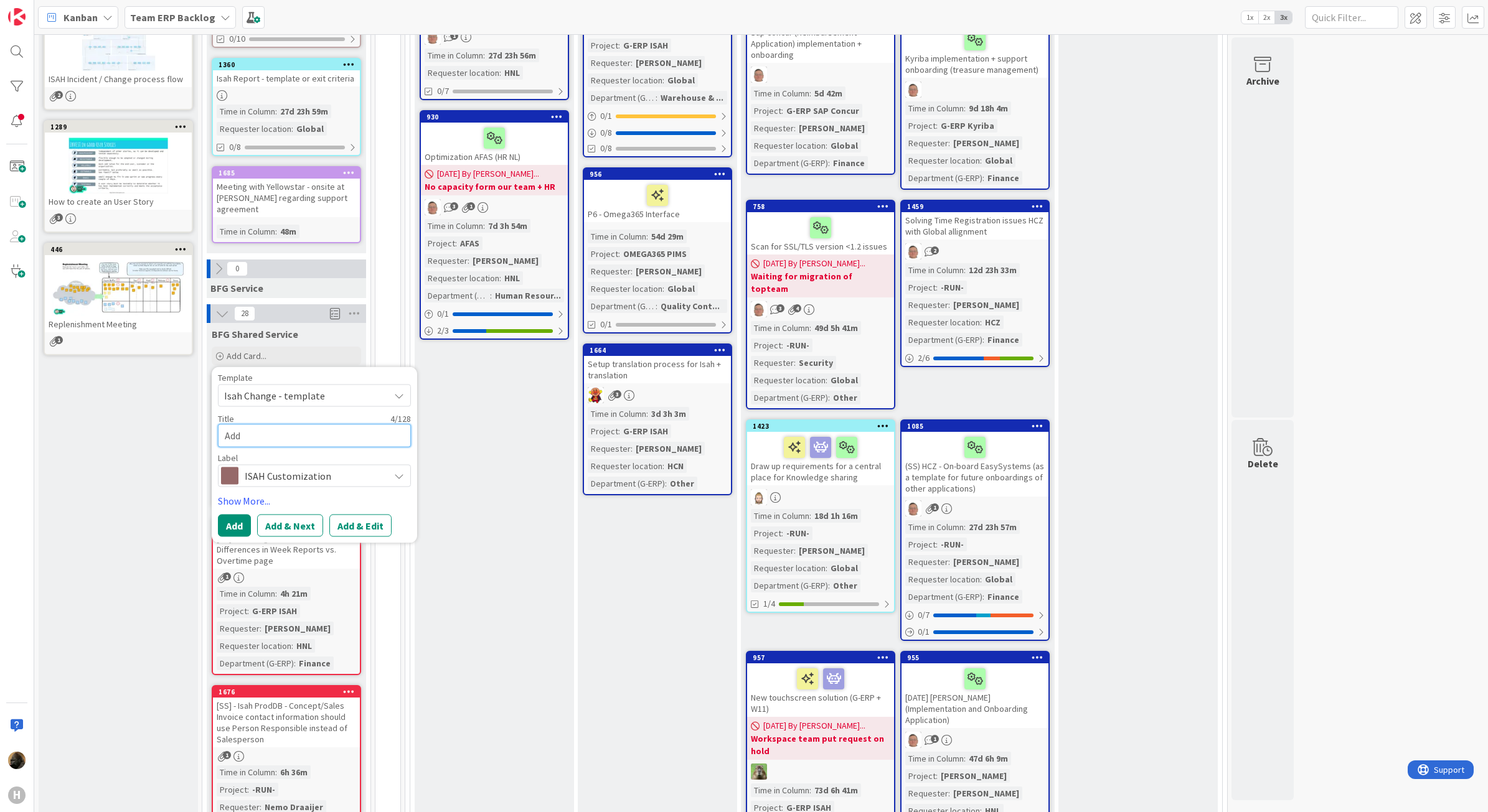
type textarea "Add a"
type textarea "x"
type textarea "Add ad"
type textarea "x"
type textarea "Add add"
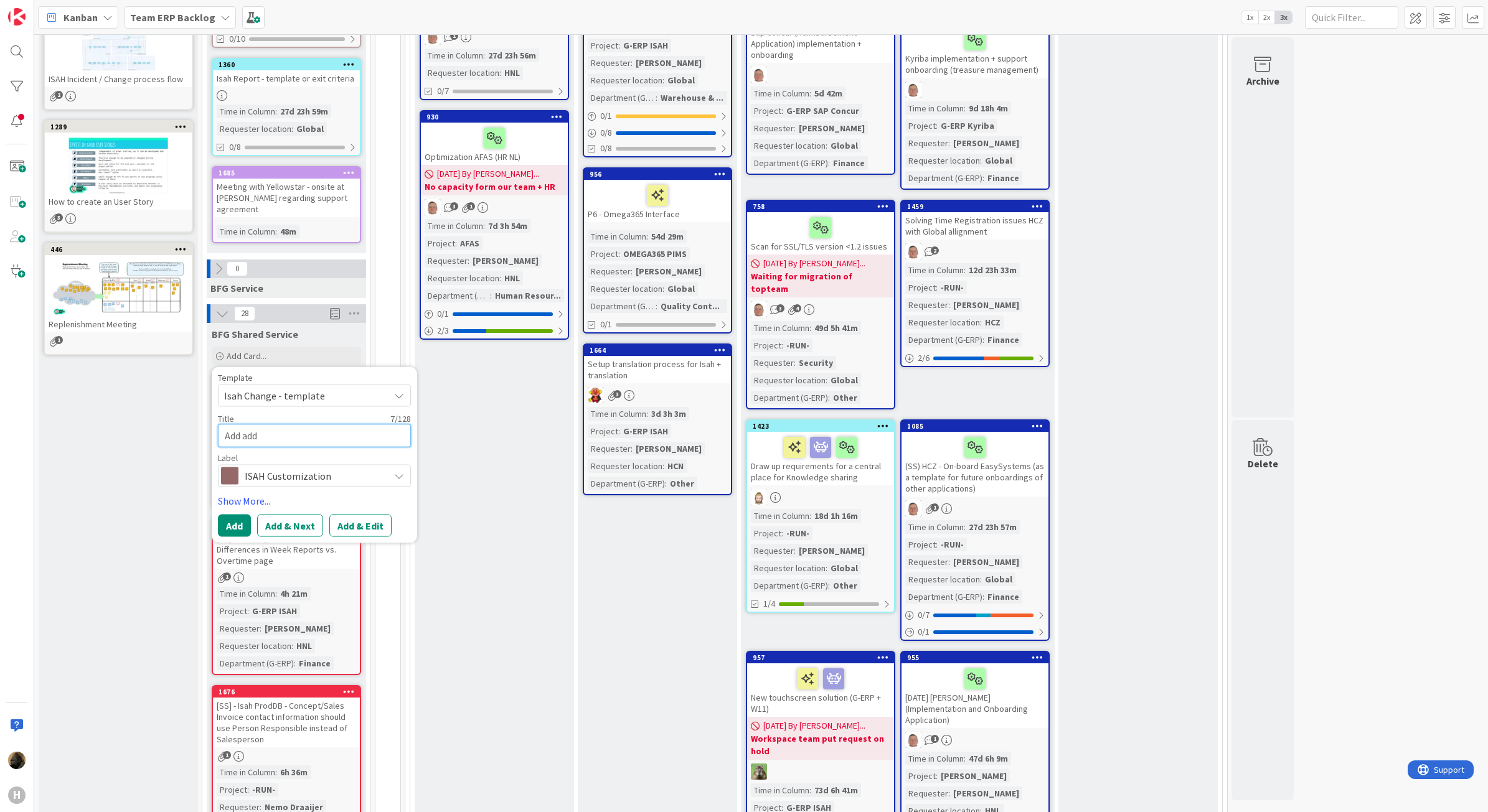
type textarea "x"
type textarea "Add ad"
type textarea "x"
type textarea "Add a"
type textarea "x"
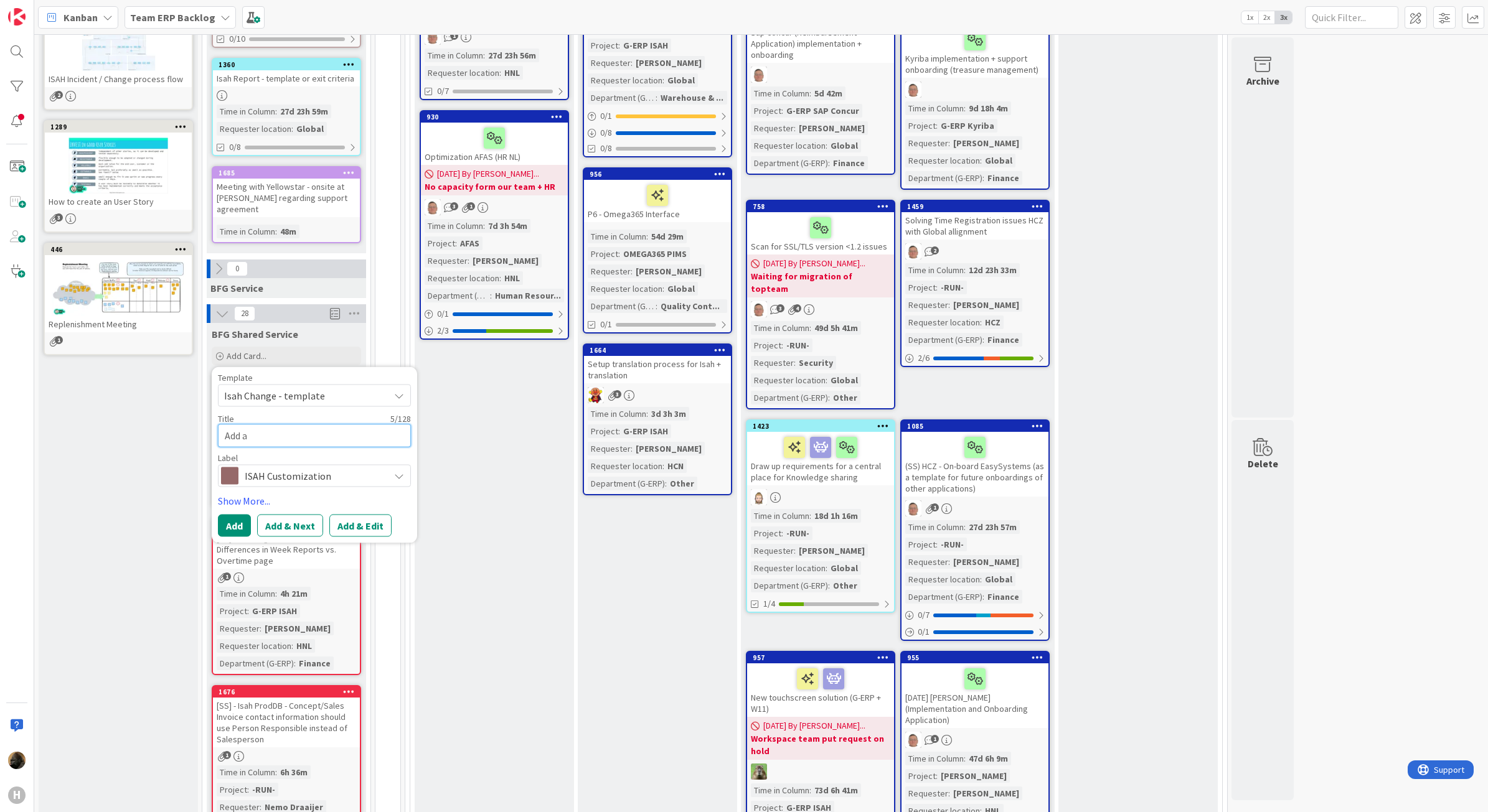
type textarea "Add ab"
type textarea "x"
type textarea "Add abs"
type textarea "x"
type textarea "Add abse"
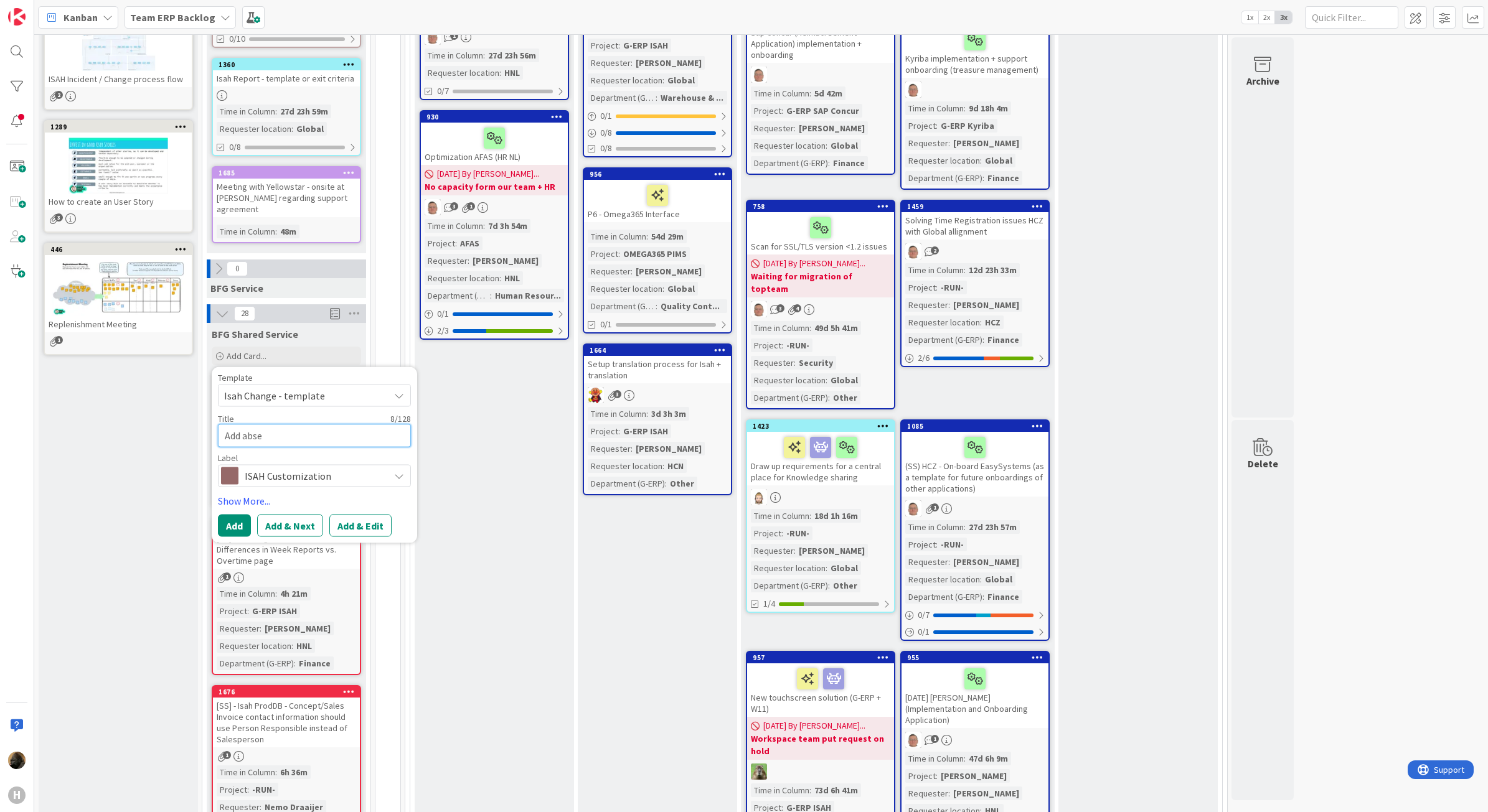
type textarea "x"
type textarea "Add absen"
type textarea "x"
type textarea "Add absenc"
type textarea "x"
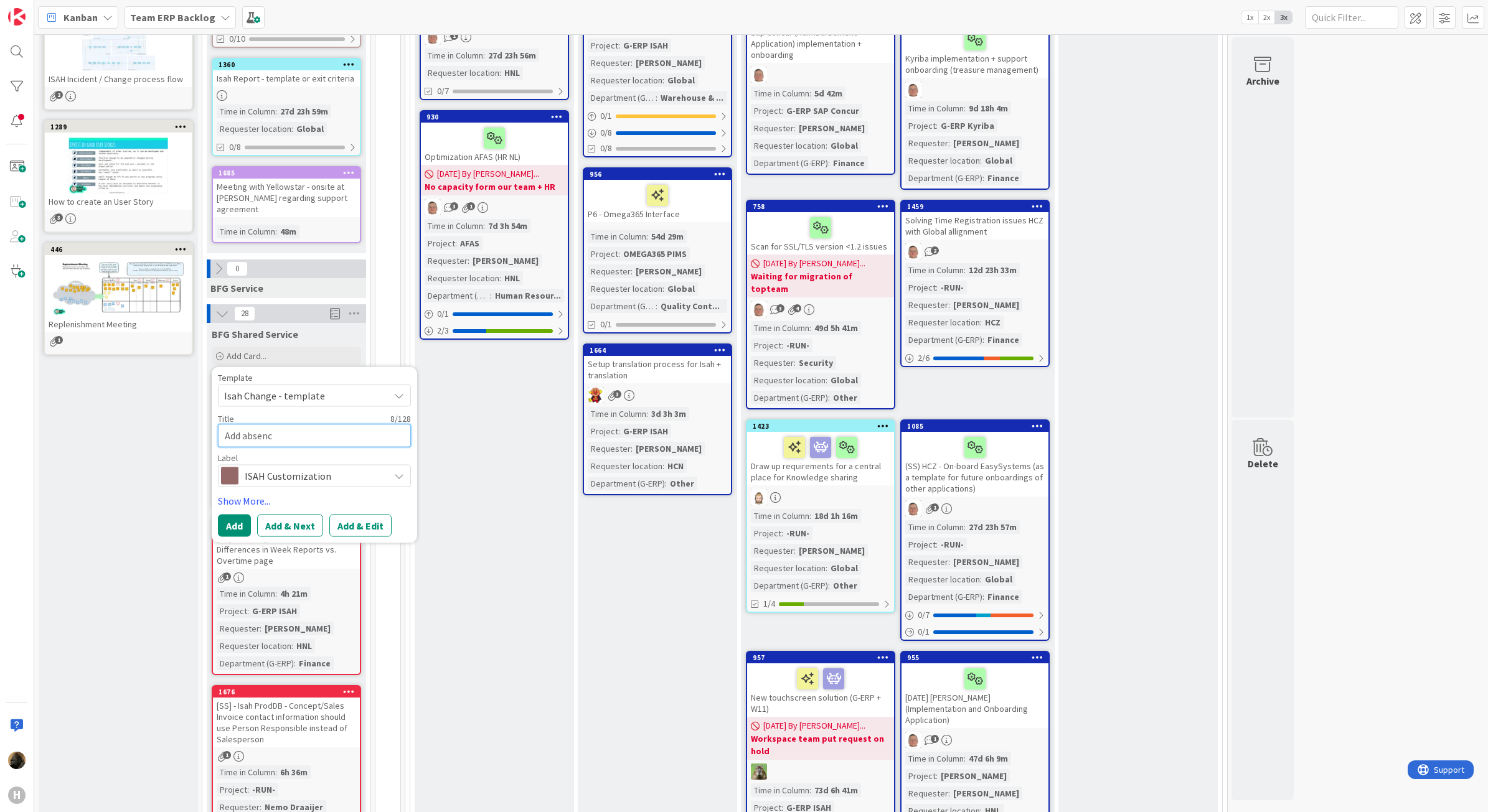
type textarea "Add absence"
type textarea "x"
type textarea "Add absence"
type textarea "x"
type textarea "Add absence h"
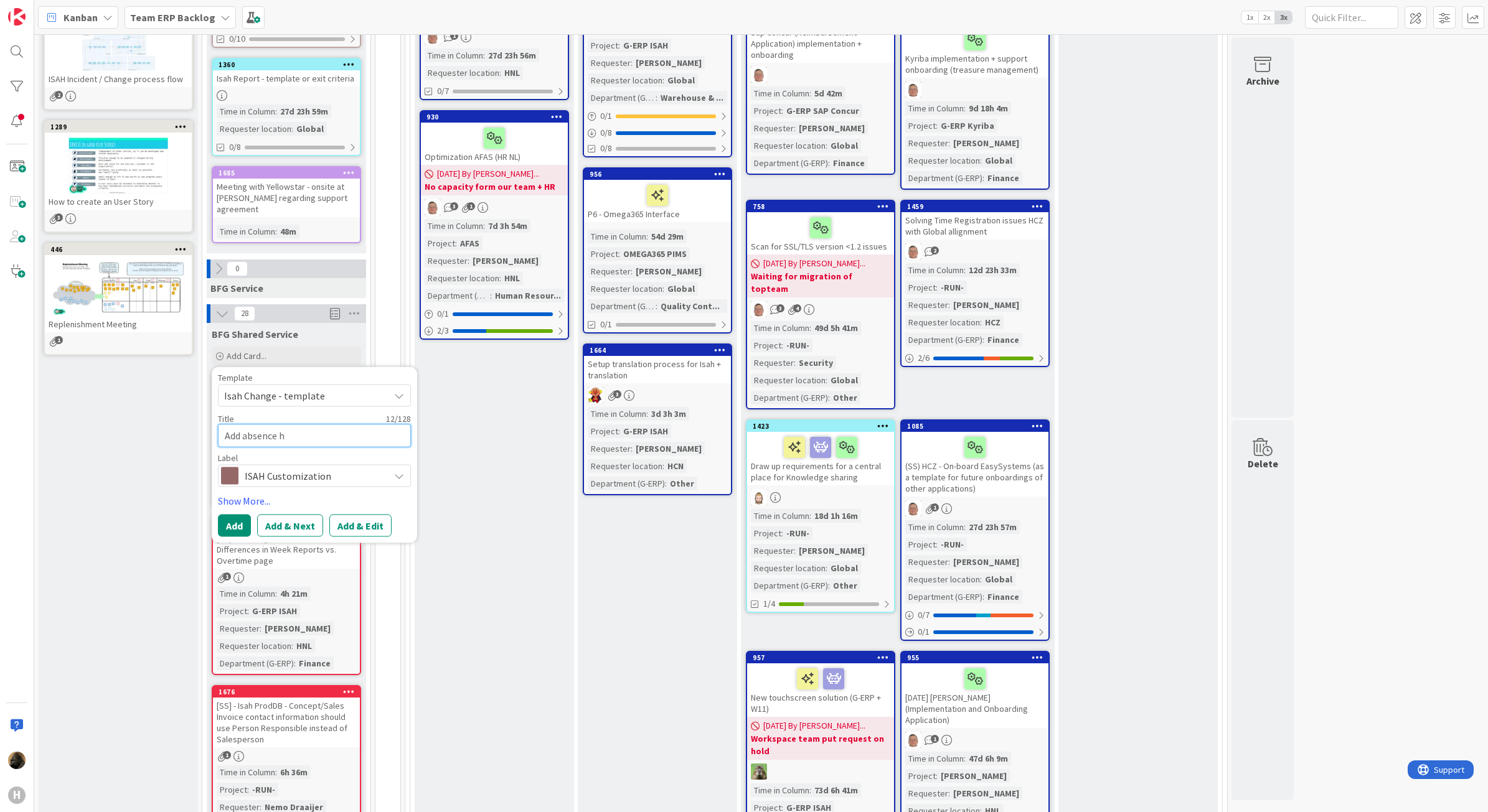
type textarea "x"
type textarea "Add absence ho"
type textarea "x"
type textarea "Add absence hou"
type textarea "x"
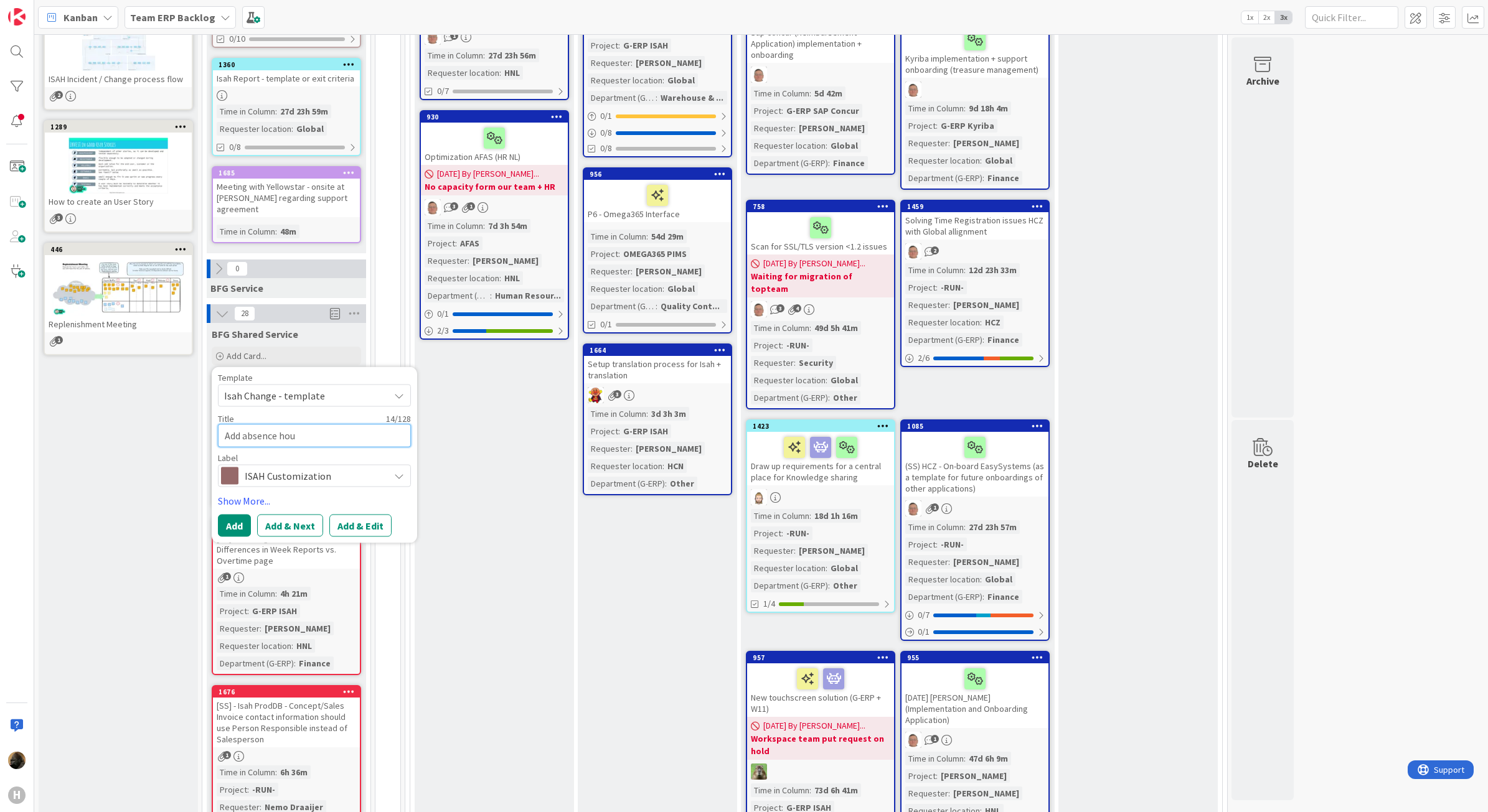
type textarea "Add absence hour"
type textarea "x"
type textarea "Add absence hours"
type textarea "x"
type textarea "Add absence hours"
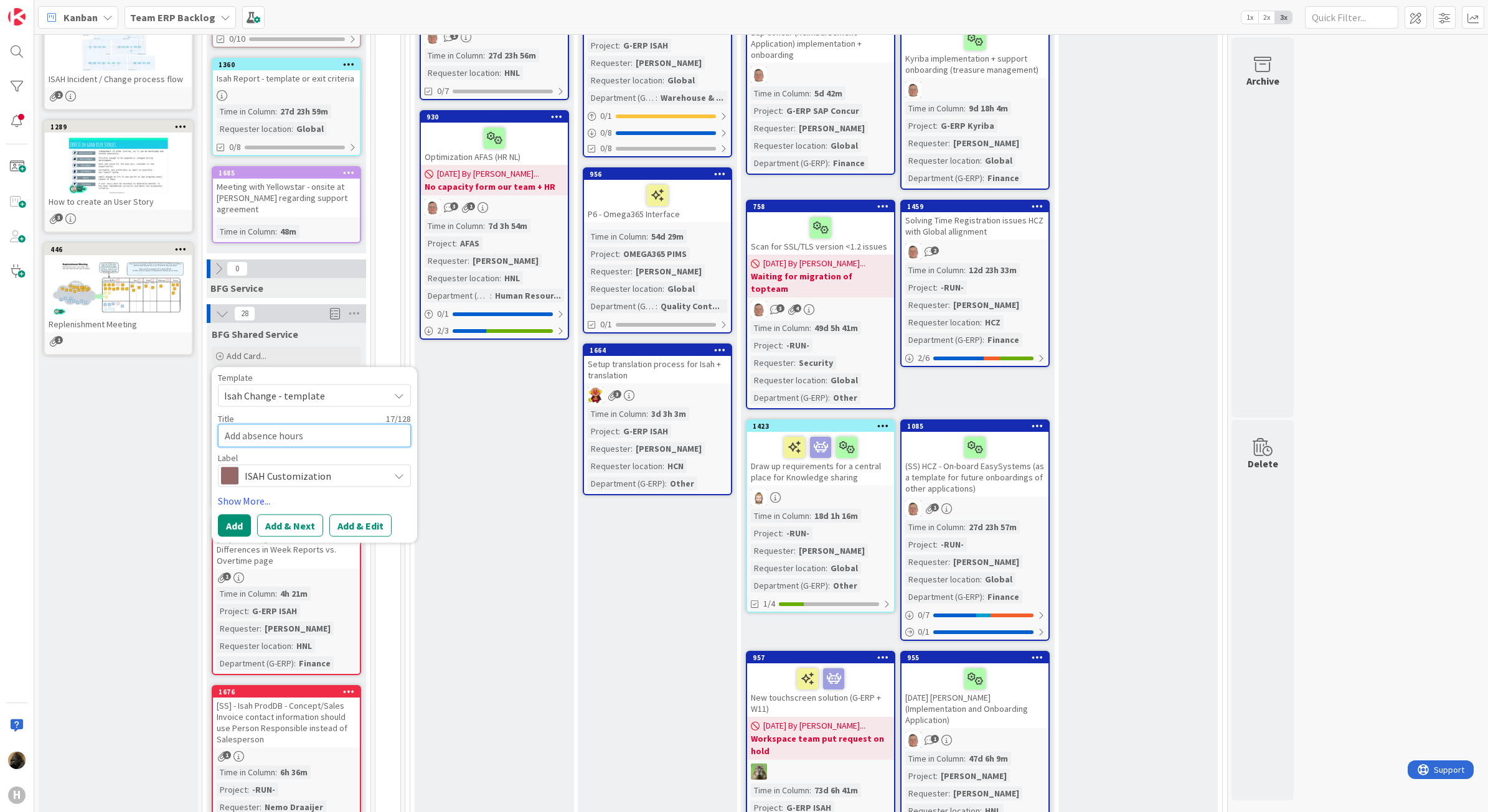
type textarea "x"
type textarea "Add absence hours to"
type textarea "x"
type textarea "Add absence hours to"
type textarea "x"
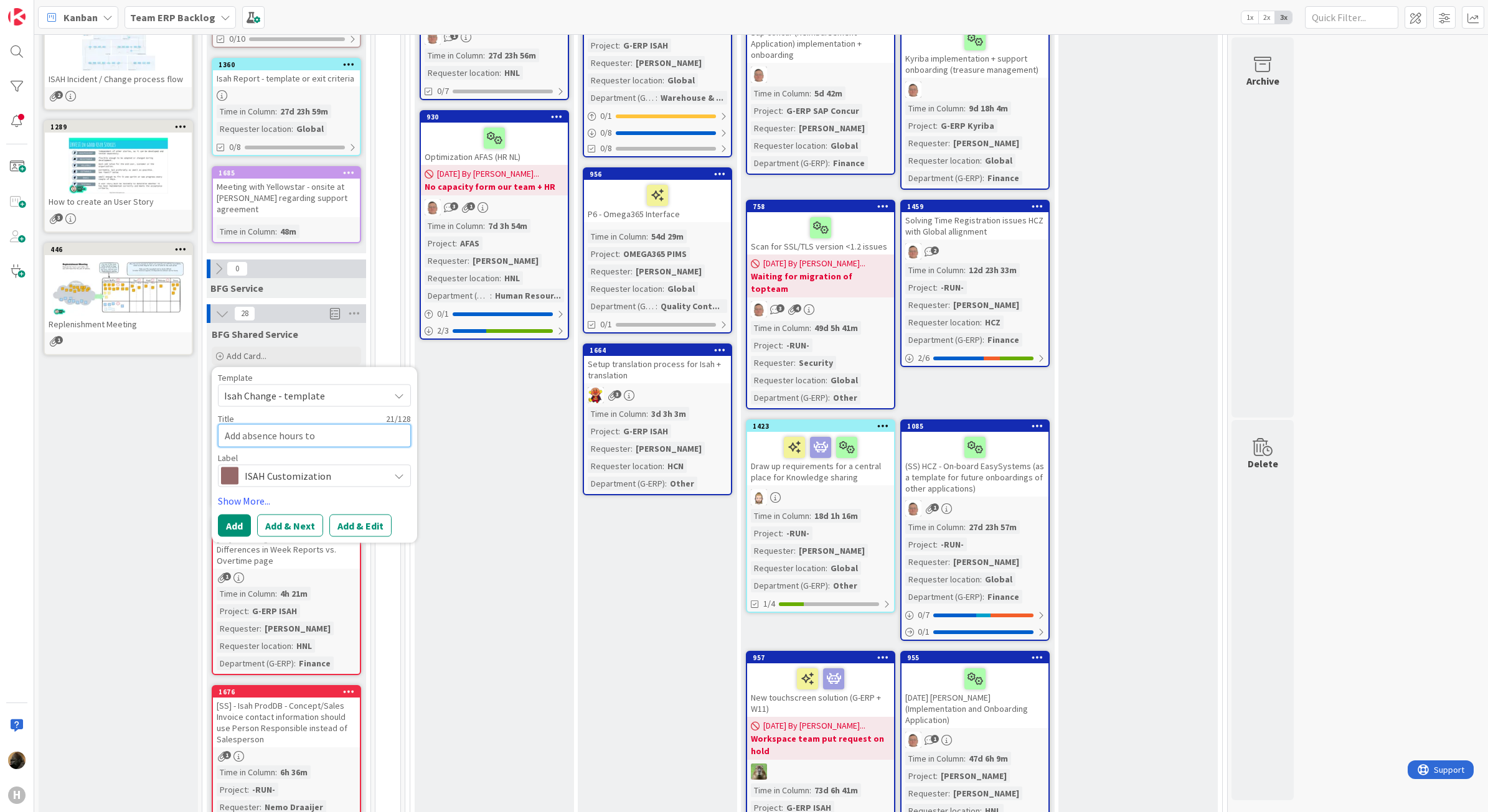
type textarea "Add absence hours to I"
type textarea "x"
type textarea "Add absence hours to ID"
type textarea "x"
type textarea "Add absence hours to ID-"
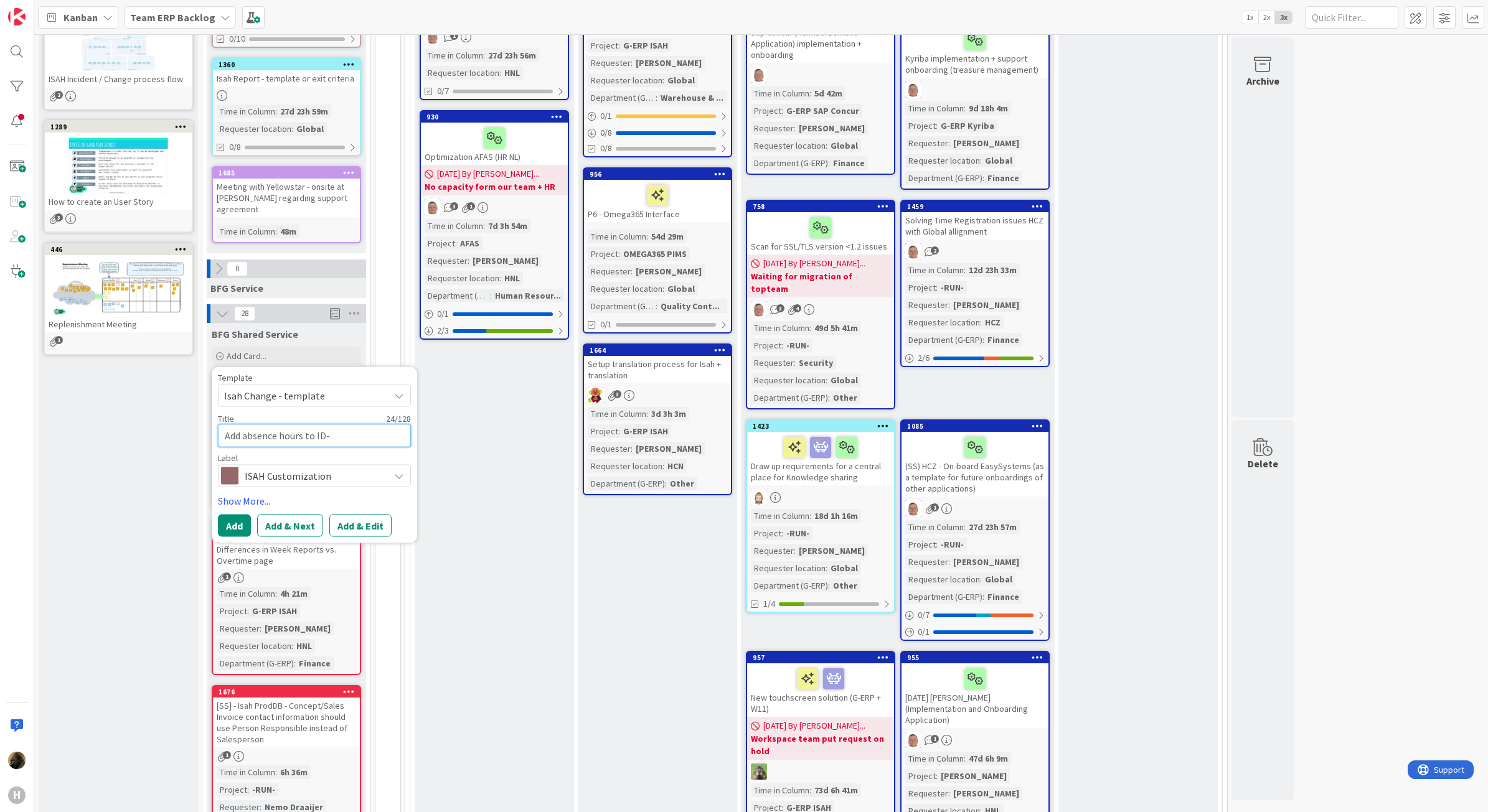
type textarea "x"
type textarea "Add absence hours to ID-w"
type textarea "x"
type textarea "Add absence hours to ID-wa"
type textarea "x"
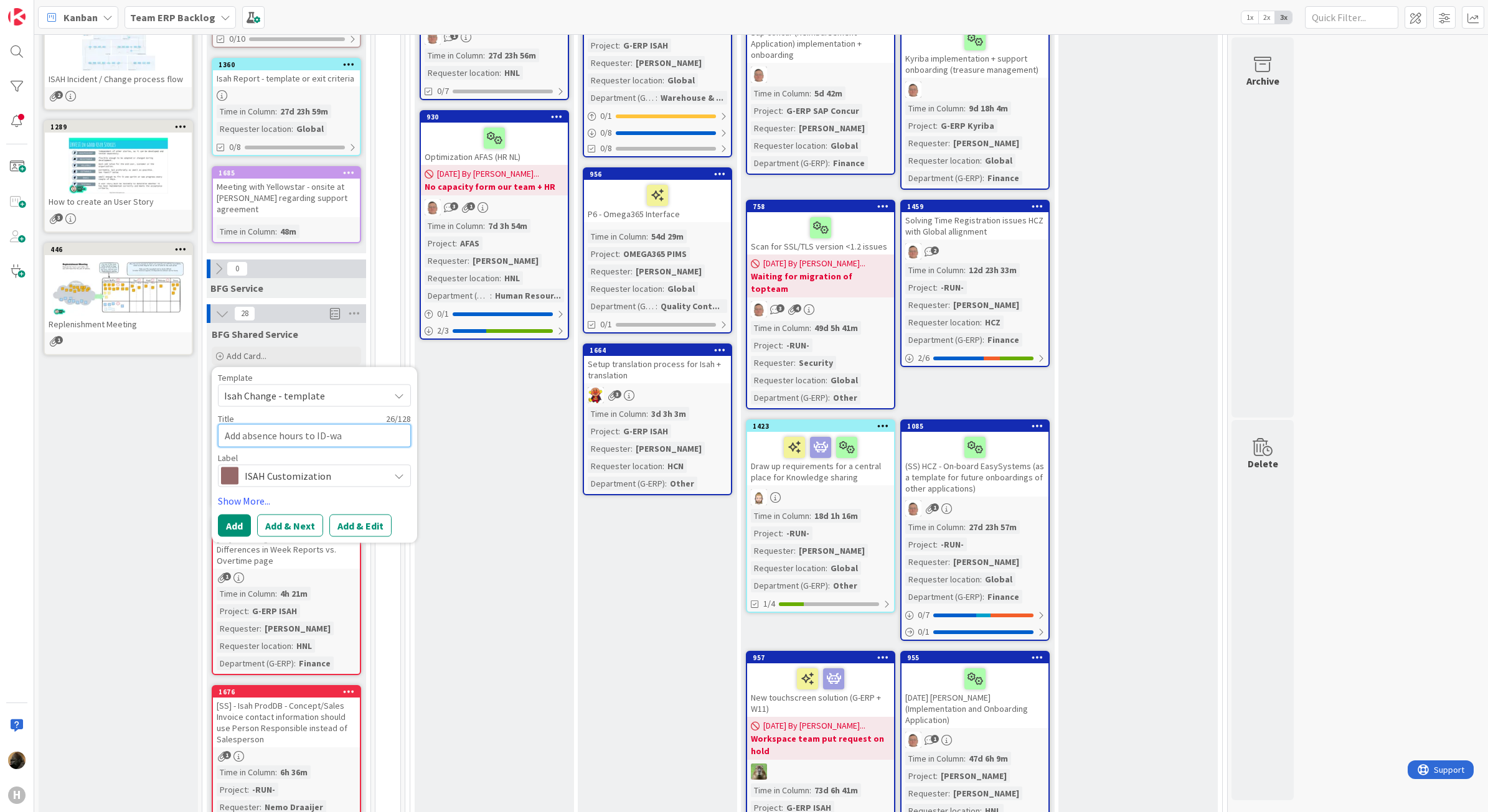
type textarea "Add absence hours to ID-war"
type textarea "x"
type textarea "Add absence hours to ID-ware"
type textarea "x"
type textarea "Add absence hours to ID-ware"
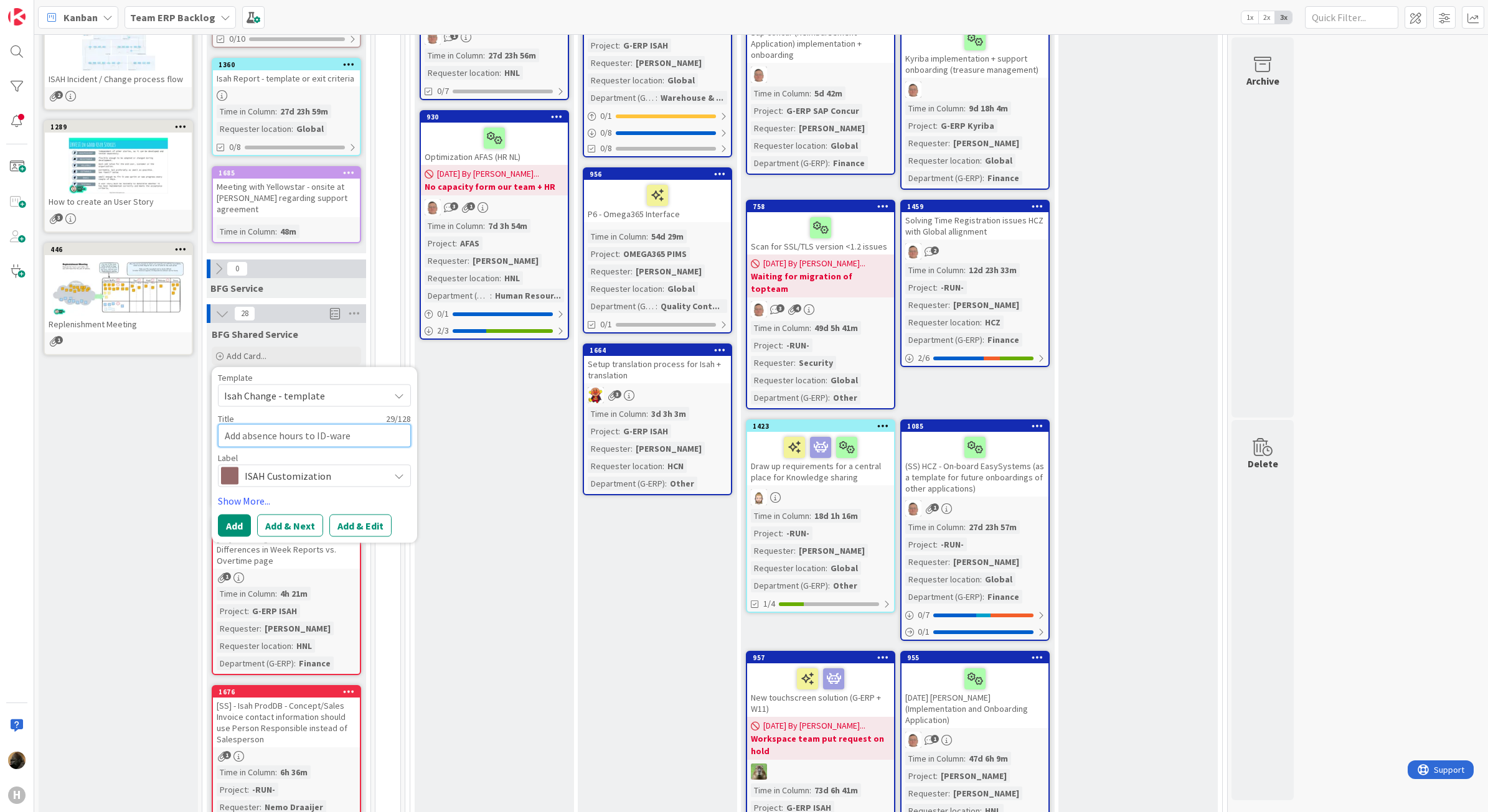
type textarea "x"
type textarea "Add absence hours to ID-ware i"
type textarea "x"
type textarea "Add absence hours to ID-ware in"
type textarea "x"
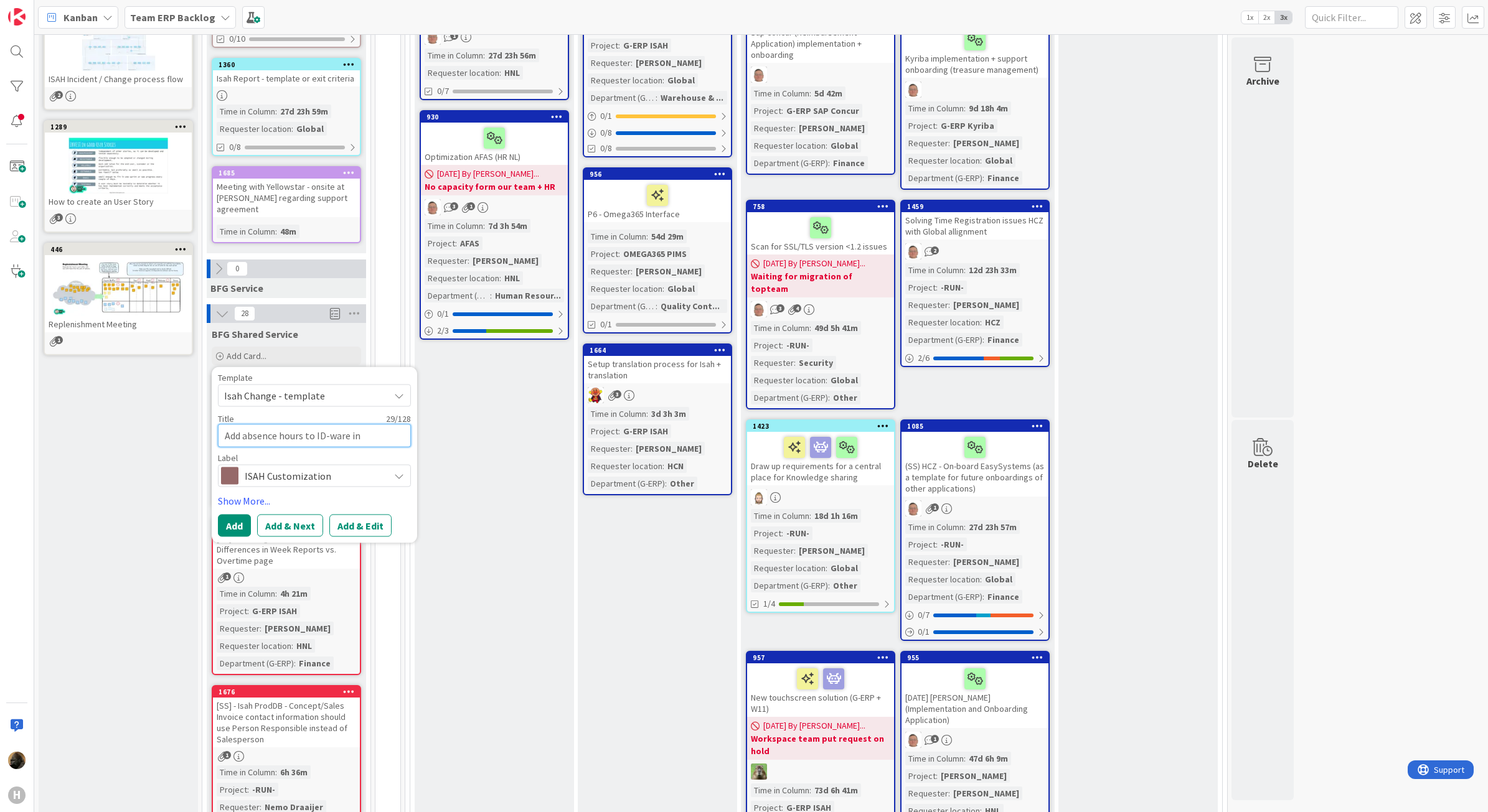
type textarea "Add absence hours to ID-ware int"
type textarea "x"
type textarea "Add absence hours to ID-ware inte"
type textarea "x"
type textarea "Add absence hours to ID-ware inter"
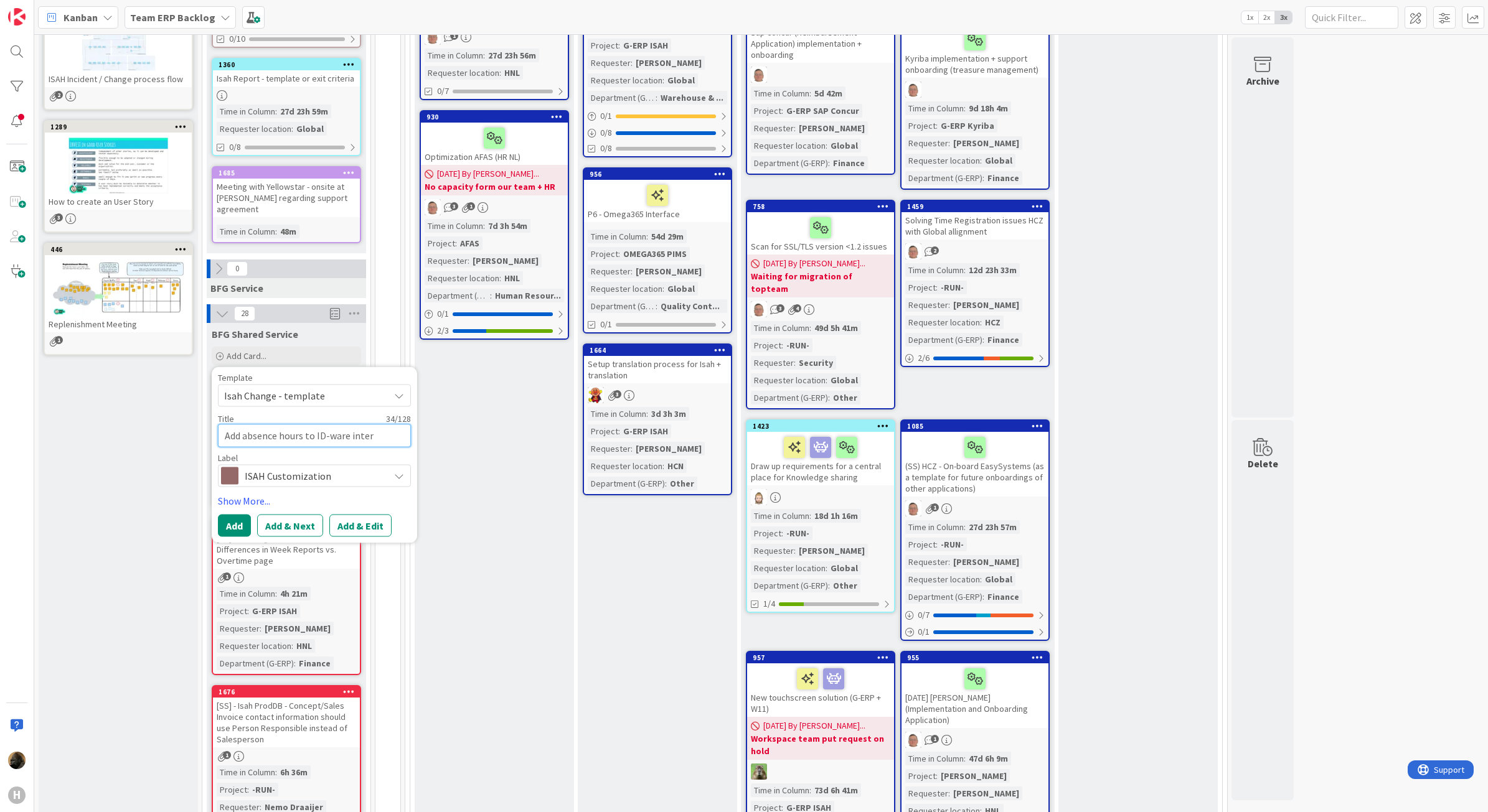
type textarea "x"
type textarea "Add absence hours to ID-ware interf"
type textarea "x"
type textarea "Add absence hours to ID-ware interfa"
type textarea "x"
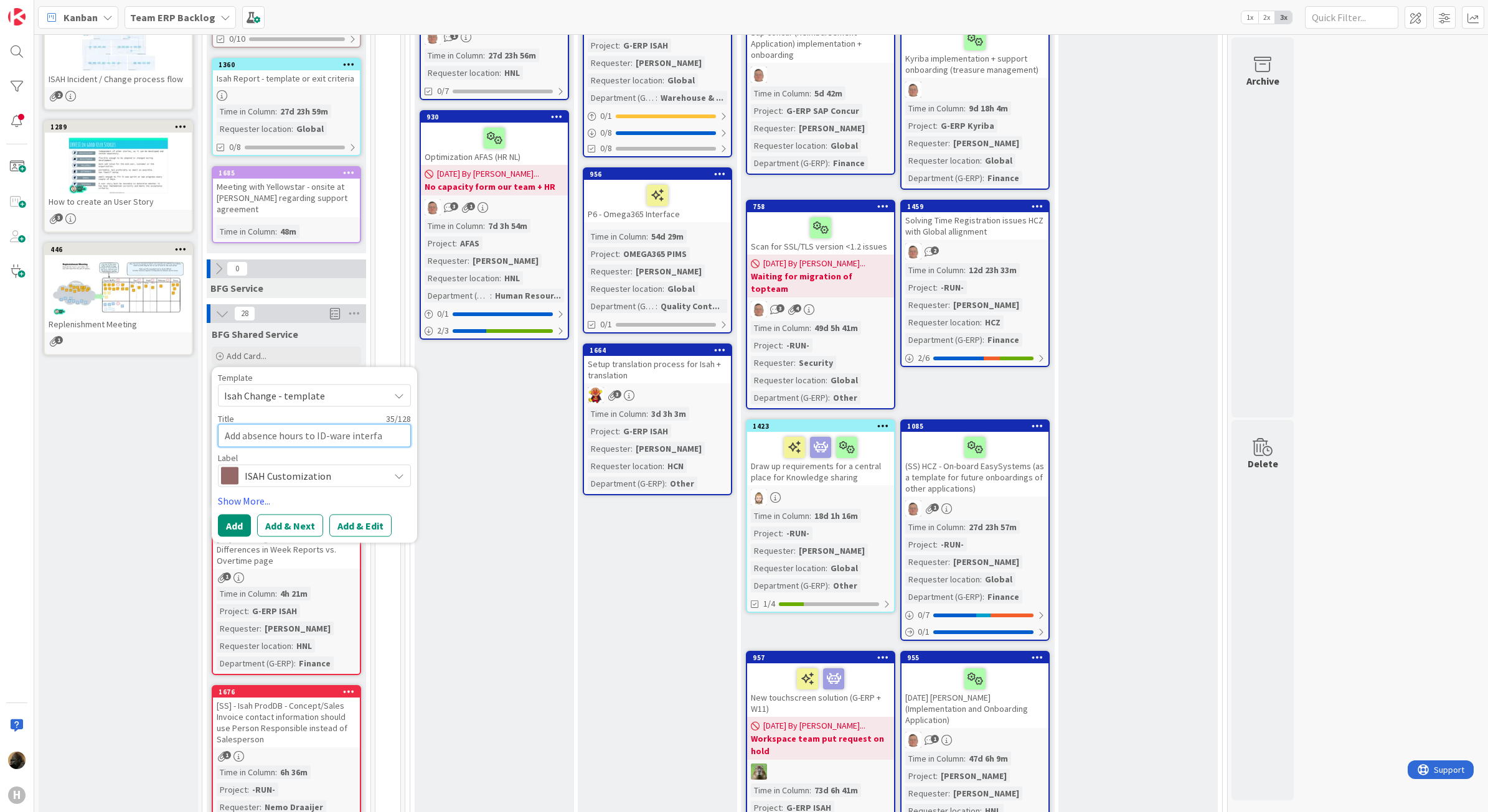
type textarea "Add absence hours to ID-ware interfac"
type textarea "x"
type textarea "Add absence hours to ID-ware interface"
click at [371, 514] on button "Add & Edit" at bounding box center [361, 525] width 62 height 22
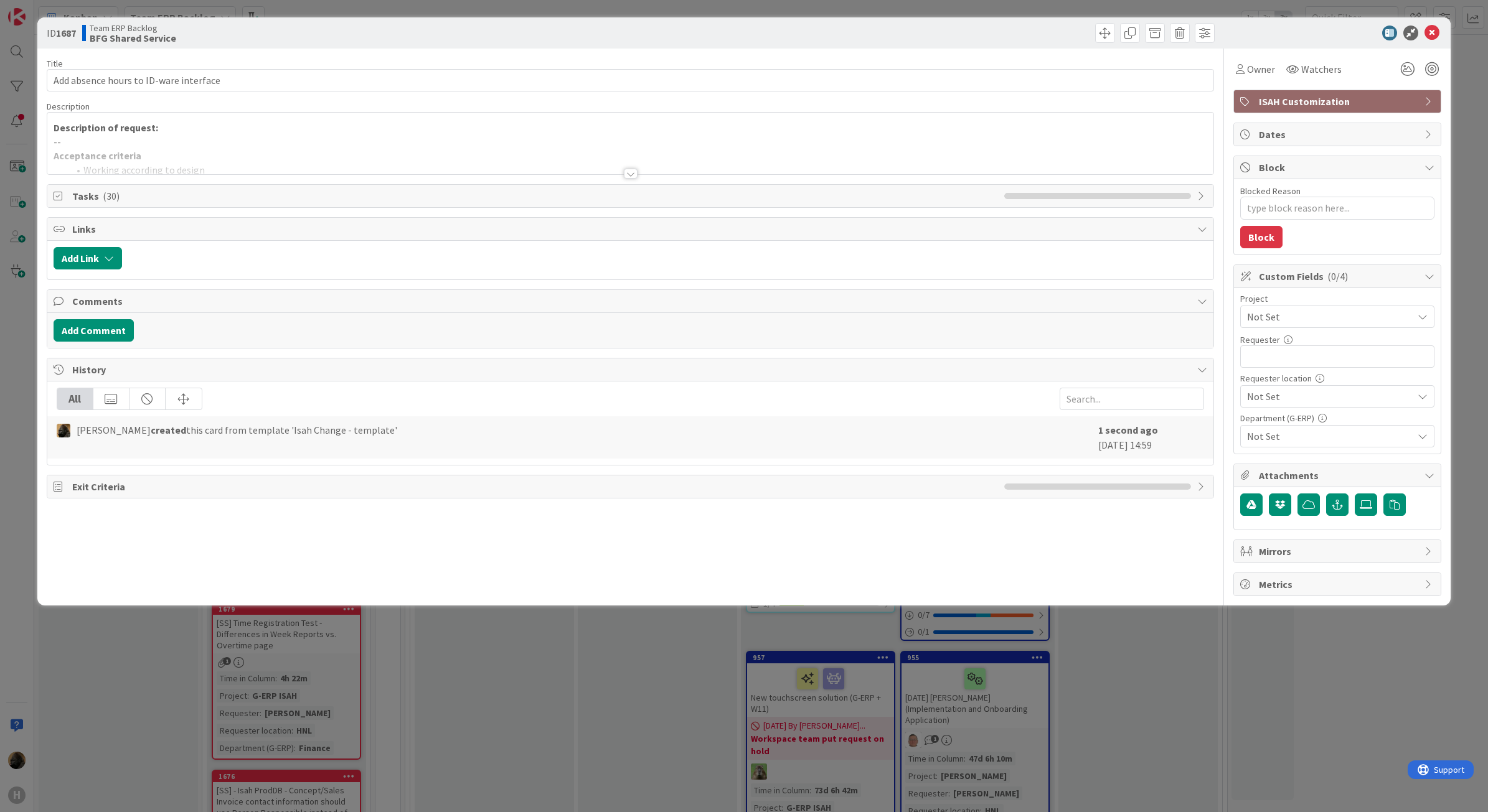
click at [631, 178] on div at bounding box center [630, 173] width 13 height 10
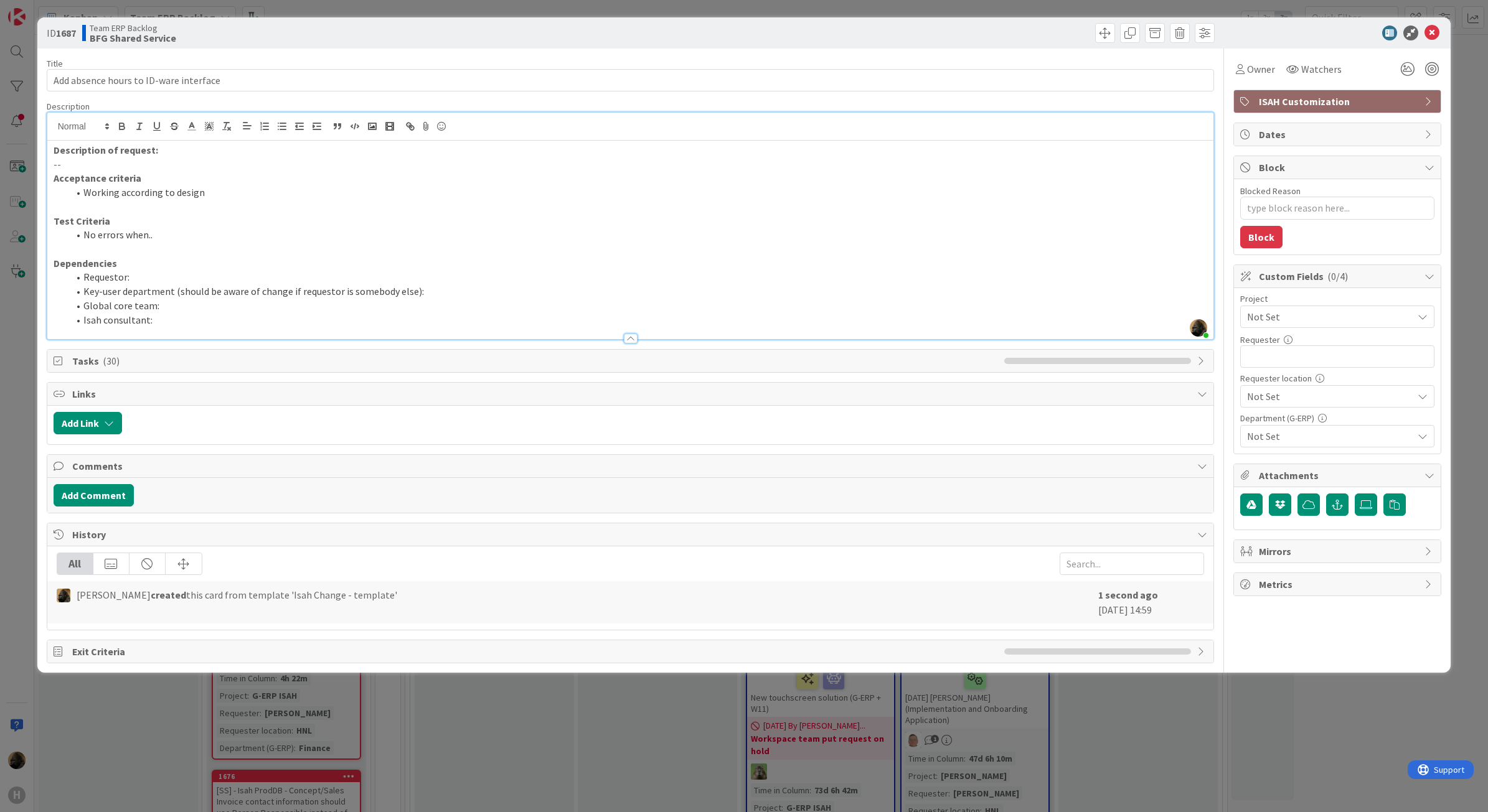
click at [175, 154] on p "Description of request:" at bounding box center [630, 150] width 1154 height 14
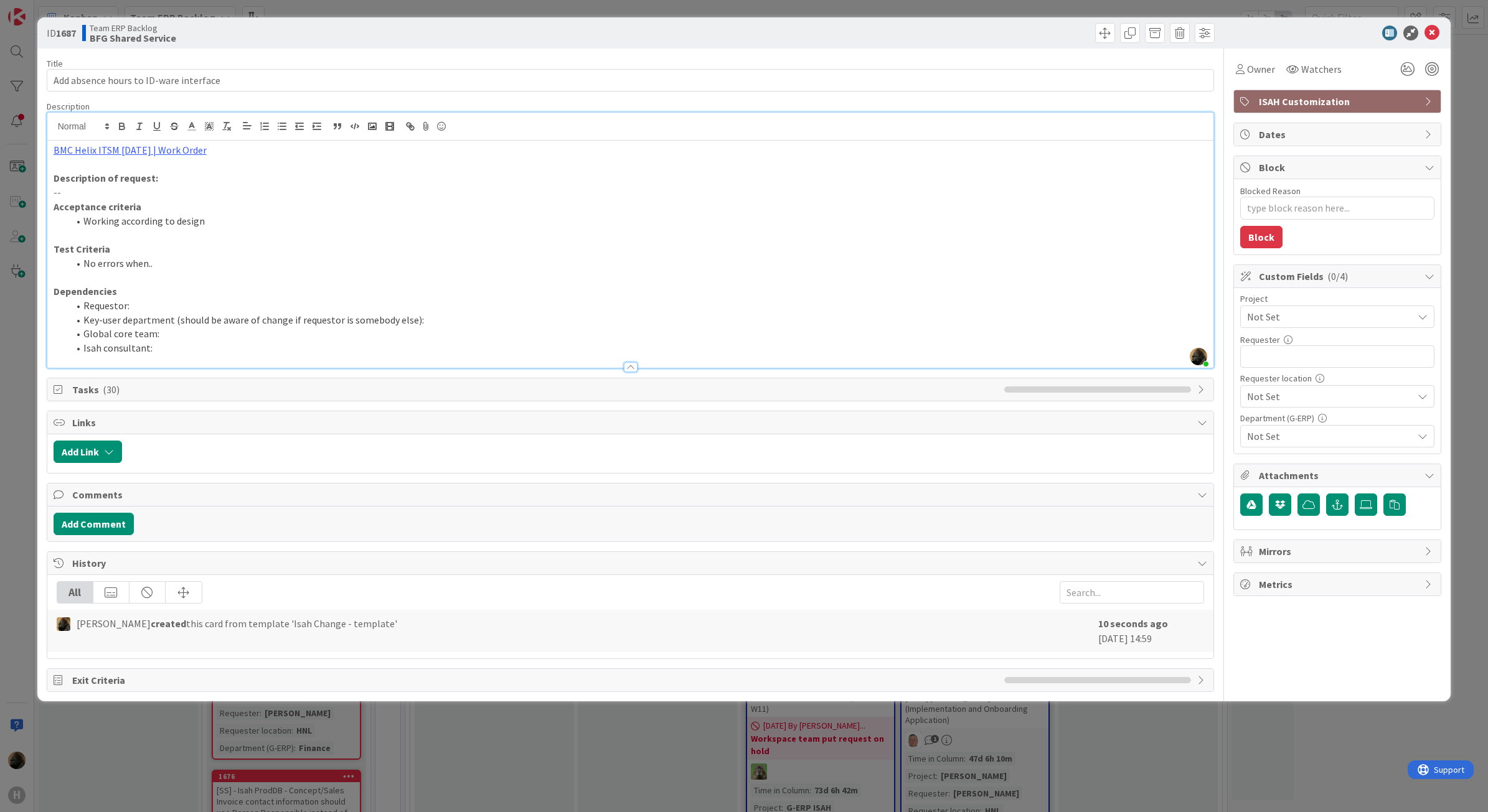
type textarea "x"
click at [1274, 359] on input "text" at bounding box center [1338, 356] width 194 height 22
type input "[PERSON_NAME]"
type textarea "x"
type input "[PERSON_NAME]"
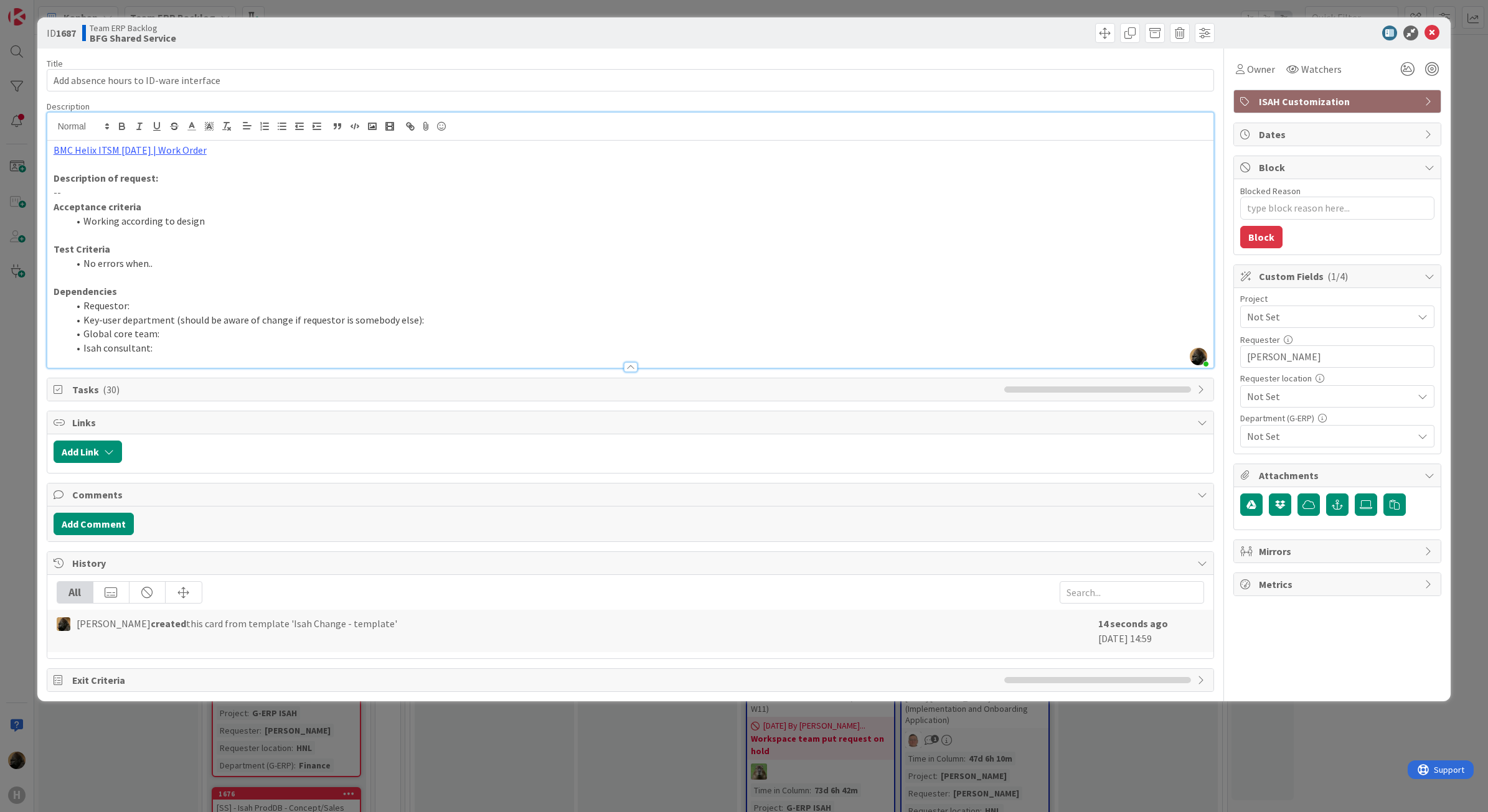
click at [1289, 325] on span "Not Set" at bounding box center [1327, 317] width 159 height 18
click at [1289, 518] on span "HNL" at bounding box center [1346, 516] width 163 height 19
click at [1286, 439] on span "Not Set" at bounding box center [1330, 436] width 166 height 15
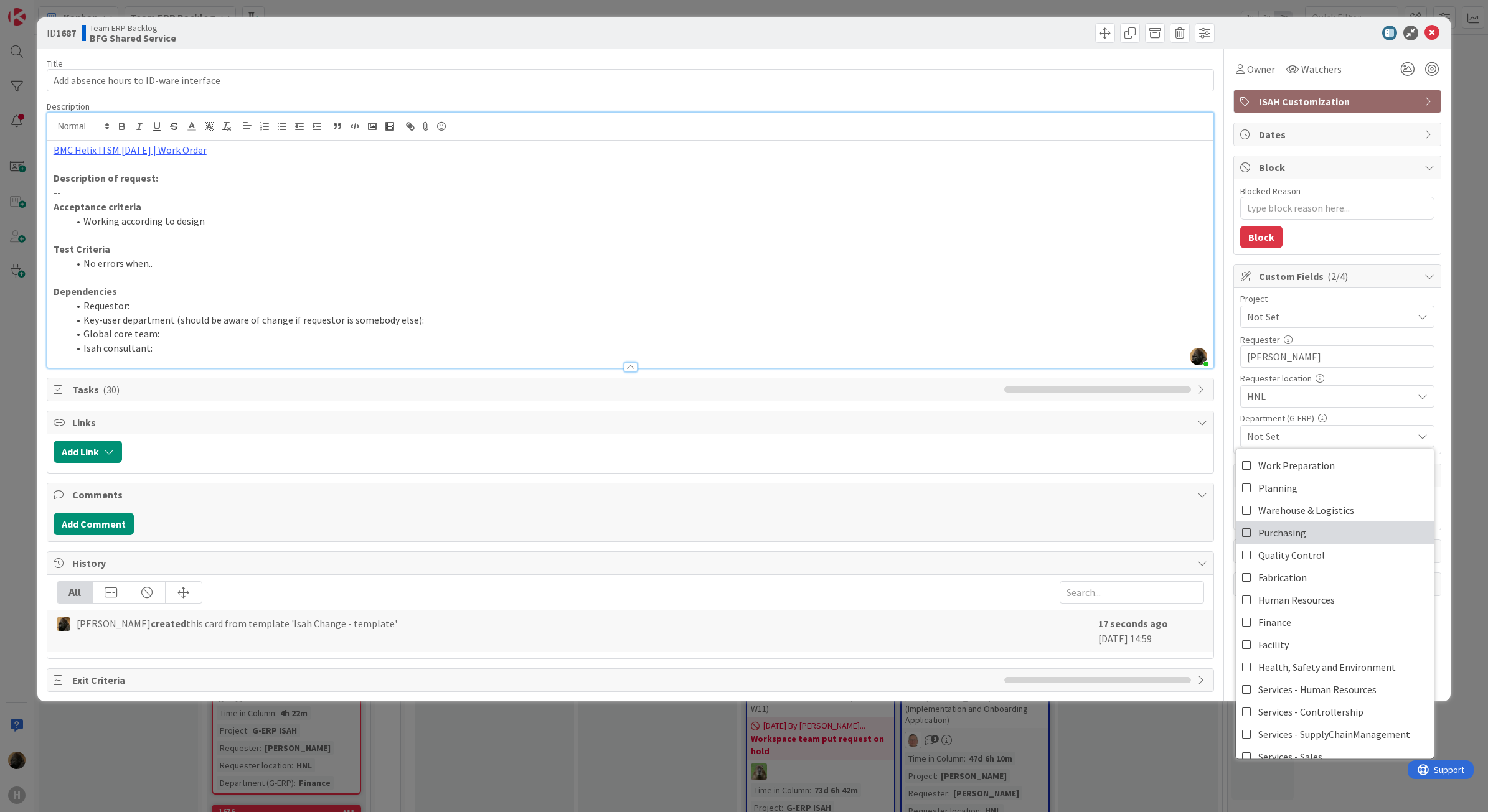
scroll to position [77, 0]
click at [1326, 537] on link "Finance" at bounding box center [1335, 544] width 198 height 22
click at [1080, 468] on div "Add Link" at bounding box center [630, 454] width 1167 height 38
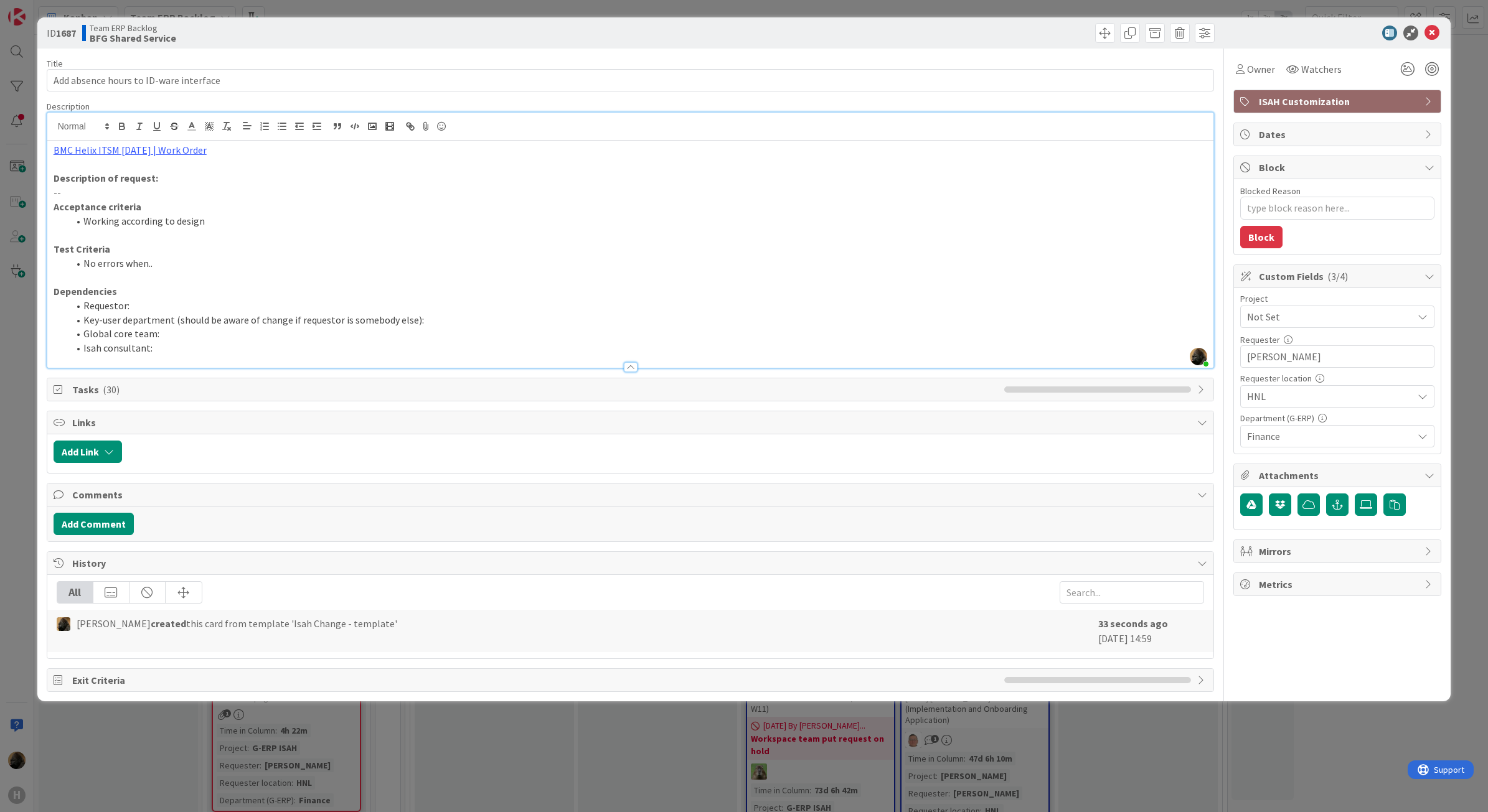
click at [1350, 446] on div "Finance" at bounding box center [1338, 436] width 194 height 22
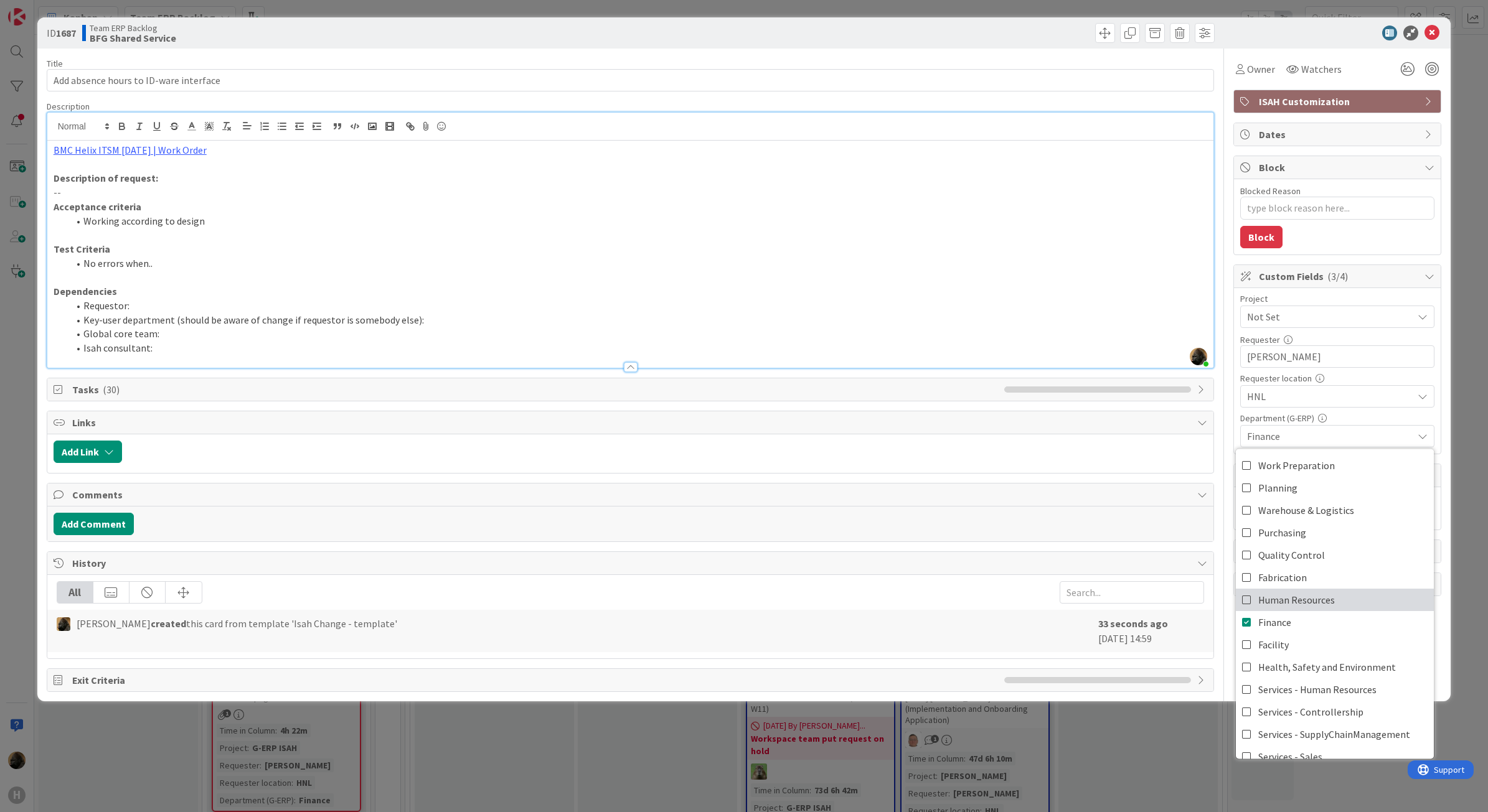
click at [1251, 599] on icon at bounding box center [1247, 600] width 10 height 19
click at [1249, 600] on icon at bounding box center [1247, 600] width 10 height 19
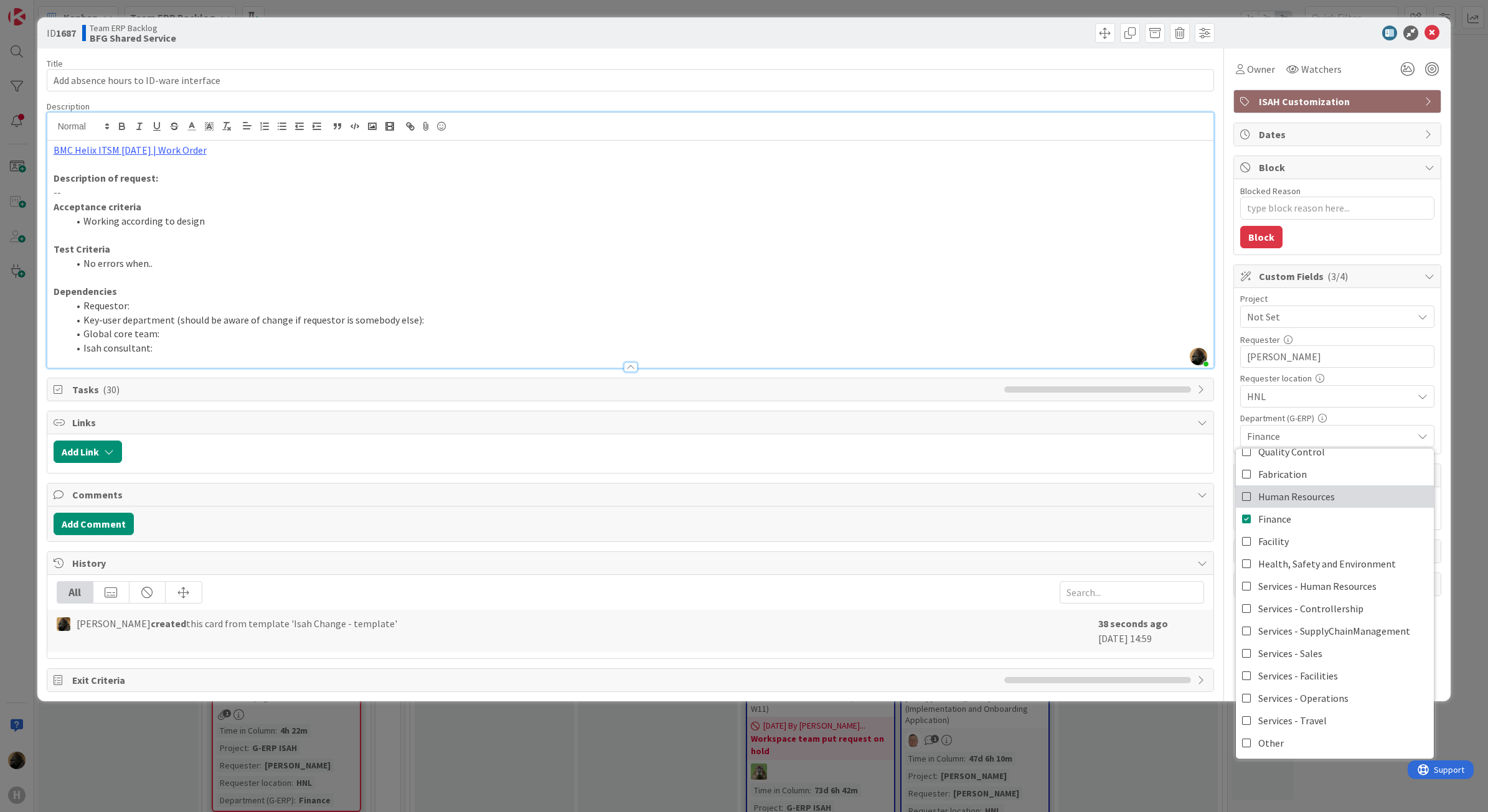
click at [1243, 498] on icon at bounding box center [1247, 496] width 10 height 19
click at [1088, 454] on div at bounding box center [668, 451] width 1080 height 22
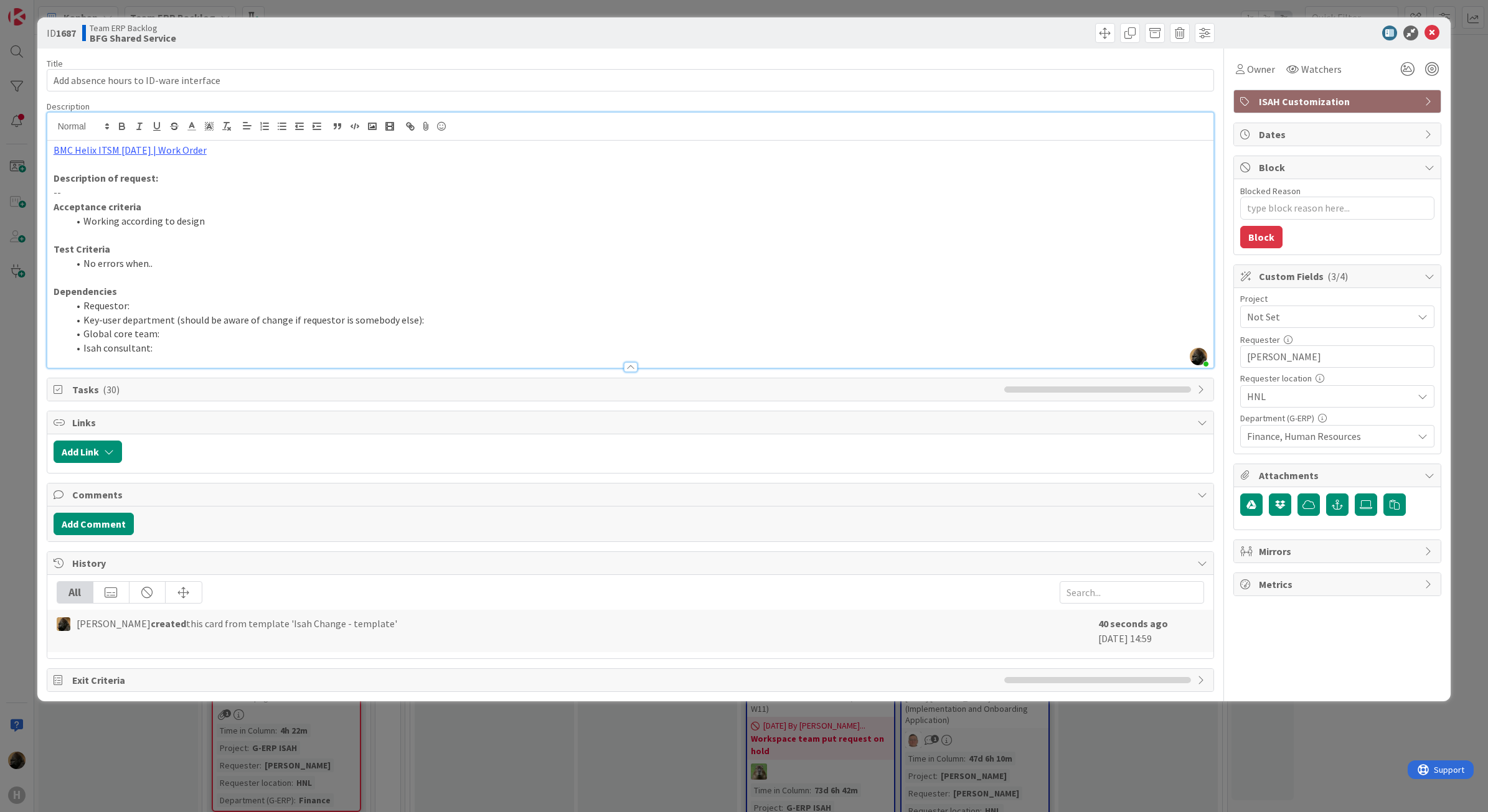
click at [215, 193] on p "--" at bounding box center [630, 192] width 1154 height 14
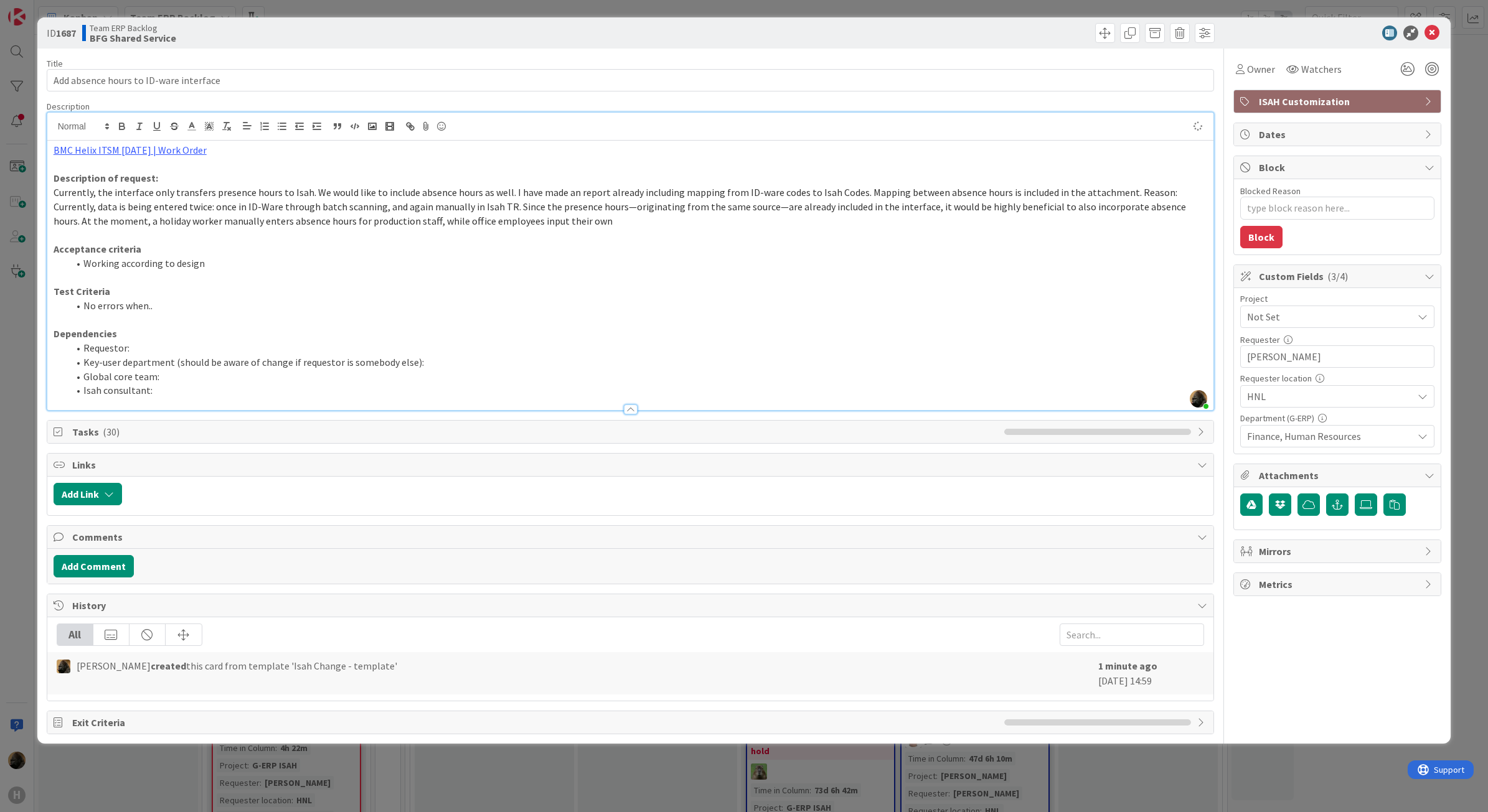
type textarea "x"
click at [191, 375] on li "Global core team: Jiayi" at bounding box center [638, 377] width 1139 height 14
click at [1430, 33] on icon at bounding box center [1432, 33] width 15 height 15
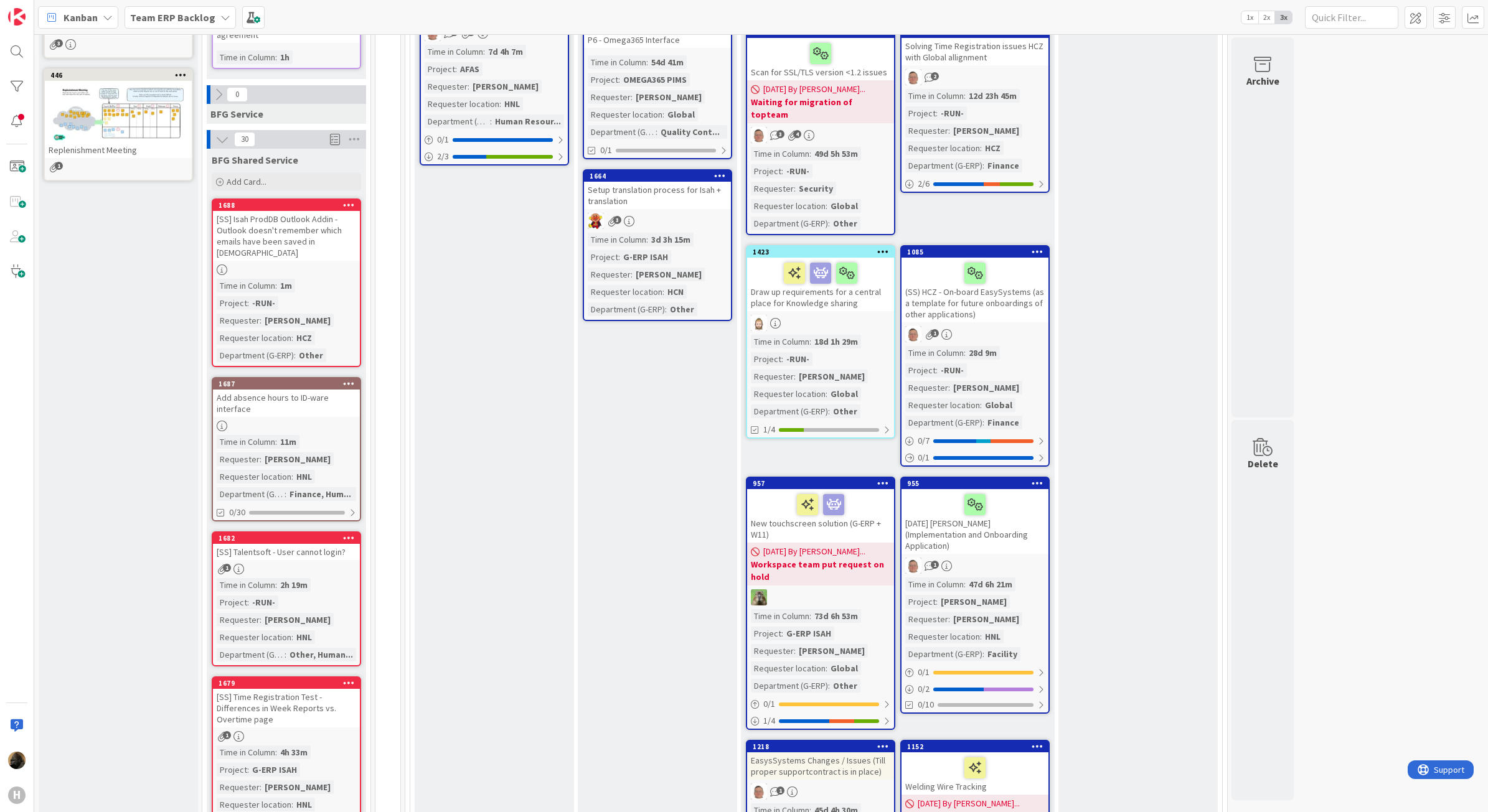
scroll to position [467, 0]
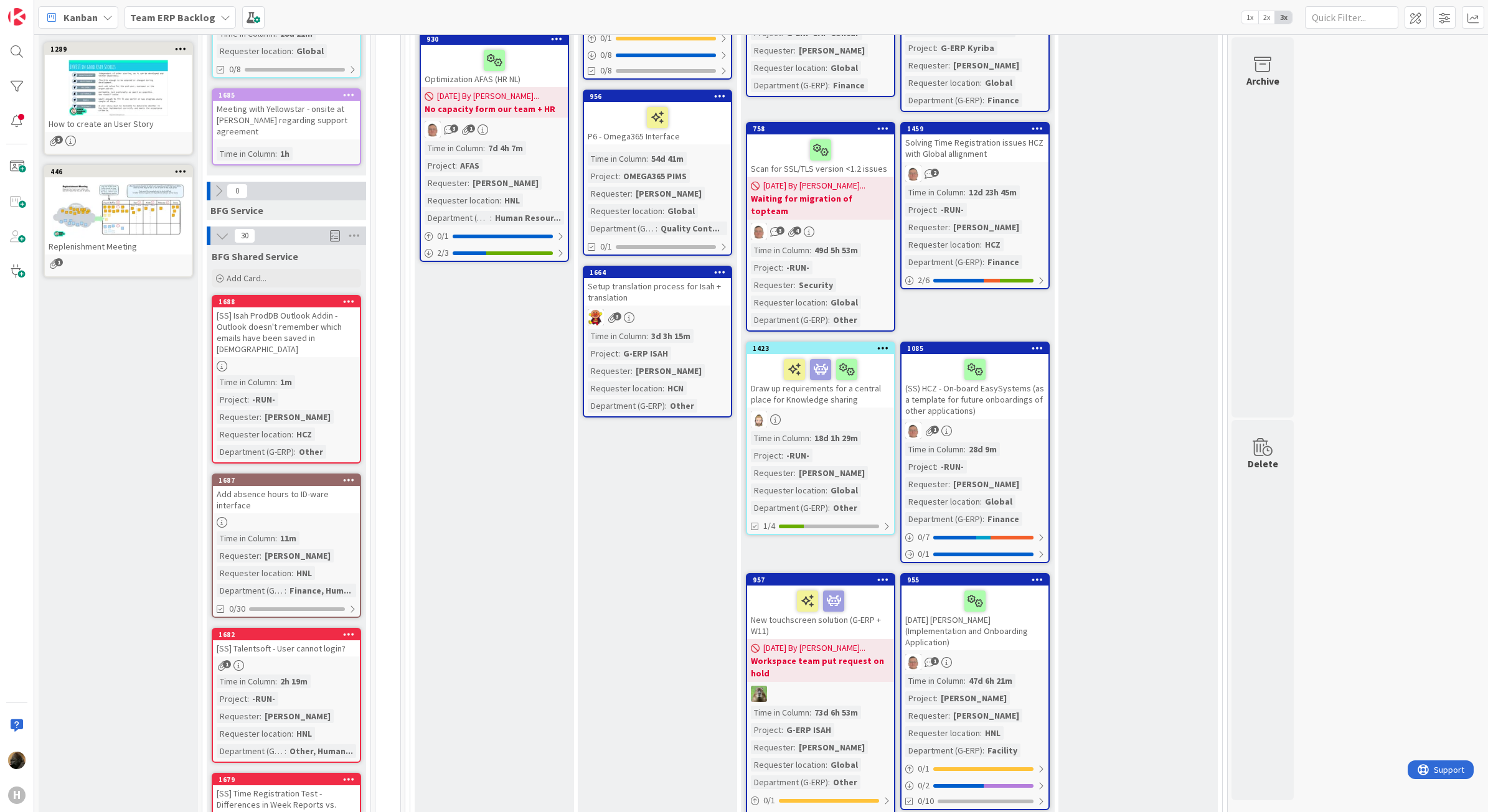
click at [176, 16] on b "Team ERP Backlog" at bounding box center [173, 18] width 86 height 12
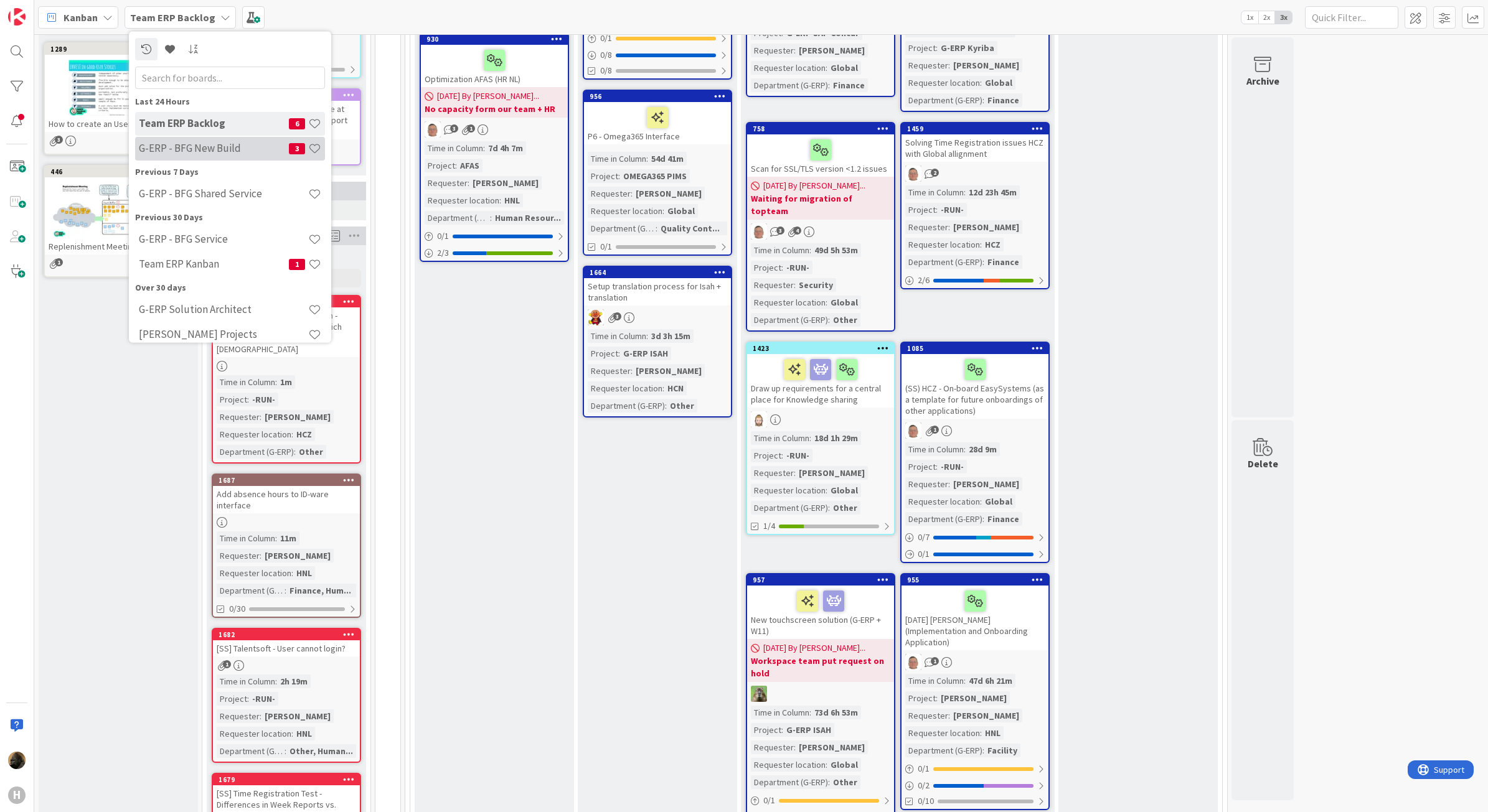
click at [173, 139] on div "G-ERP - BFG New Build 3" at bounding box center [230, 148] width 190 height 24
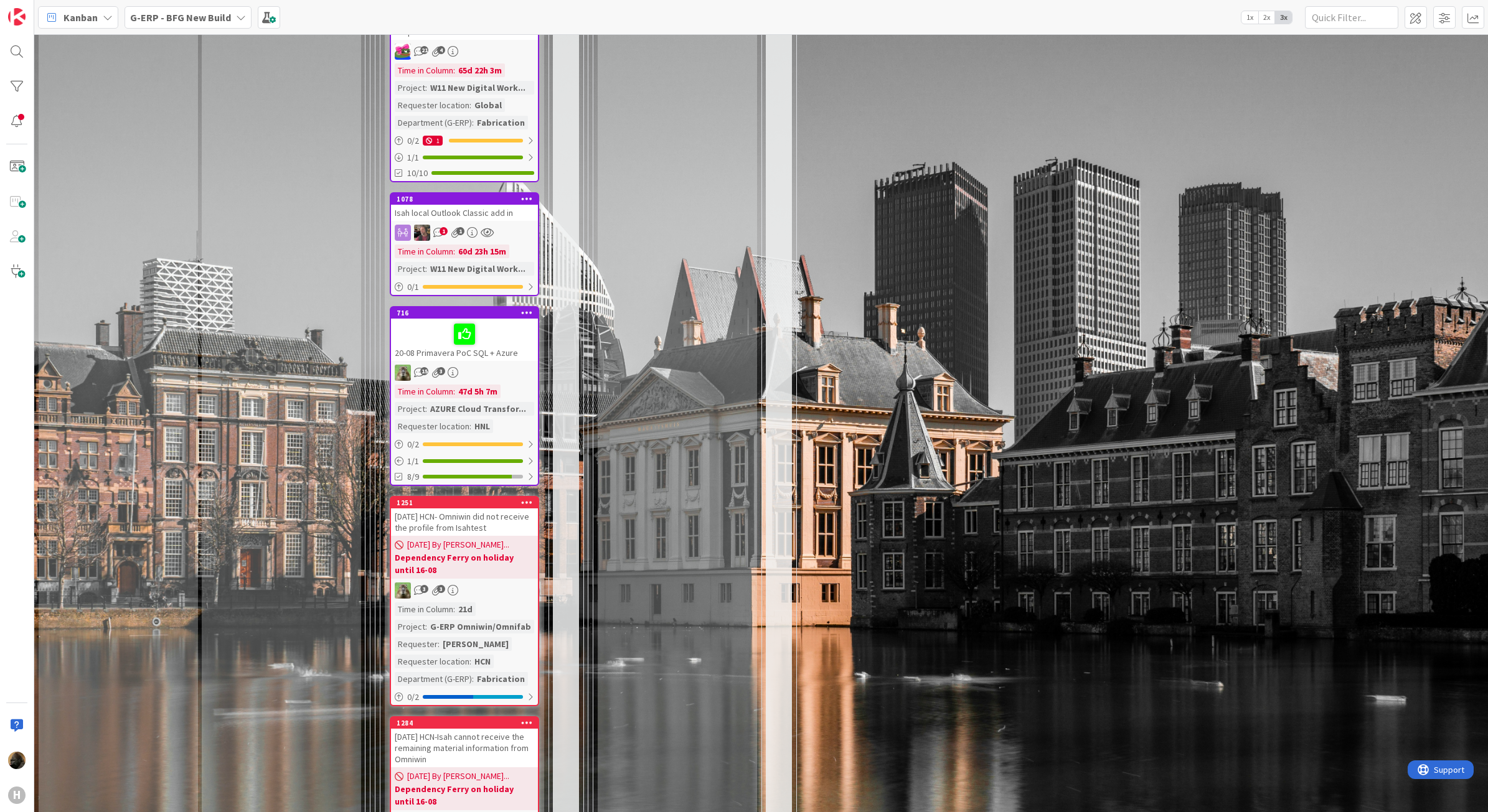
scroll to position [3344, 0]
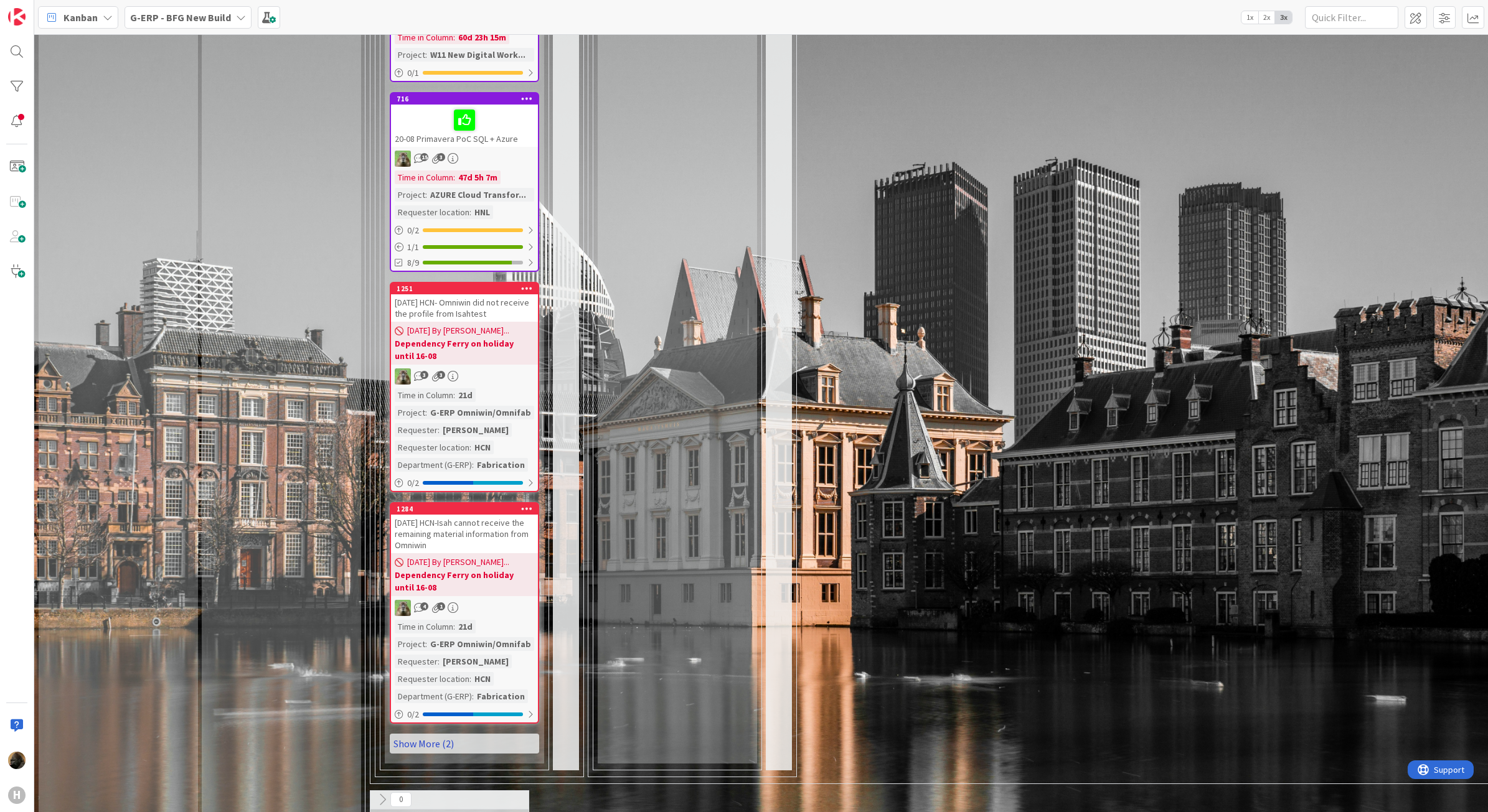
click at [452, 734] on link "Show More (2)" at bounding box center [465, 744] width 150 height 20
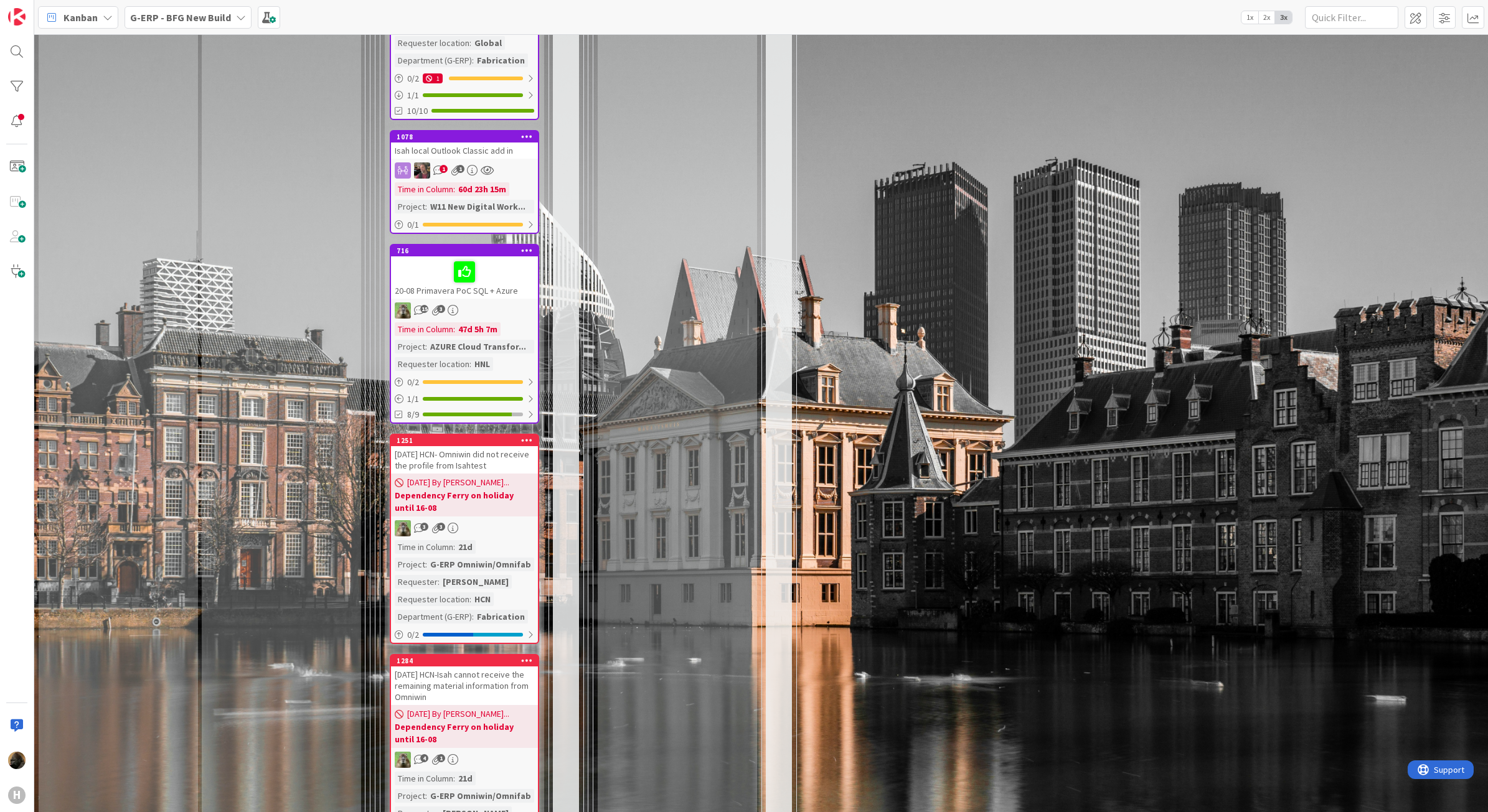
scroll to position [3188, 0]
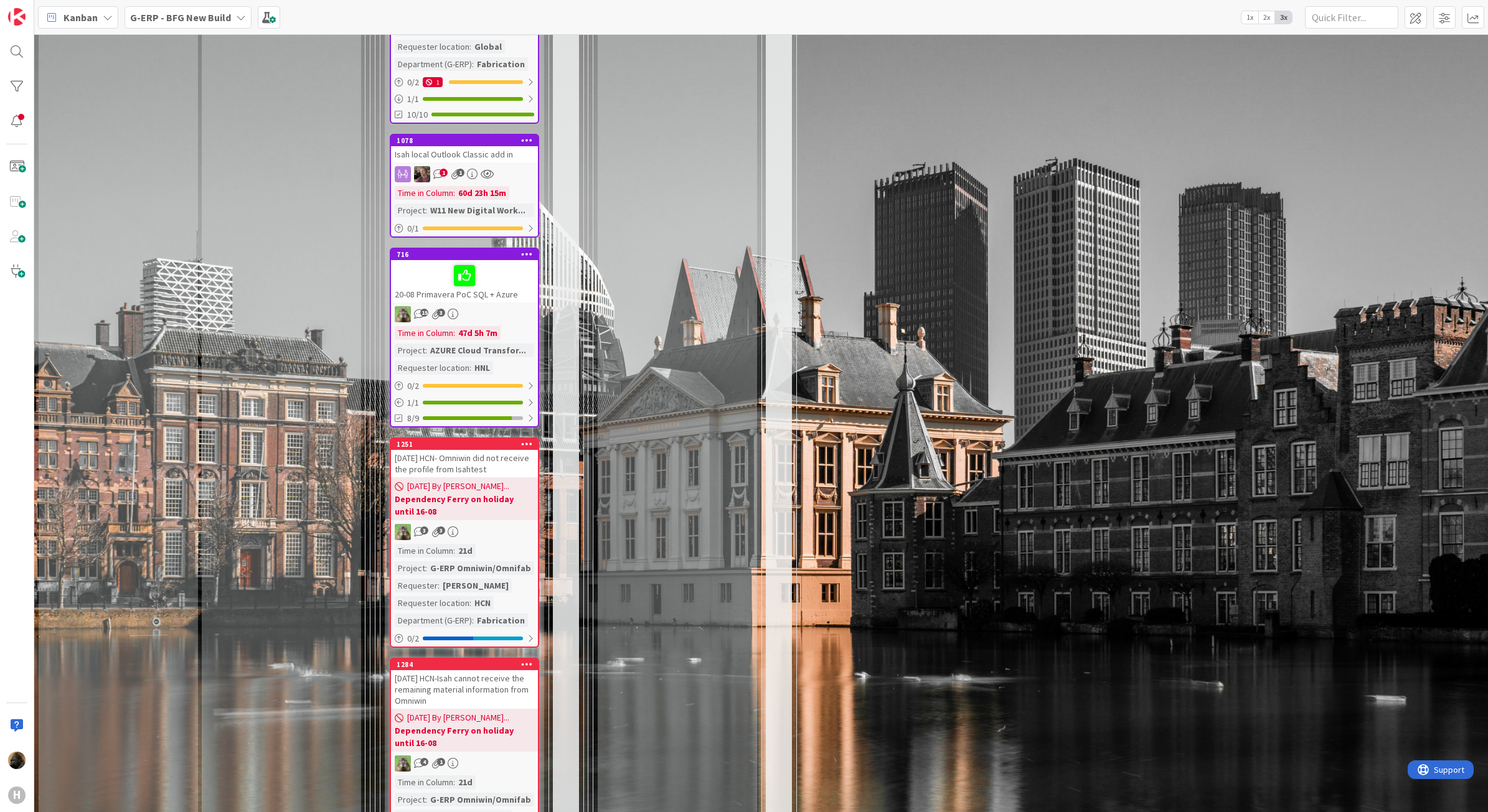
click at [172, 25] on div "G-ERP - BFG New Build" at bounding box center [188, 17] width 127 height 22
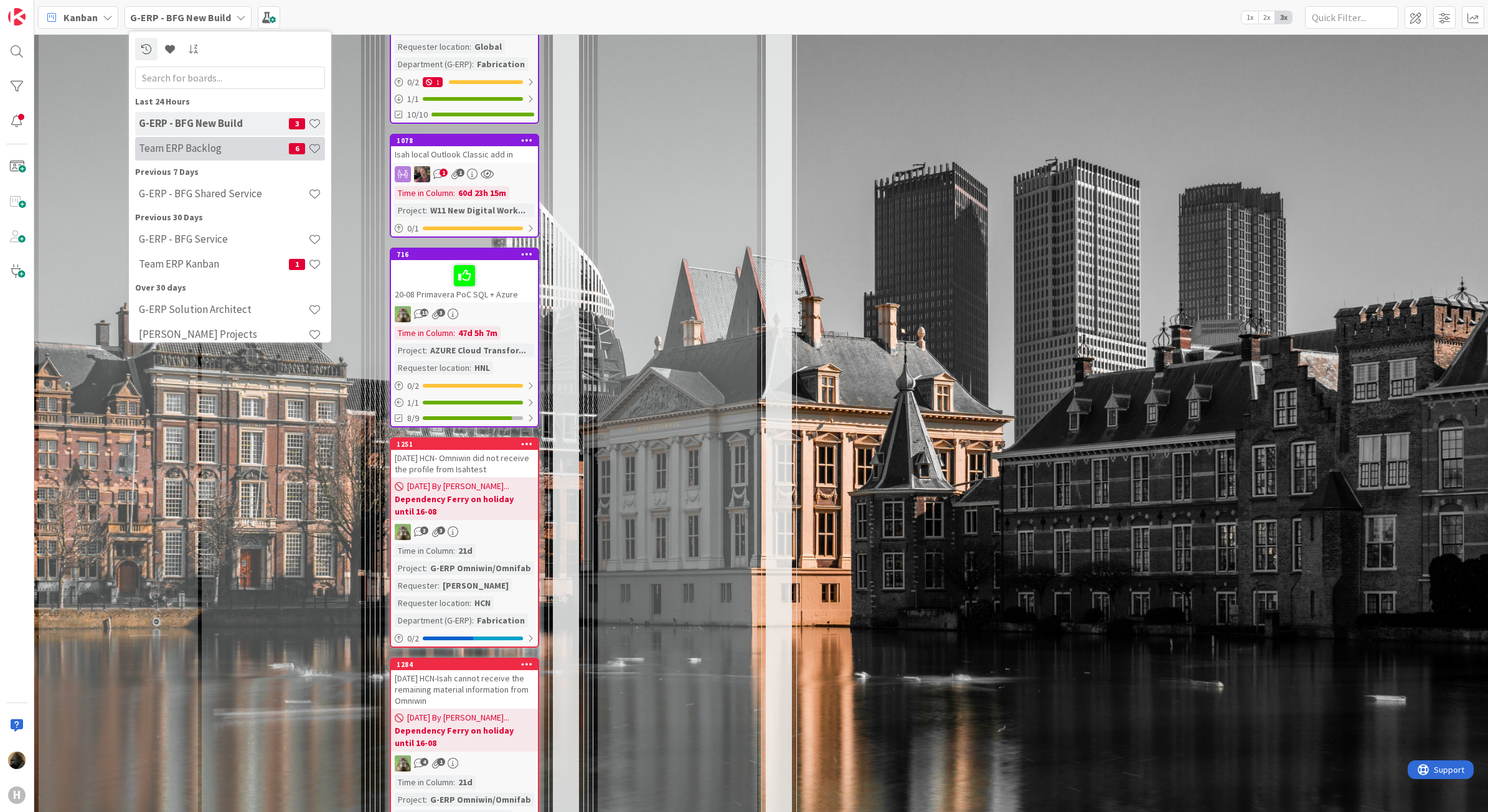
click at [206, 154] on div "Team ERP Backlog 6" at bounding box center [230, 148] width 190 height 24
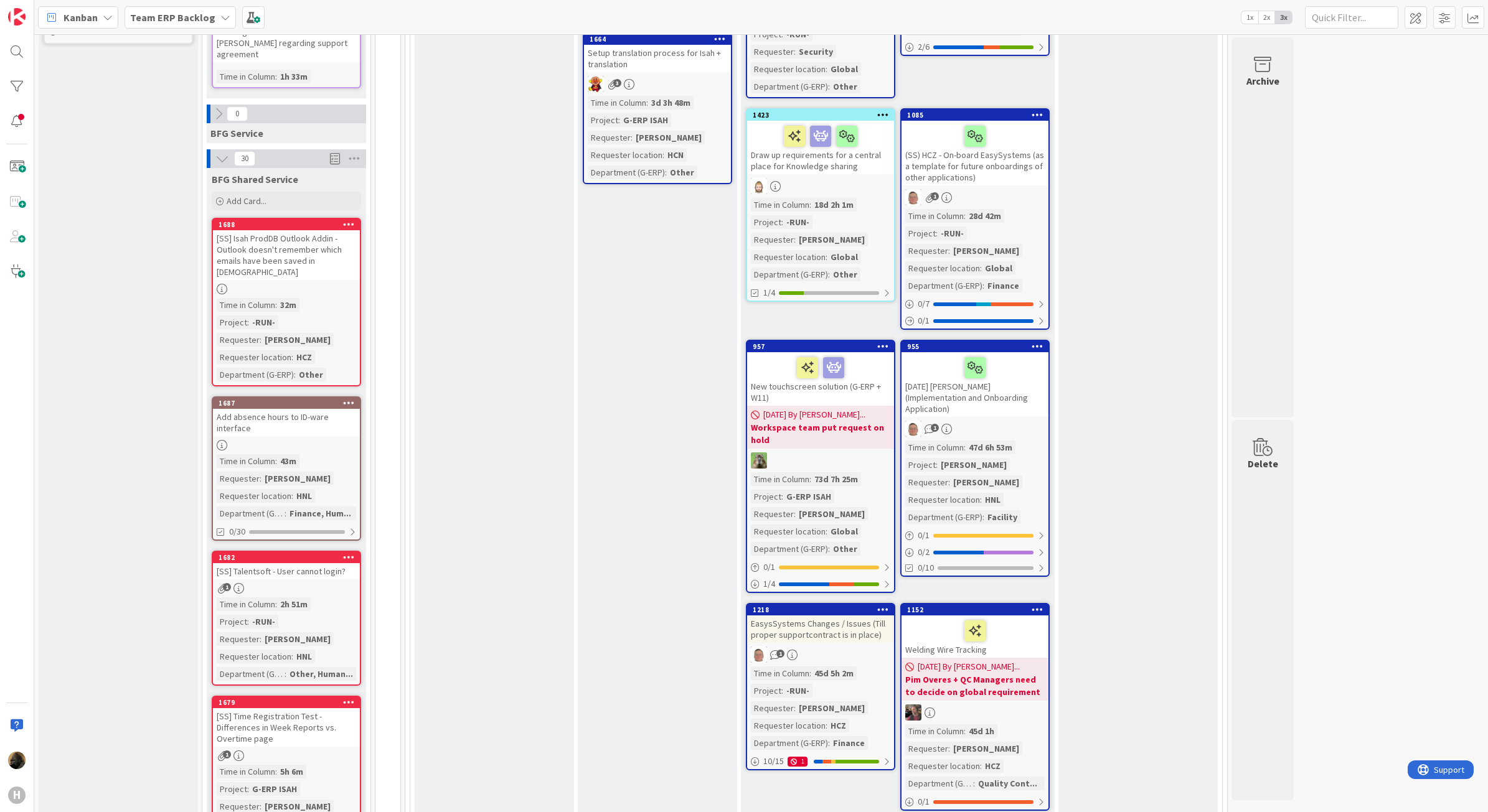
click at [334, 409] on div "Add absence hours to ID-ware interface" at bounding box center [287, 423] width 147 height 28
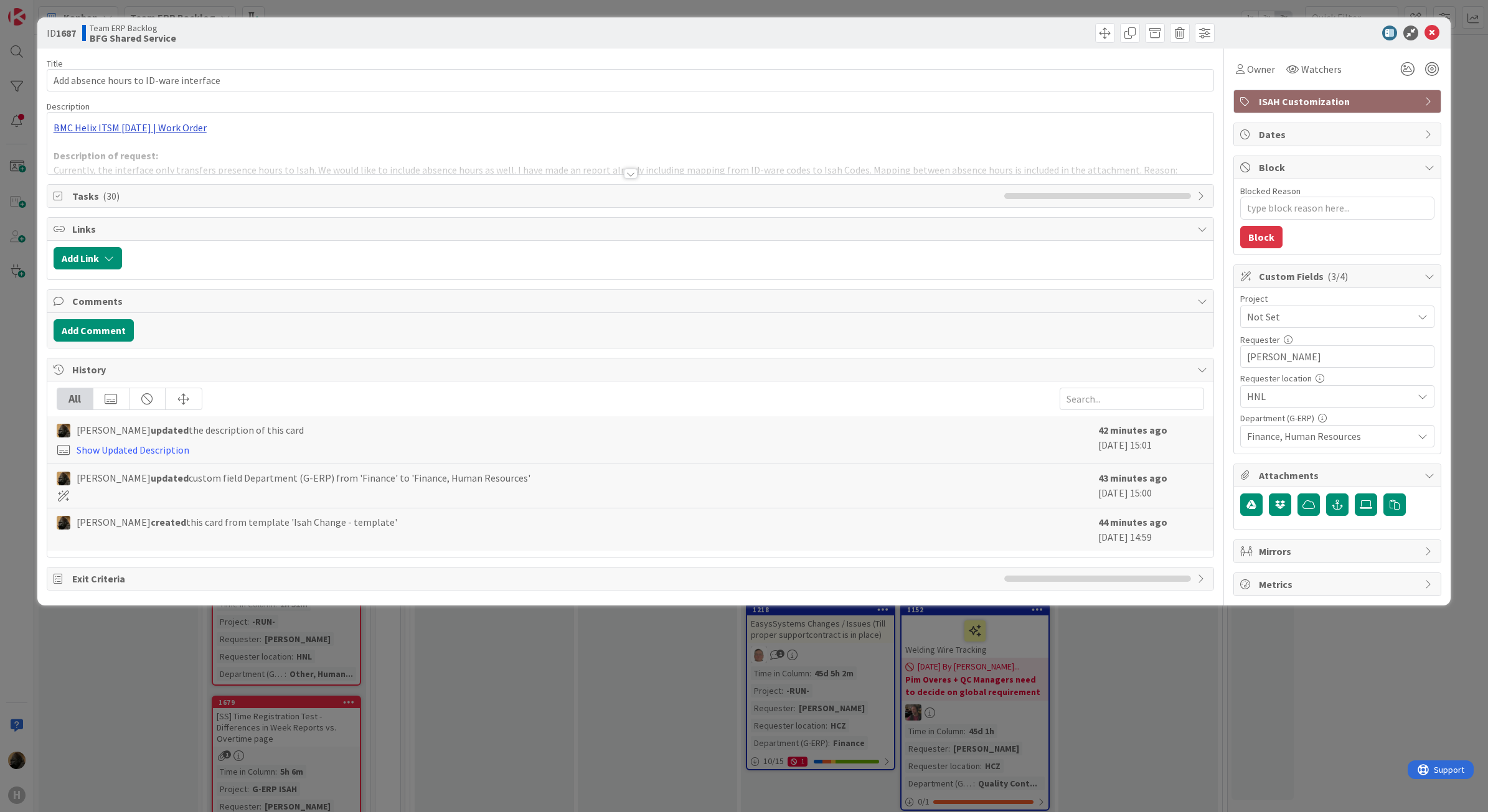
click at [159, 129] on div "BMC Helix ITSM [DATE] | Work Order Description of request: Currently, the inter…" at bounding box center [630, 143] width 1167 height 61
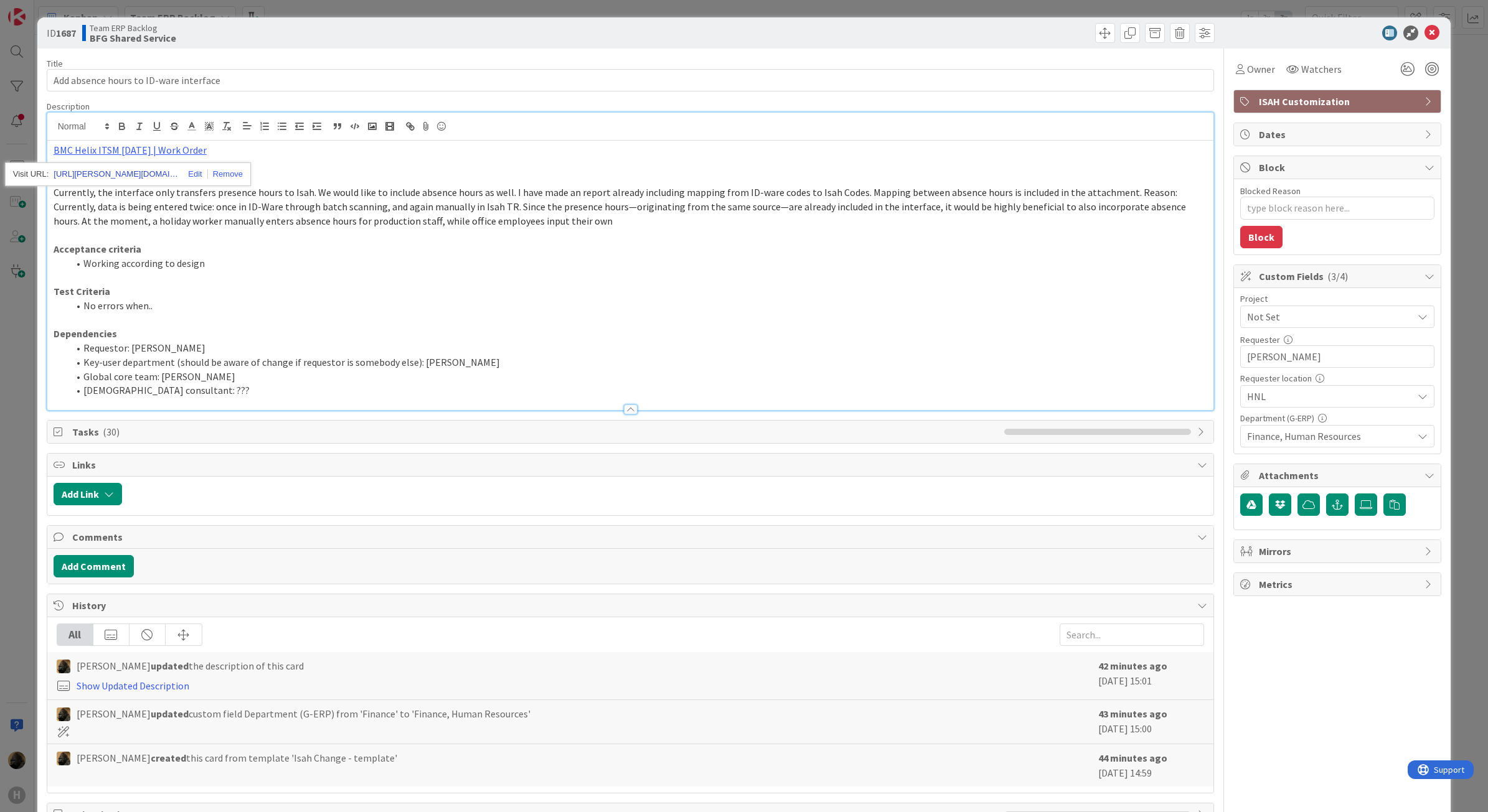
click at [147, 170] on link "[URL][PERSON_NAME][DOMAIN_NAME]" at bounding box center [115, 175] width 125 height 16
click at [23, 462] on div "ID 1687 Team ERP Backlog BFG Shared Service Title 38 / 128 Add absence hours to…" at bounding box center [744, 406] width 1488 height 812
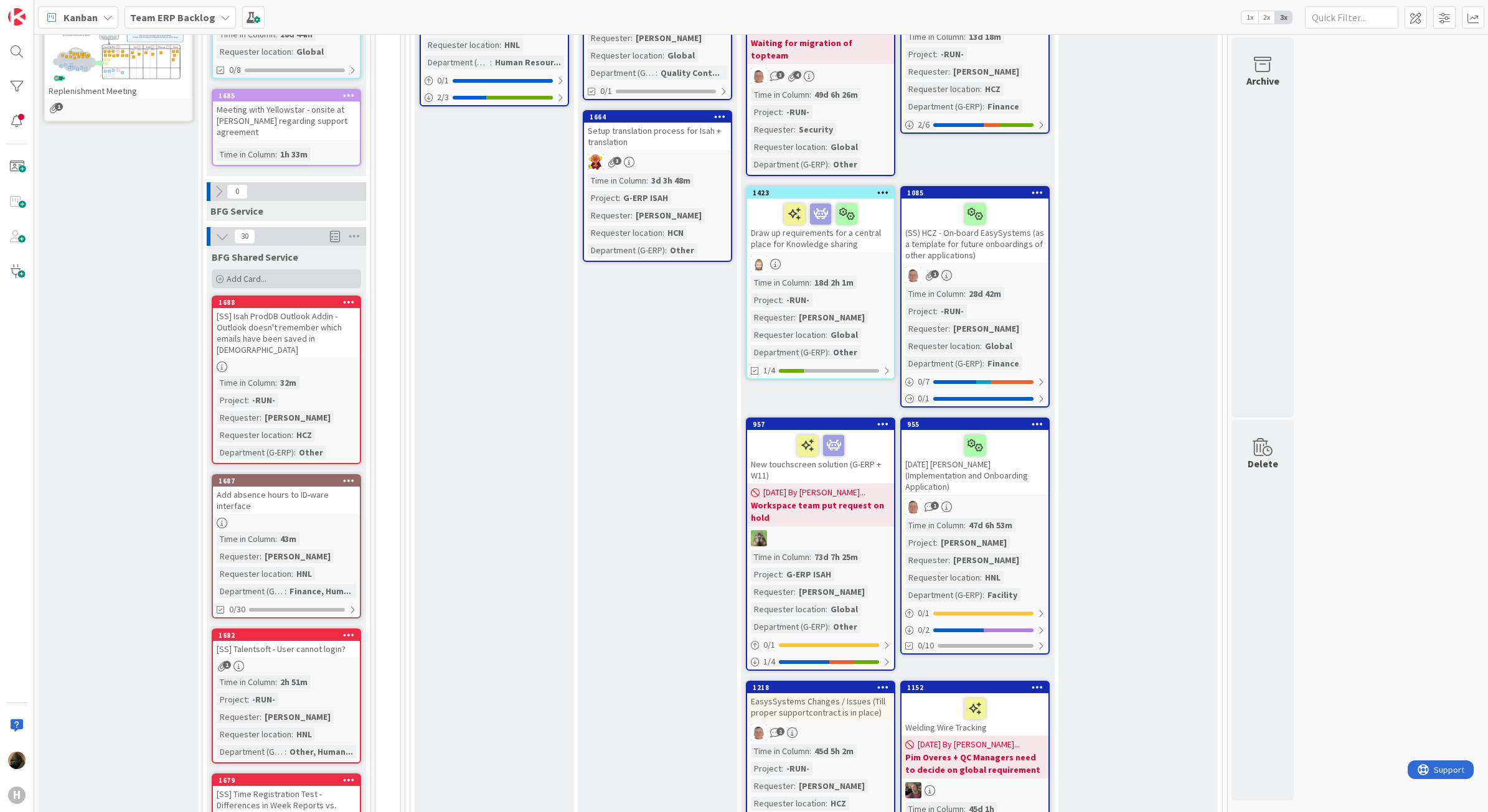
click at [262, 273] on span "Add Card..." at bounding box center [246, 278] width 40 height 11
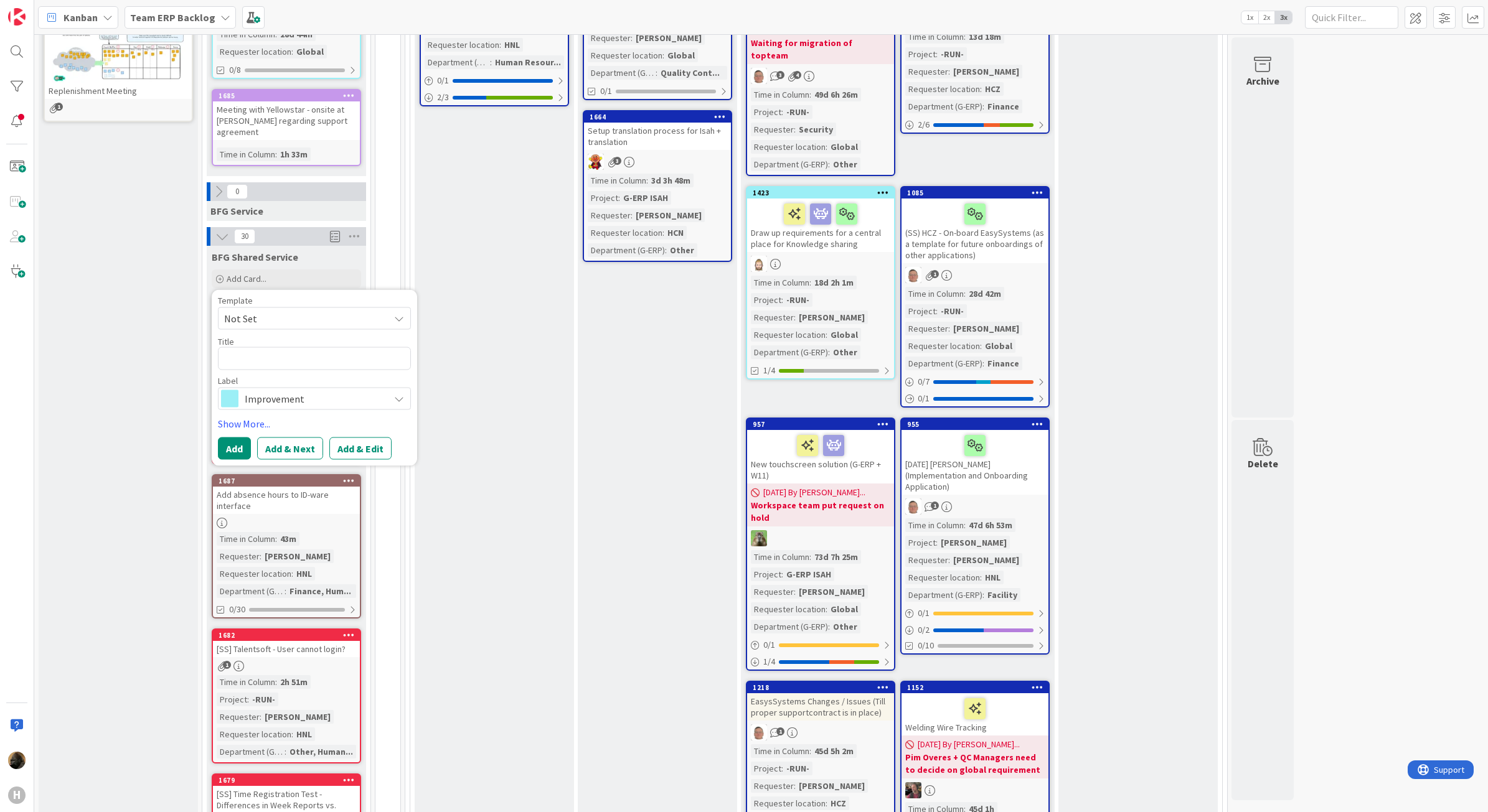
click at [329, 311] on span "Not Set" at bounding box center [302, 319] width 156 height 16
click at [581, 456] on div "Ready Add Card... 1344 G-ERP Omniwin - Isah Time in [GEOGRAPHIC_DATA] : 19d 1h …" at bounding box center [657, 539] width 159 height 2039
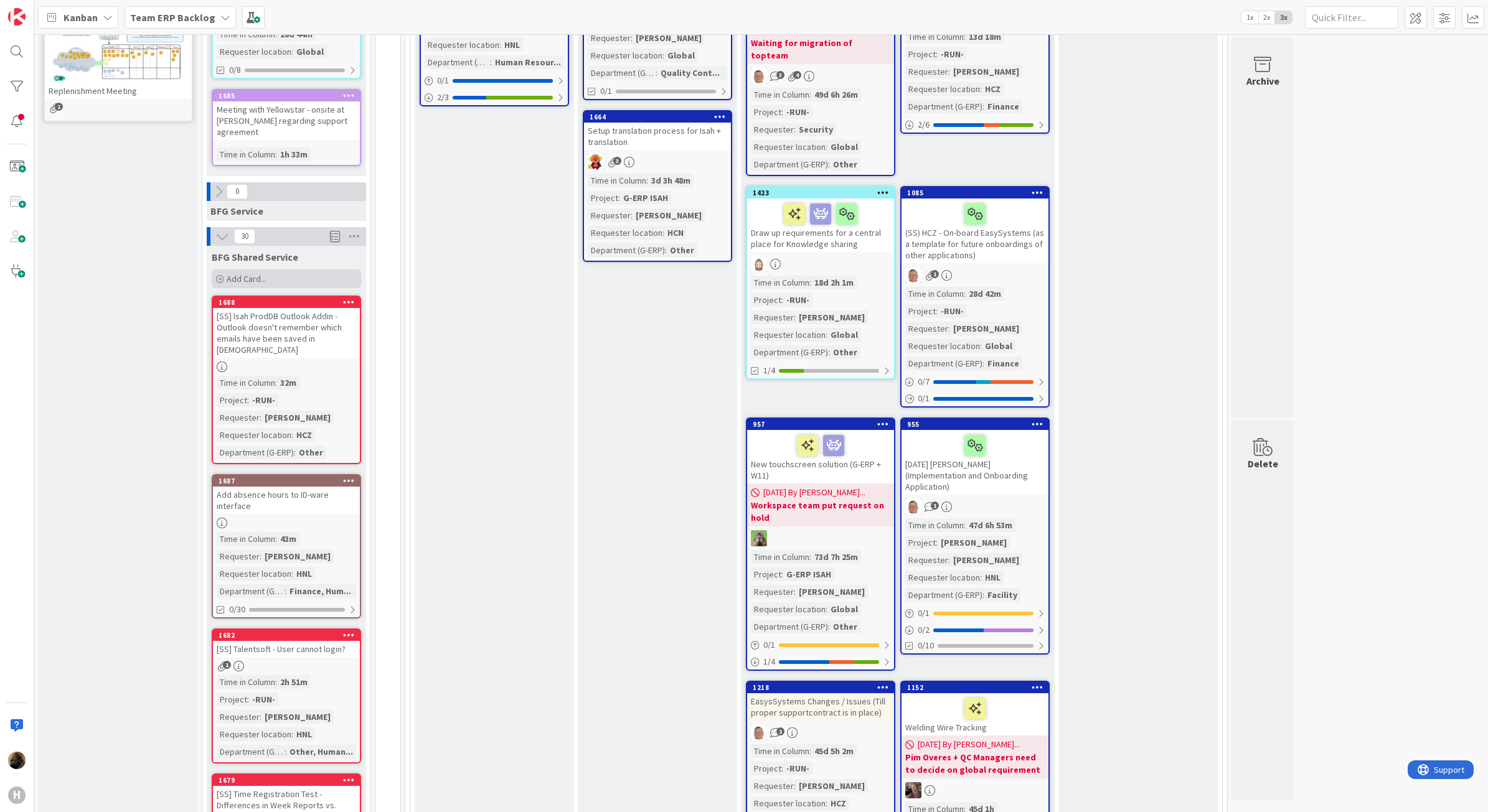
click at [284, 270] on div "Add Card..." at bounding box center [287, 279] width 150 height 19
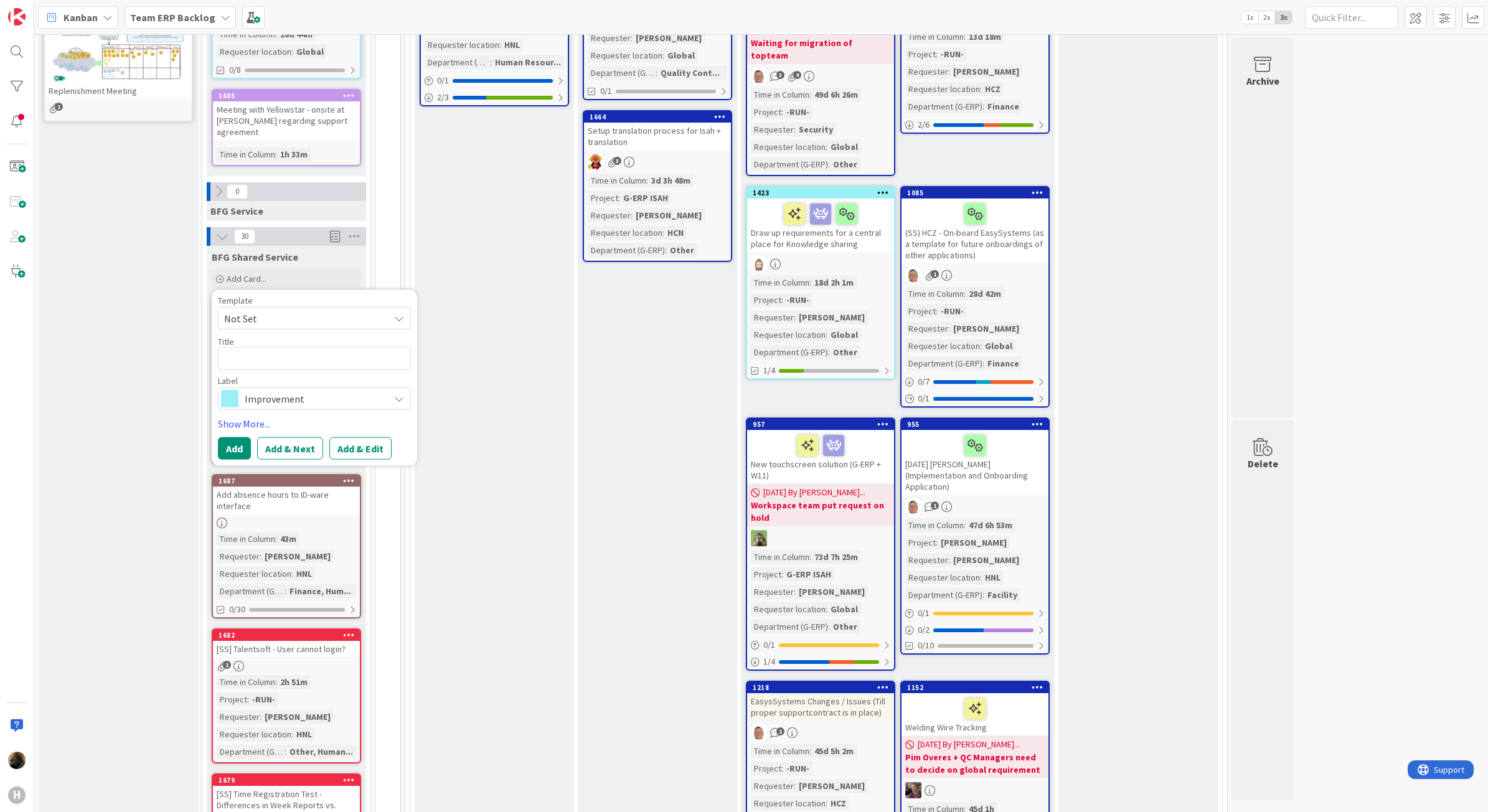
click at [276, 311] on span "Not Set" at bounding box center [302, 319] width 156 height 16
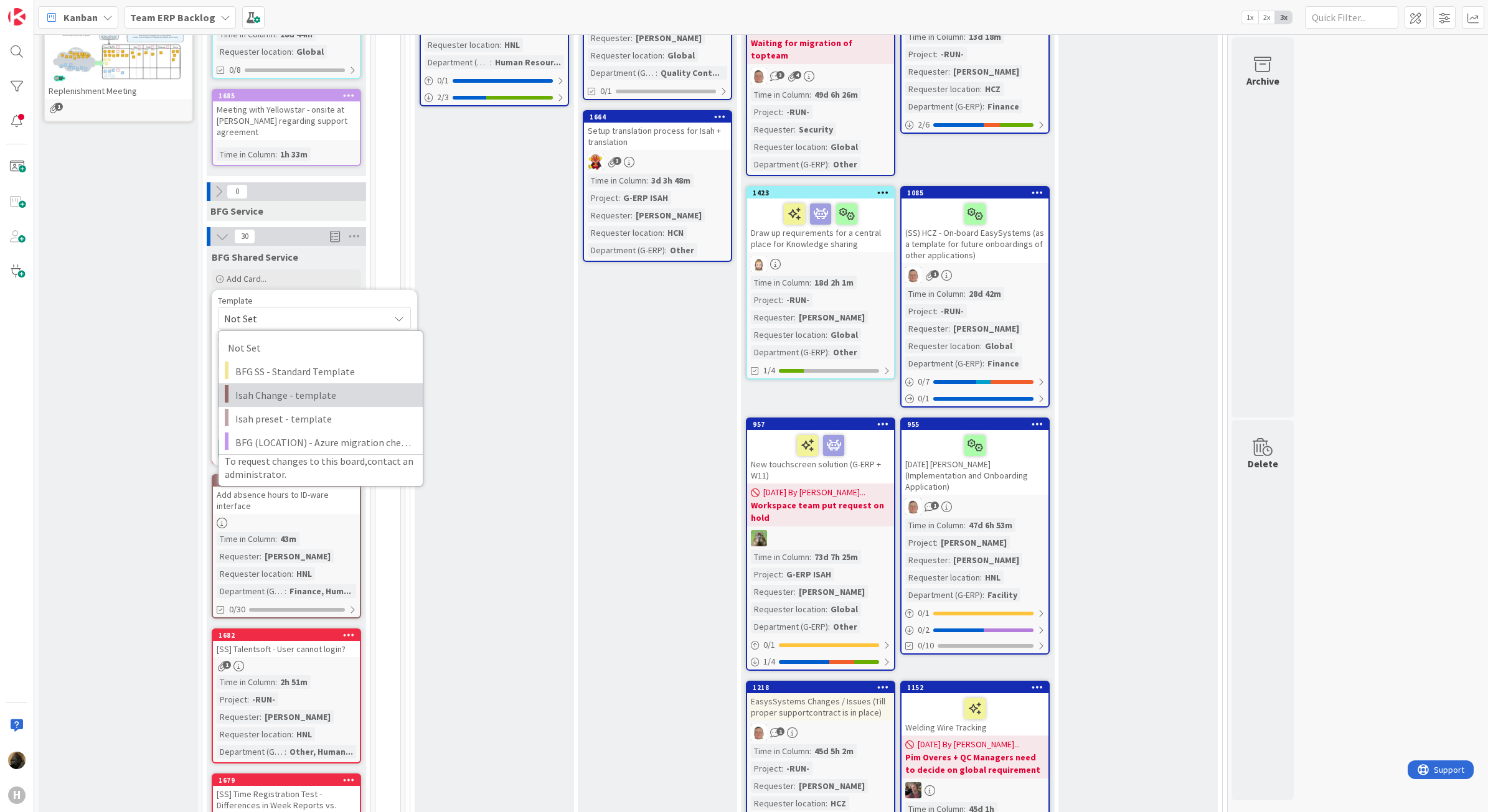
click at [305, 387] on span "Isah Change - template" at bounding box center [324, 395] width 178 height 16
type textarea "x"
type textarea "Isah Change - template"
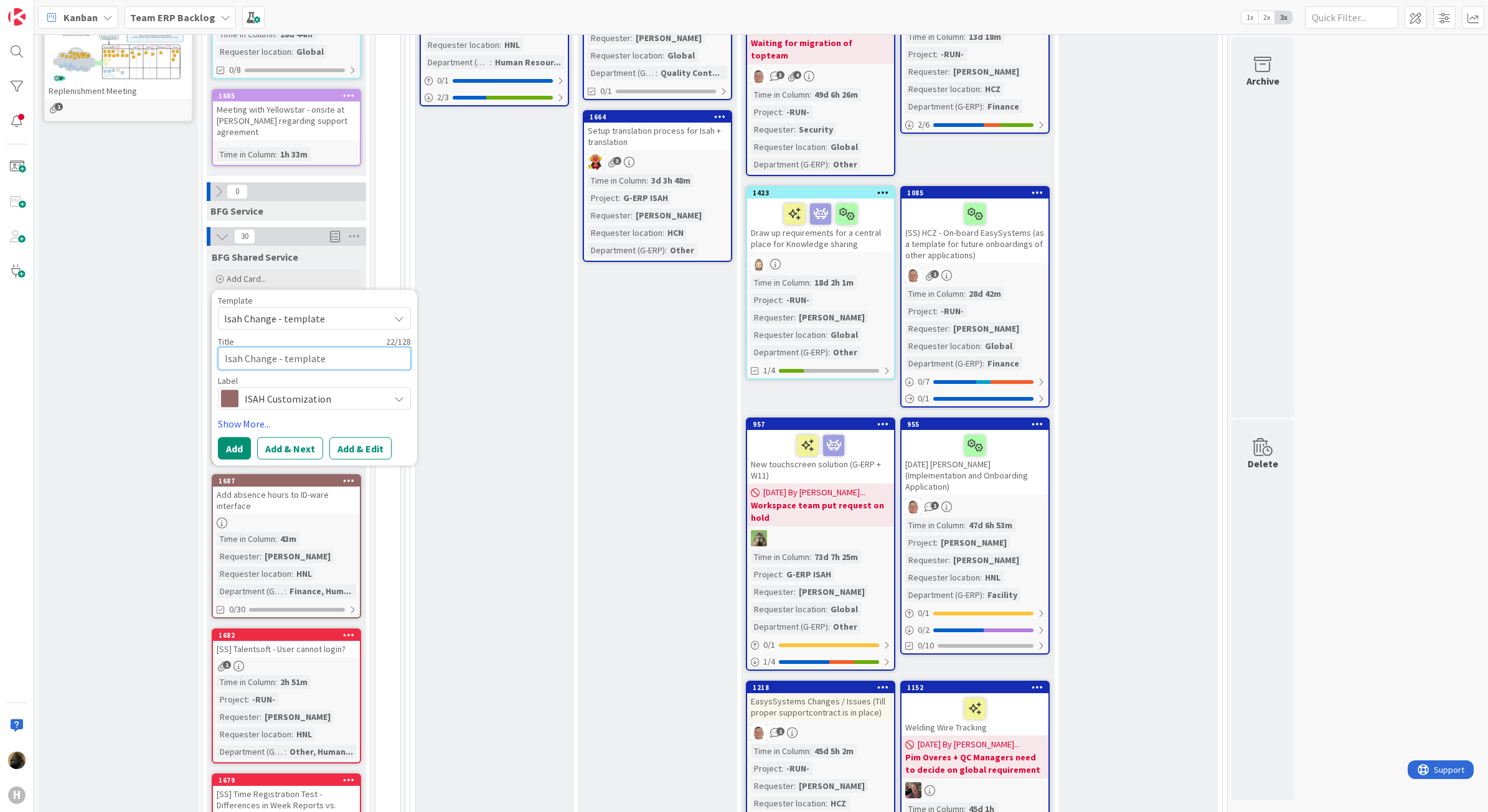
click at [263, 347] on textarea "Isah Change - template" at bounding box center [314, 358] width 193 height 23
drag, startPoint x: 353, startPoint y: 347, endPoint x: 25, endPoint y: 317, distance: 329.4
click at [25, 317] on div "H Kanban Team ERP Backlog 1x 2x 3x 5 INFO This column contains information card…" at bounding box center [744, 406] width 1488 height 812
type textarea "x"
type textarea "P"
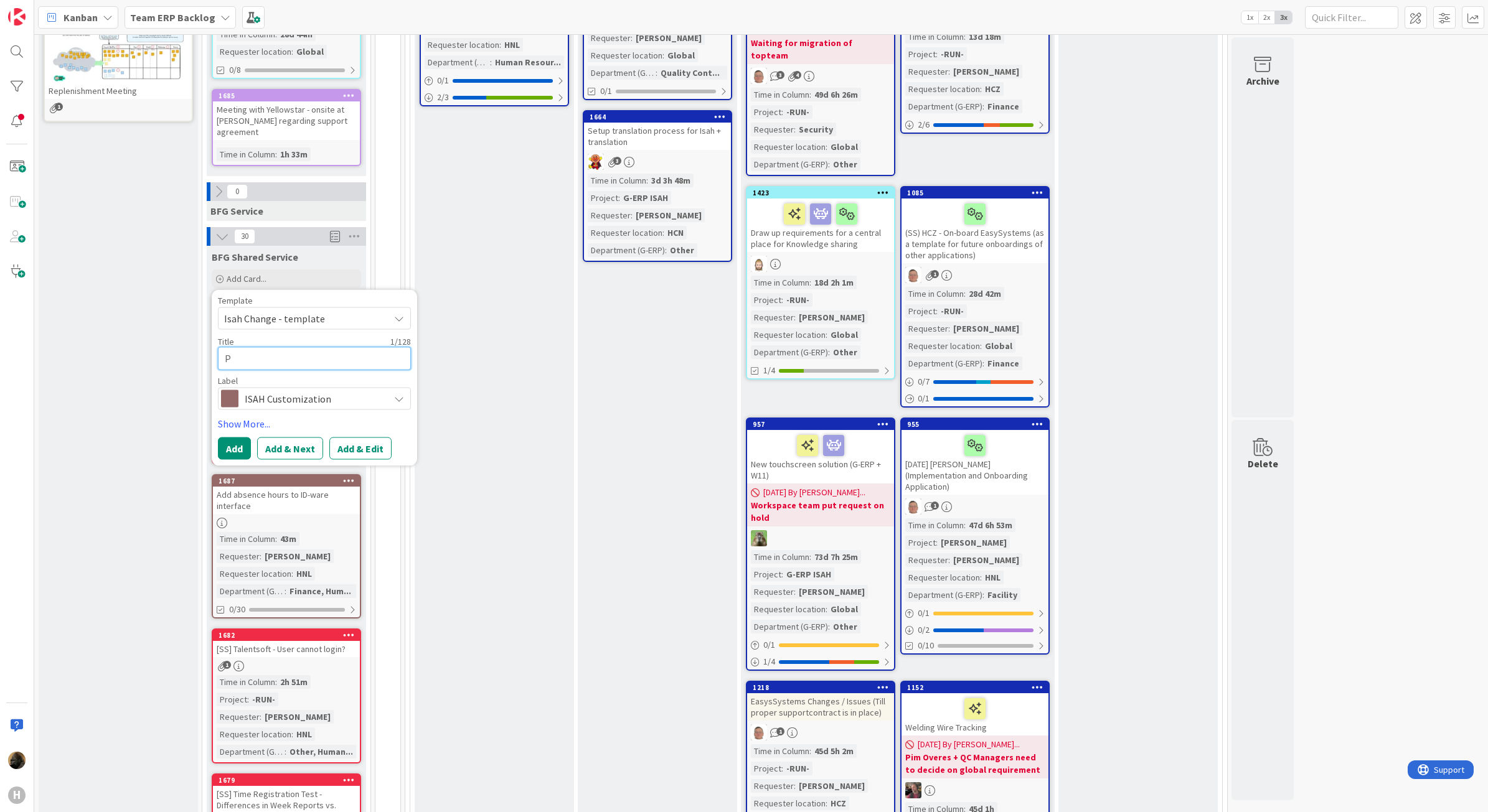
type textarea "x"
type textarea "Pr"
type textarea "x"
type textarea "Pro"
type textarea "x"
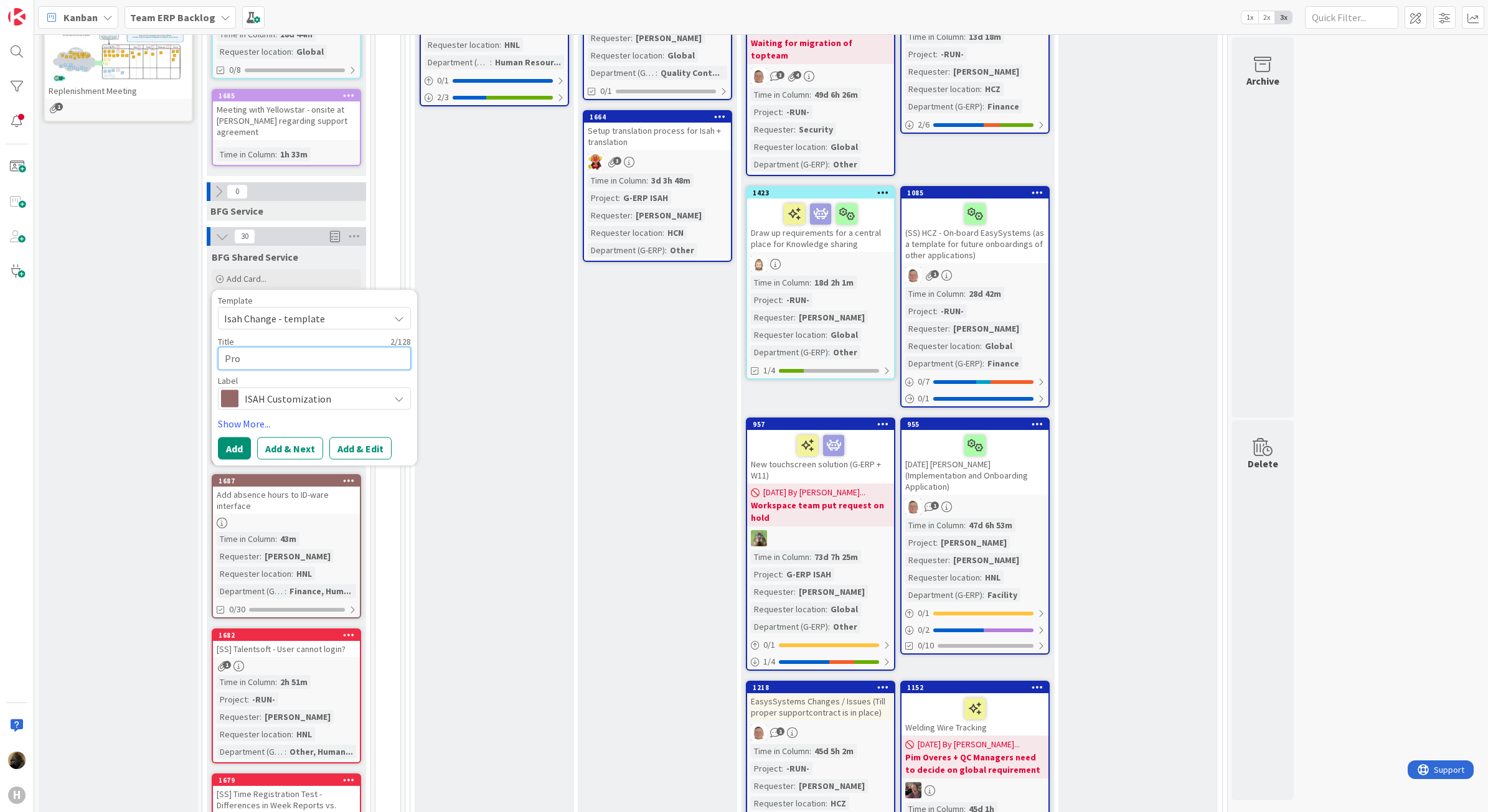
type textarea "Proc"
type textarea "x"
type textarea "Proce"
type textarea "x"
type textarea "Proces"
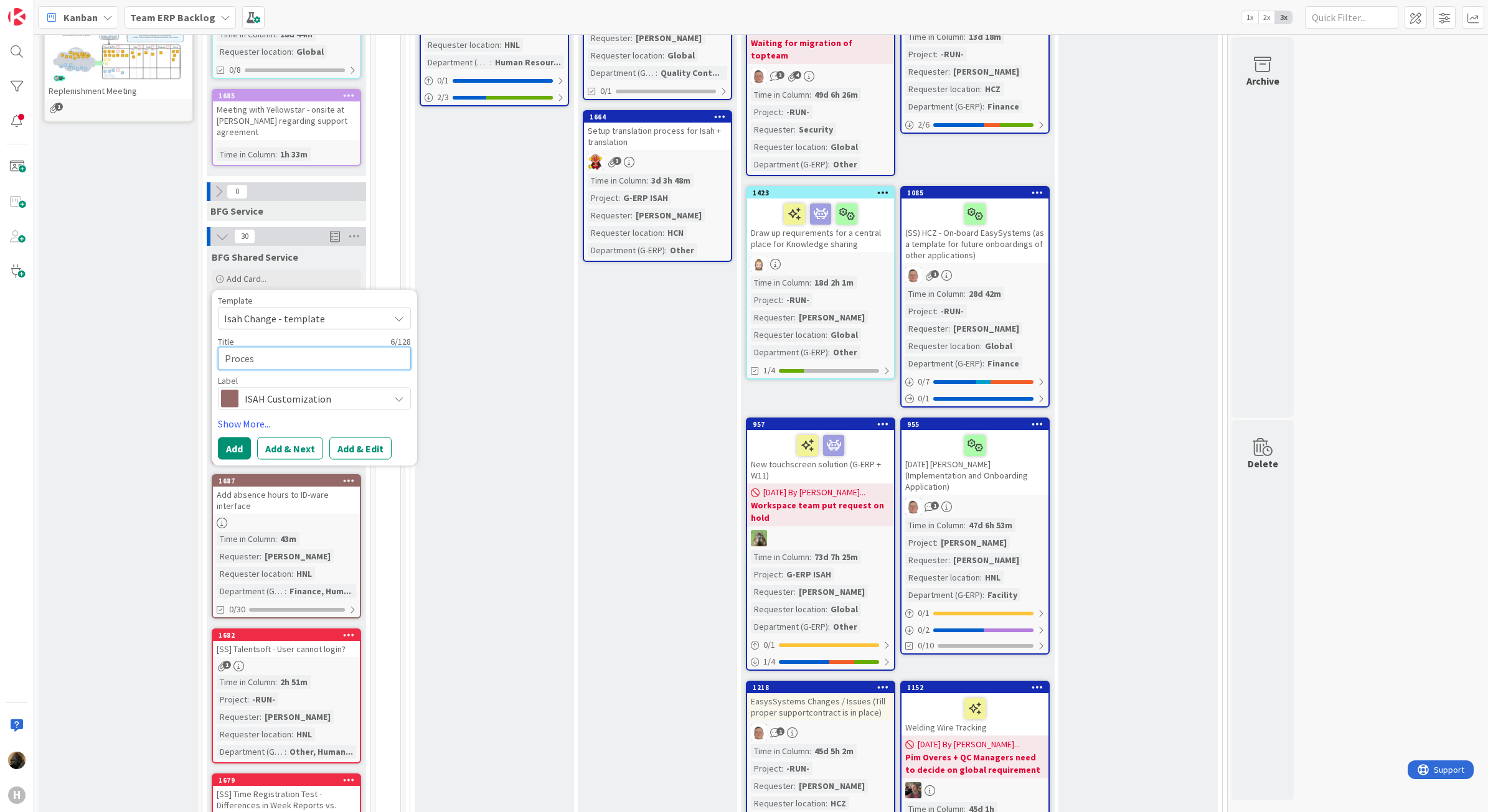
type textarea "x"
type textarea "Process"
type textarea "x"
type textarea "Process"
type textarea "x"
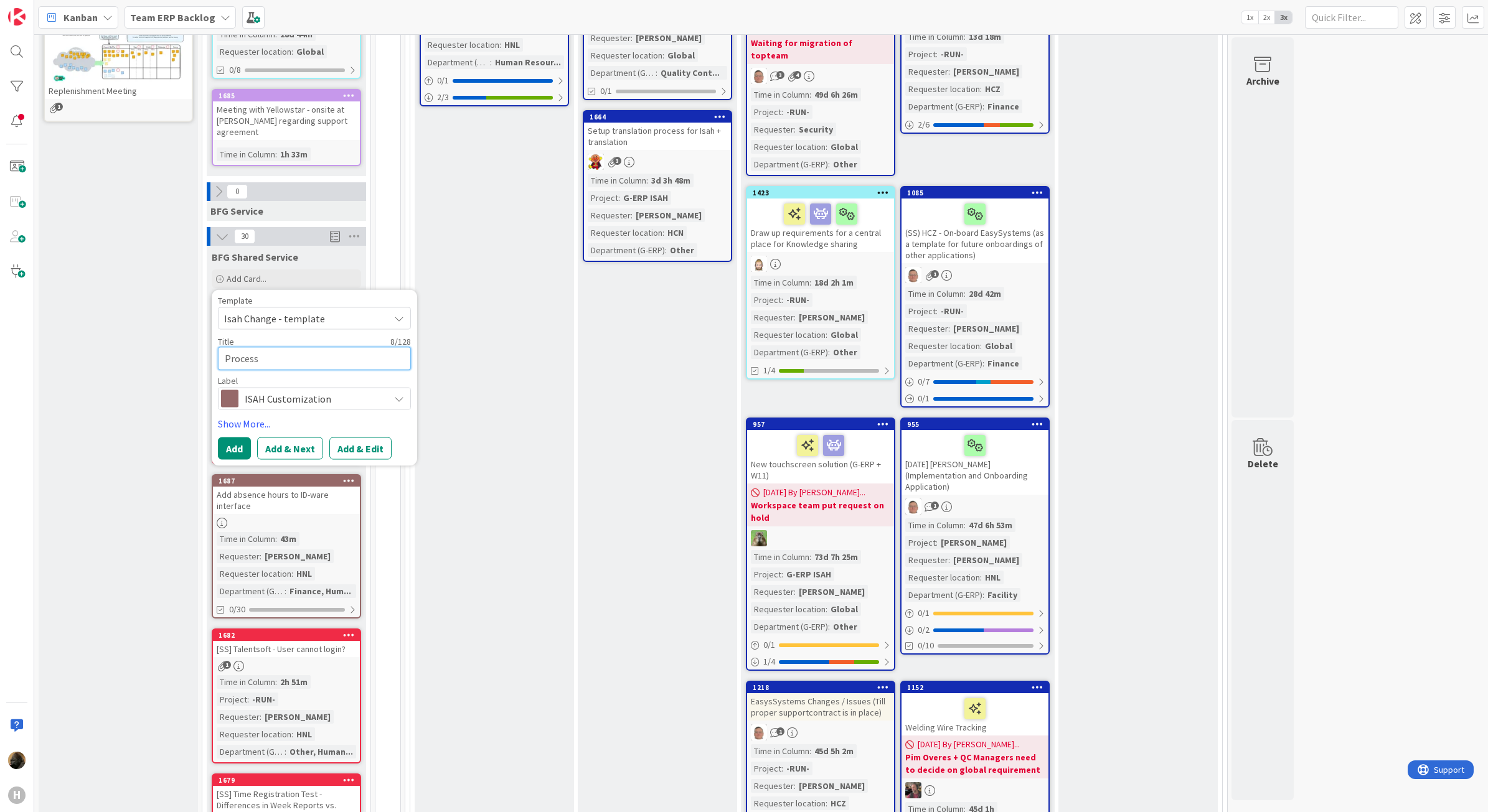
type textarea "Process h"
type textarea "x"
type textarea "Process ho"
type textarea "x"
type textarea "Process hou"
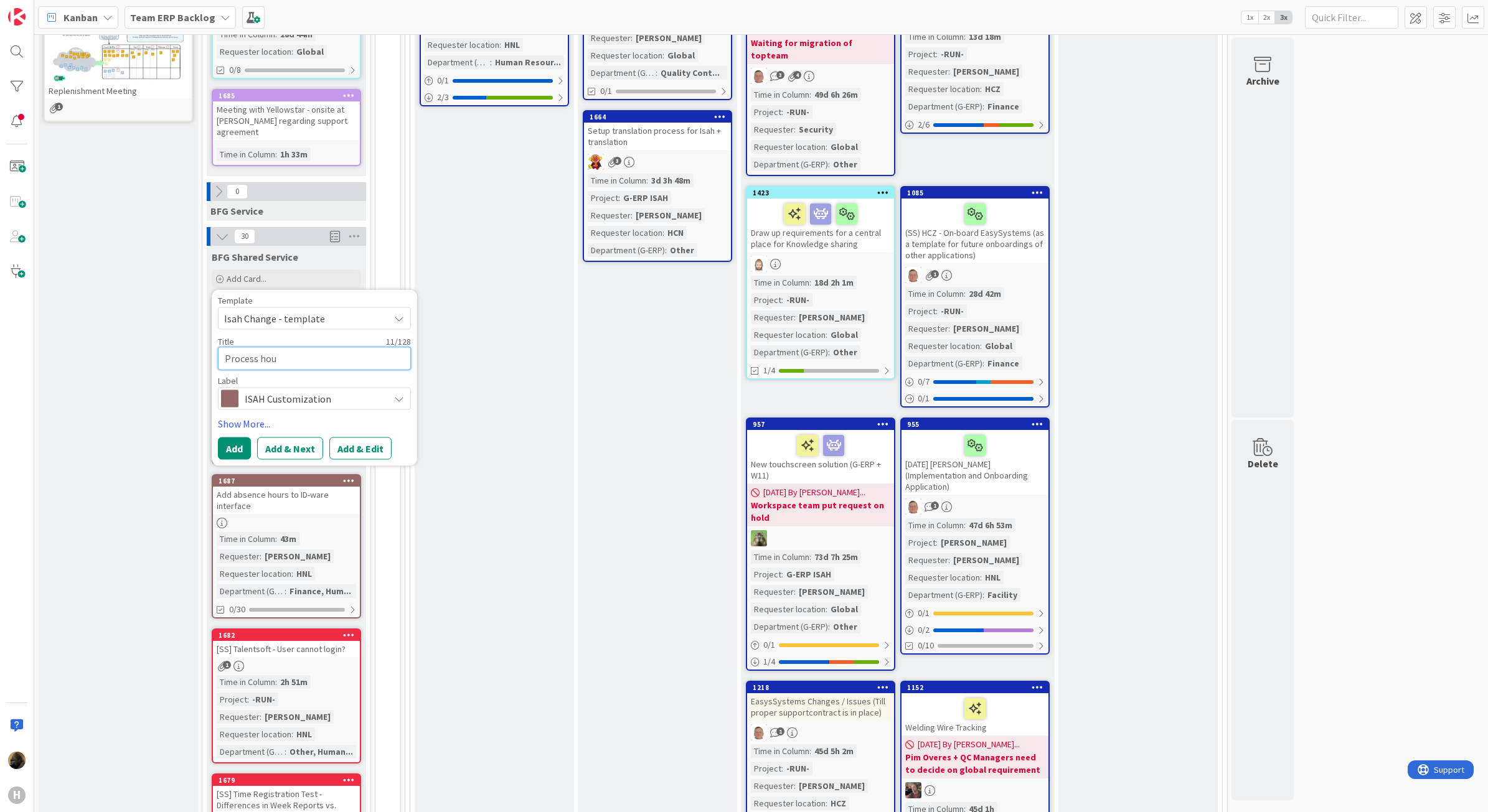
type textarea "x"
type textarea "Process hour"
type textarea "x"
type textarea "Process hours"
type textarea "x"
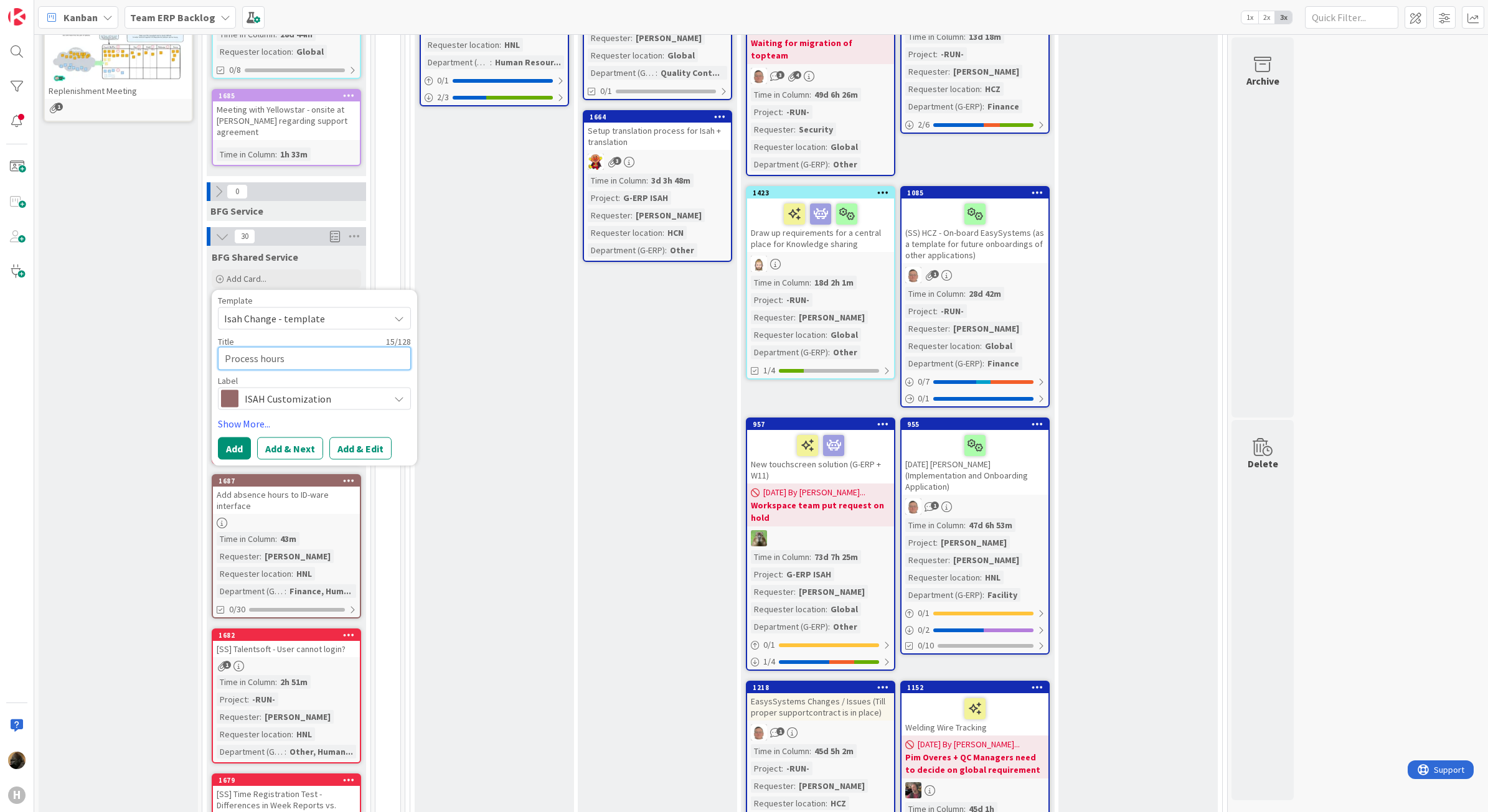
type textarea "Process hours w"
type textarea "x"
type textarea "Process hours wi"
type textarea "x"
type textarea "Process hours wit"
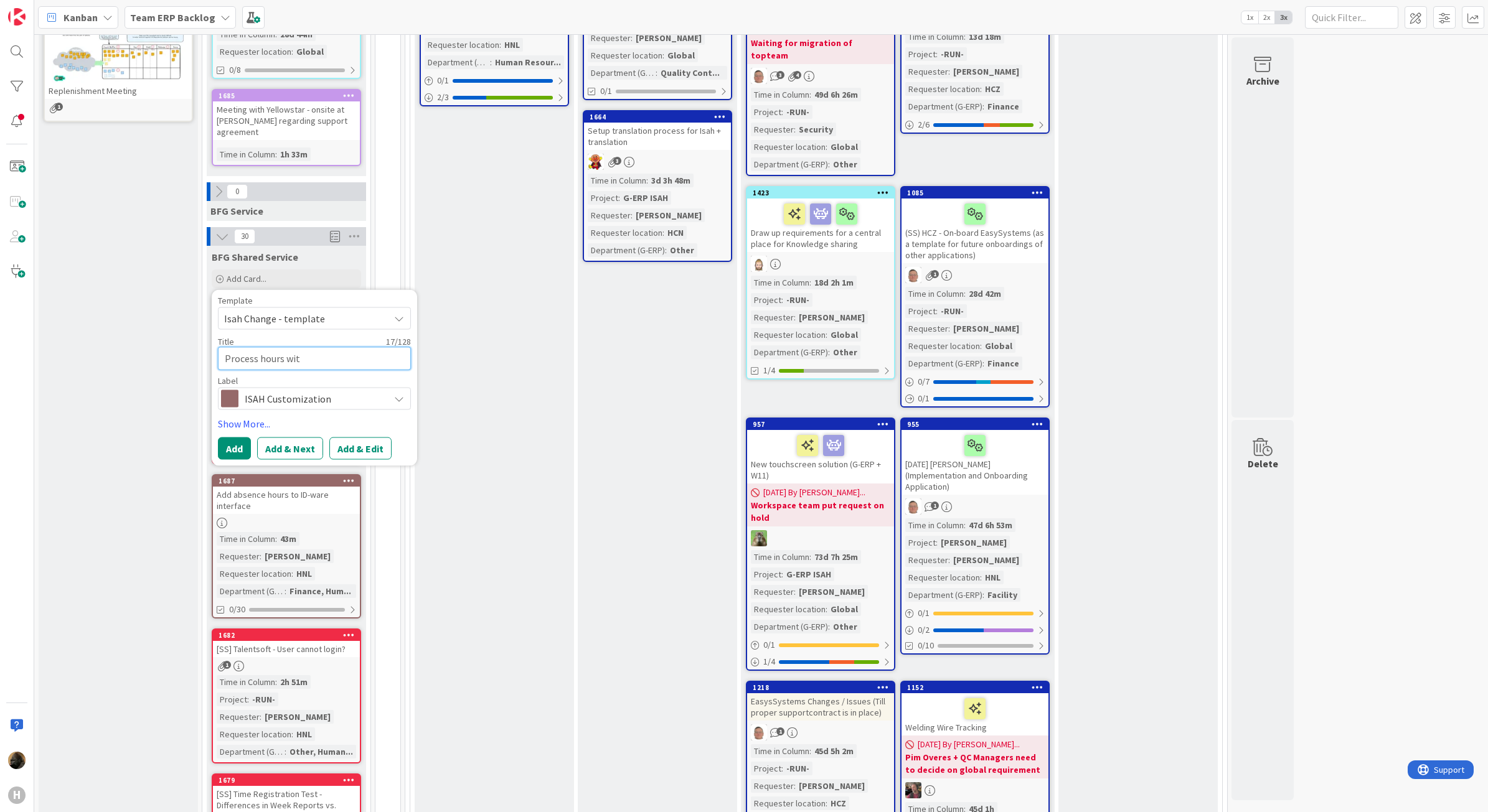
type textarea "x"
type textarea "Process hours with"
type textarea "x"
type textarea "Process hours with"
type textarea "x"
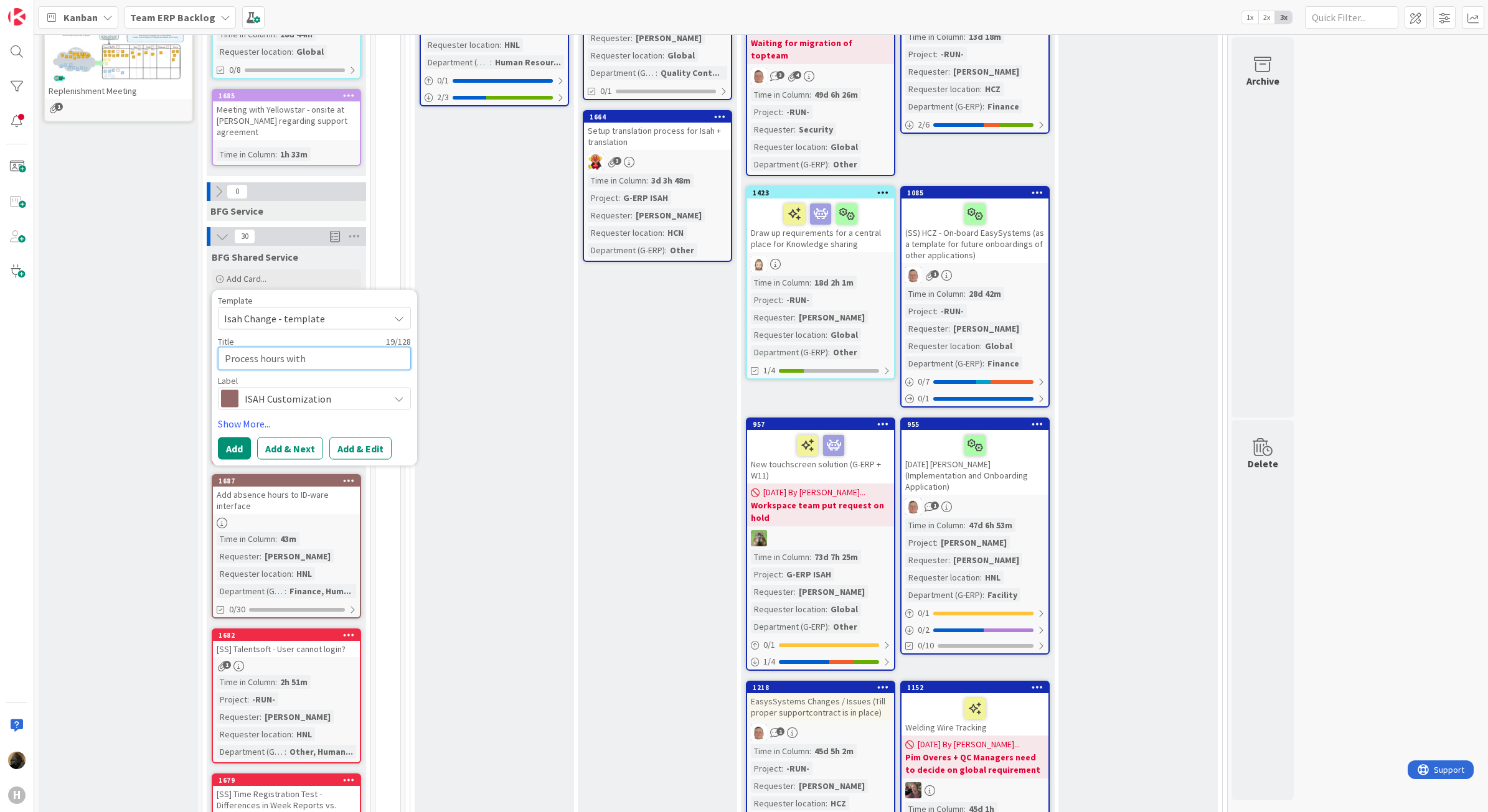
type textarea "Process hours with"
type textarea "x"
type textarea "Process hours wit"
type textarea "x"
type textarea "Process hours wi"
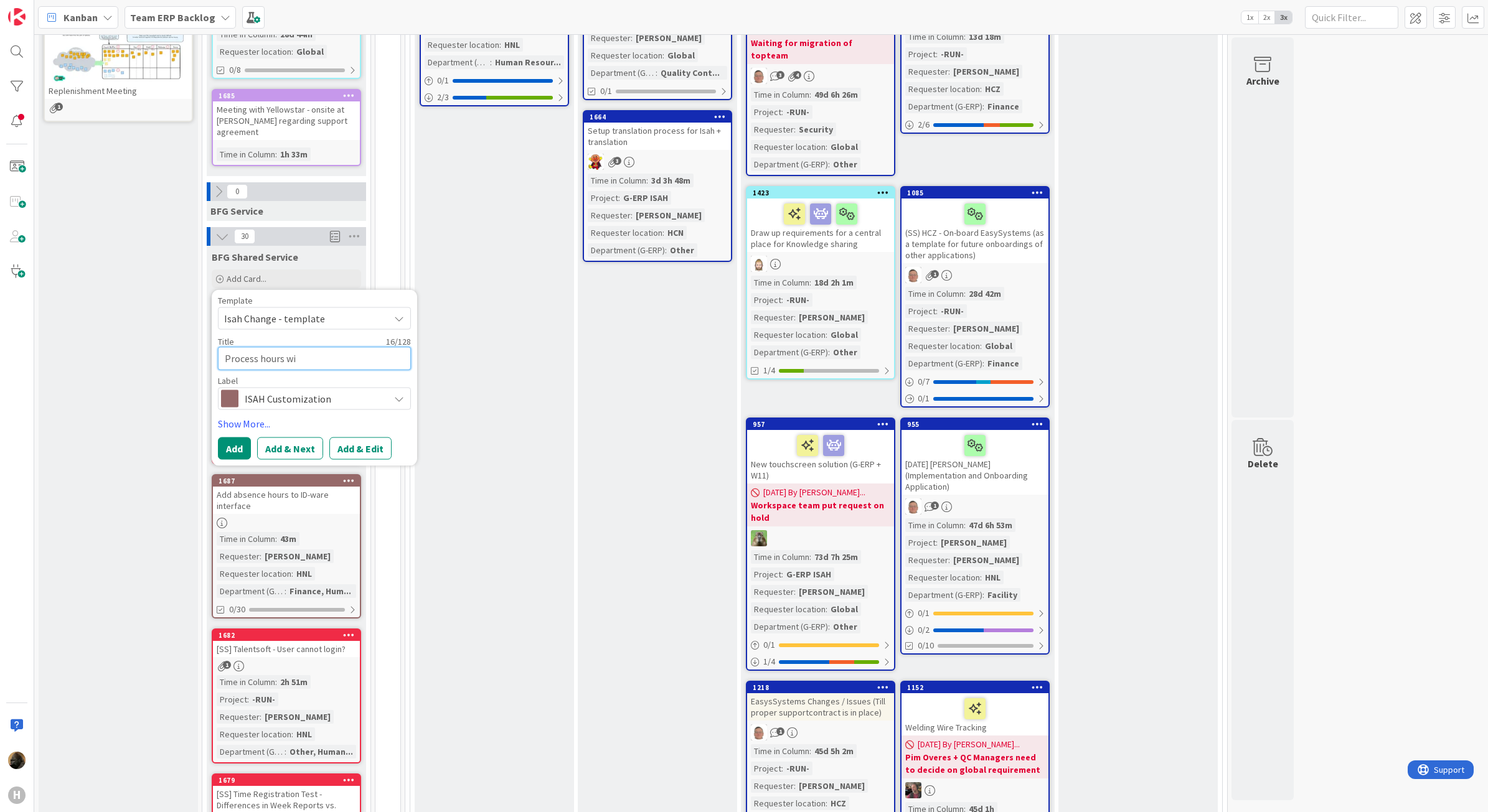
type textarea "x"
type textarea "Process hours w"
type textarea "x"
type textarea "Process hours"
type textarea "x"
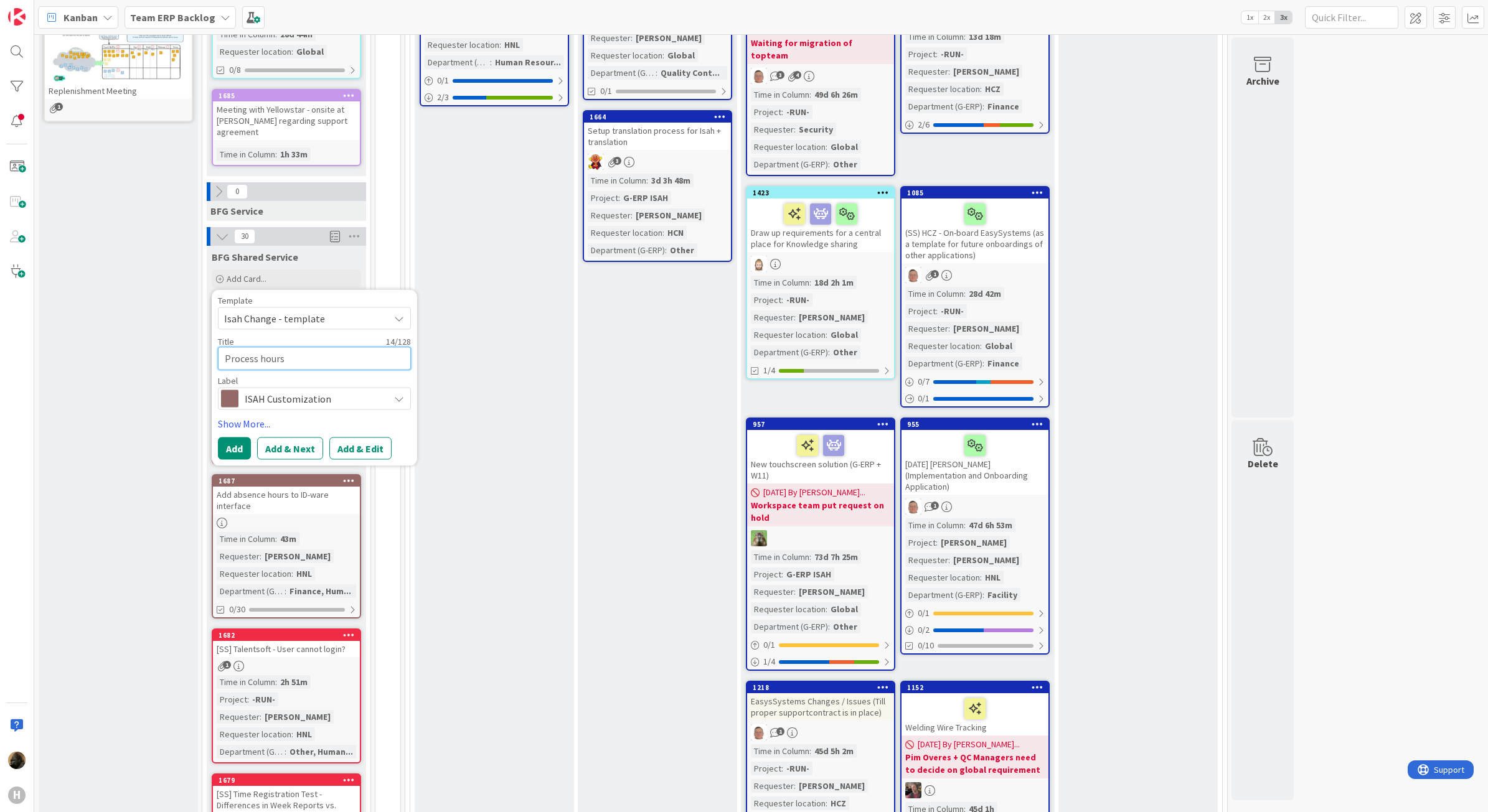
type textarea "Process hours d"
type textarea "x"
type textarea "Process hours di"
type textarea "x"
type textarea "Process hours dir"
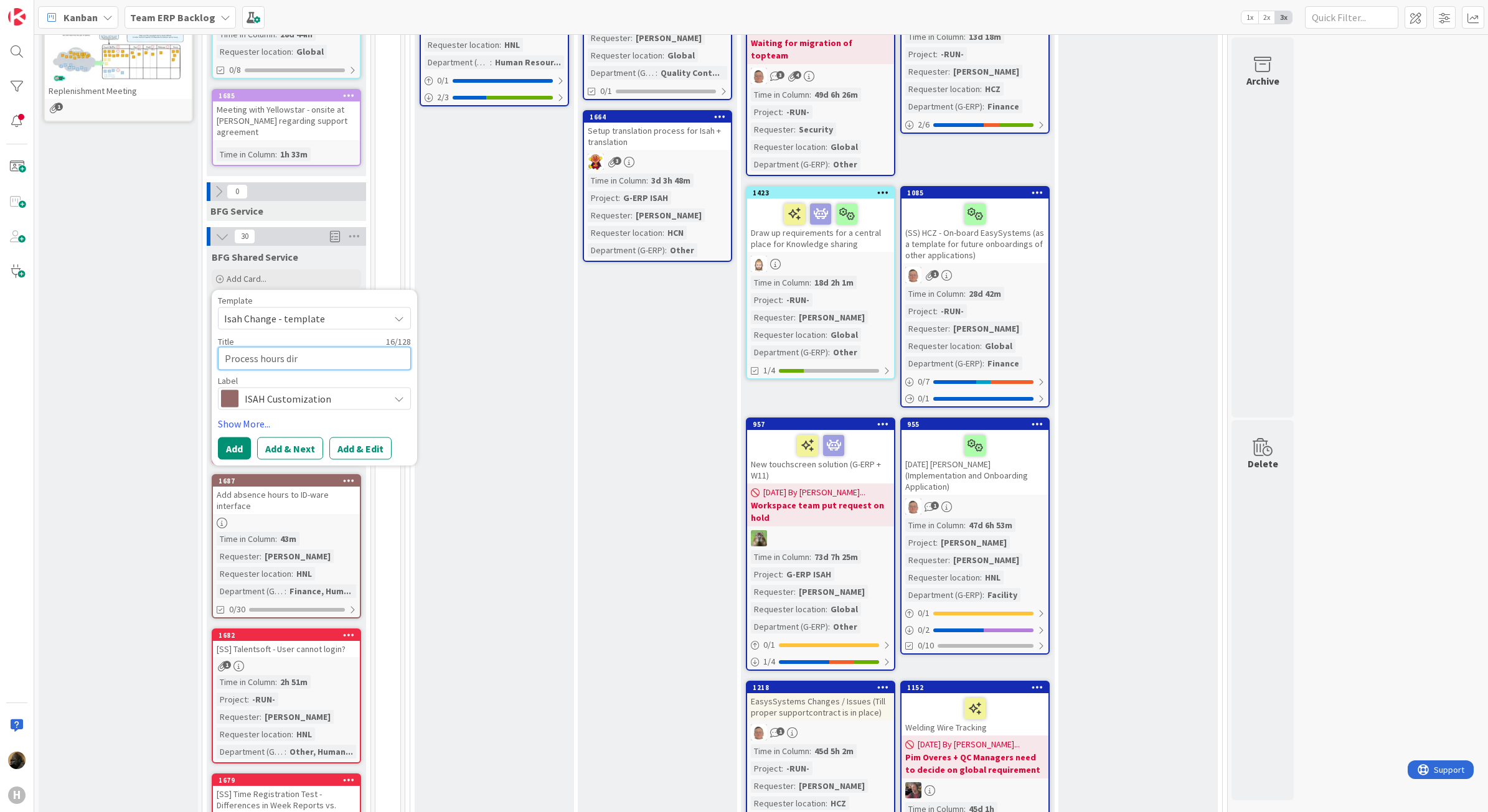
type textarea "x"
type textarea "Process hours dire"
type textarea "x"
type textarea "Process hours direc"
type textarea "x"
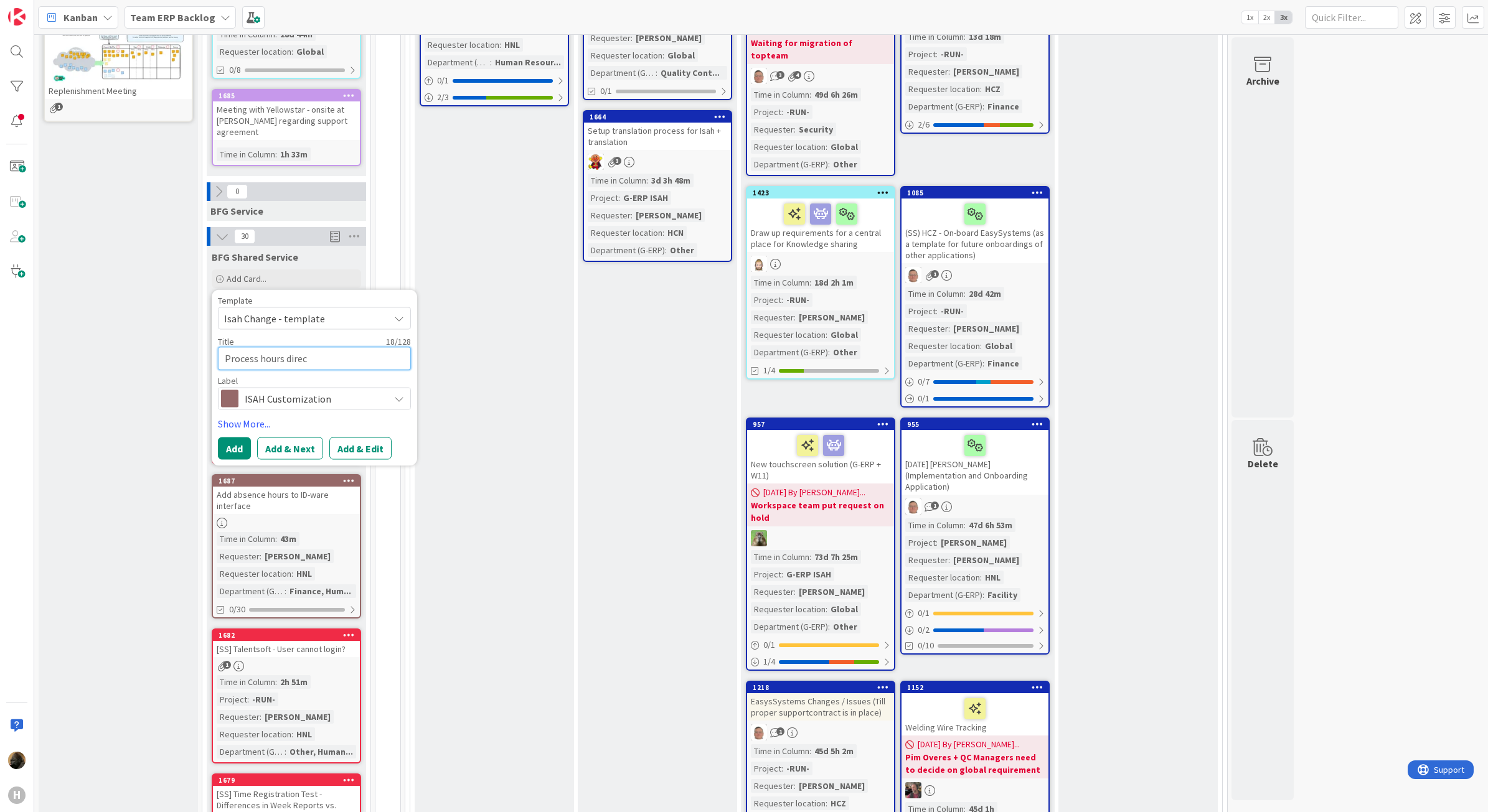
type textarea "Process hours direct"
type textarea "x"
type textarea "Process hours directl"
type textarea "x"
type textarea "Process hours directly"
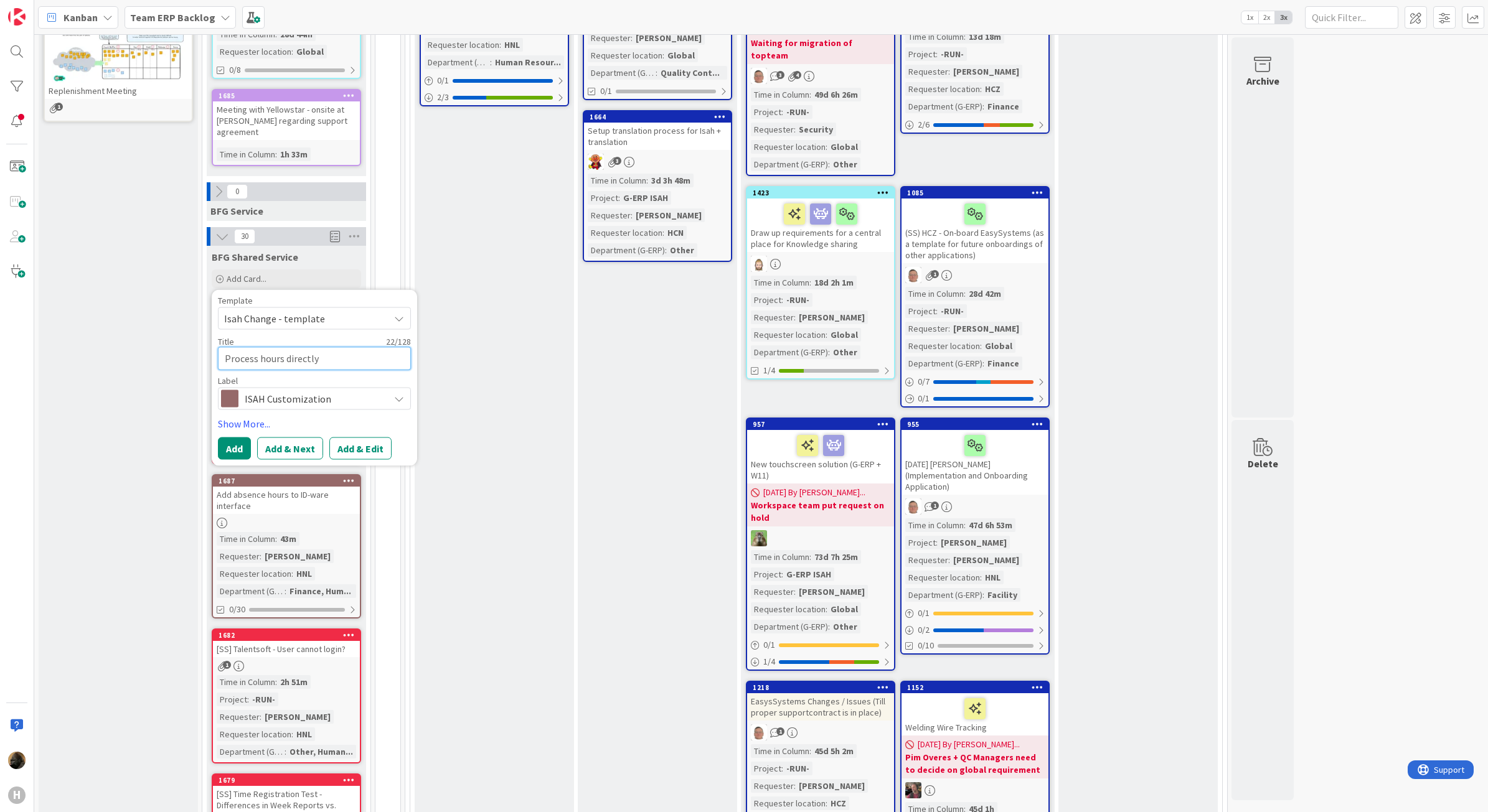
type textarea "x"
type textarea "Process hours directly"
type textarea "x"
type textarea "Process hours directly w"
type textarea "x"
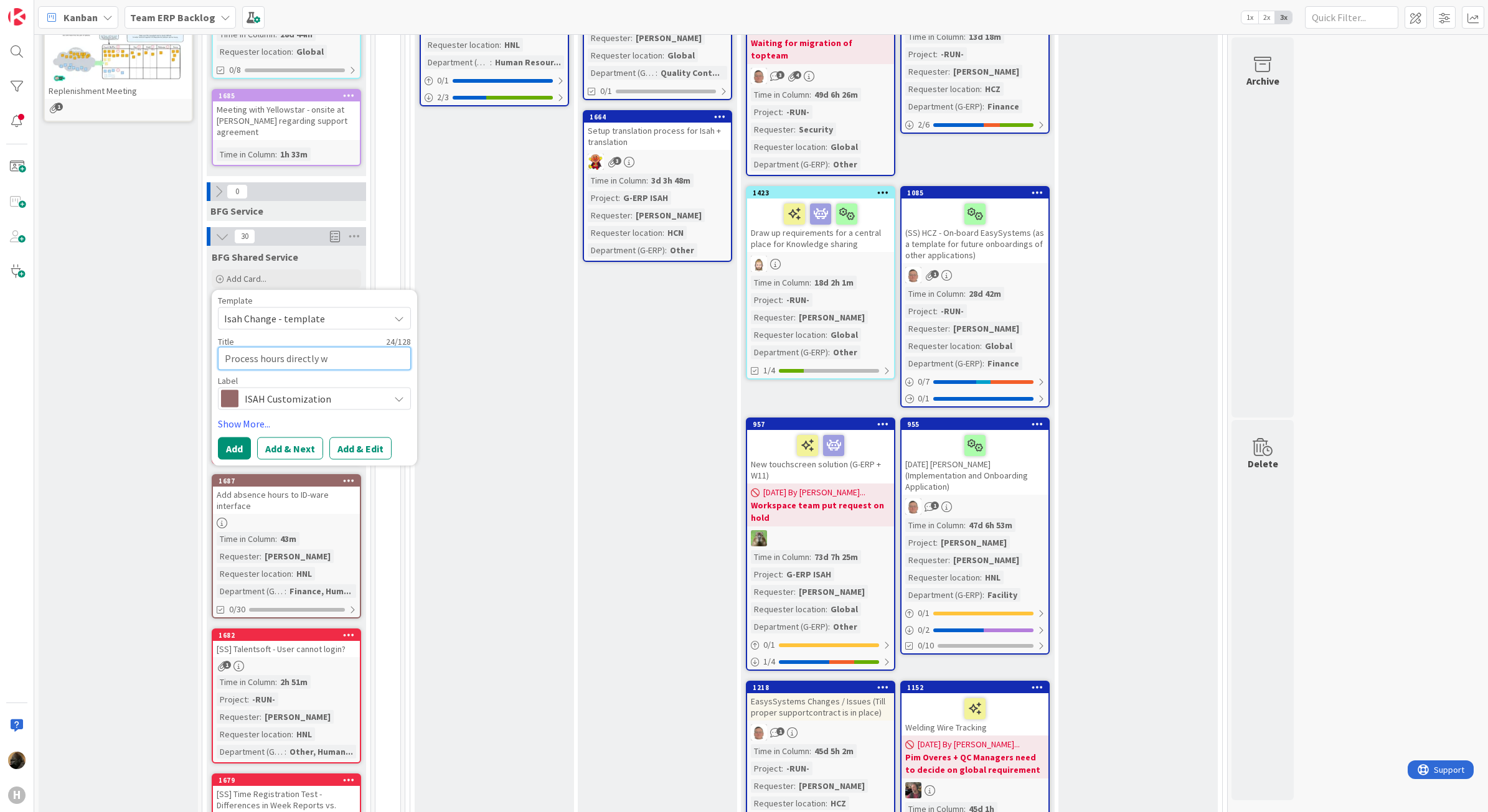
type textarea "Process hours directly wi"
type textarea "x"
type textarea "Process hours directly wit"
type textarea "x"
type textarea "Process hours directly with"
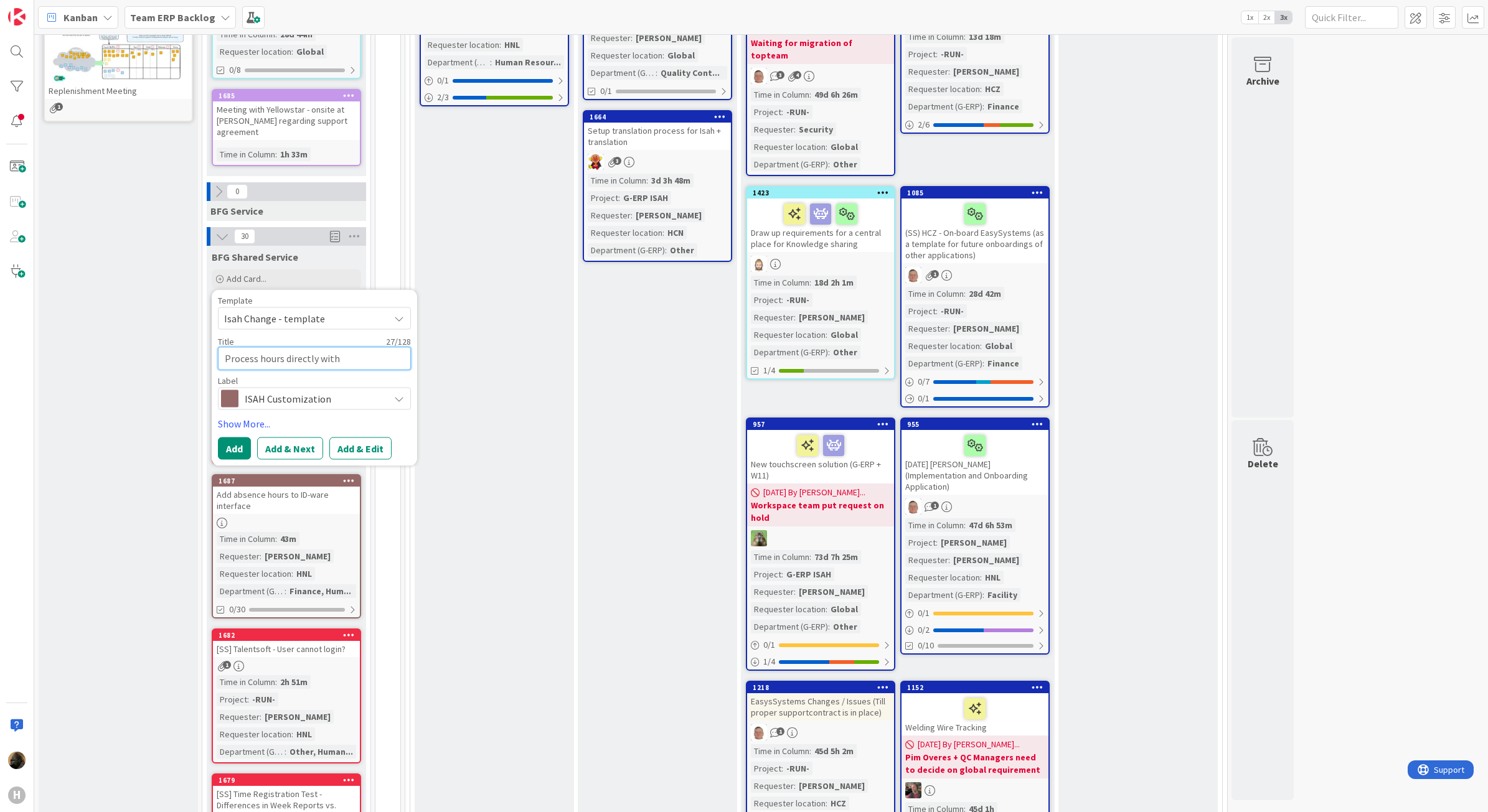
type textarea "x"
type textarea "Process hours directly with"
type textarea "x"
type textarea "Process hours directly with c"
type textarea "x"
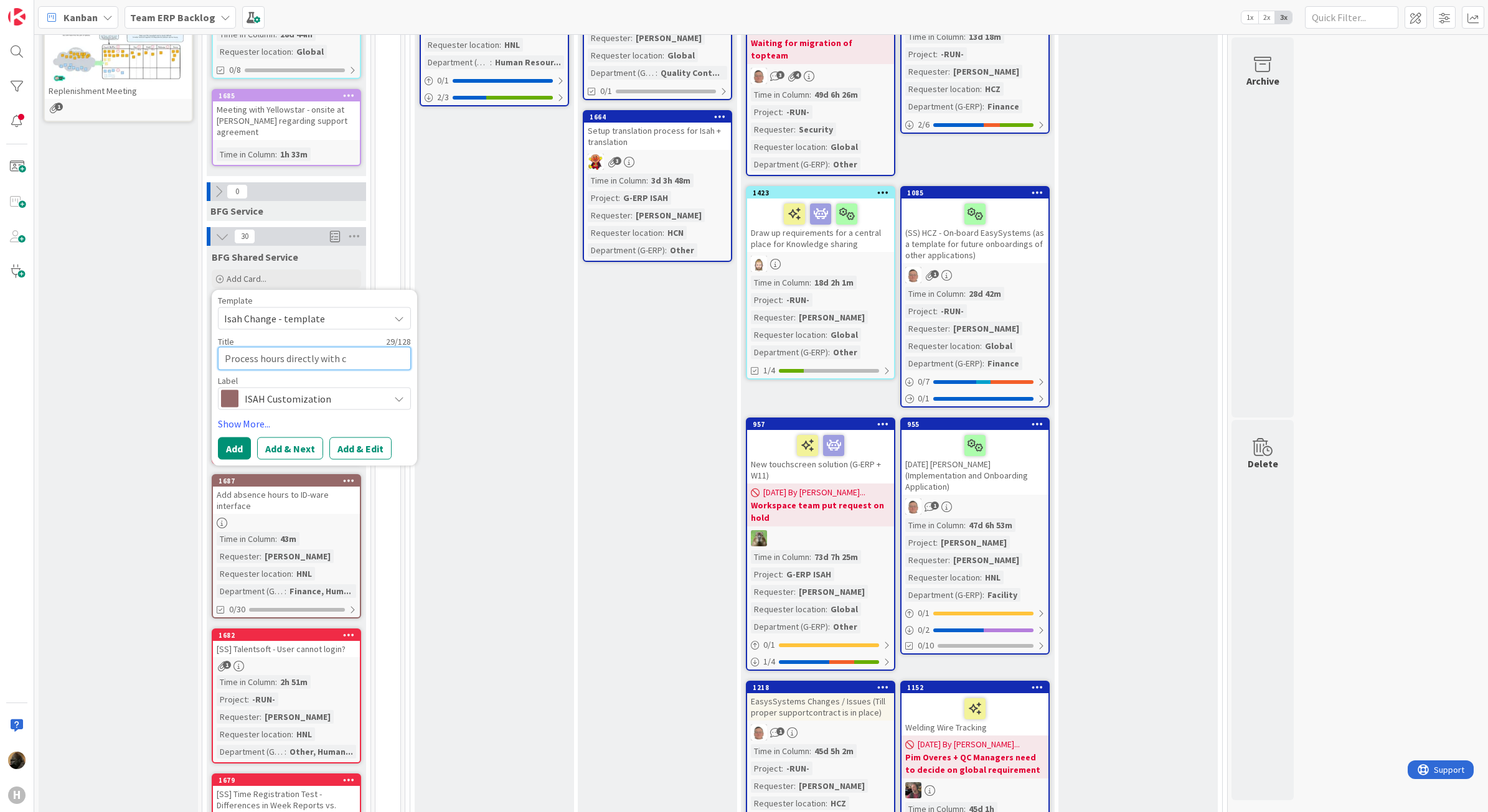
type textarea "Process hours directly with co"
type textarea "x"
type textarea "Process hours directly with cos"
type textarea "x"
type textarea "Process hours directly with cost"
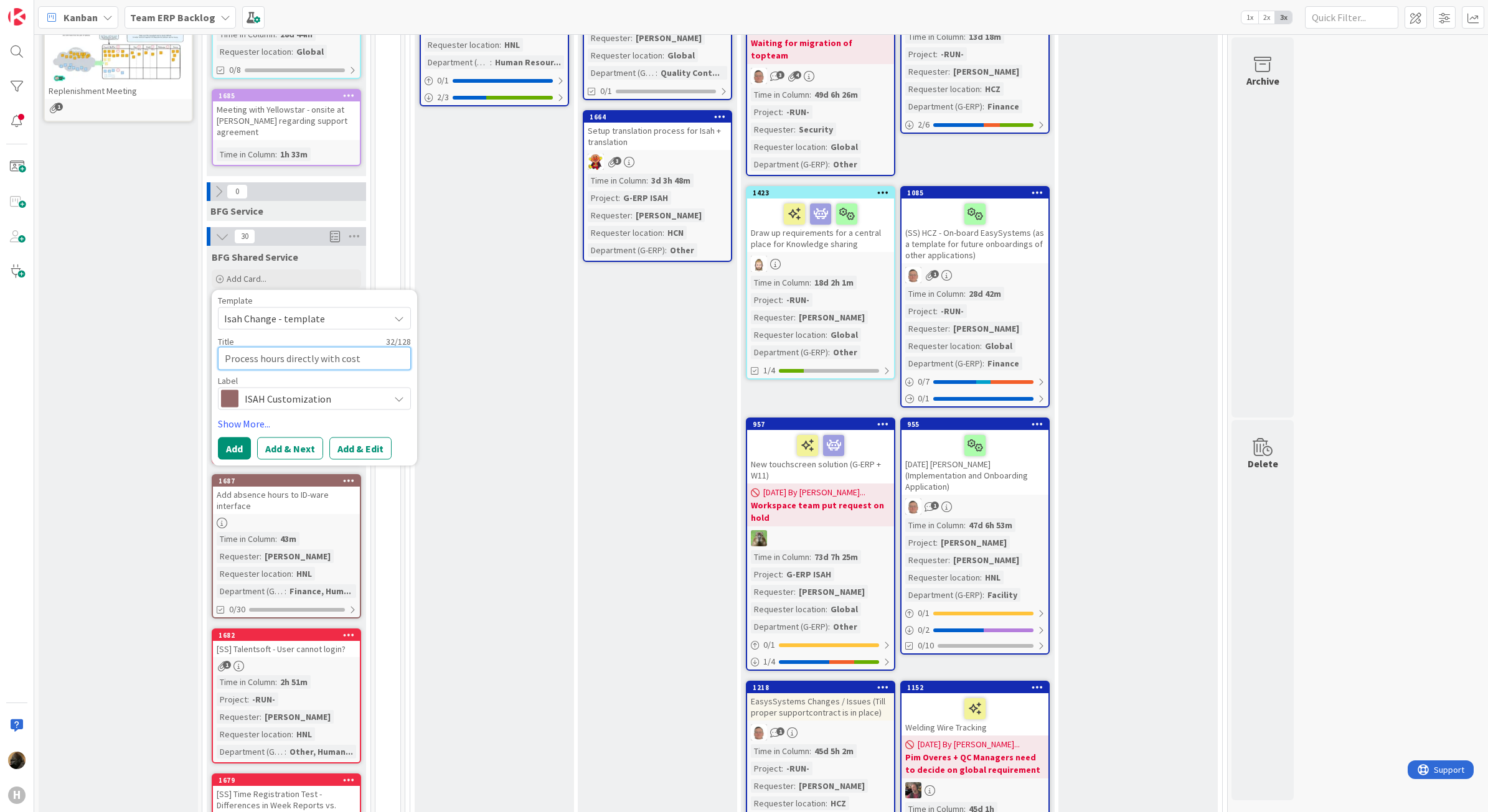
type textarea "x"
type textarea "Process hours directly with cost"
type textarea "x"
type textarea "Process hours directly with cost c"
type textarea "x"
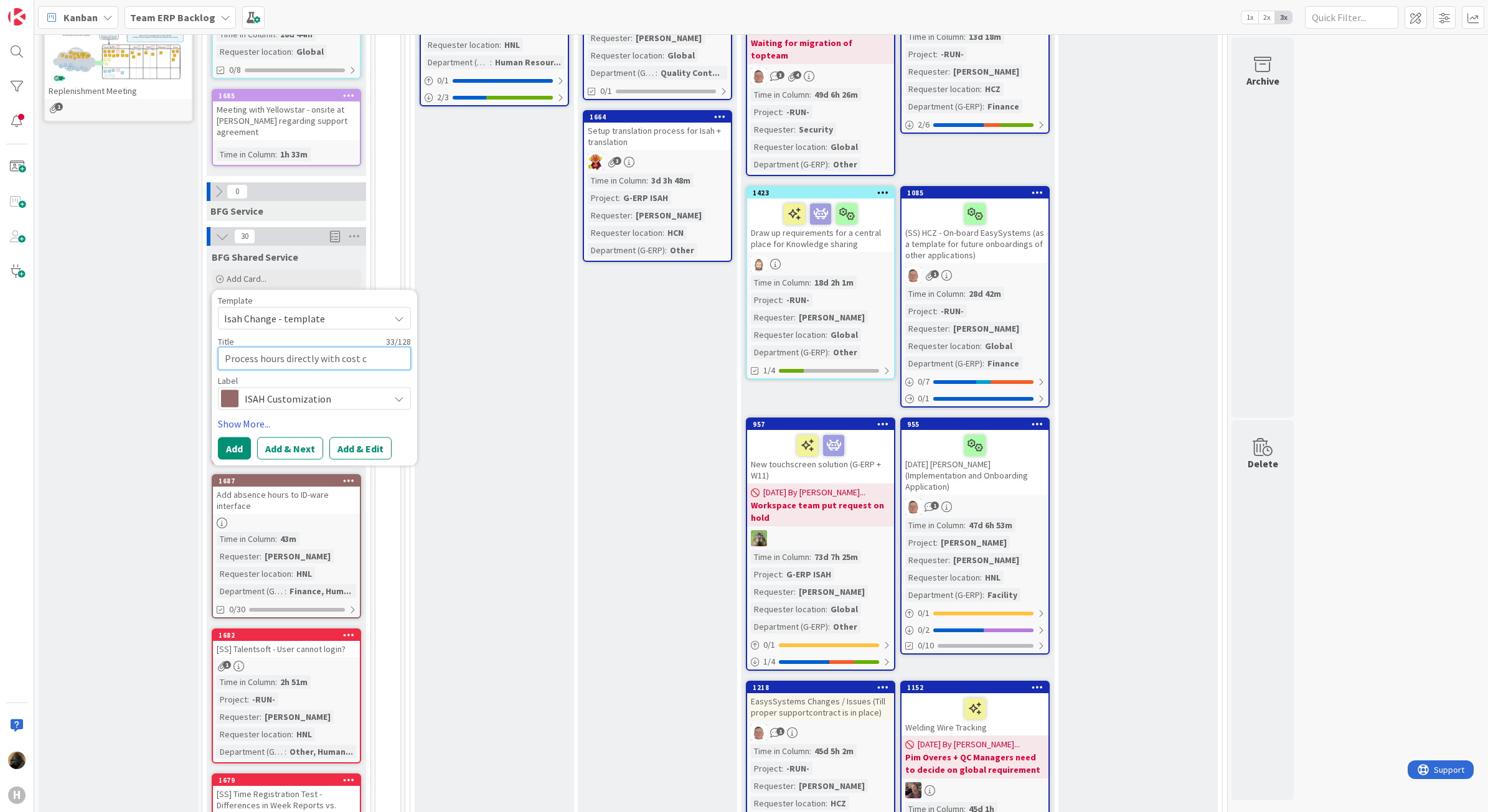
type textarea "Process hours directly with cost ce"
type textarea "x"
type textarea "Process hours directly with cost cen"
type textarea "x"
type textarea "Process hours directly with cost cent"
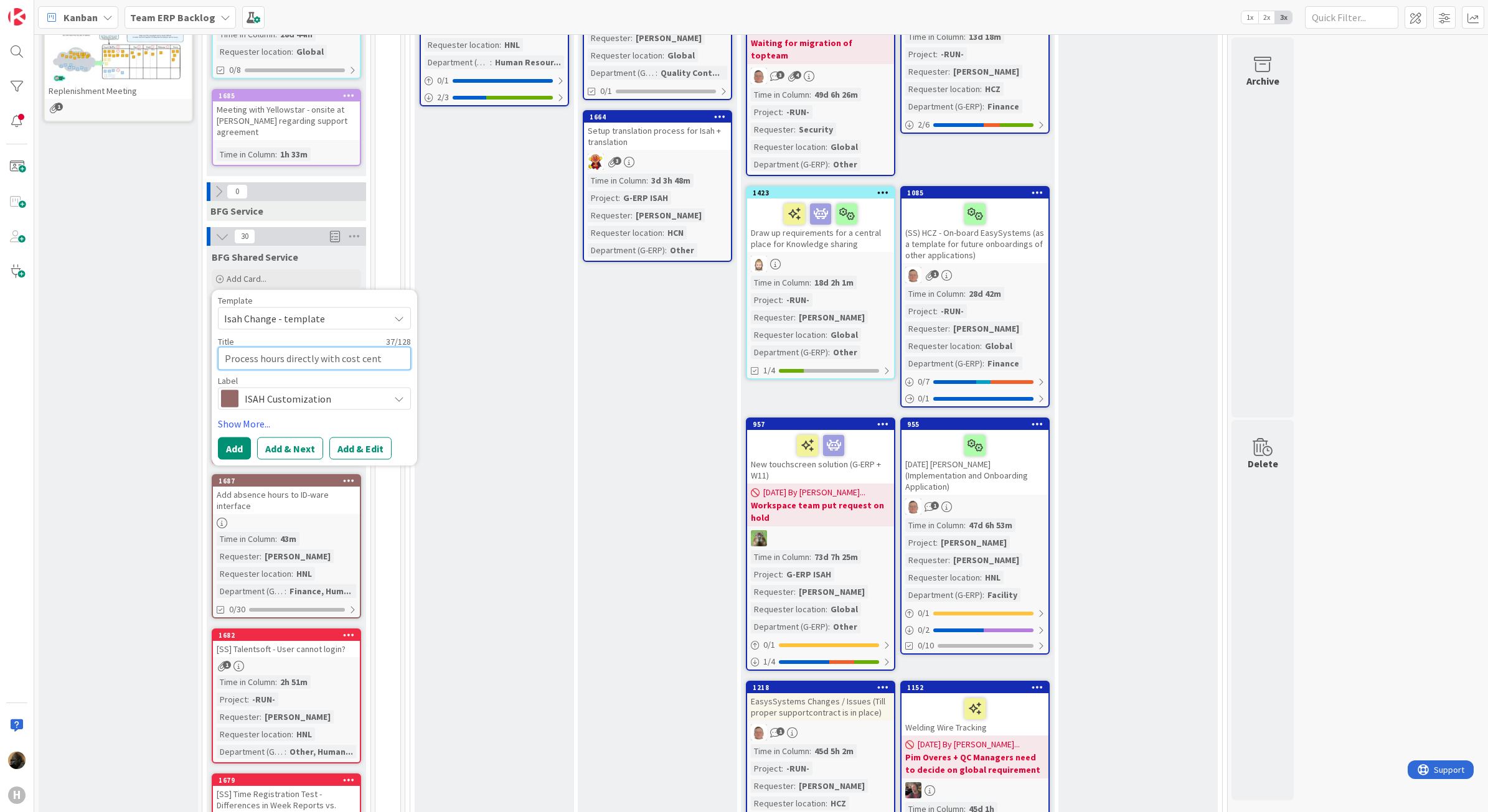
type textarea "x"
type textarea "Process hours directly with cost centr"
type textarea "x"
type textarea "Process hours directly with cost centre"
type textarea "x"
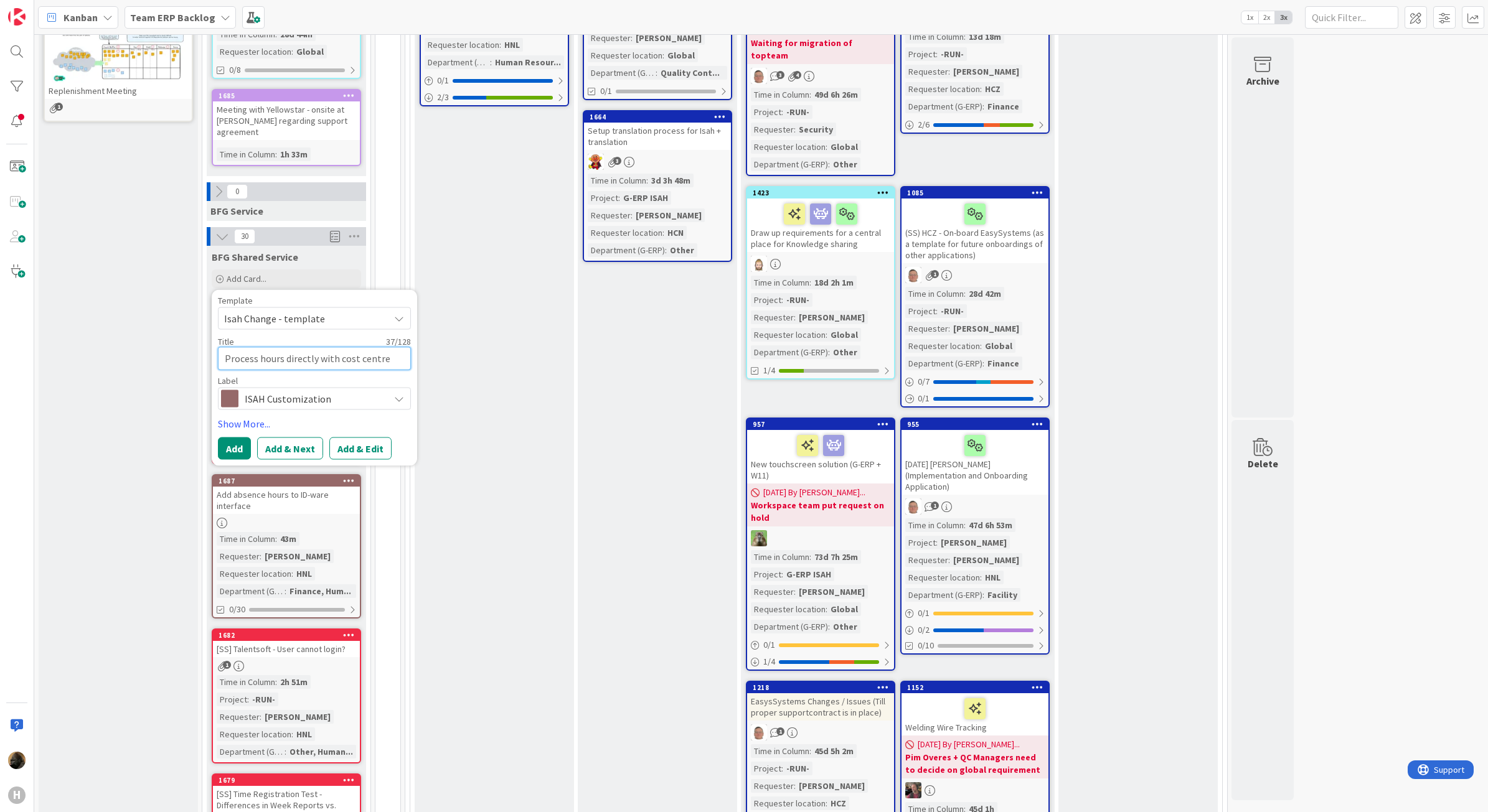
type textarea "Process hours directly with cost centre"
type textarea "x"
type textarea "Process hours directly with cost centre o"
type textarea "x"
type textarea "Process hours directly with cost centre of"
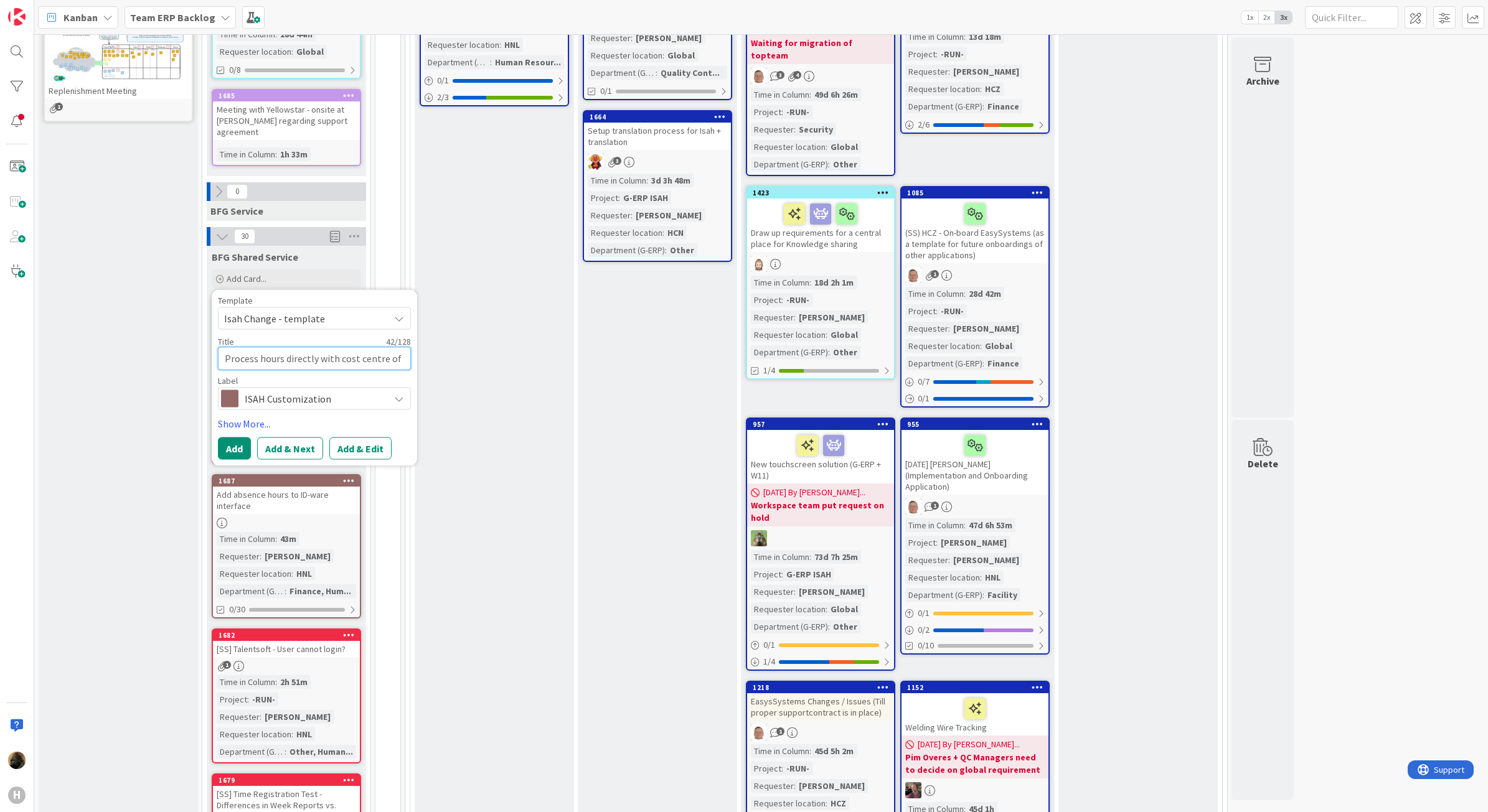
type textarea "x"
type textarea "Process hours directly with cost centre of"
type textarea "x"
click at [371, 452] on button "Add & Edit" at bounding box center [361, 463] width 62 height 22
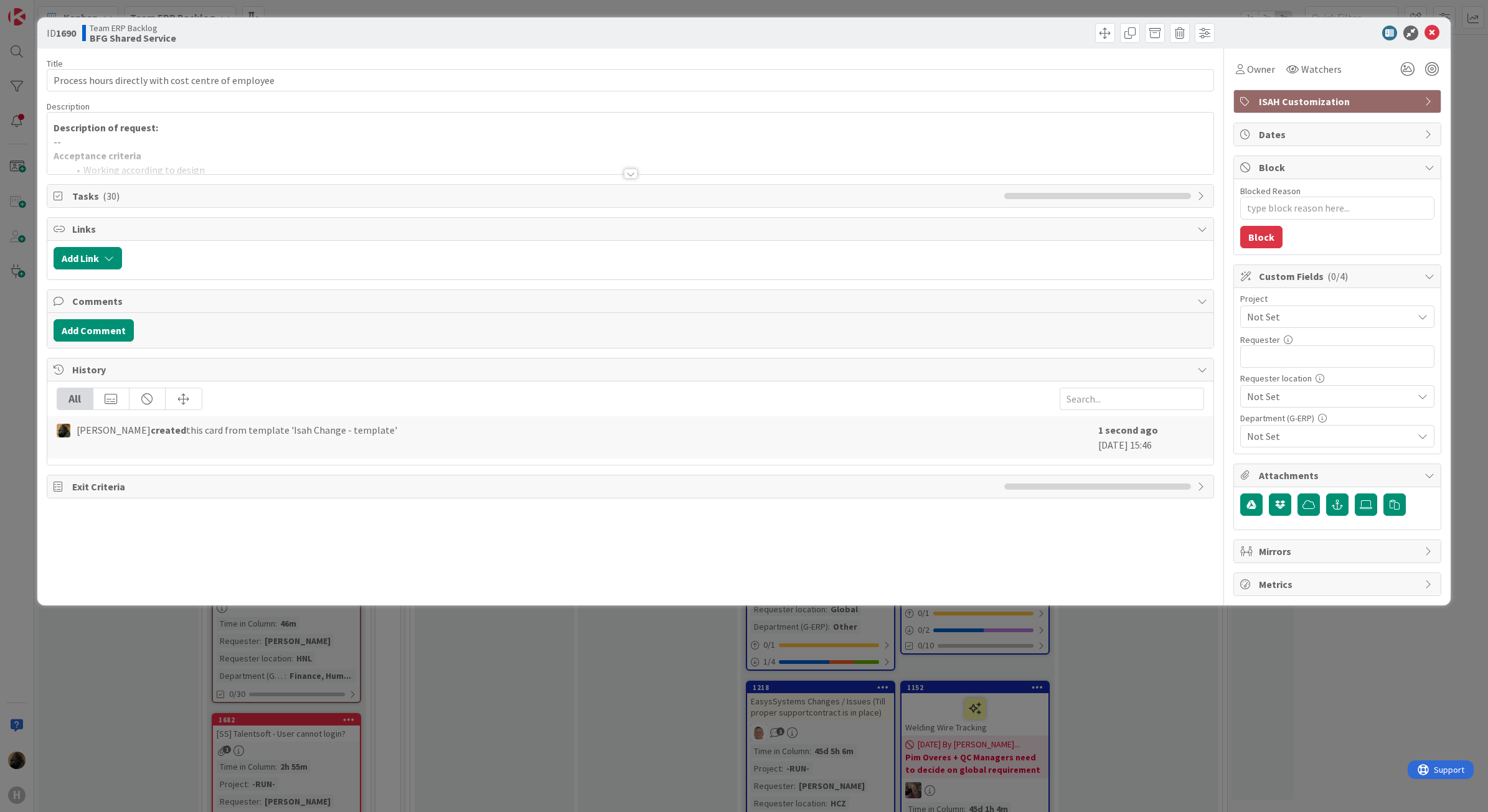
click at [633, 173] on div at bounding box center [630, 173] width 13 height 10
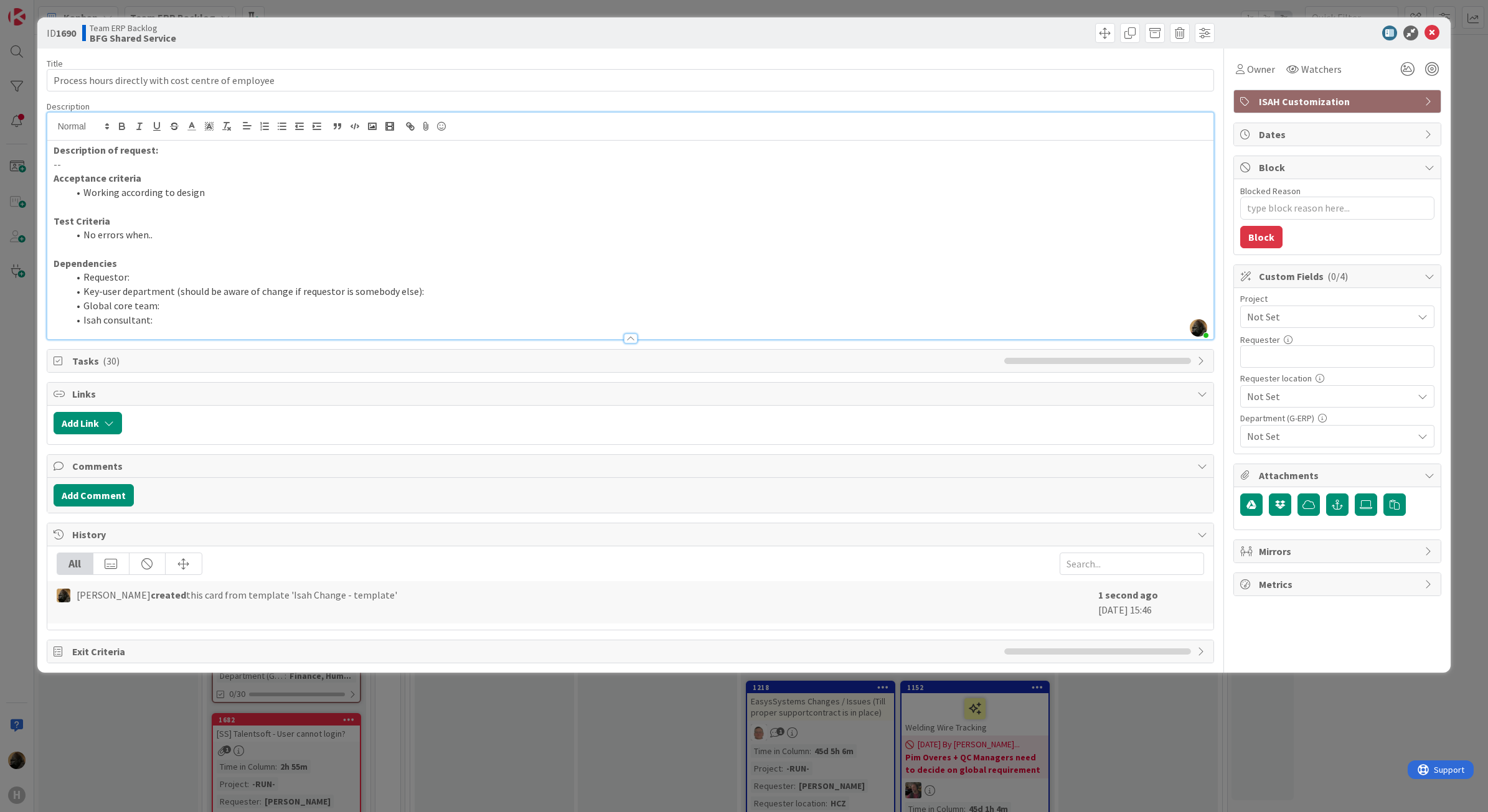
click at [225, 156] on p "Description of request:" at bounding box center [630, 150] width 1154 height 14
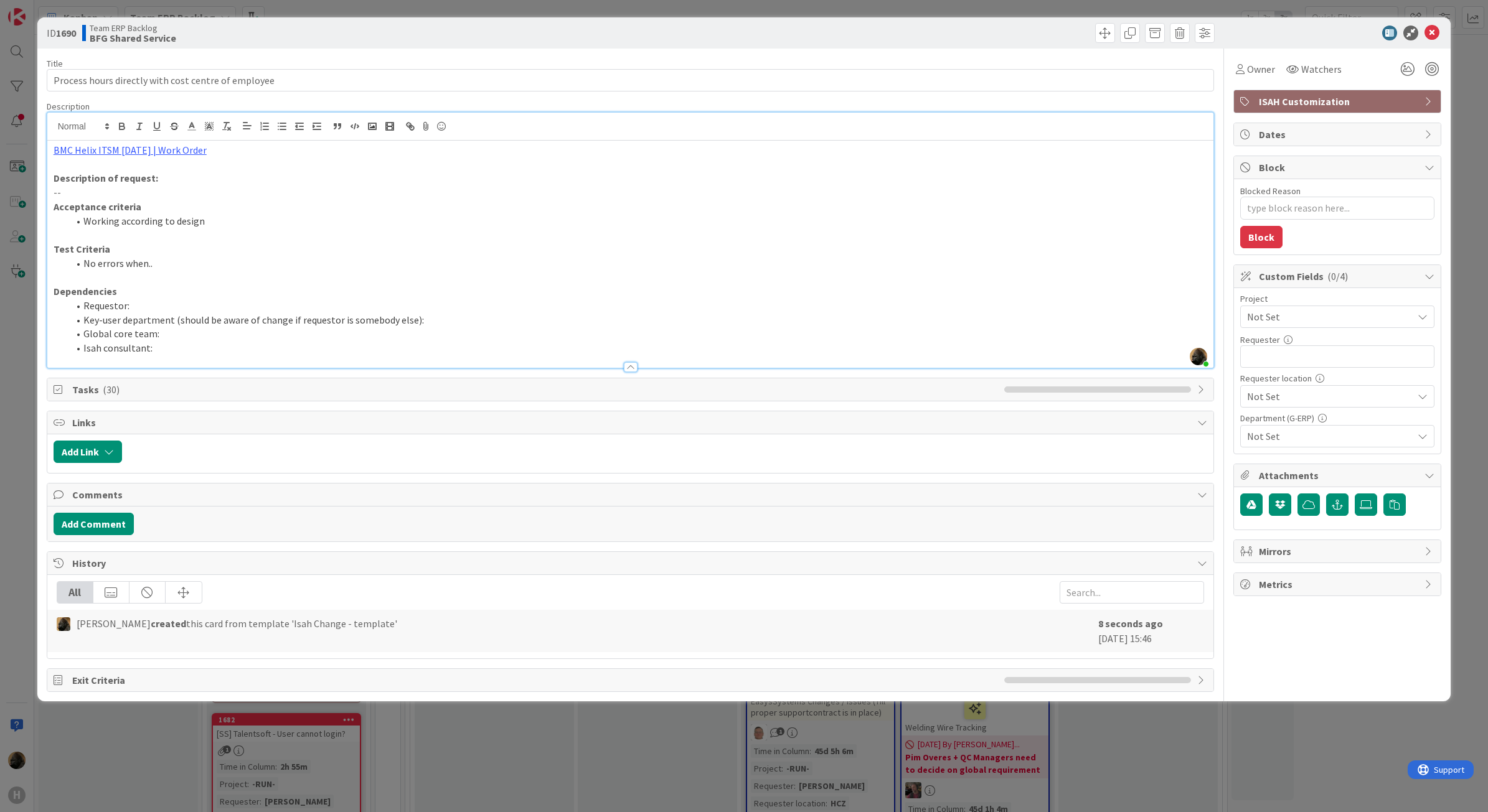
click at [198, 196] on p "--" at bounding box center [630, 192] width 1154 height 14
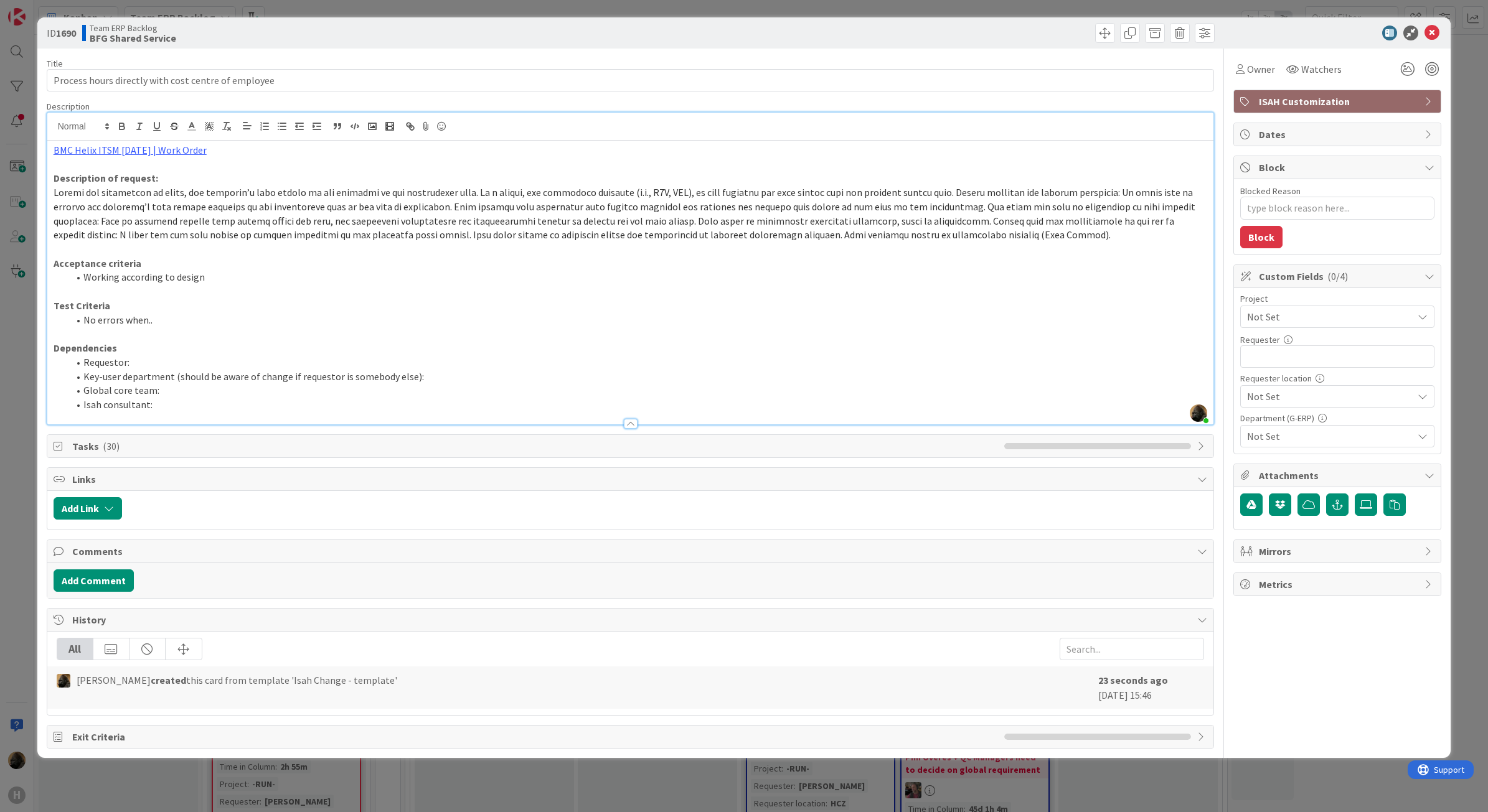
click at [814, 224] on span at bounding box center [625, 213] width 1144 height 55
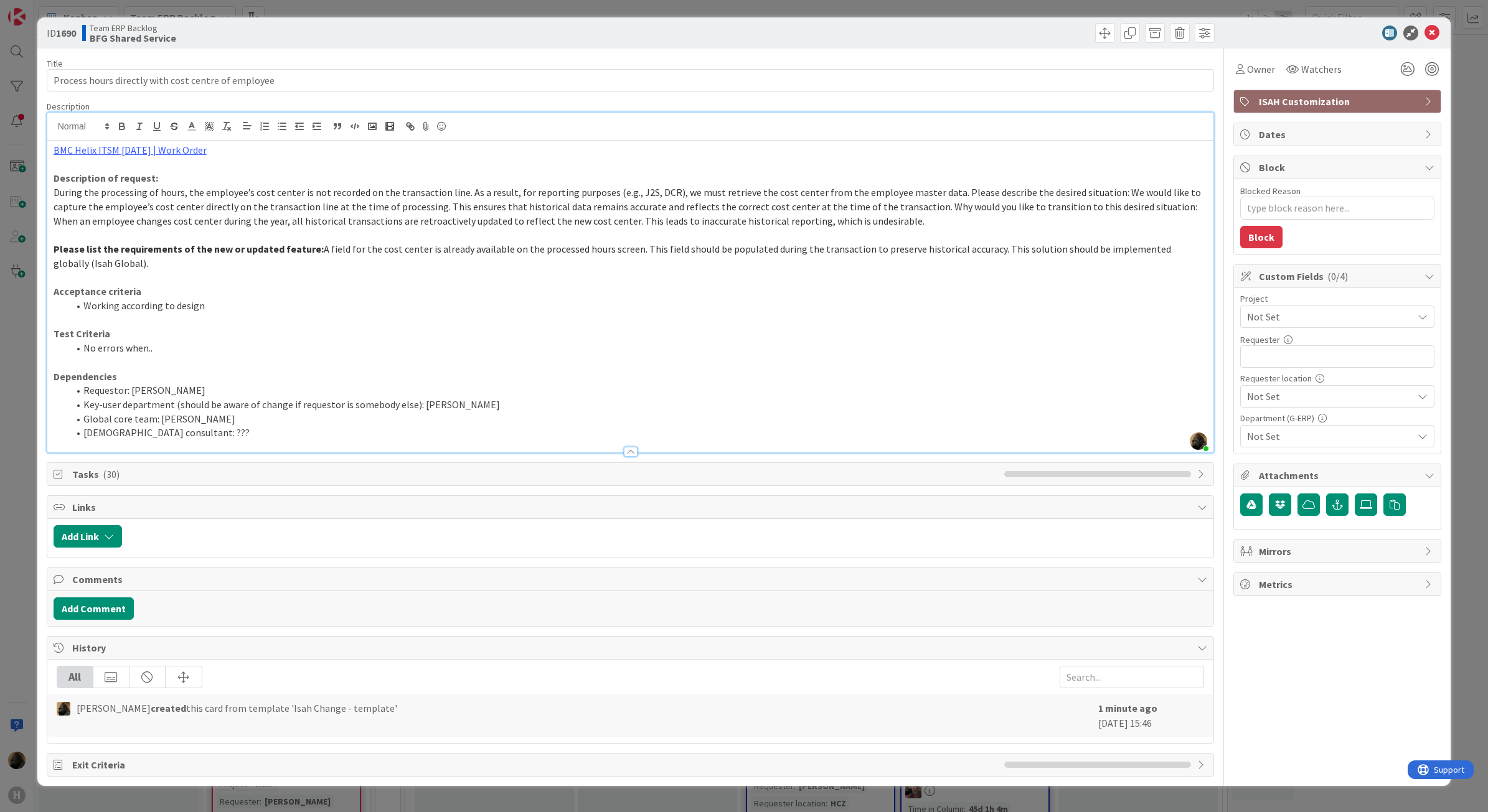
click at [1305, 307] on div "Not Set" at bounding box center [1338, 316] width 194 height 22
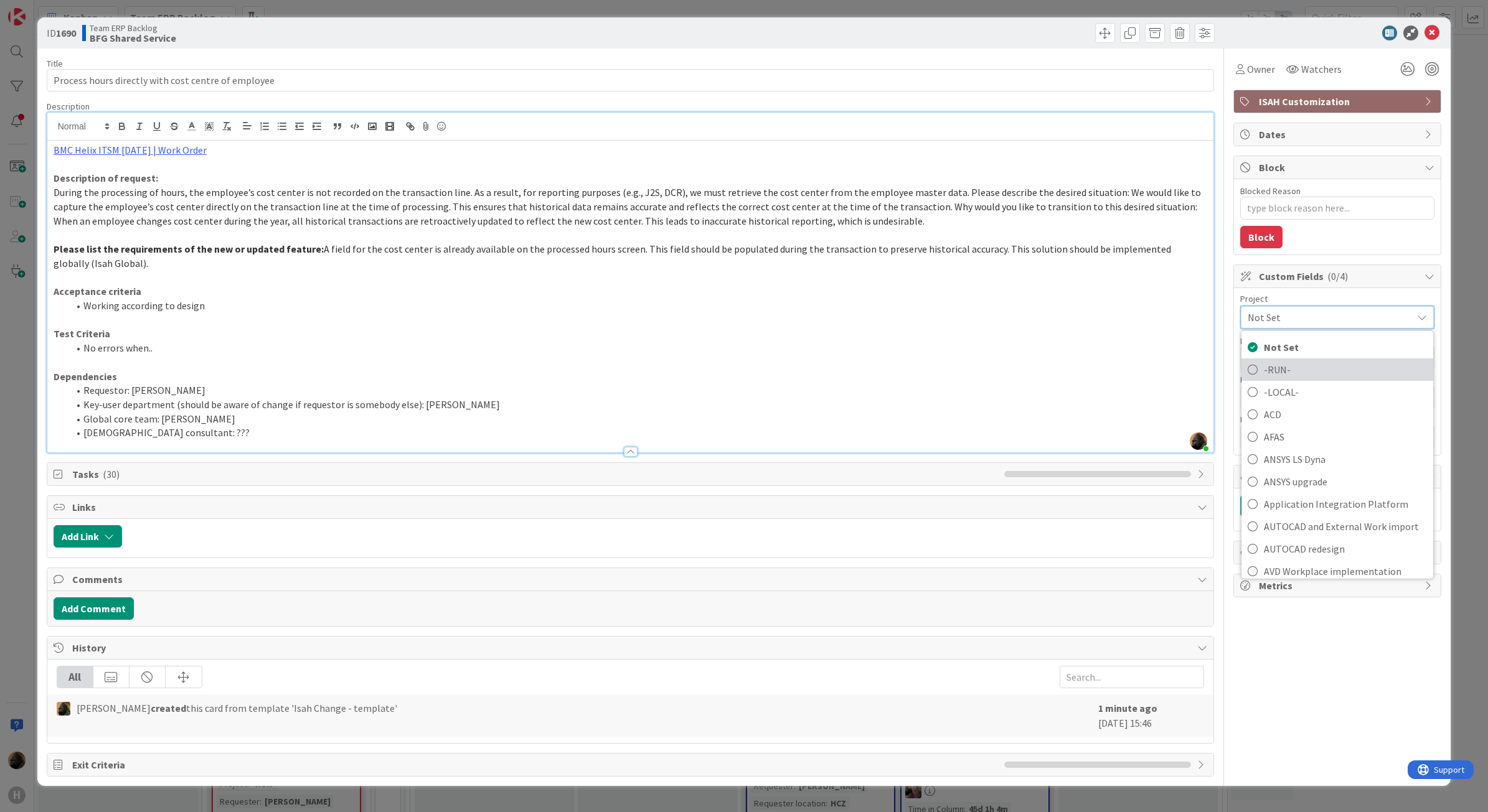
click at [1286, 367] on span "-RUN-" at bounding box center [1346, 369] width 163 height 19
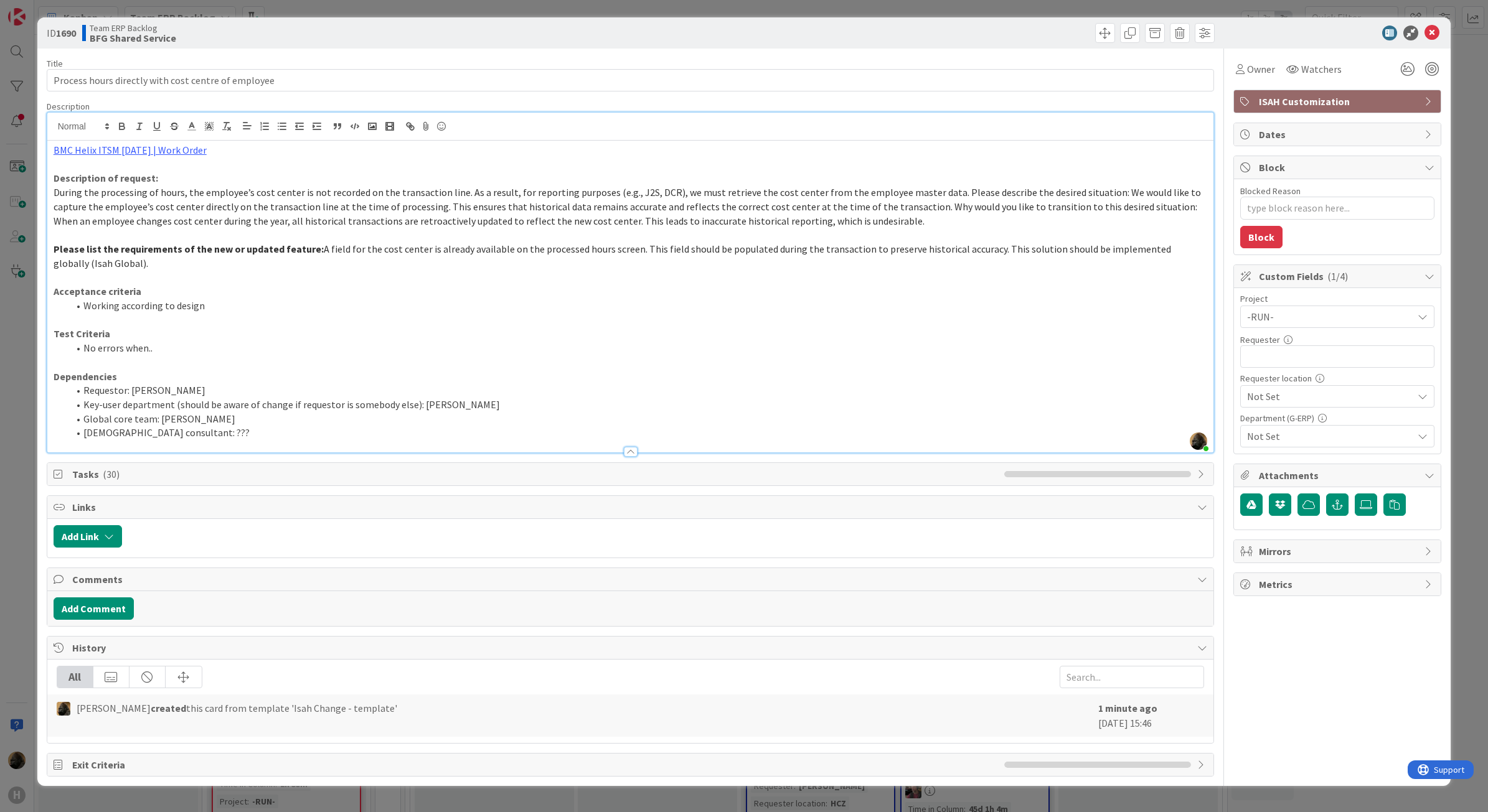
click at [1282, 373] on div "Project -RUN- Not Set -RUN- -LOCAL- ACD AFAS ANSYS LS Dyna ANSYS upgrade Applic…" at bounding box center [1338, 371] width 194 height 153
click at [1283, 356] on input "text" at bounding box center [1338, 356] width 194 height 22
click at [1317, 325] on span "Not Set" at bounding box center [1327, 317] width 159 height 18
click at [1281, 524] on span "HNL" at bounding box center [1346, 516] width 163 height 19
drag, startPoint x: 1305, startPoint y: 419, endPoint x: 1314, endPoint y: 436, distance: 19.2
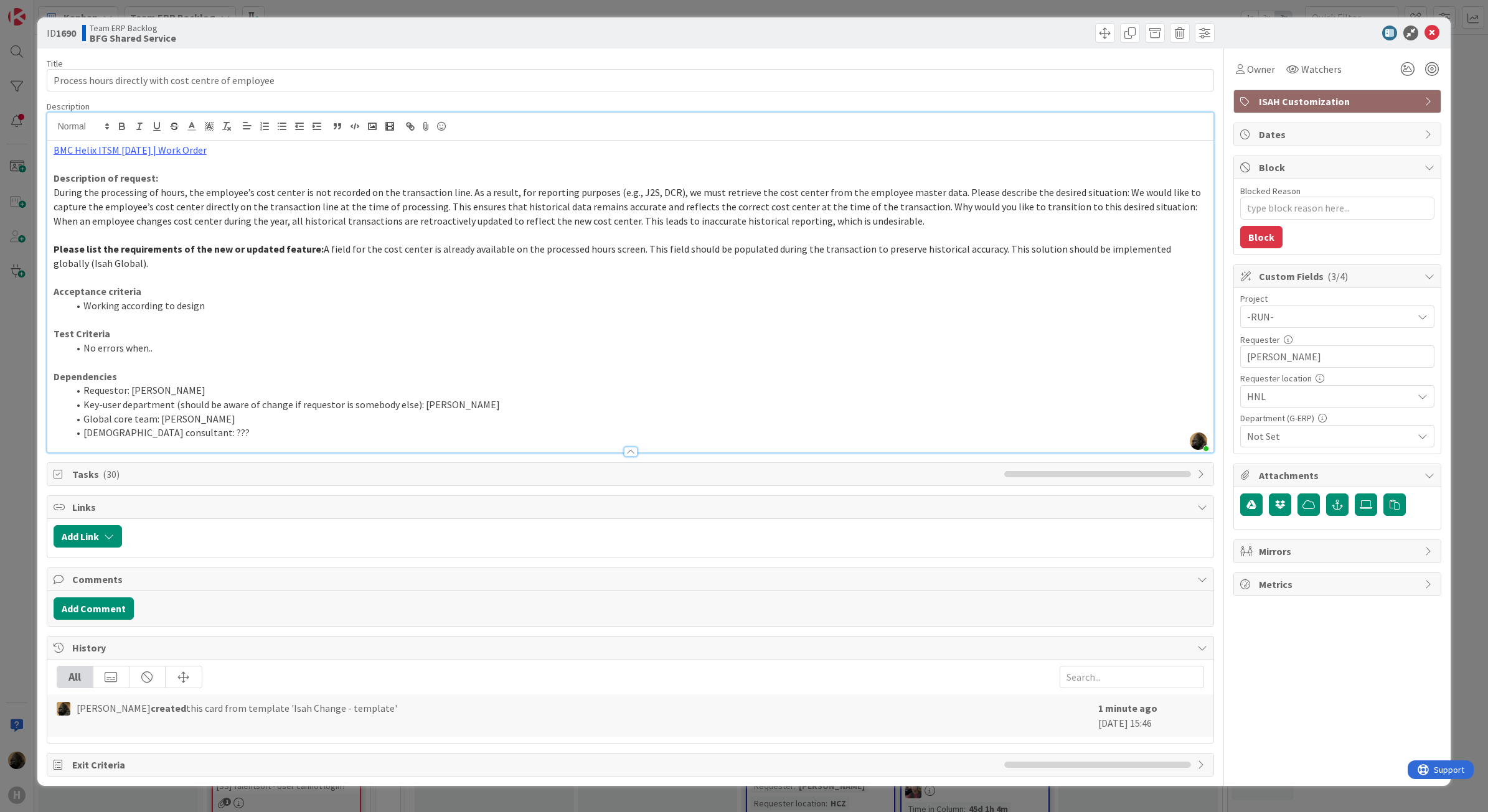
click at [1305, 419] on div "Department (G-ERP)" at bounding box center [1338, 418] width 194 height 9
click at [1314, 436] on span "Not Set" at bounding box center [1330, 436] width 166 height 15
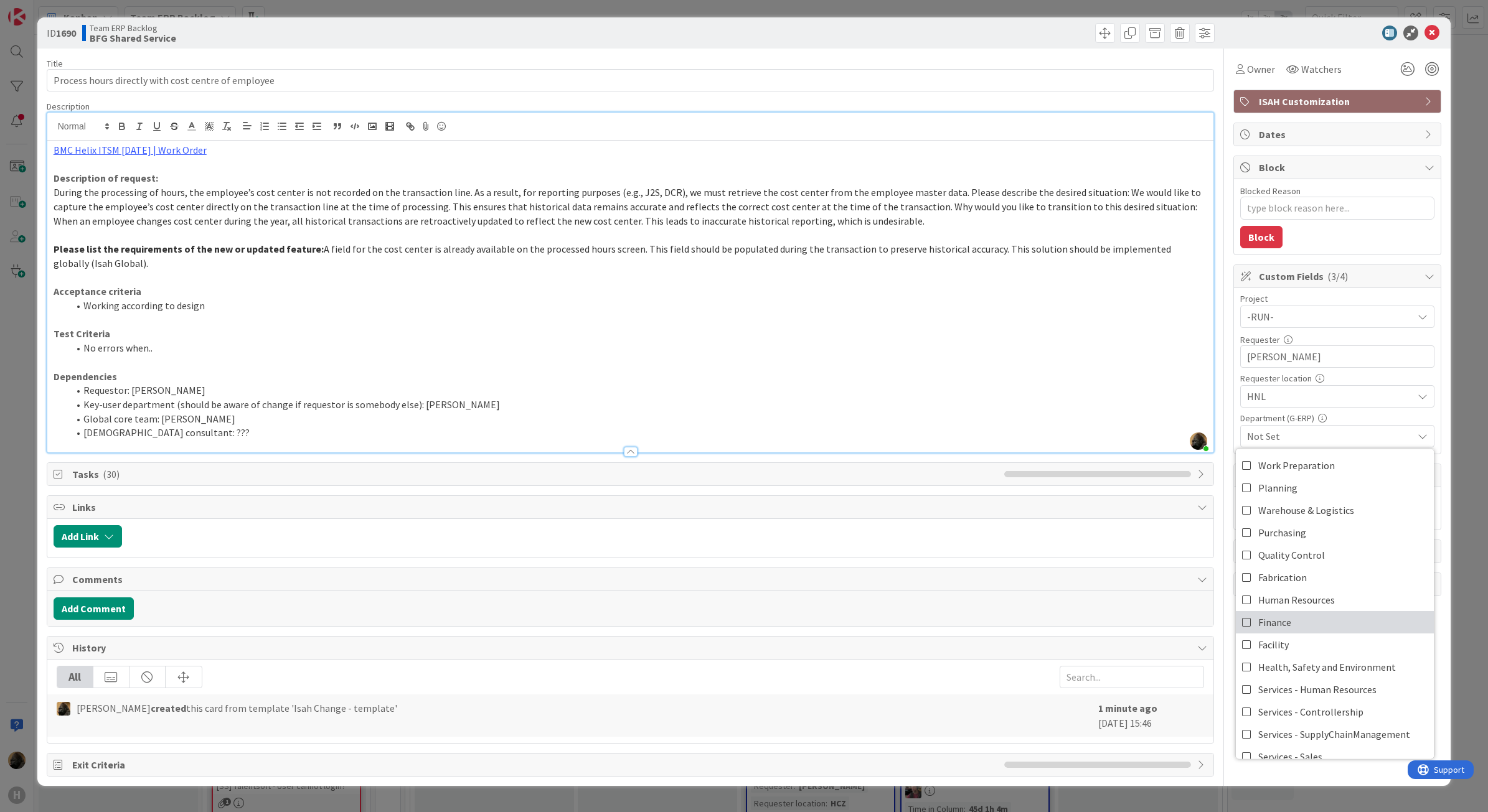
click at [1243, 627] on icon at bounding box center [1247, 622] width 10 height 19
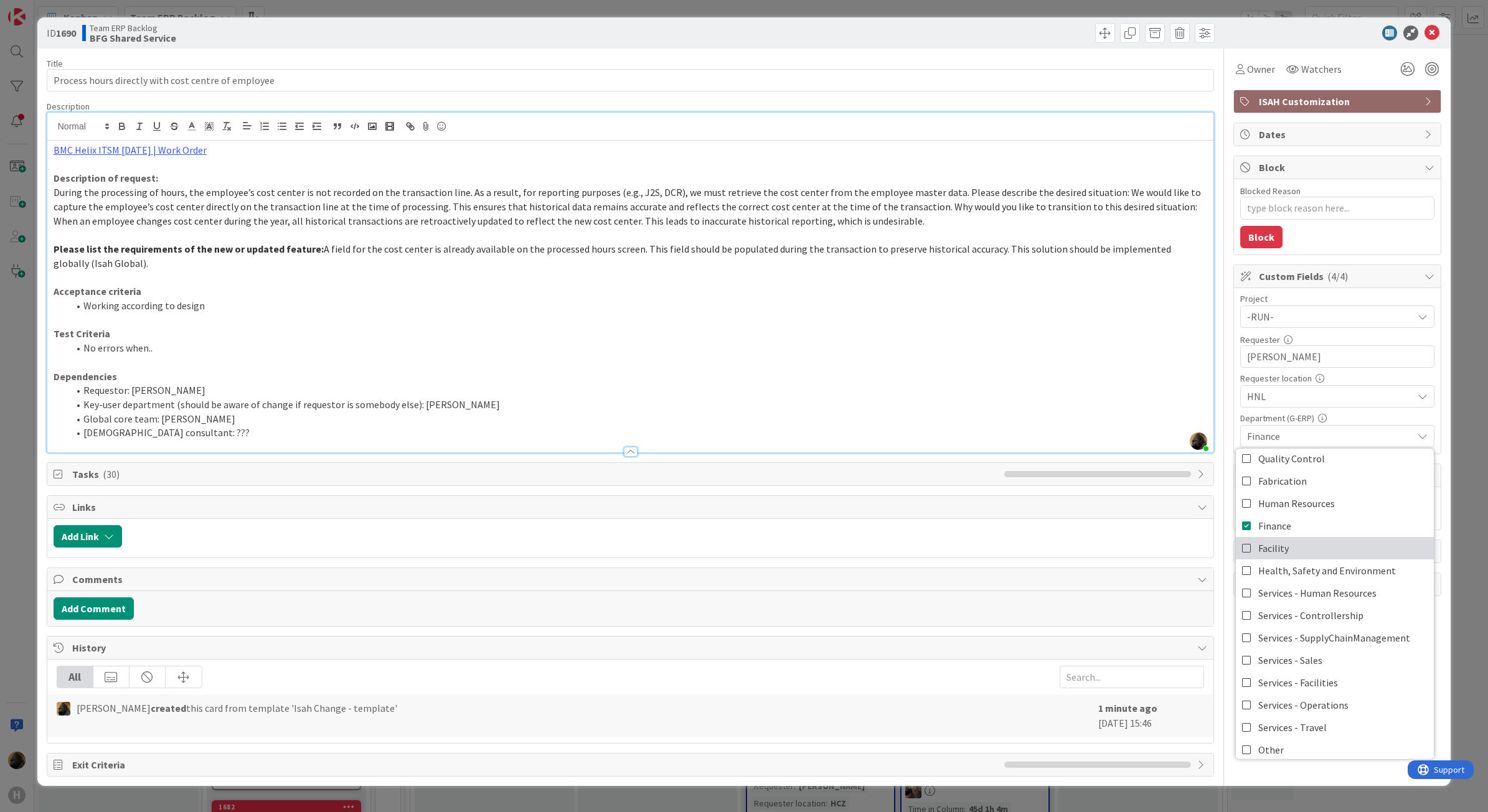
scroll to position [103, 0]
click at [1237, 782] on div "ID 1690 Team ERP Backlog BFG Shared Service Title 51 / 128 Process hours direct…" at bounding box center [744, 402] width 1415 height 769
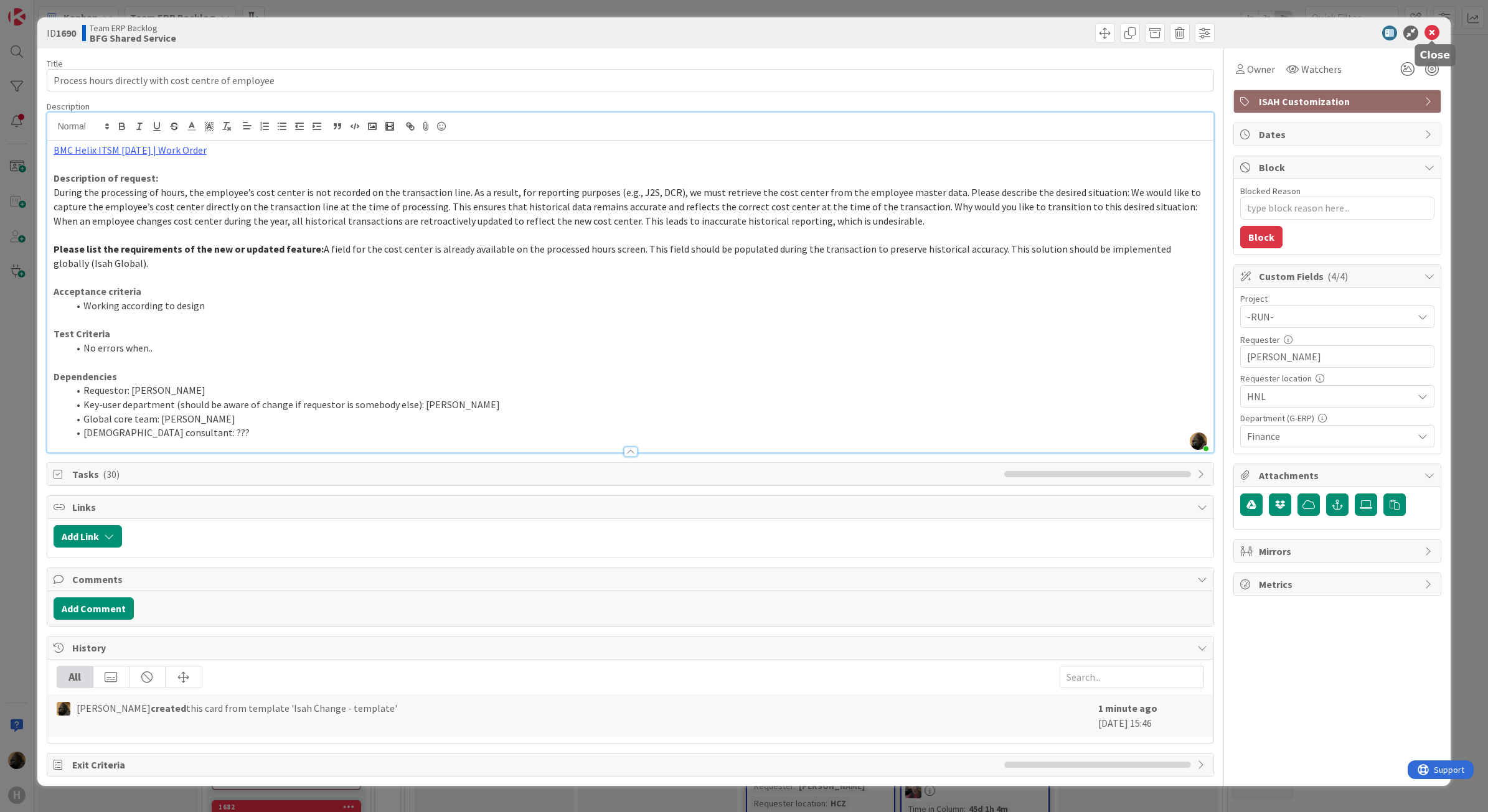
click at [1435, 34] on icon at bounding box center [1432, 33] width 15 height 15
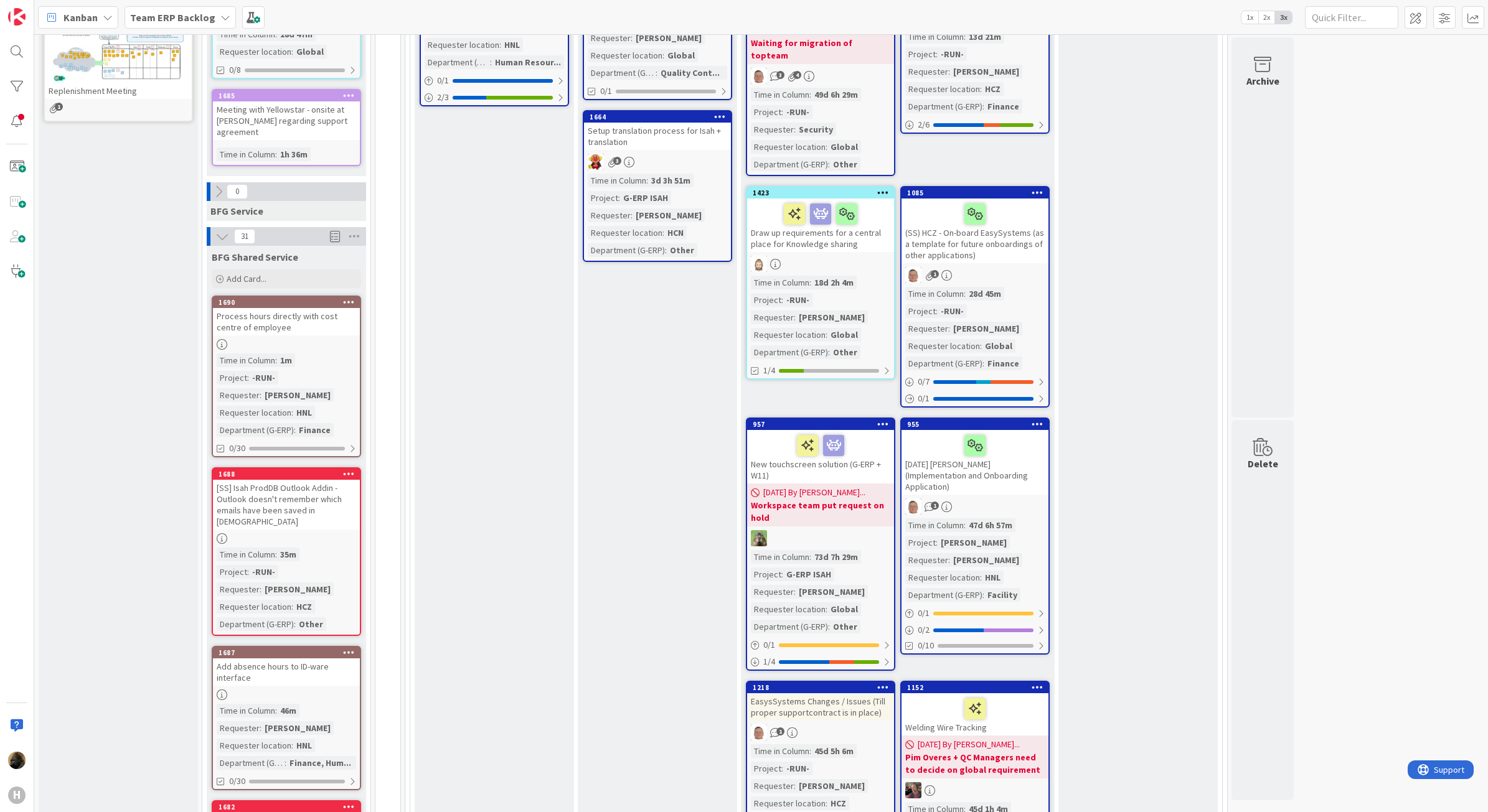
click at [539, 564] on div "To Be Refined Add Card... 761 Automate clean-up logs and transfer shares 1 1 Ti…" at bounding box center [494, 539] width 159 height 2039
